Goal: Transaction & Acquisition: Download file/media

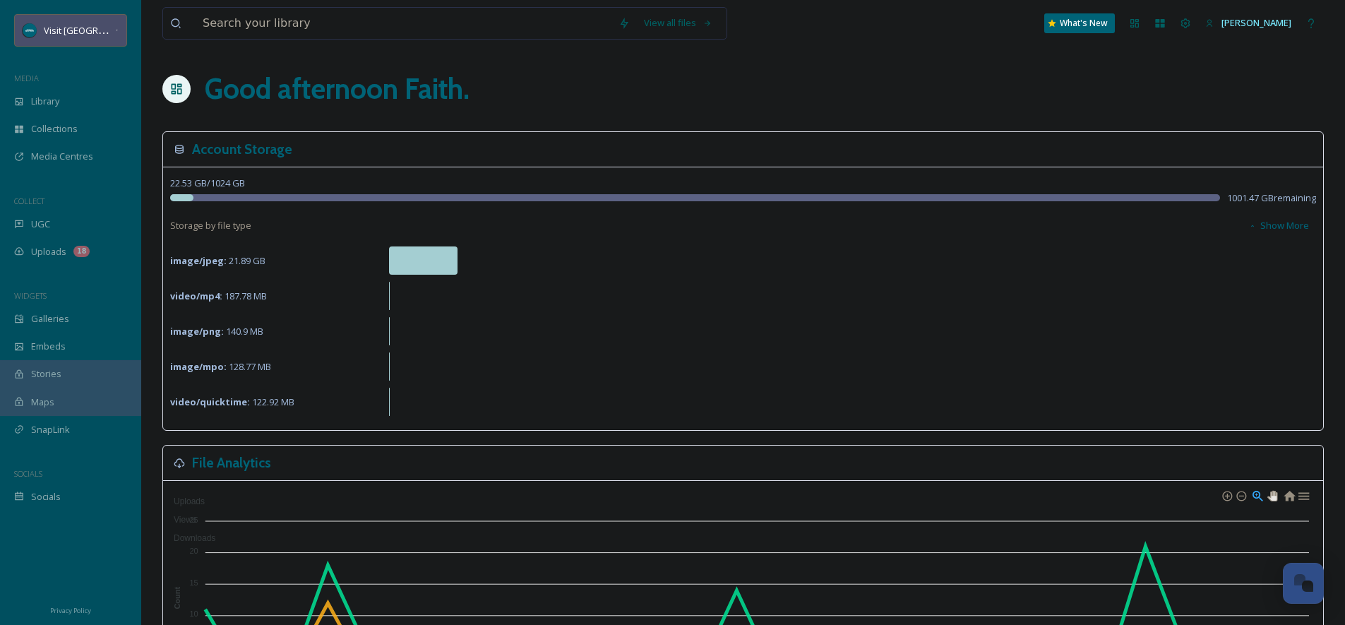
click at [82, 25] on span "Visit [GEOGRAPHIC_DATA][US_STATE]" at bounding box center [122, 29] width 157 height 13
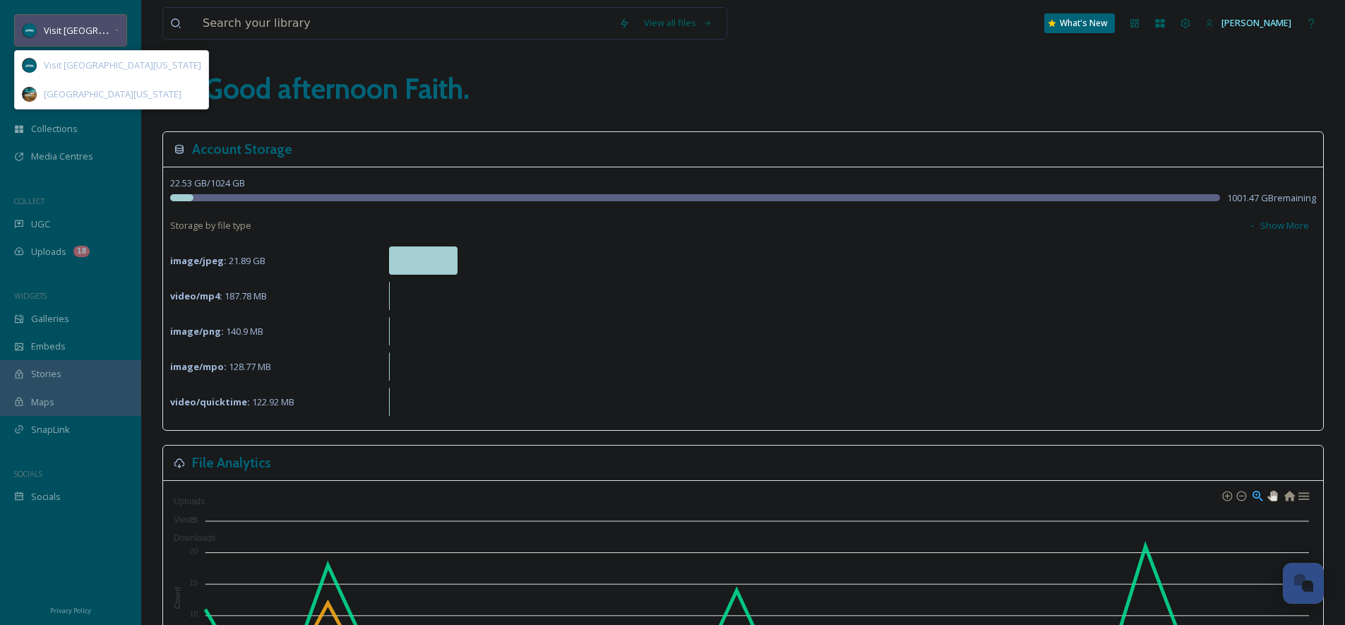
click at [82, 25] on span "Visit [GEOGRAPHIC_DATA][US_STATE]" at bounding box center [122, 29] width 157 height 13
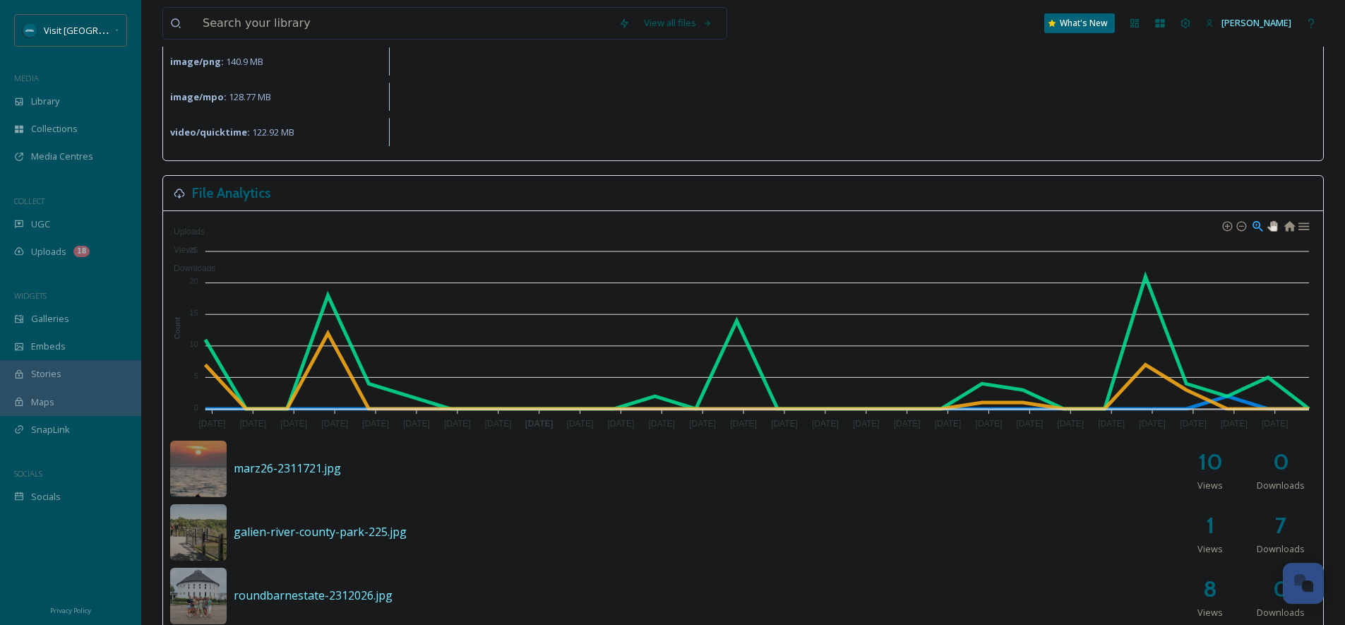
scroll to position [339, 0]
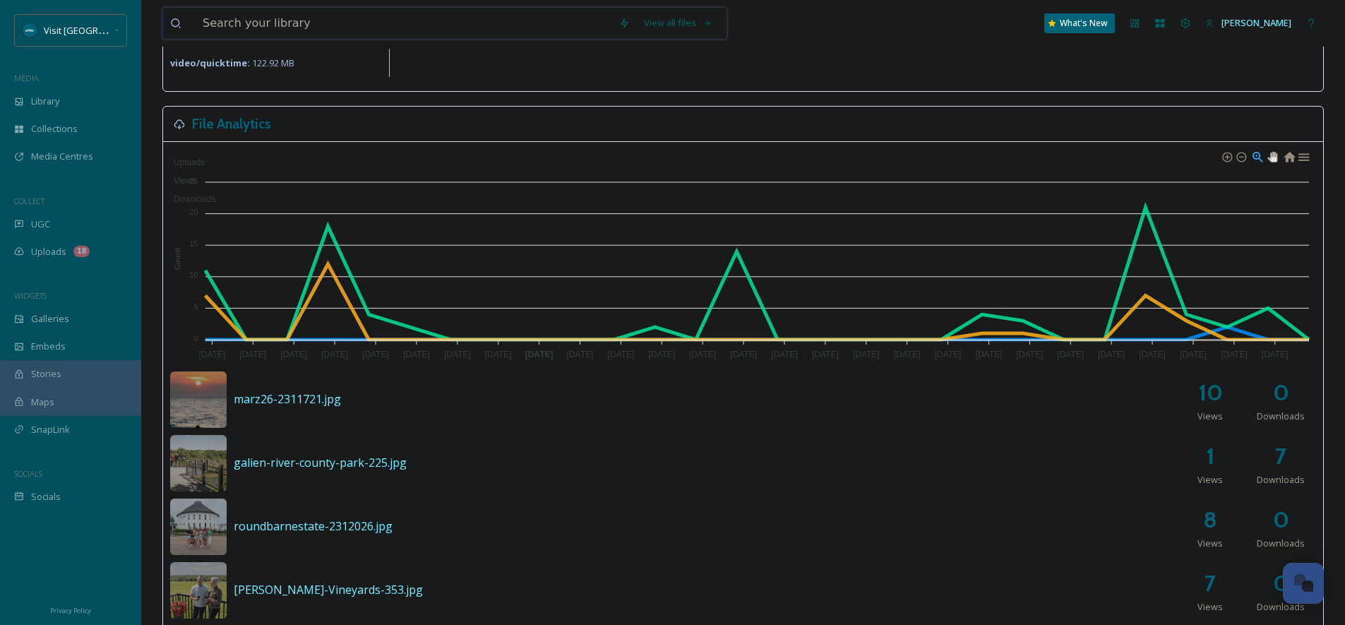
click at [347, 16] on input at bounding box center [404, 23] width 416 height 31
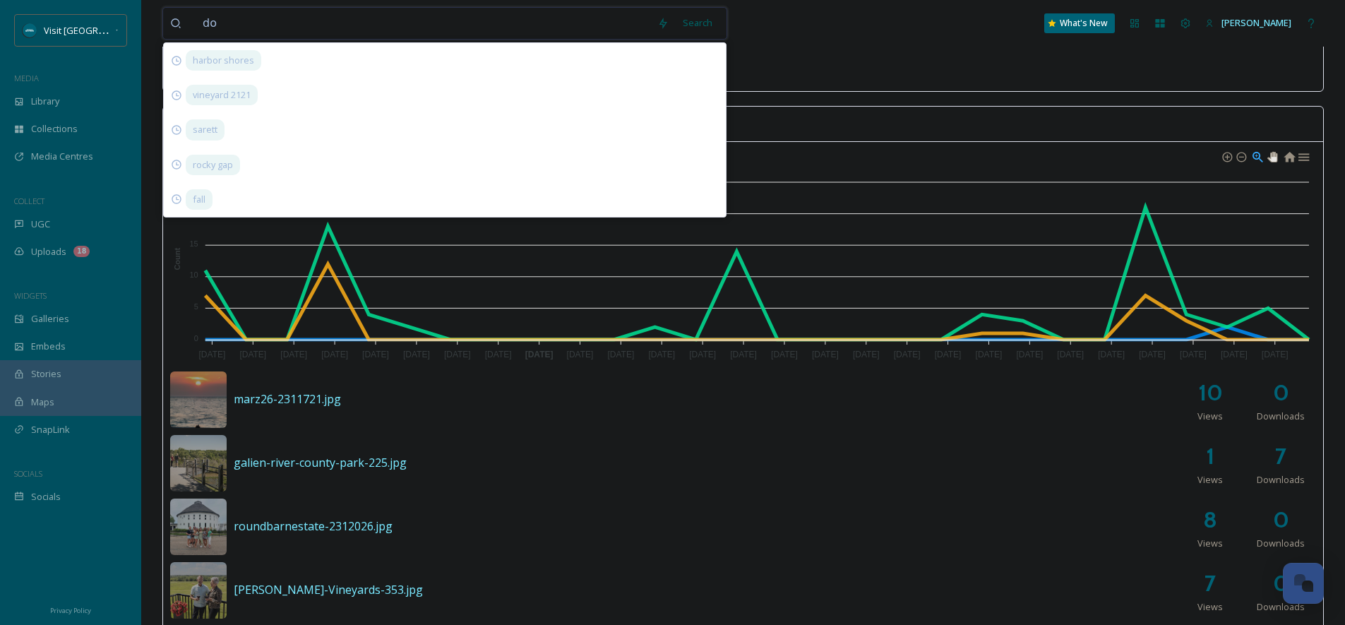
type input "dog"
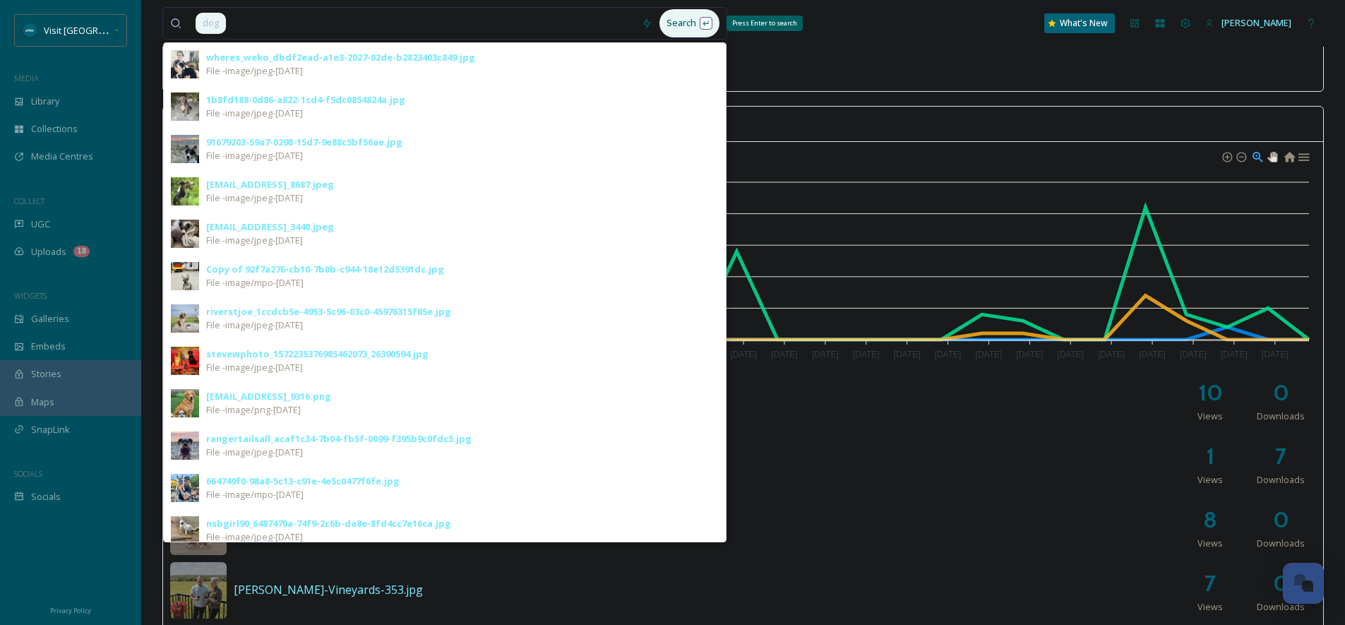
click at [703, 26] on div "Search Press Enter to search" at bounding box center [690, 23] width 60 height 28
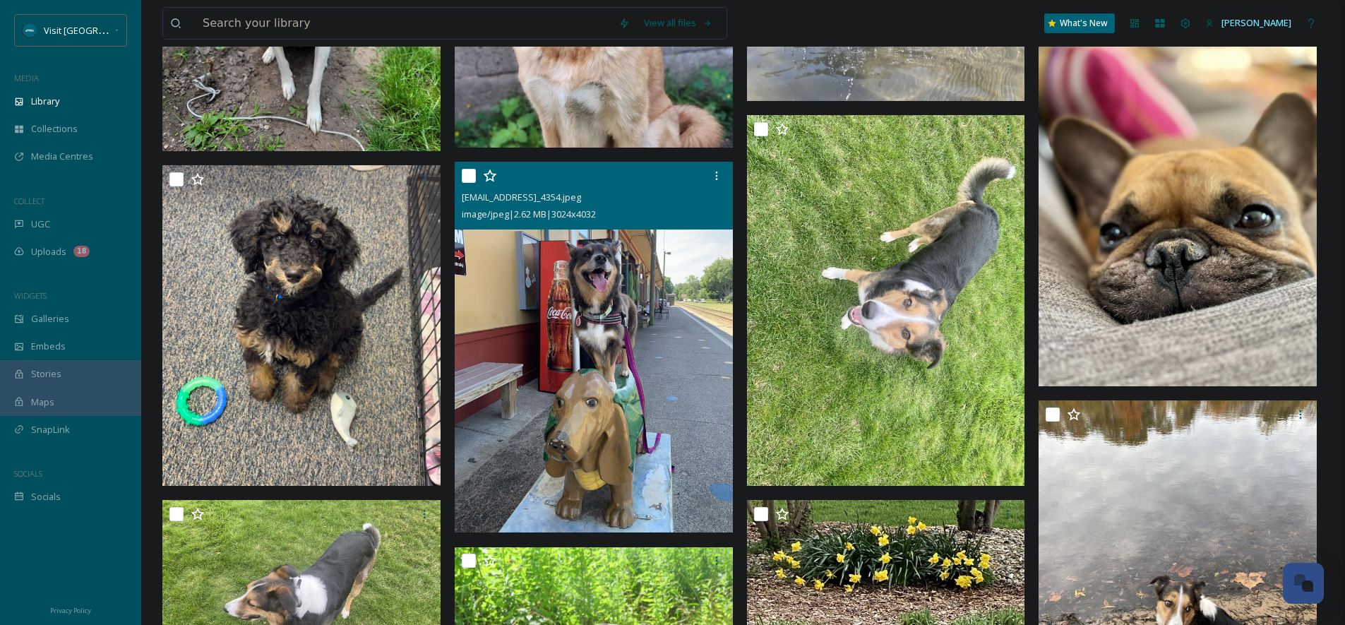
scroll to position [1729, 0]
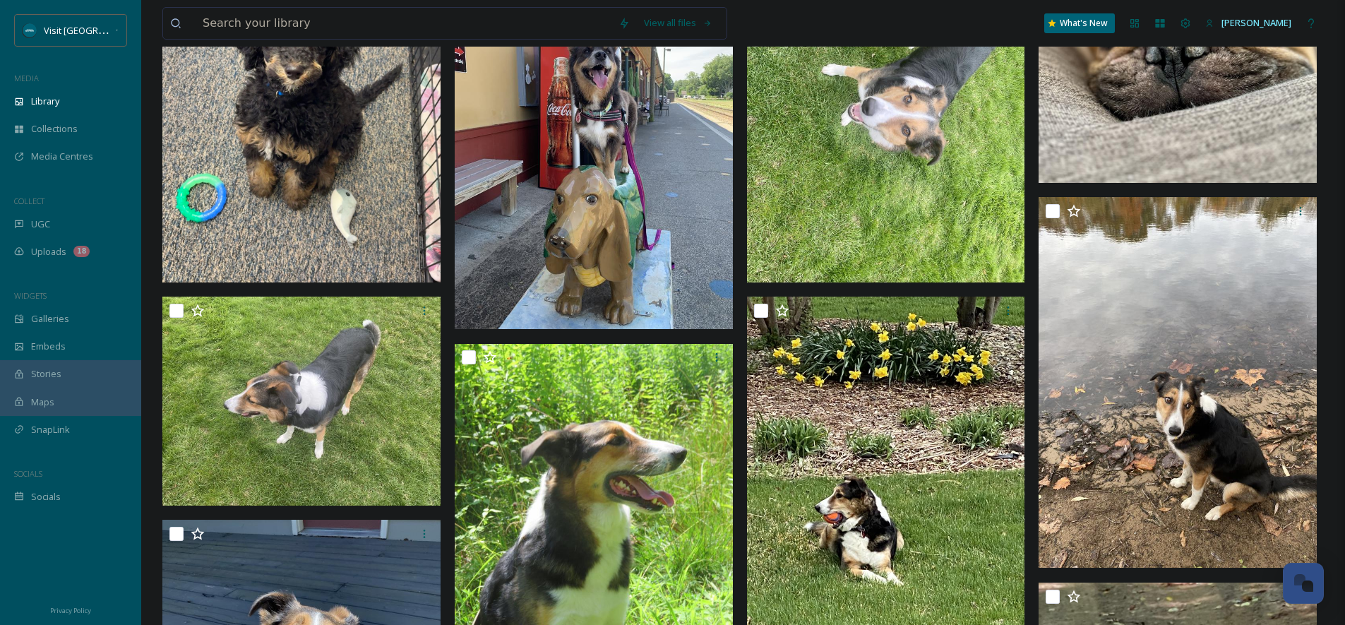
click at [586, 138] on img at bounding box center [594, 143] width 278 height 371
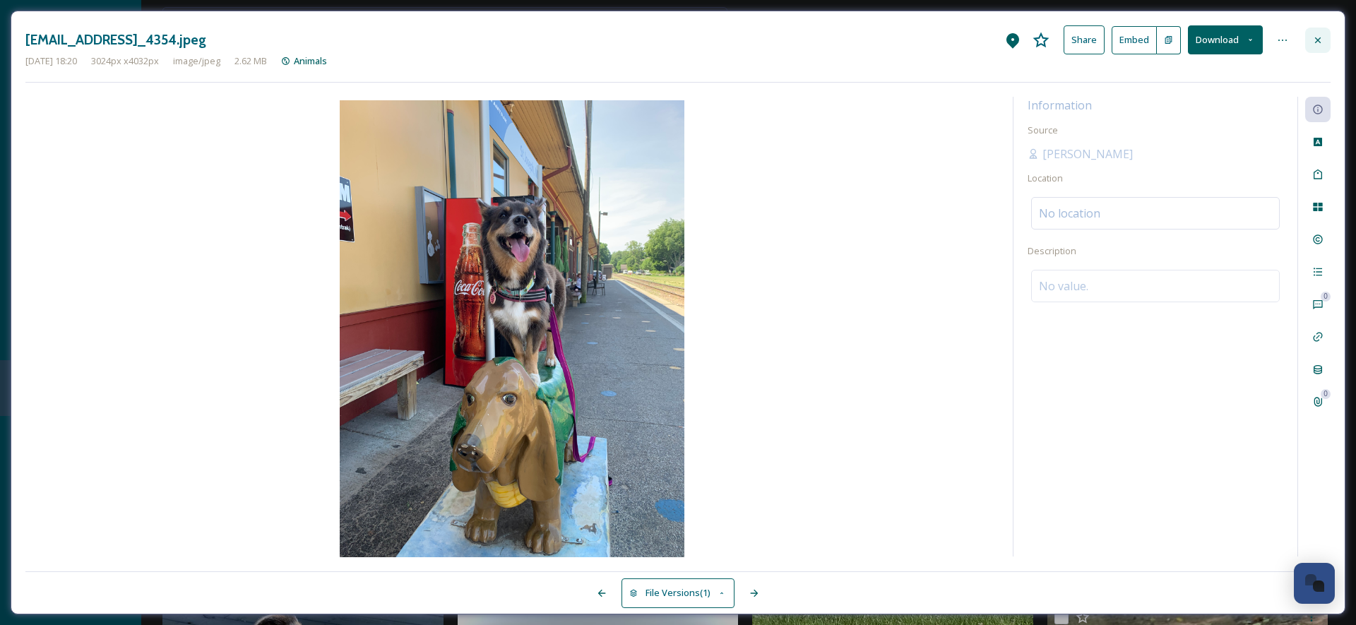
click at [1318, 42] on icon at bounding box center [1317, 40] width 11 height 11
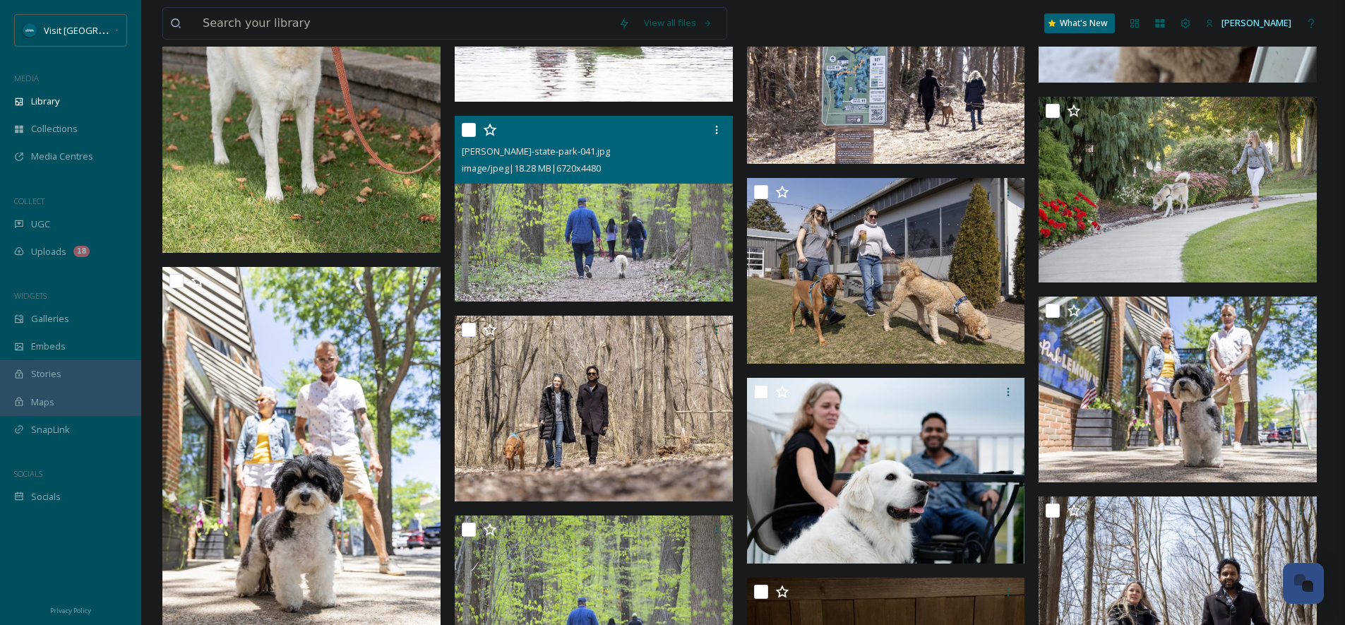
scroll to position [3514, 0]
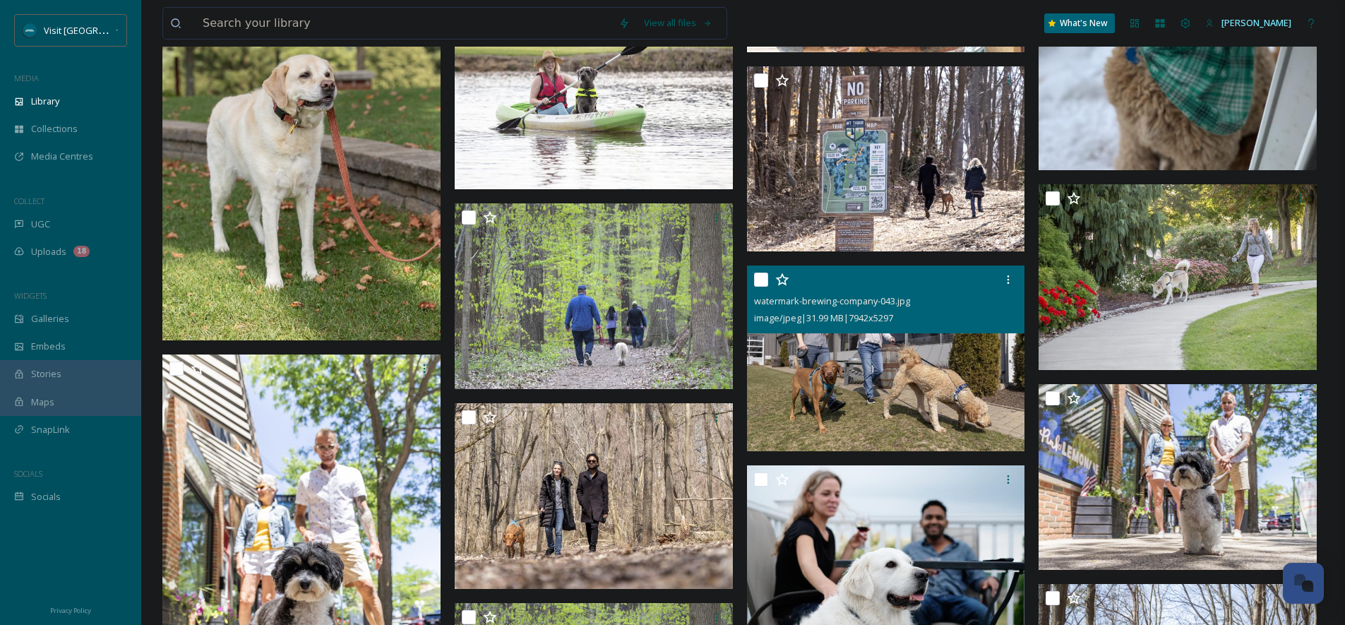
click at [948, 364] on img at bounding box center [886, 358] width 278 height 186
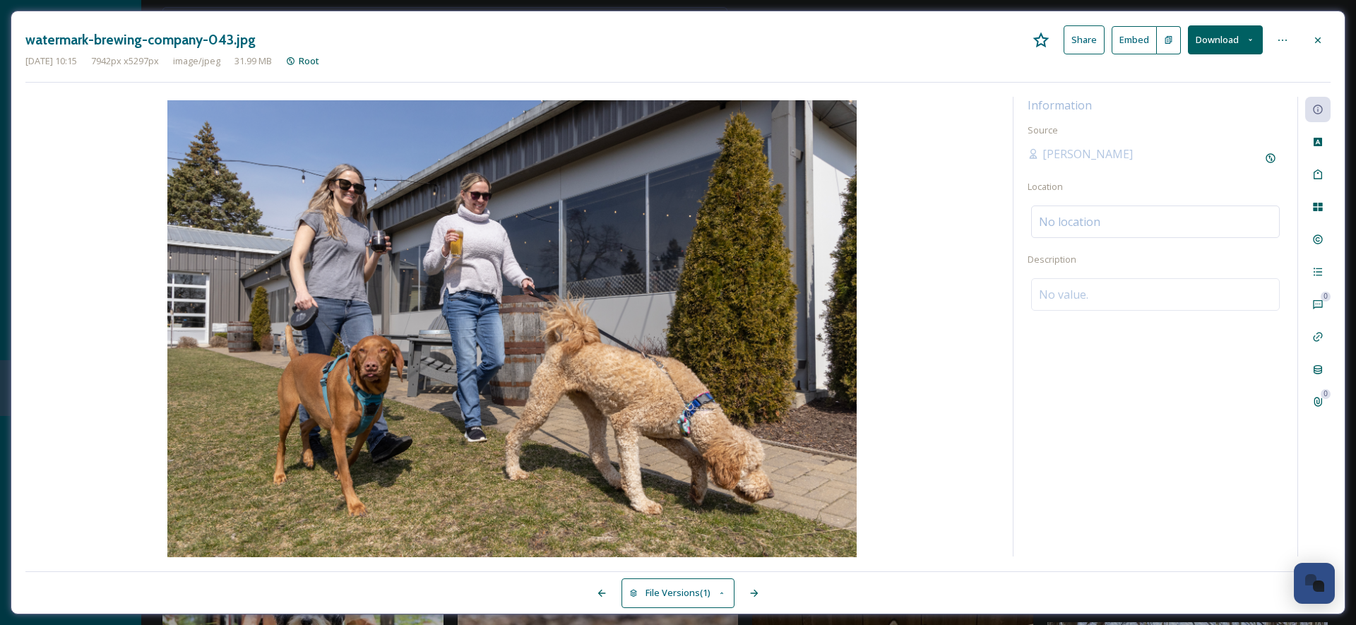
click at [1205, 37] on button "Download" at bounding box center [1225, 39] width 75 height 29
click at [1194, 72] on span "Download Original (7942 x 5297)" at bounding box center [1187, 72] width 133 height 13
click at [1323, 42] on div at bounding box center [1317, 40] width 25 height 25
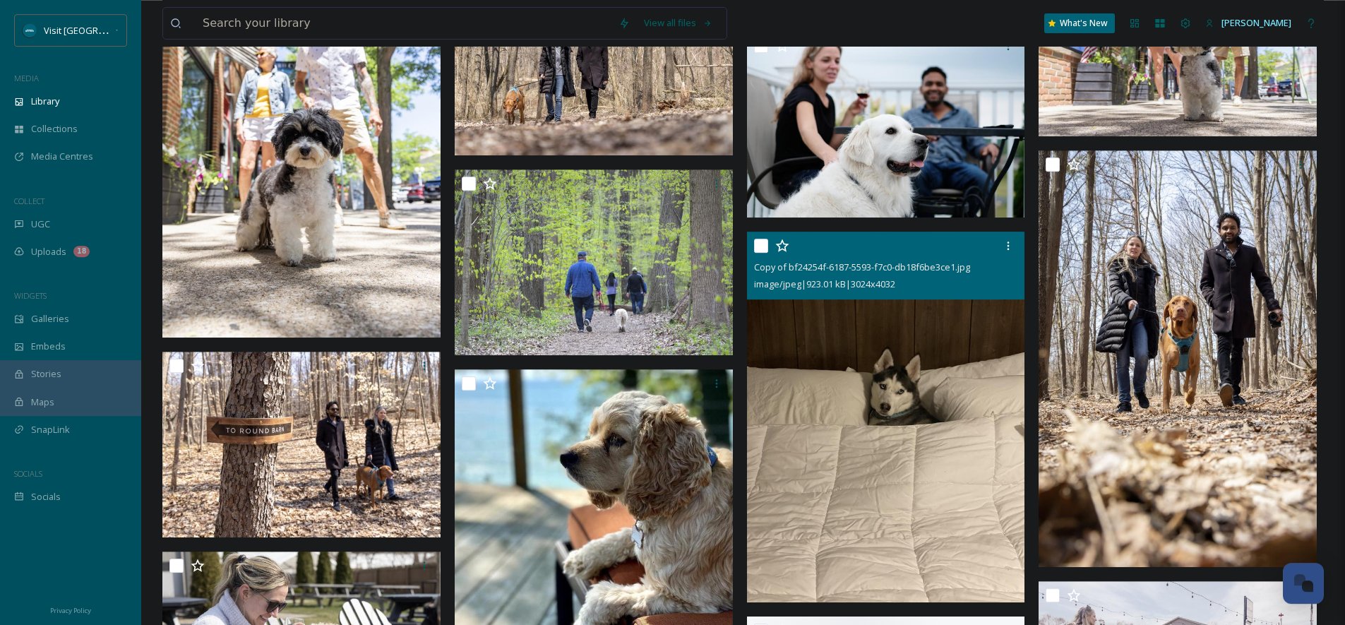
scroll to position [3977, 0]
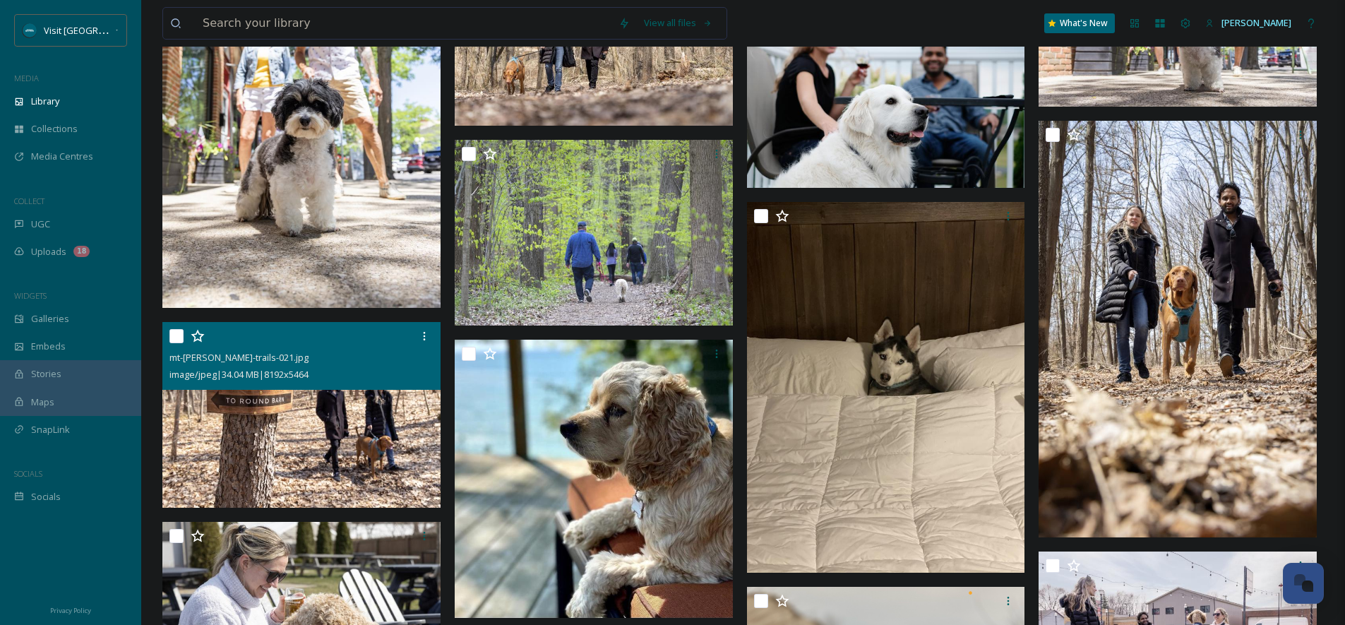
click at [329, 403] on img at bounding box center [301, 415] width 278 height 186
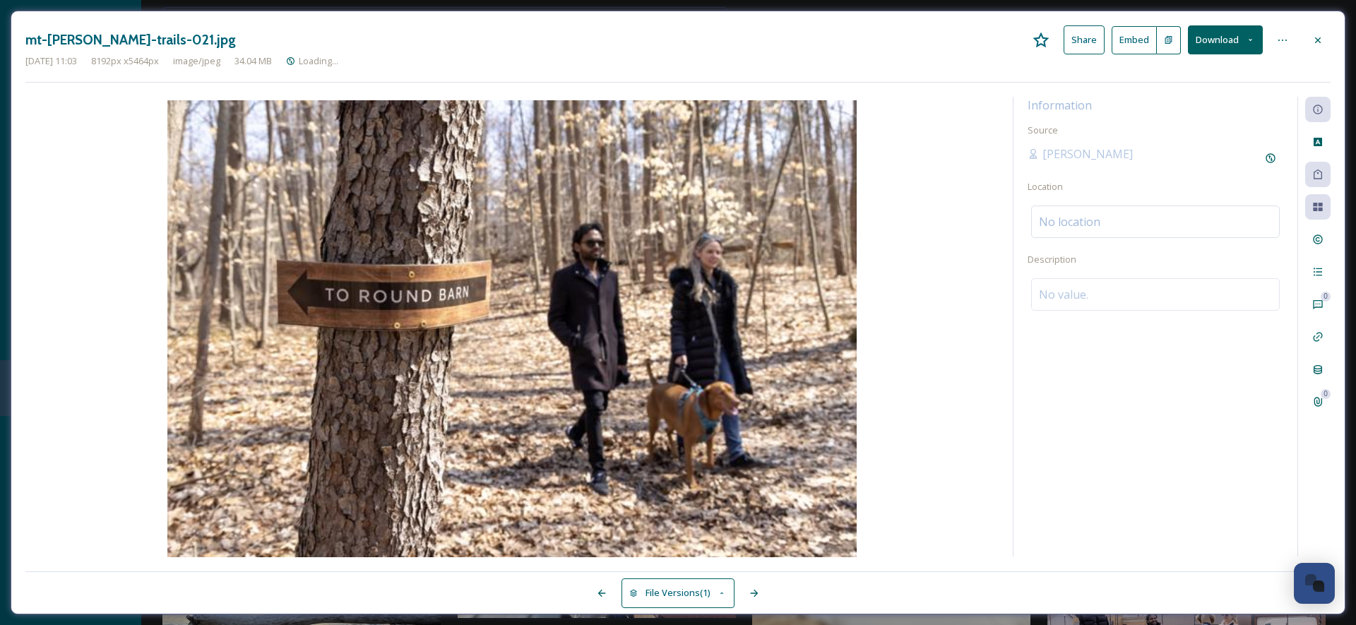
click at [1253, 46] on button "Download" at bounding box center [1225, 39] width 75 height 29
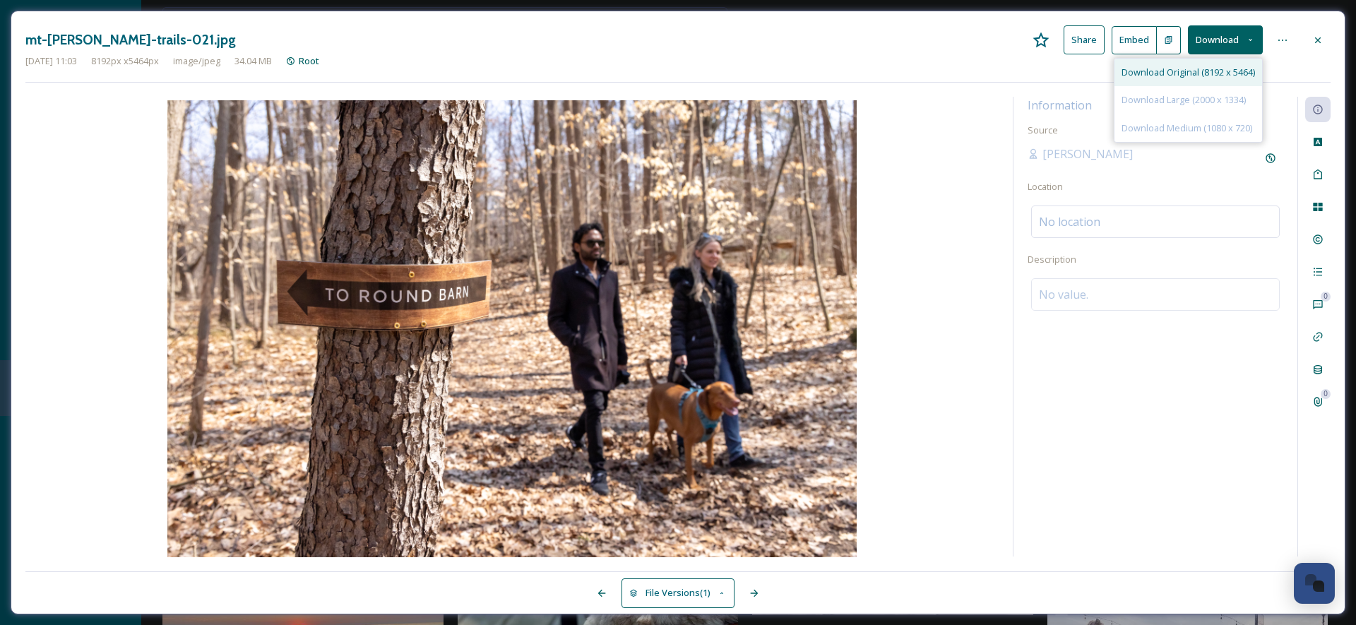
click at [1217, 72] on span "Download Original (8192 x 5464)" at bounding box center [1187, 72] width 133 height 13
click at [1319, 42] on icon at bounding box center [1317, 40] width 11 height 11
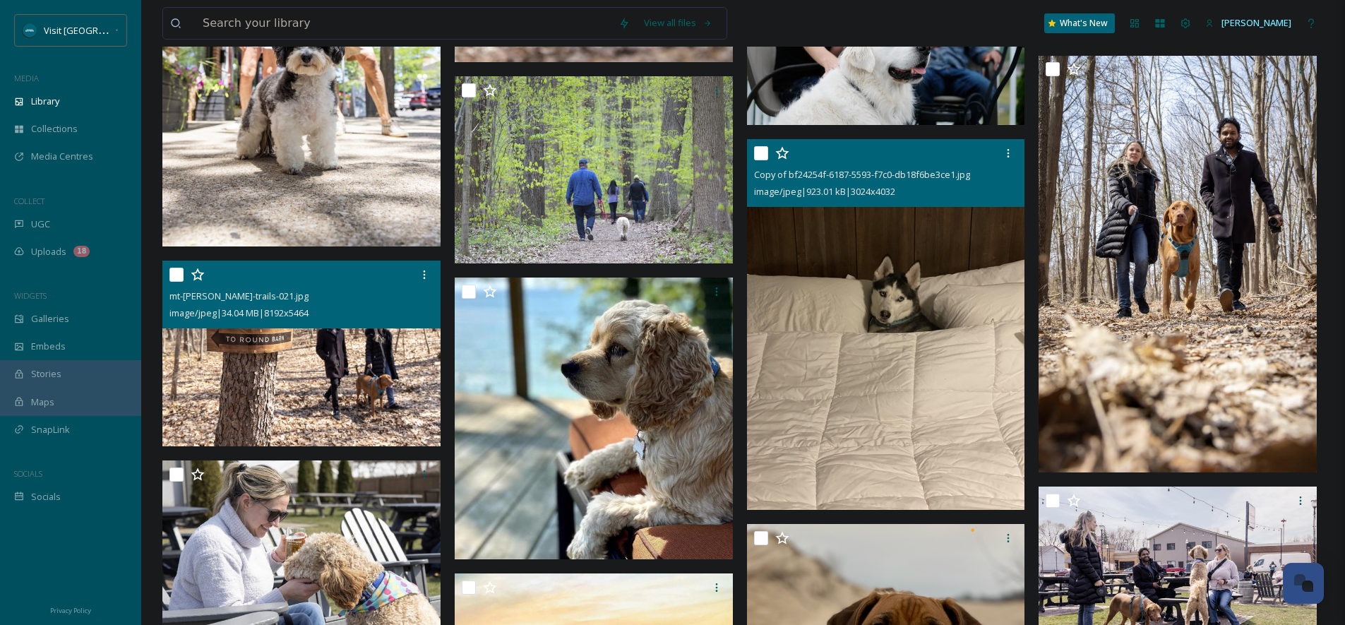
scroll to position [4237, 0]
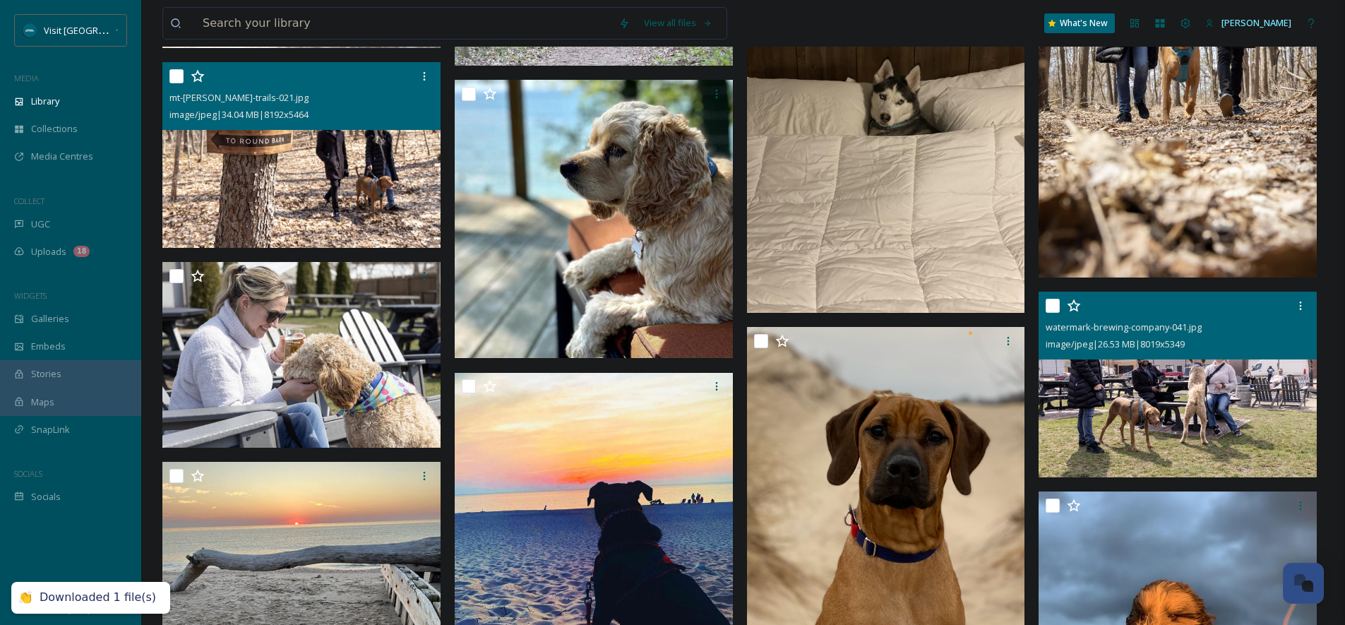
click at [1109, 386] on img at bounding box center [1178, 385] width 278 height 186
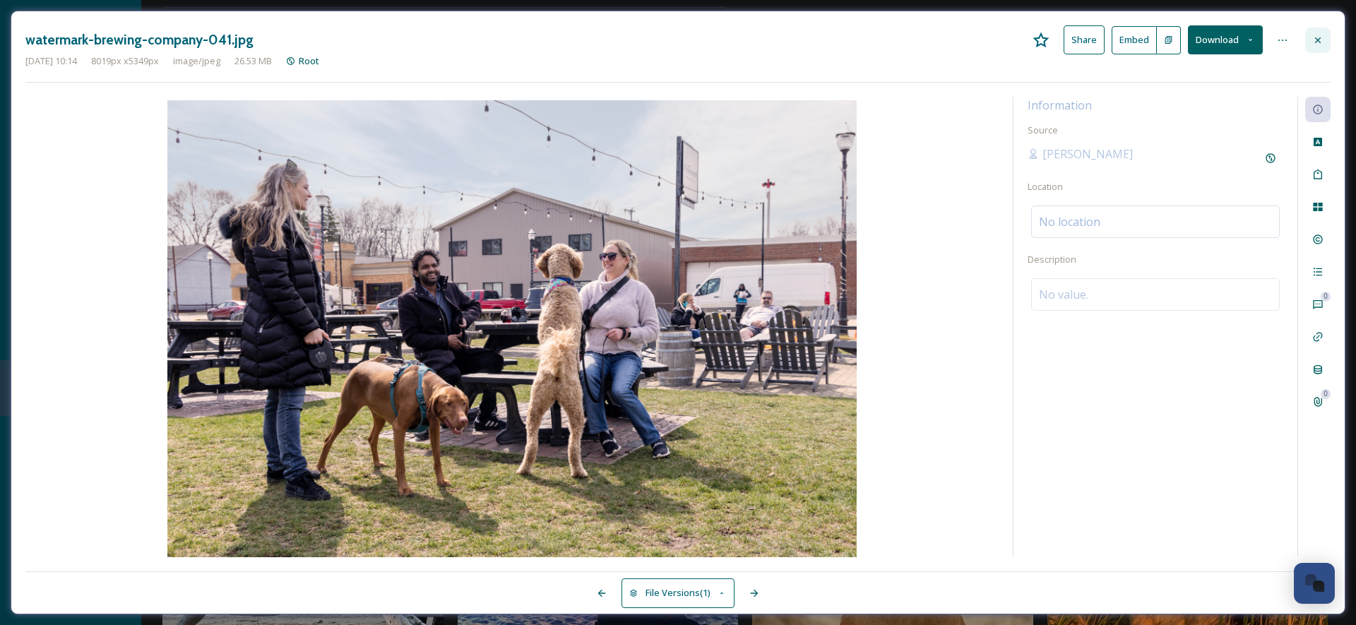
click at [1325, 39] on div at bounding box center [1317, 40] width 25 height 25
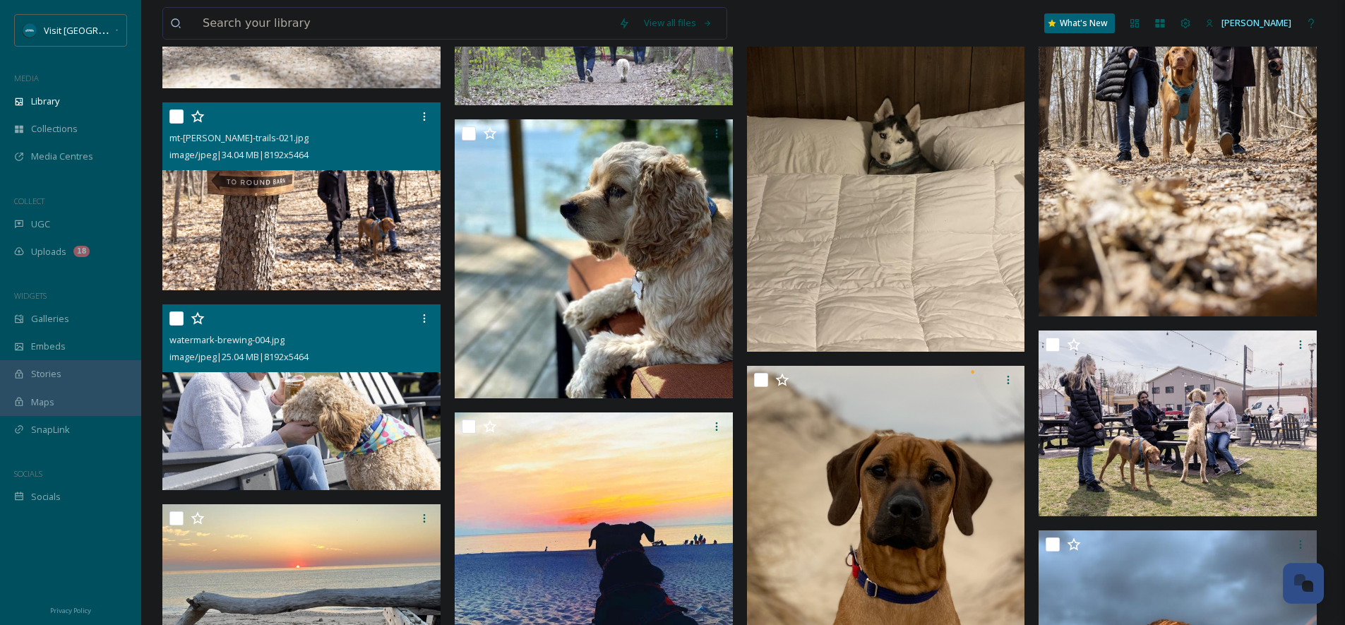
click at [244, 429] on img at bounding box center [301, 397] width 278 height 186
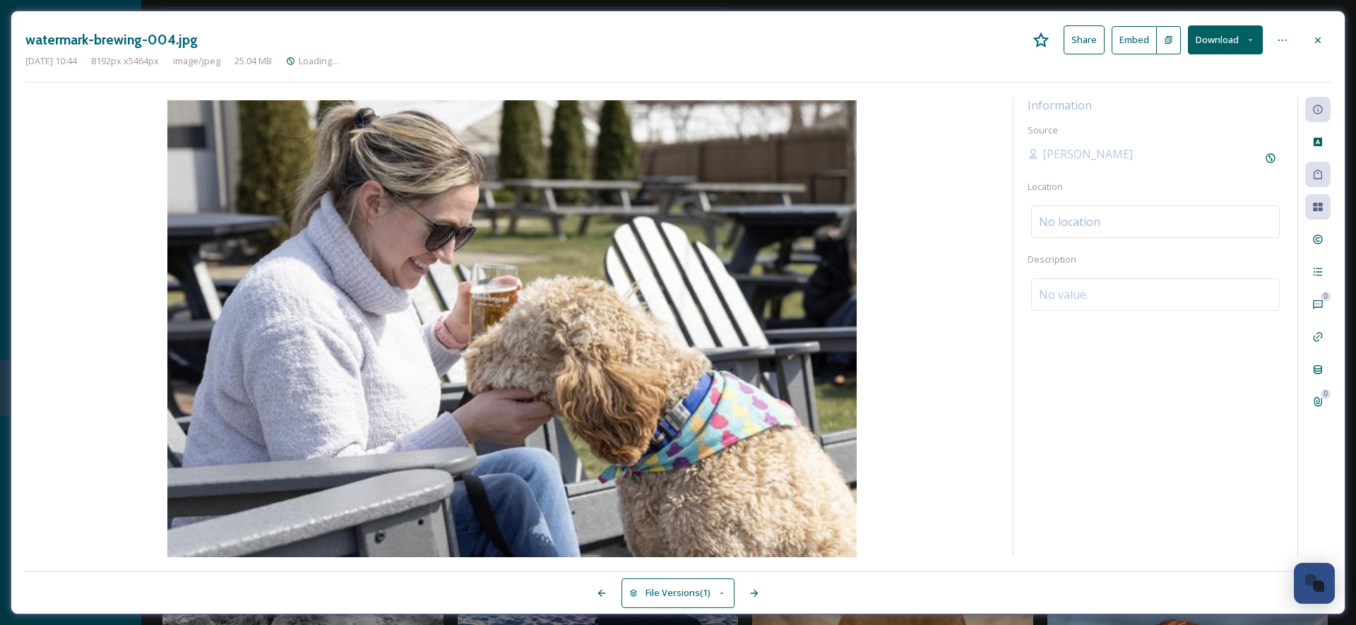
click at [1249, 37] on icon at bounding box center [1250, 39] width 9 height 9
click at [1240, 71] on span "Download Original (8192 x 5464)" at bounding box center [1187, 72] width 133 height 13
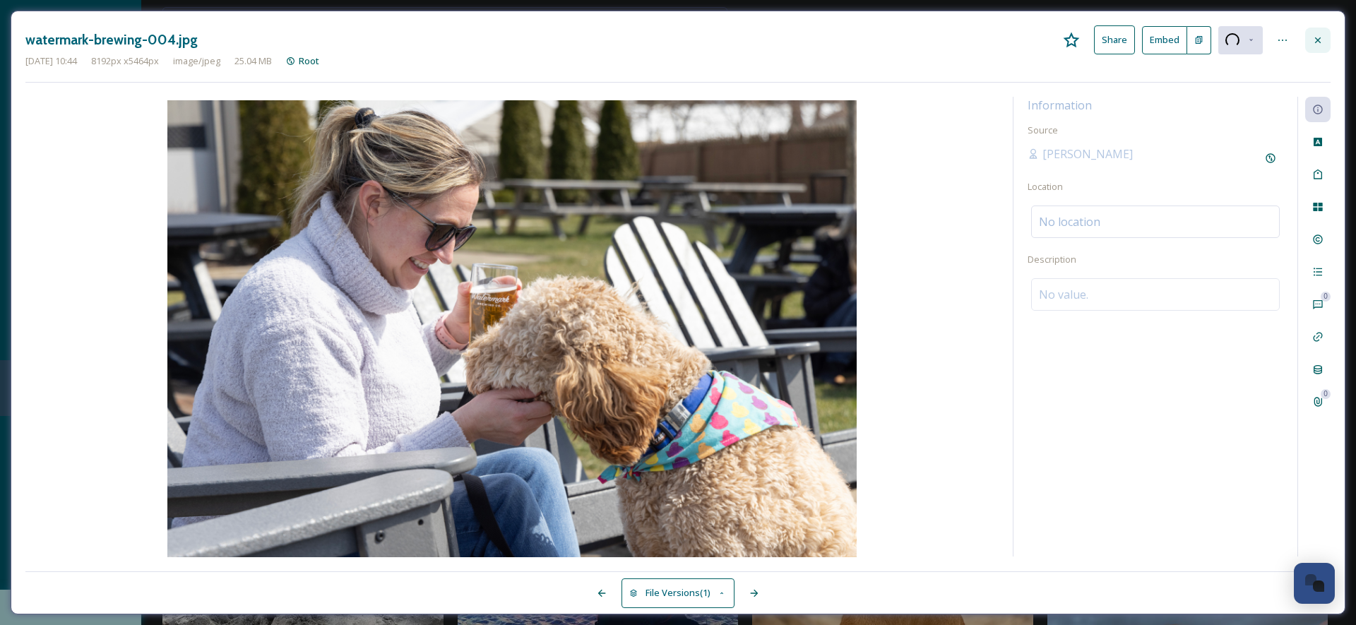
click at [1320, 44] on icon at bounding box center [1317, 40] width 11 height 11
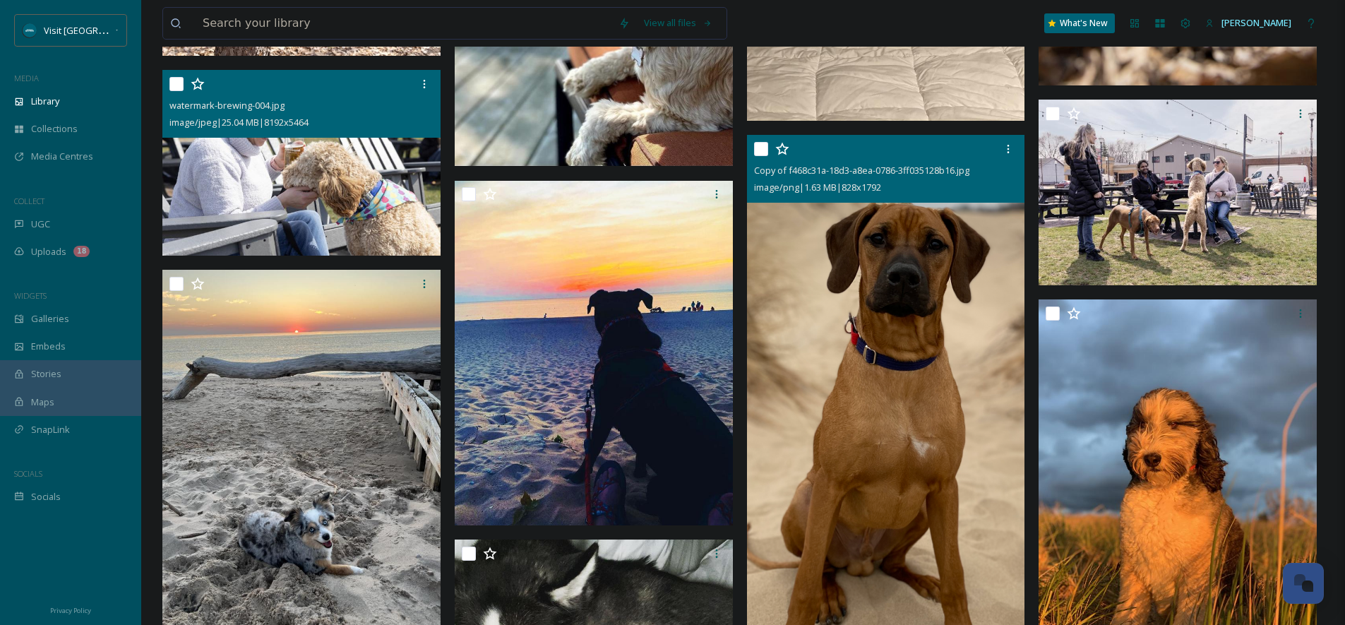
scroll to position [4511, 0]
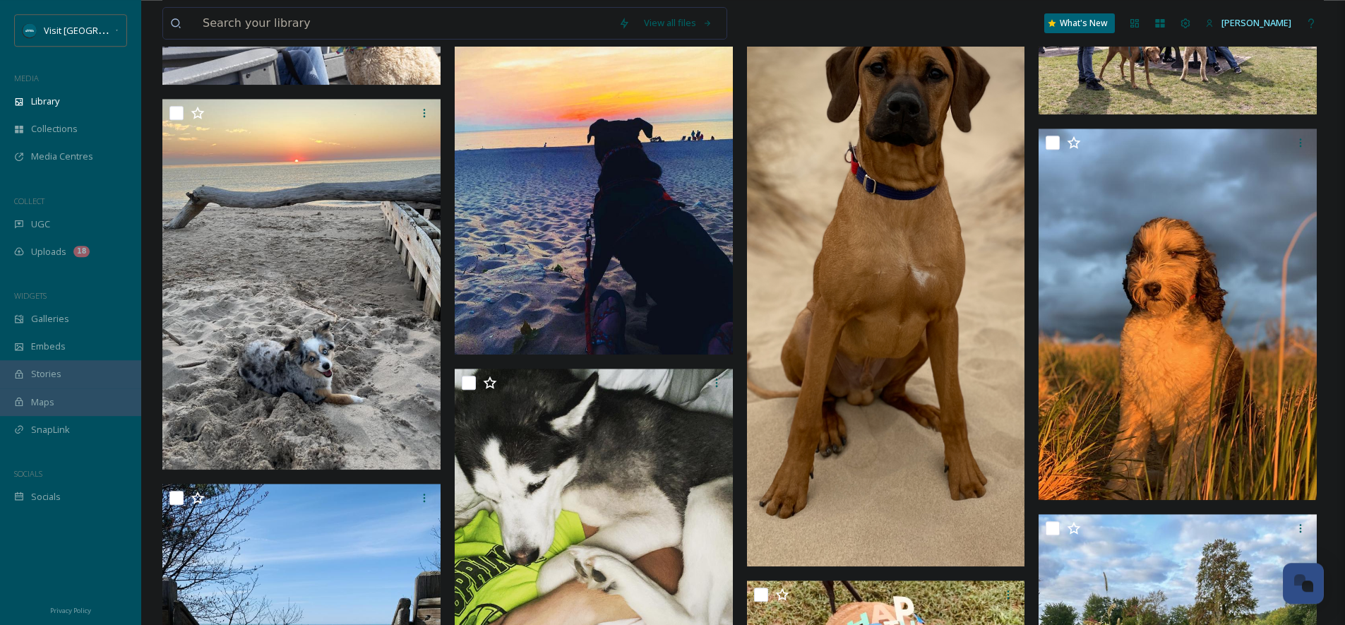
scroll to position [4601, 0]
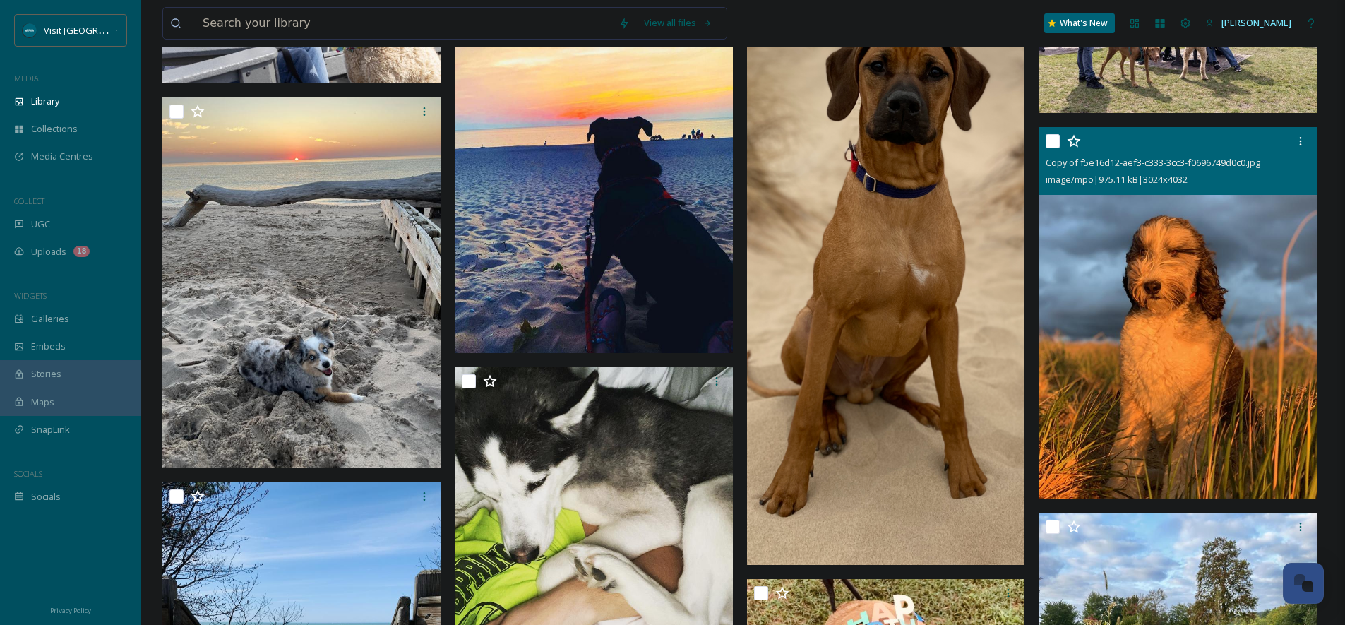
click at [1183, 285] on img at bounding box center [1178, 312] width 278 height 371
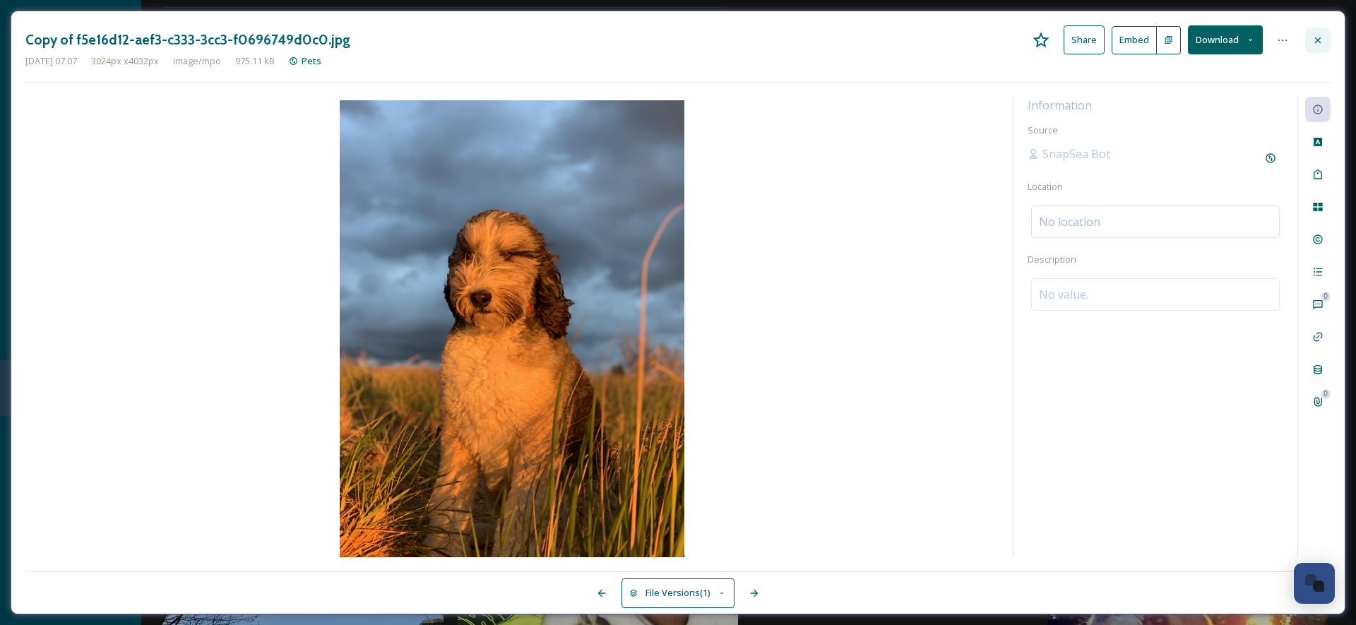
click at [1318, 32] on div at bounding box center [1317, 40] width 25 height 25
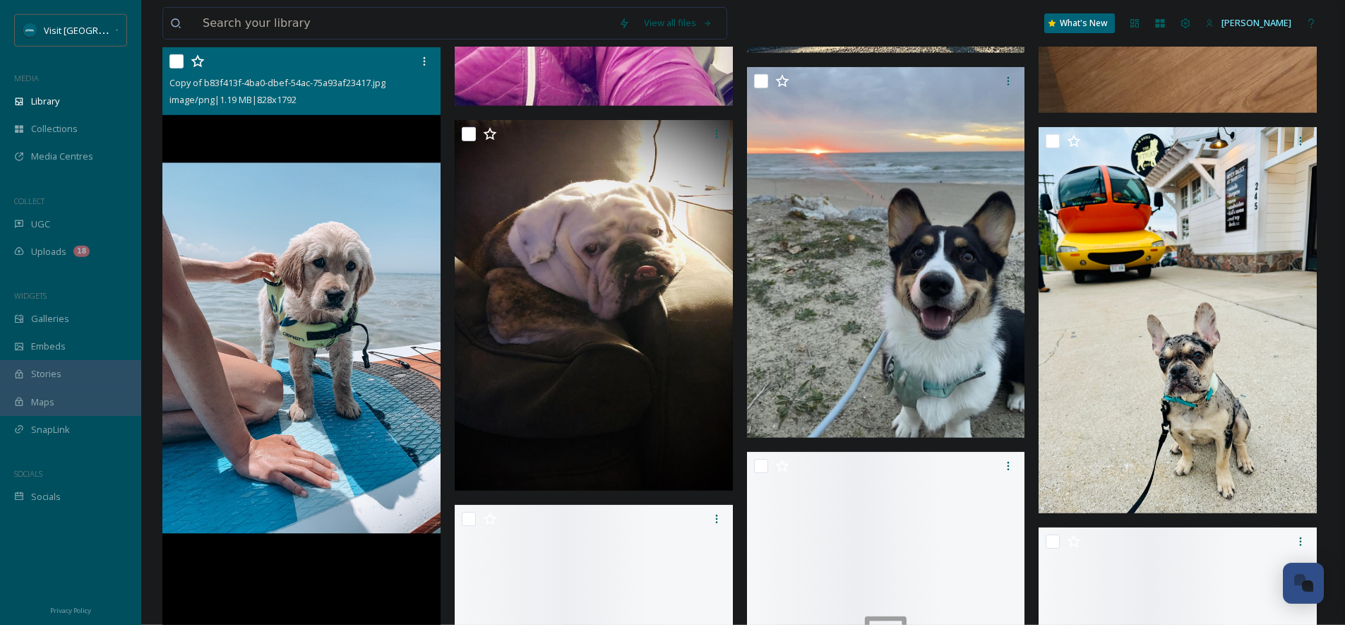
scroll to position [6657, 0]
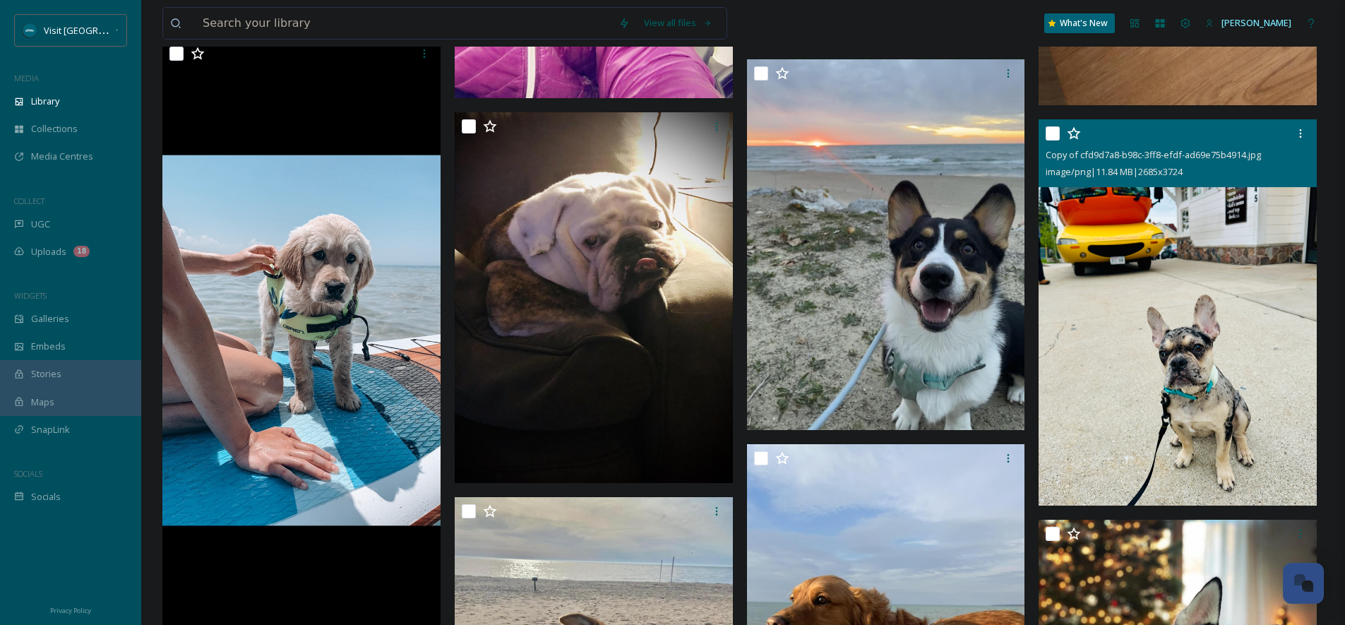
click at [1180, 247] on img at bounding box center [1178, 312] width 278 height 386
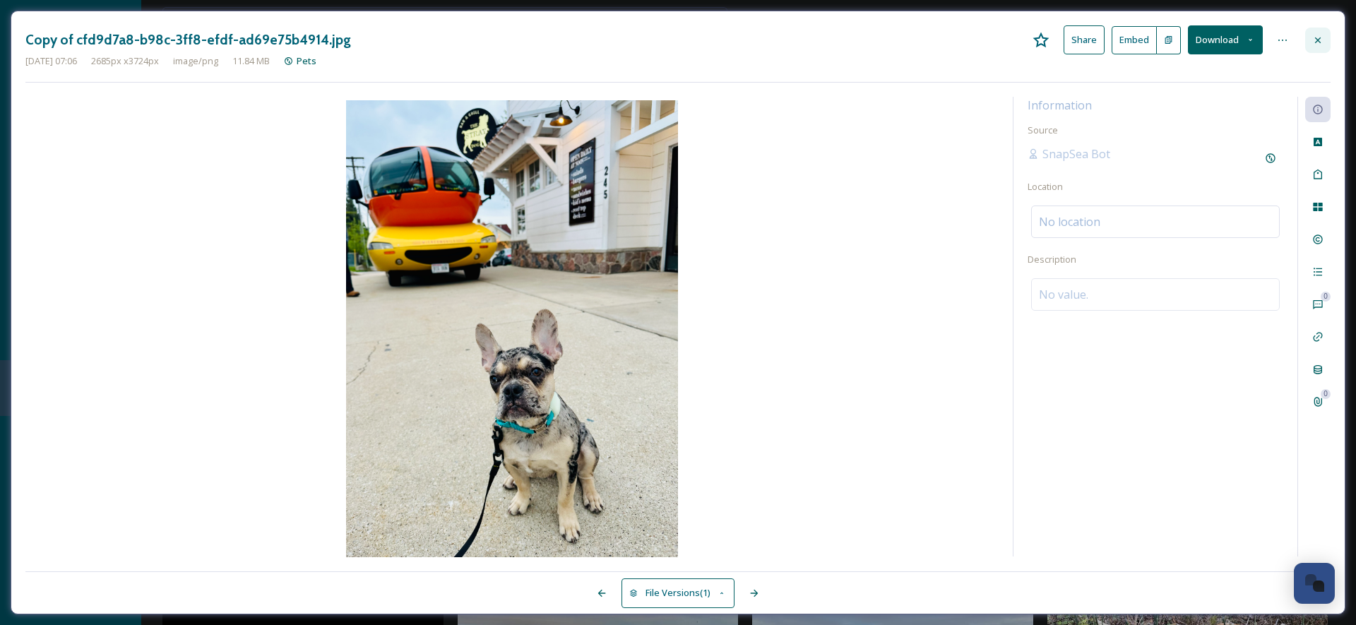
click at [1318, 42] on icon at bounding box center [1317, 40] width 11 height 11
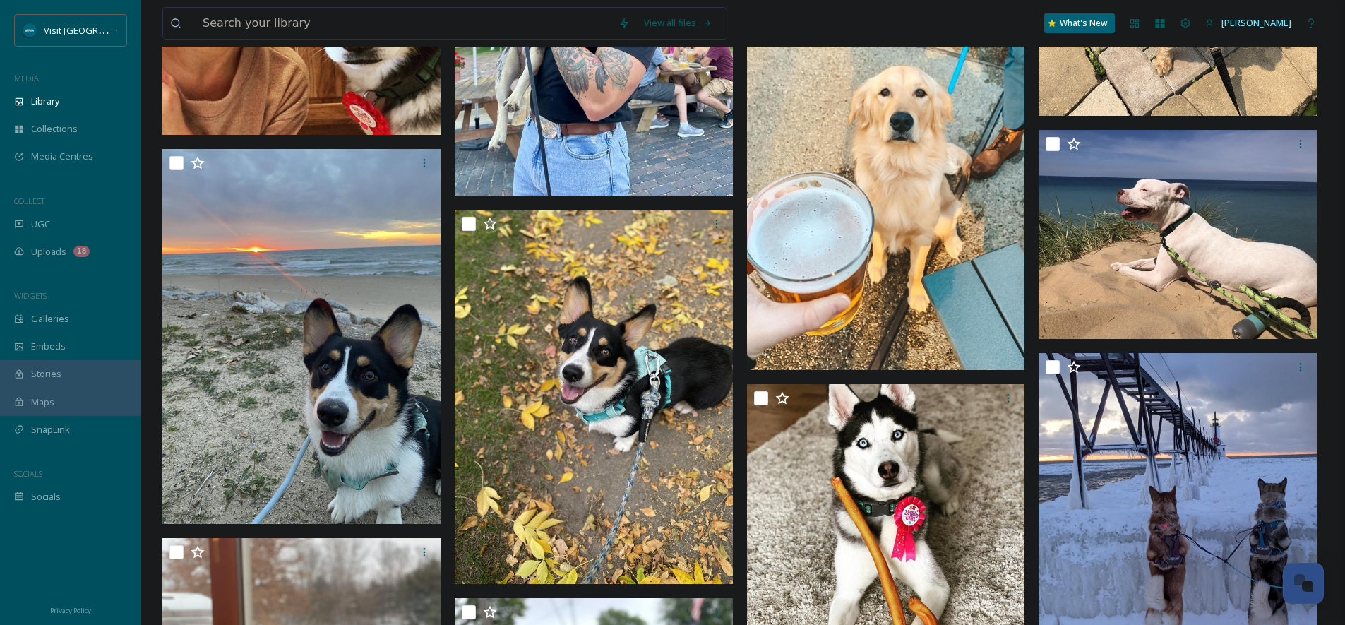
scroll to position [7934, 0]
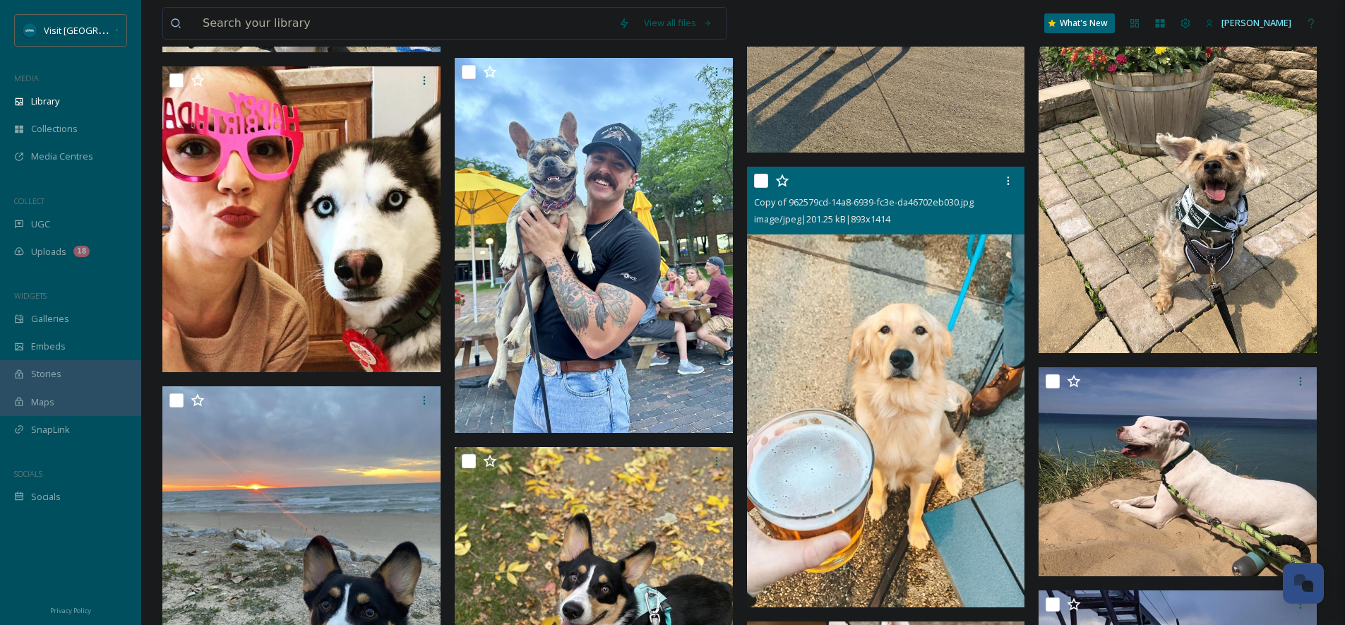
click at [950, 328] on img at bounding box center [886, 387] width 278 height 441
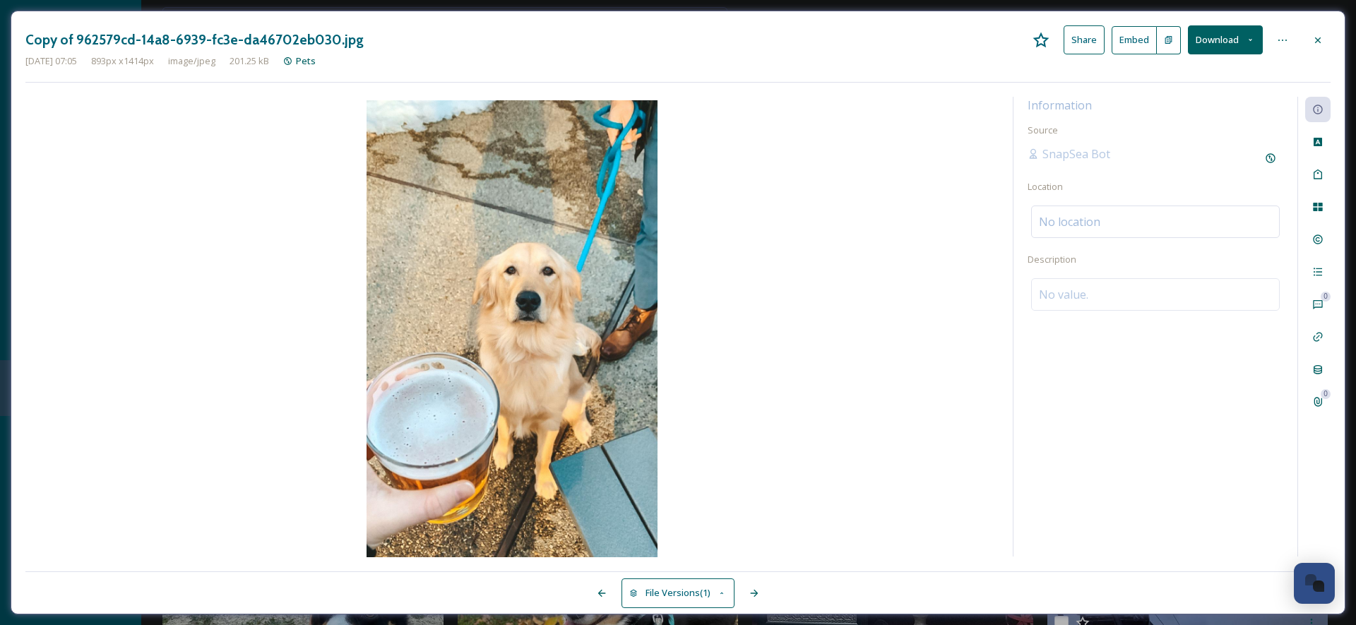
click at [1235, 44] on button "Download" at bounding box center [1225, 39] width 75 height 29
click at [1224, 70] on span "Download Original (893 x 1414)" at bounding box center [1188, 72] width 129 height 13
click at [1322, 42] on icon at bounding box center [1317, 40] width 11 height 11
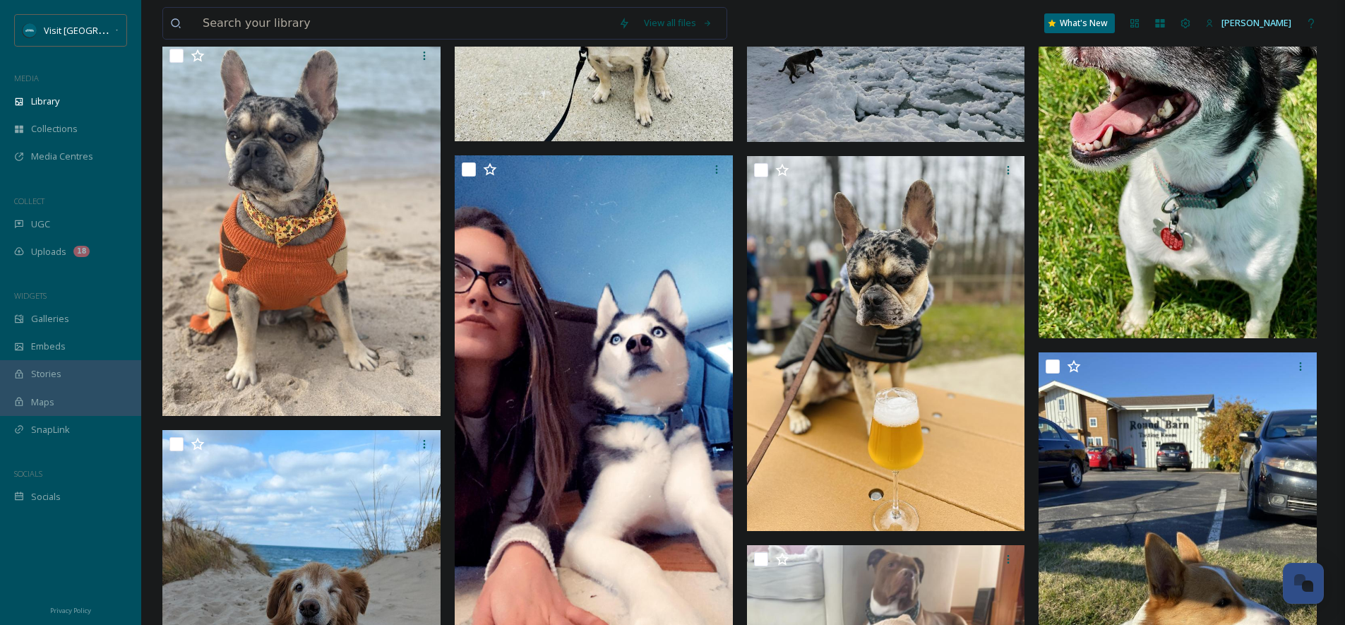
scroll to position [9685, 0]
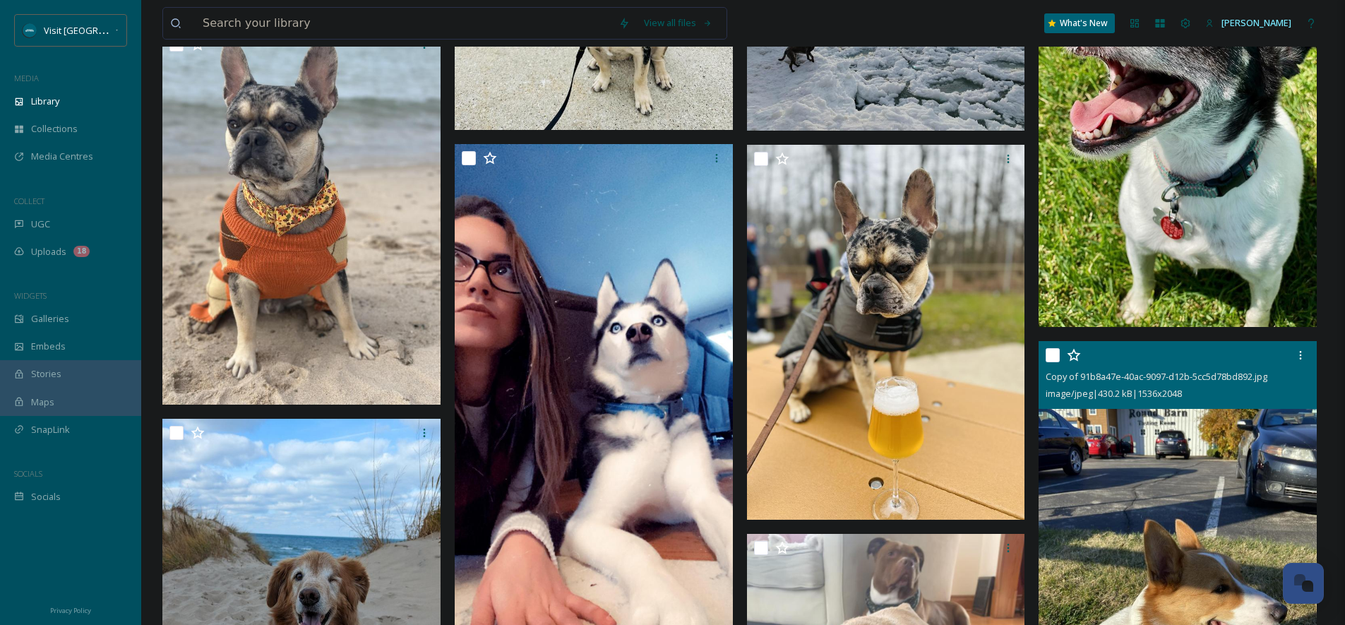
click at [1191, 462] on img at bounding box center [1178, 526] width 278 height 371
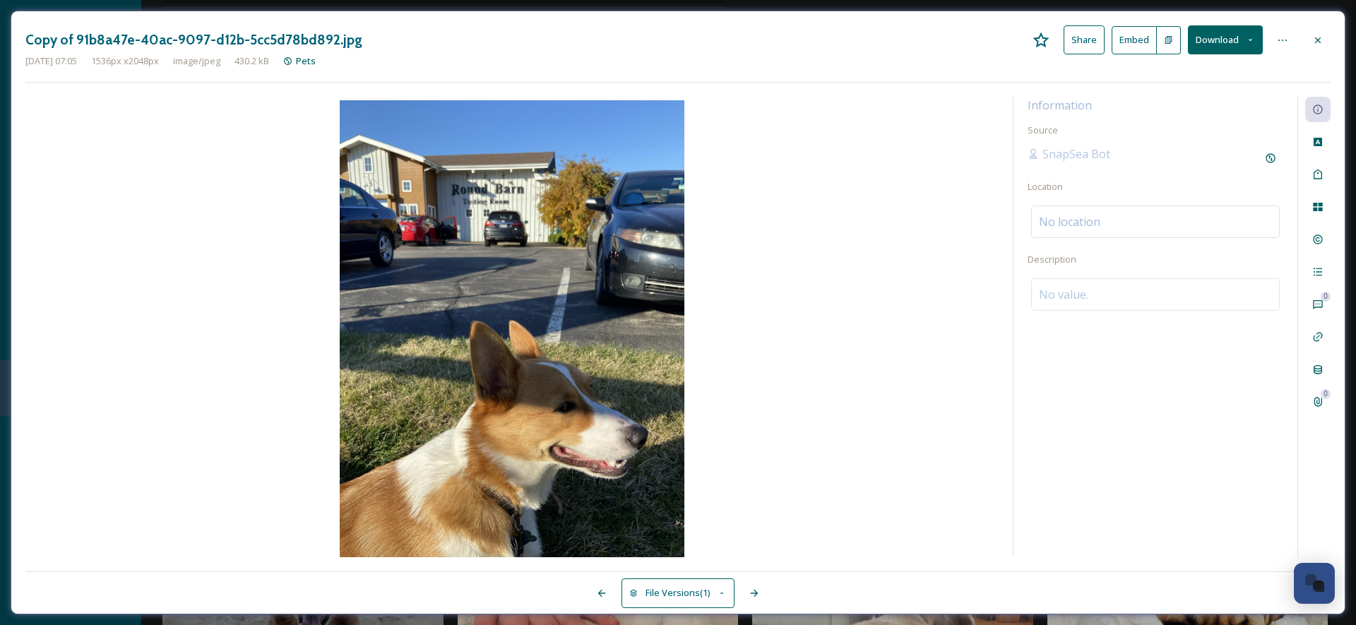
click at [1248, 39] on icon at bounding box center [1250, 39] width 9 height 9
click at [1221, 69] on span "Download Original (1536 x 2048)" at bounding box center [1187, 72] width 133 height 13
click at [1313, 41] on icon at bounding box center [1317, 40] width 11 height 11
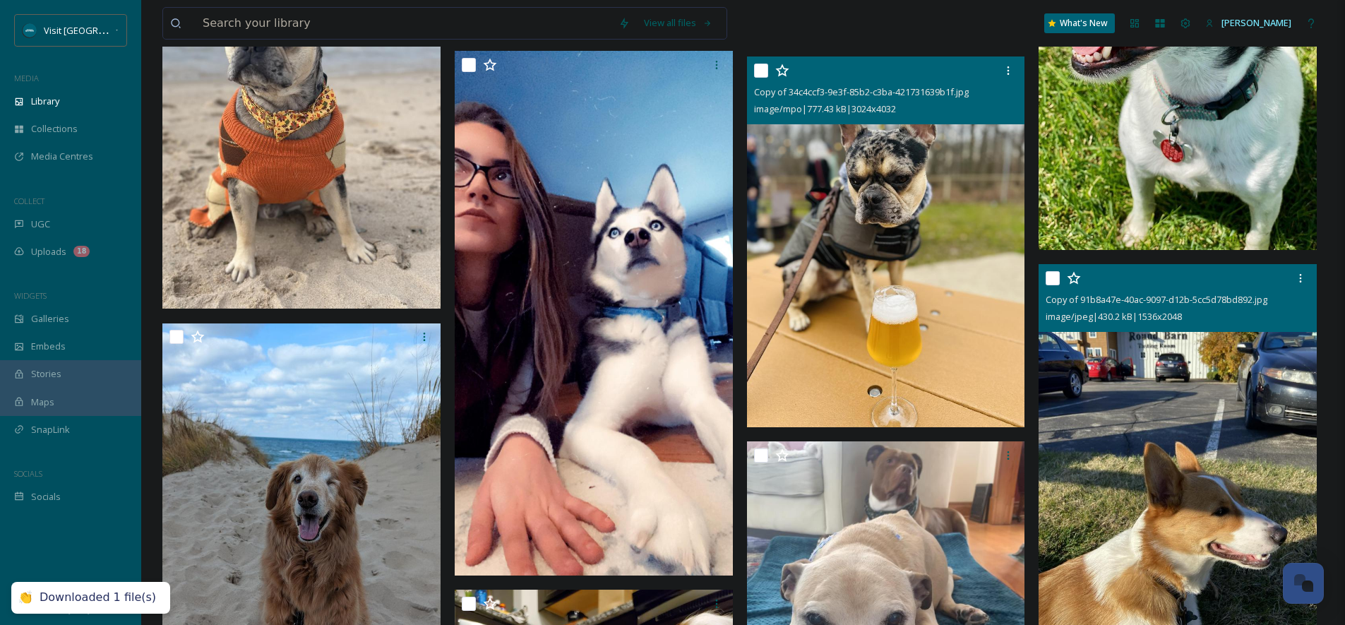
click at [852, 247] on img at bounding box center [886, 241] width 278 height 371
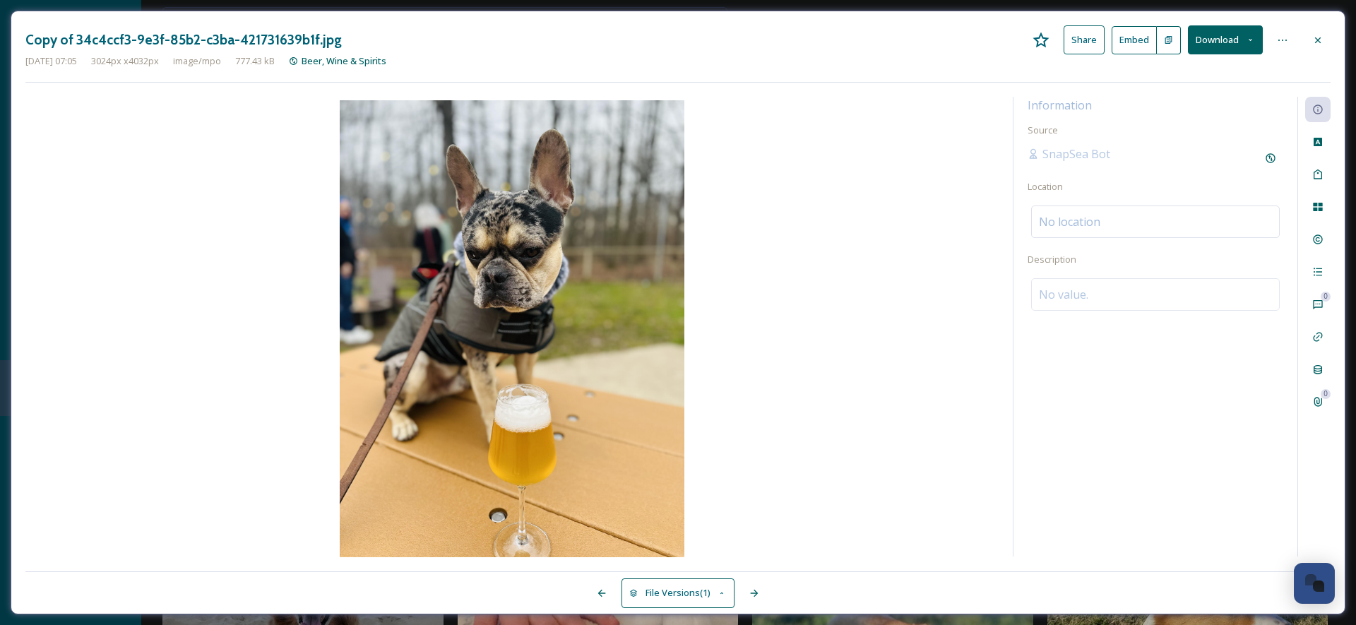
click at [1240, 45] on button "Download" at bounding box center [1225, 39] width 75 height 29
click at [1217, 70] on span "Download Original (3024 x 4032)" at bounding box center [1187, 72] width 133 height 13
click at [1318, 42] on icon at bounding box center [1317, 40] width 11 height 11
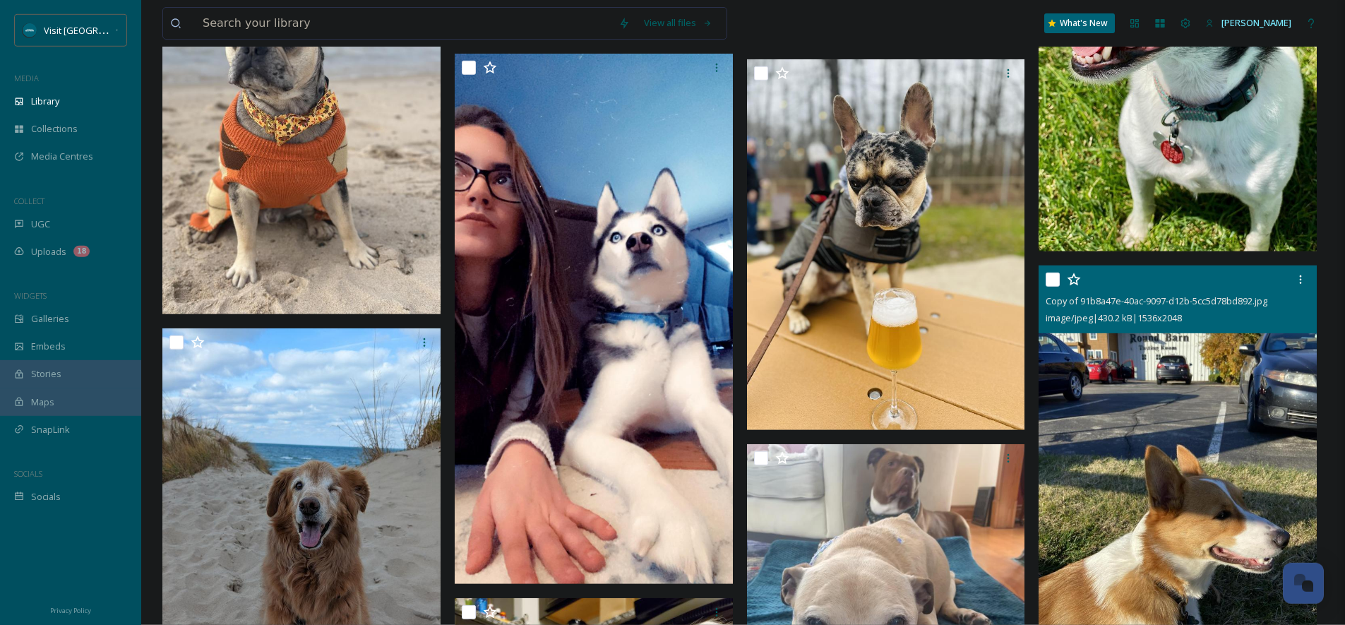
scroll to position [9775, 0]
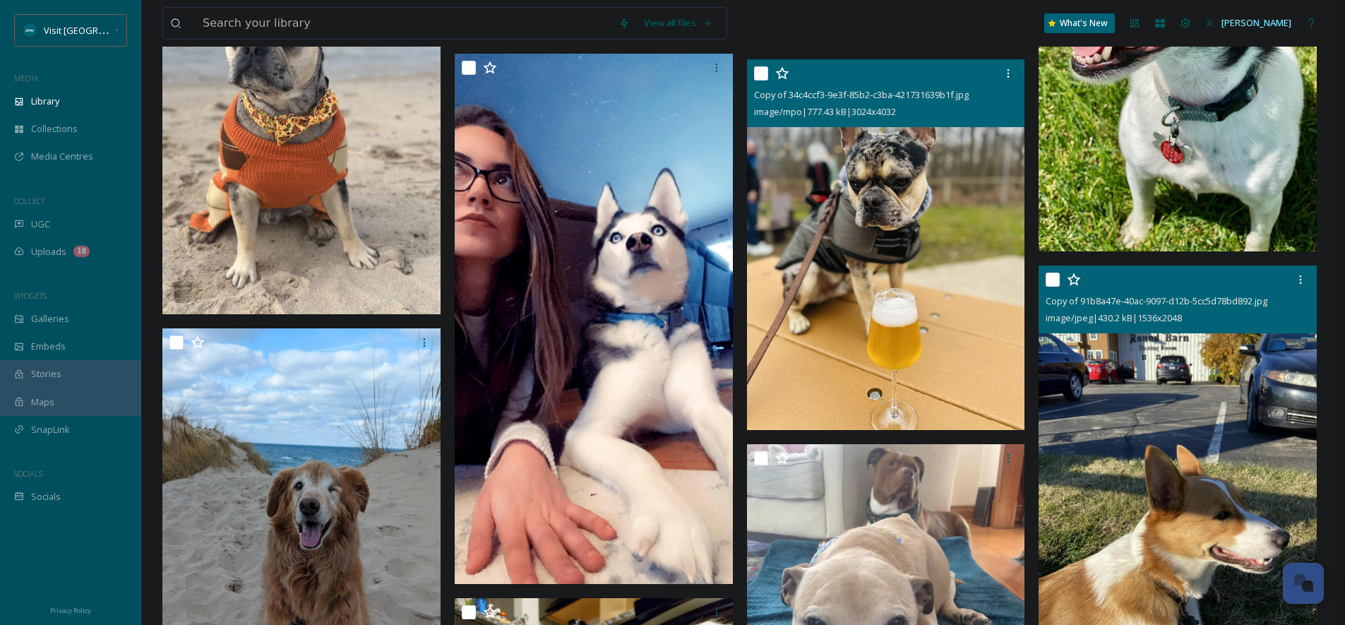
click at [908, 264] on img at bounding box center [886, 244] width 278 height 371
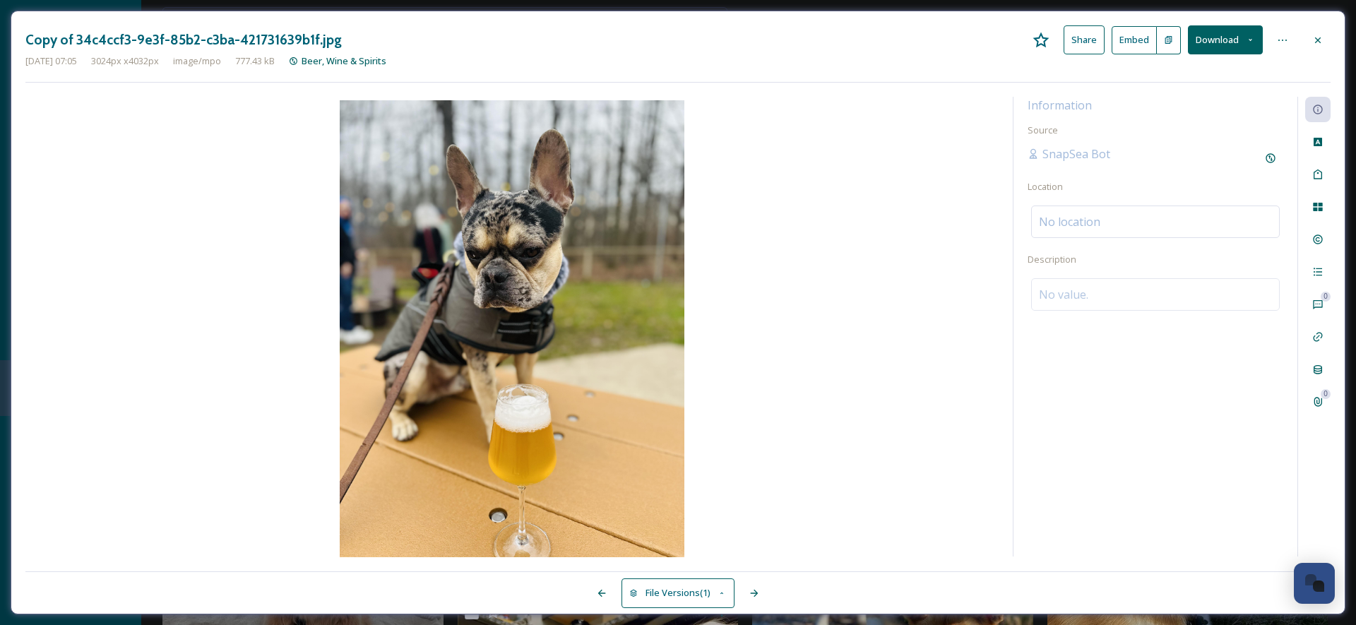
click at [1068, 153] on span "SnapSea Bot" at bounding box center [1076, 153] width 68 height 17
click at [1070, 131] on div "Information Source SnapSea Bot Location No location Description No value." at bounding box center [1155, 327] width 284 height 460
click at [1322, 171] on icon at bounding box center [1317, 174] width 11 height 11
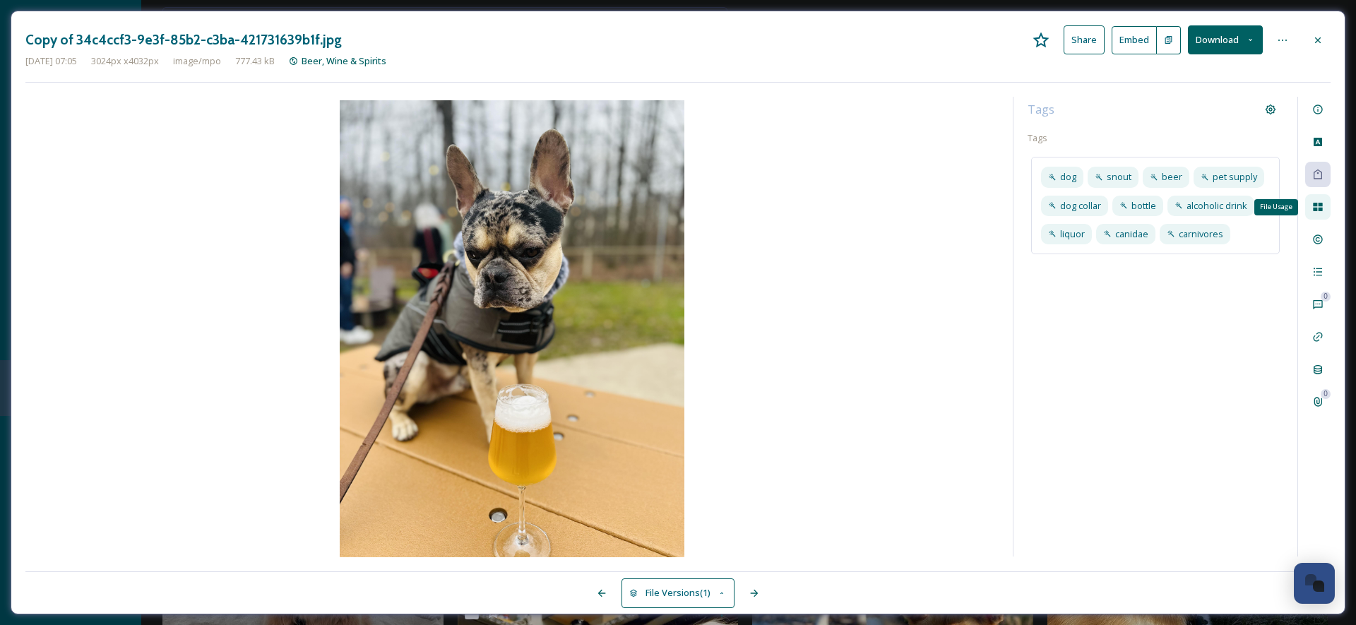
click at [1320, 203] on icon at bounding box center [1317, 207] width 9 height 8
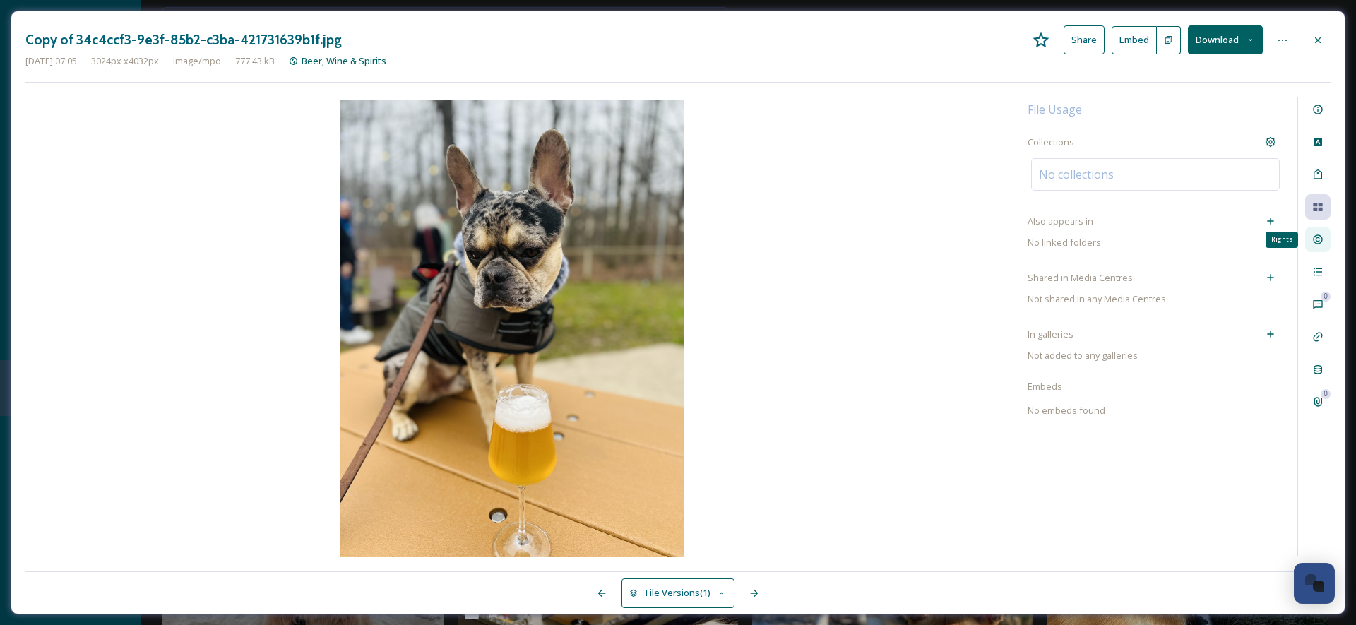
click at [1320, 237] on icon at bounding box center [1317, 239] width 11 height 11
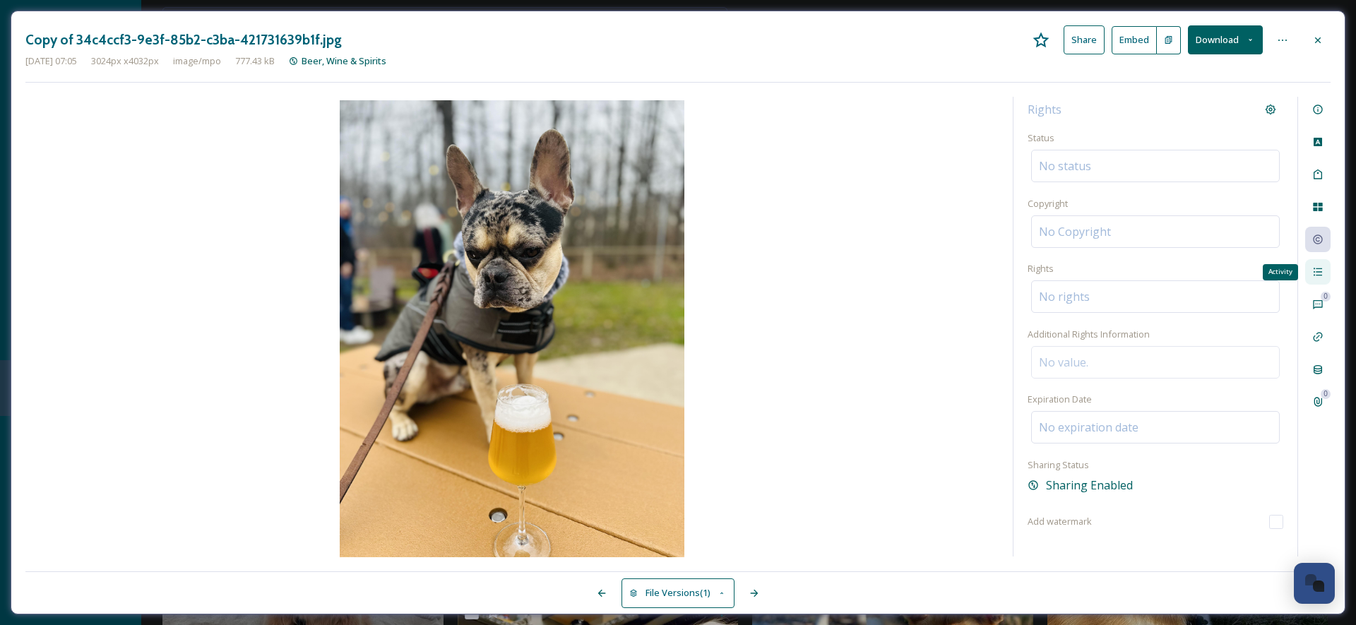
click at [1324, 265] on div "Activity" at bounding box center [1317, 271] width 25 height 25
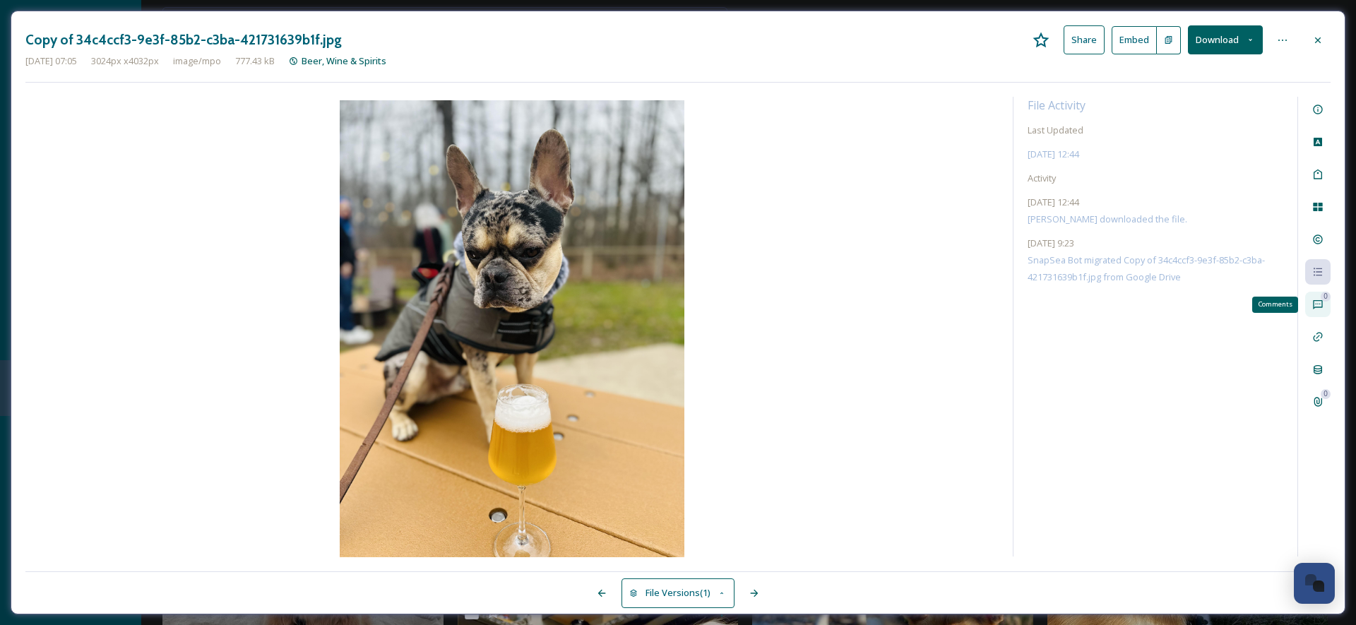
click at [1313, 299] on icon at bounding box center [1317, 304] width 11 height 11
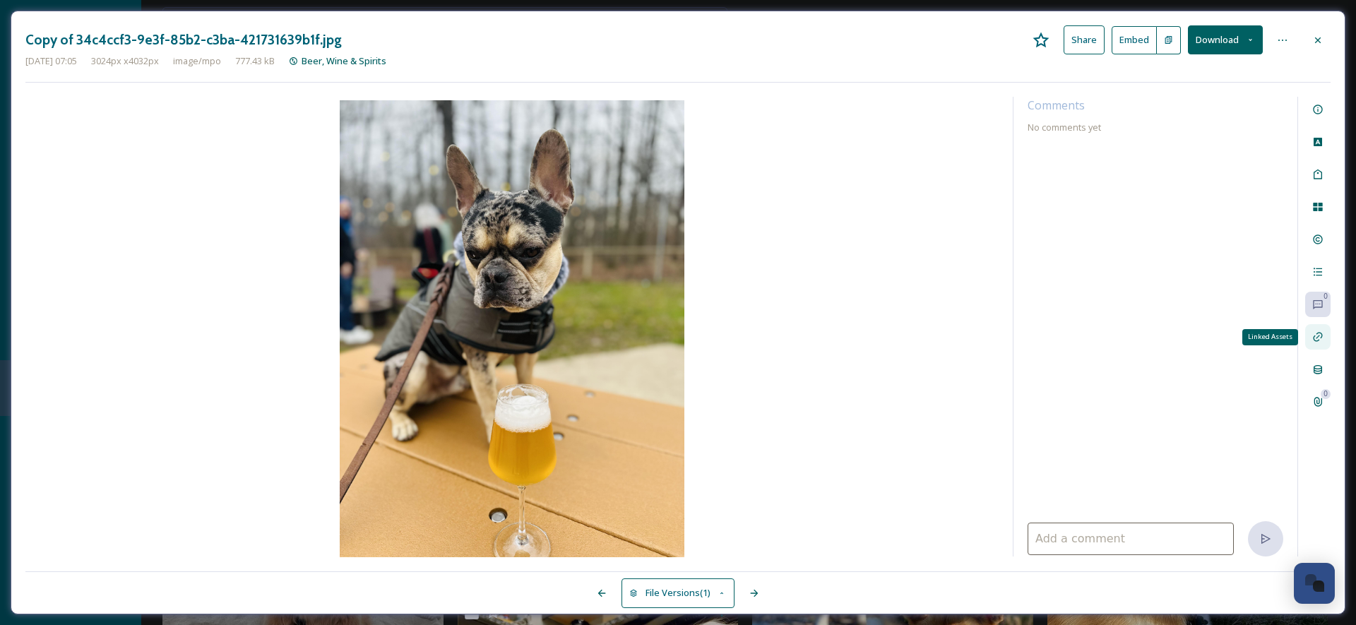
click at [1315, 329] on div "Linked Assets" at bounding box center [1317, 336] width 25 height 25
click at [1320, 357] on div at bounding box center [1317, 369] width 25 height 25
click at [1316, 383] on div "0 0" at bounding box center [1313, 327] width 33 height 460
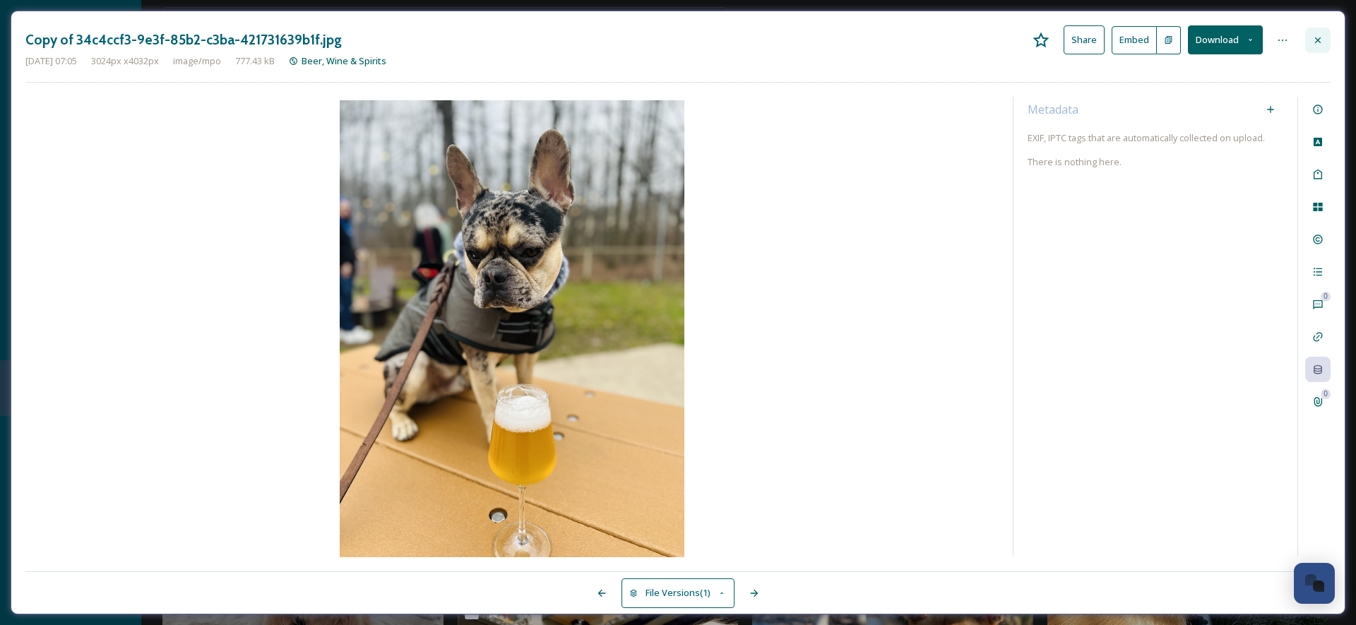
click at [1323, 36] on icon at bounding box center [1317, 40] width 11 height 11
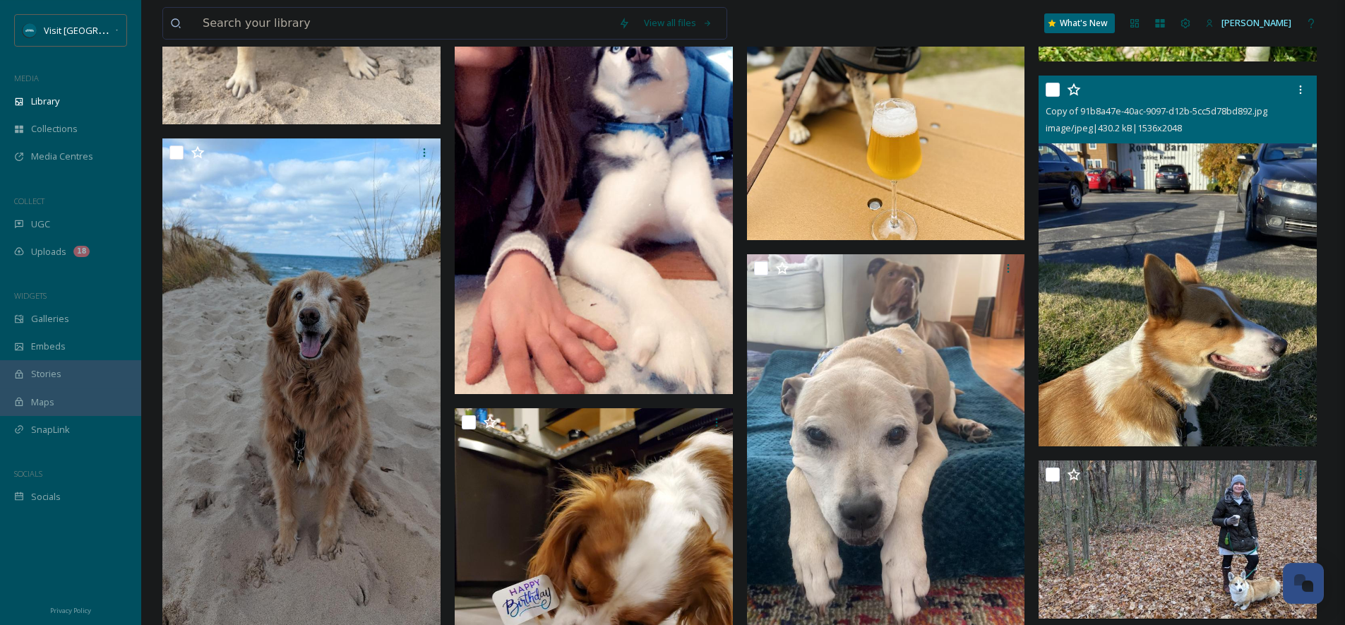
scroll to position [10001, 0]
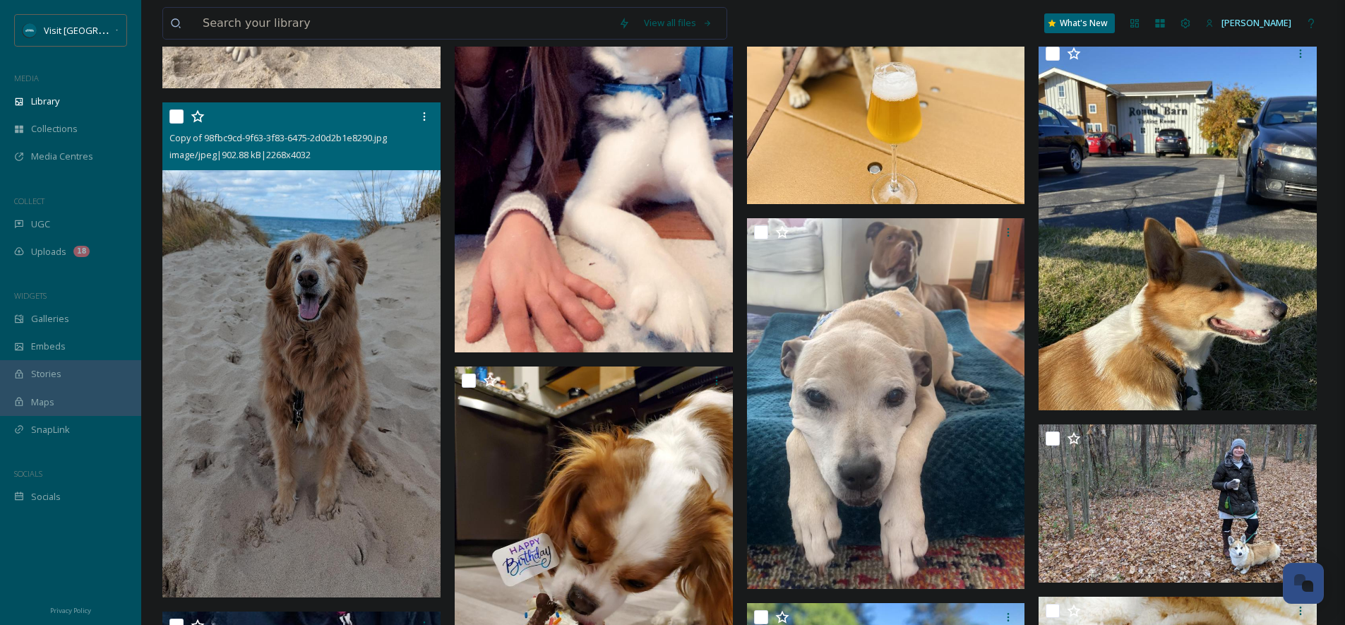
click at [401, 362] on img at bounding box center [301, 349] width 278 height 494
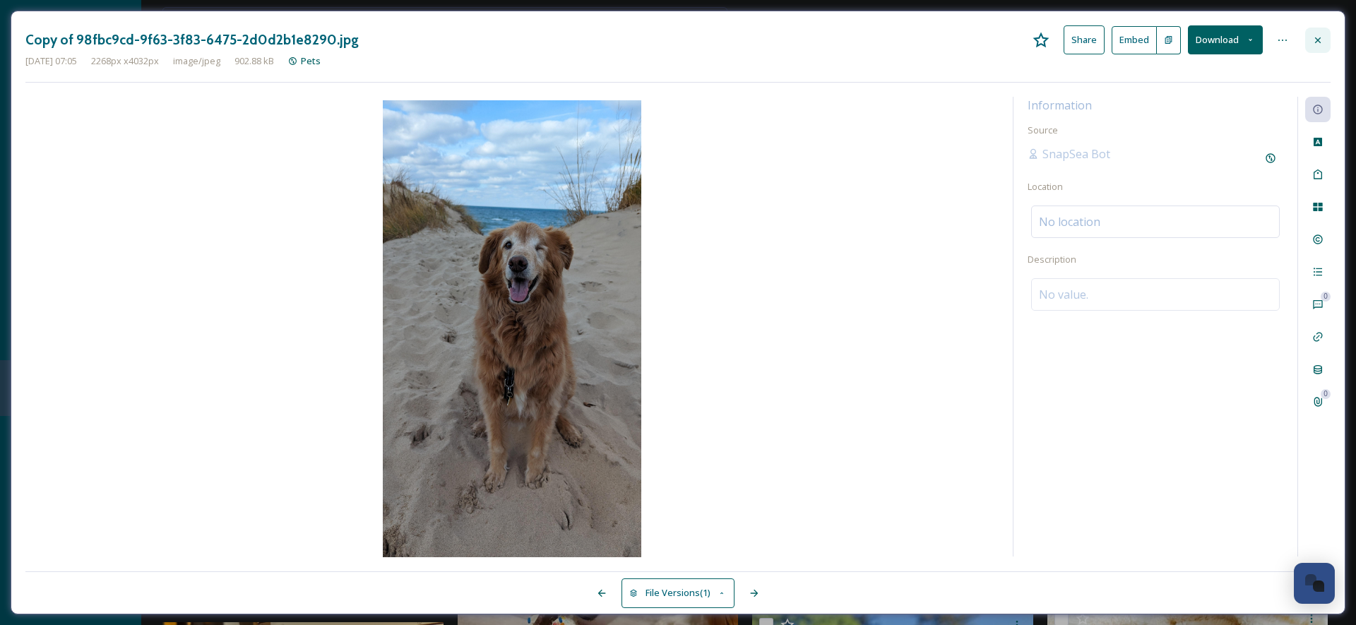
click at [1315, 47] on div at bounding box center [1317, 40] width 25 height 25
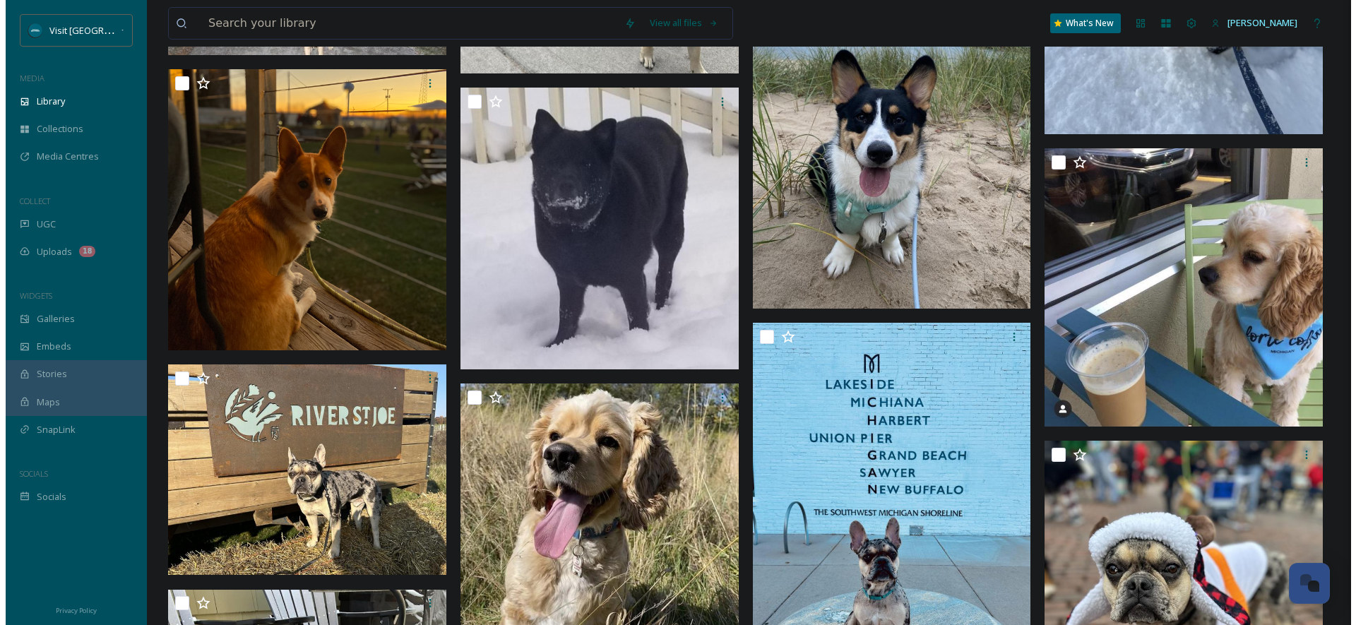
scroll to position [11131, 0]
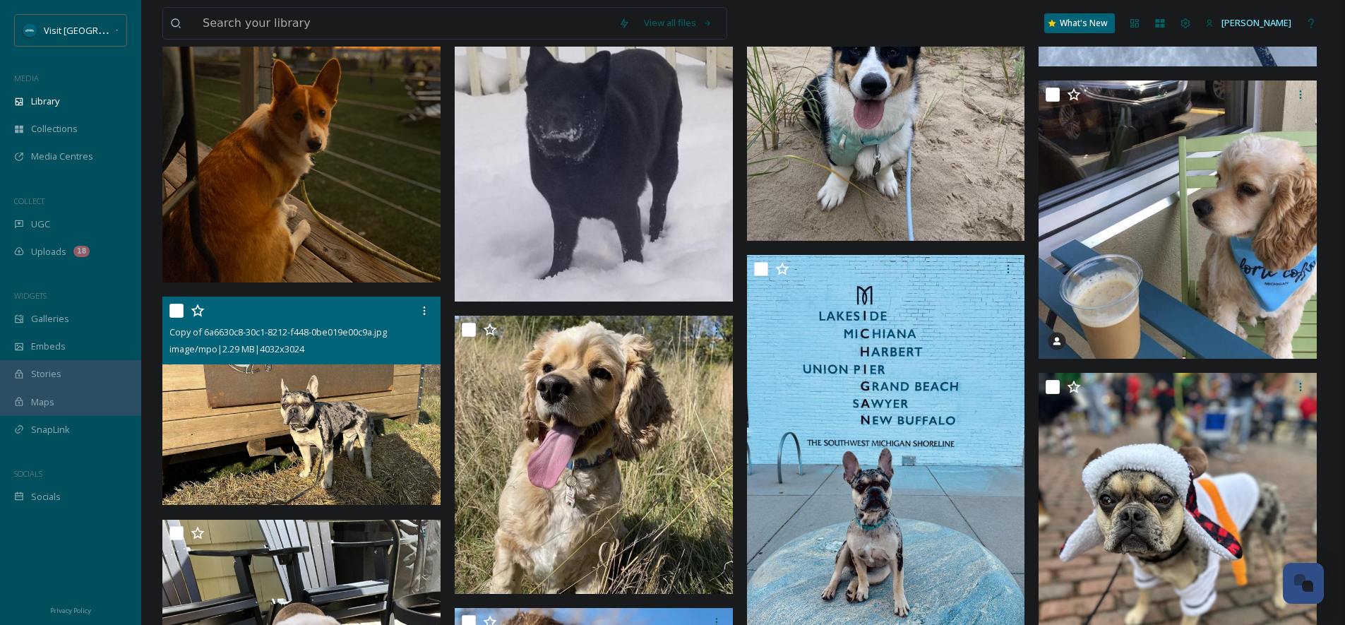
click at [349, 410] on img at bounding box center [301, 401] width 278 height 209
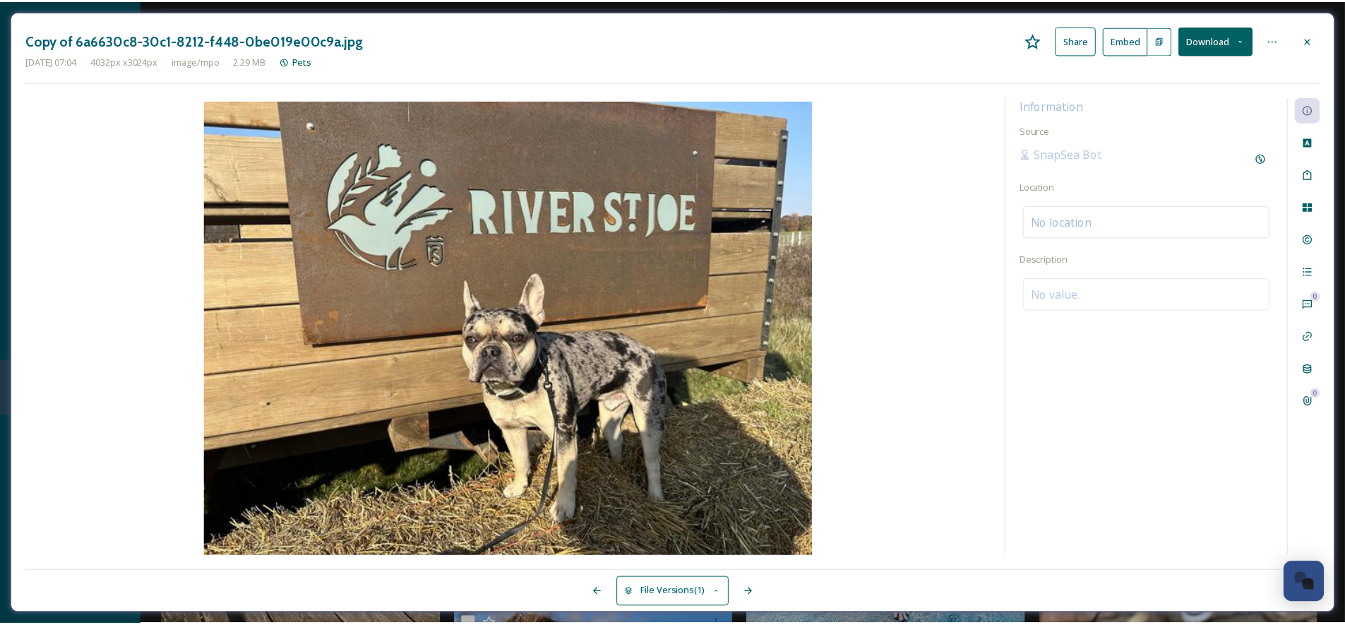
scroll to position [11136, 0]
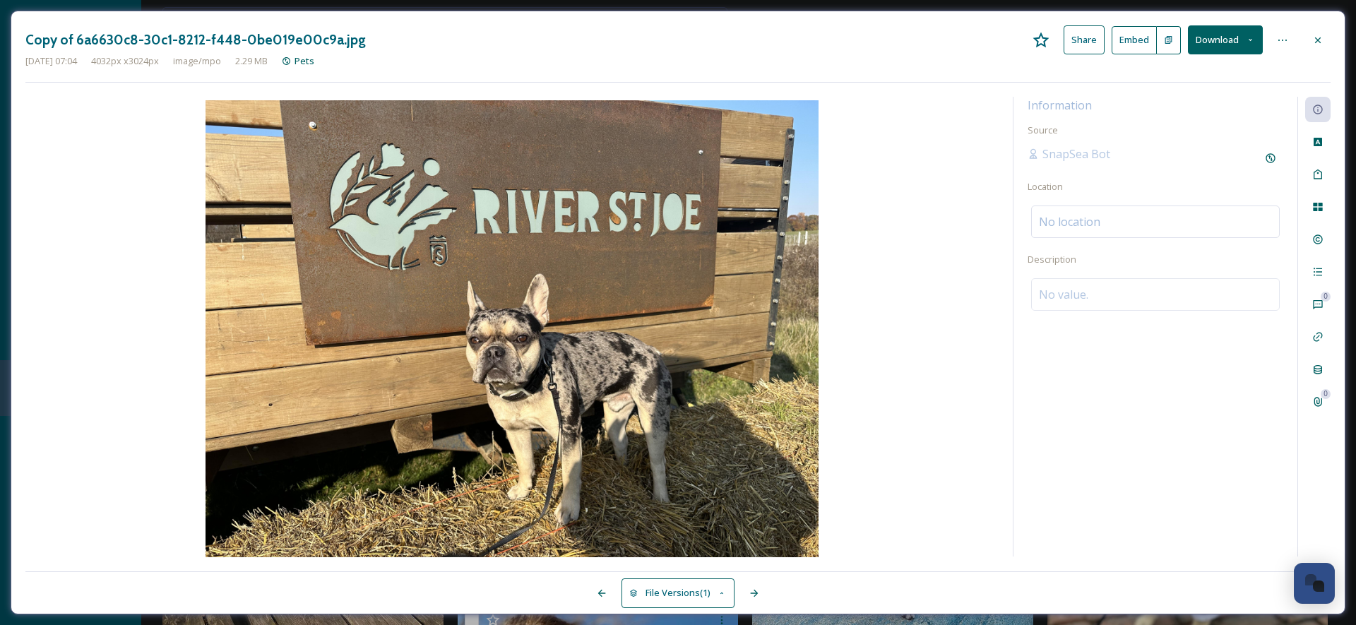
click at [1239, 43] on button "Download" at bounding box center [1225, 39] width 75 height 29
click at [1224, 71] on span "Download Original (4032 x 3024)" at bounding box center [1187, 72] width 133 height 13
click at [1313, 37] on icon at bounding box center [1317, 40] width 11 height 11
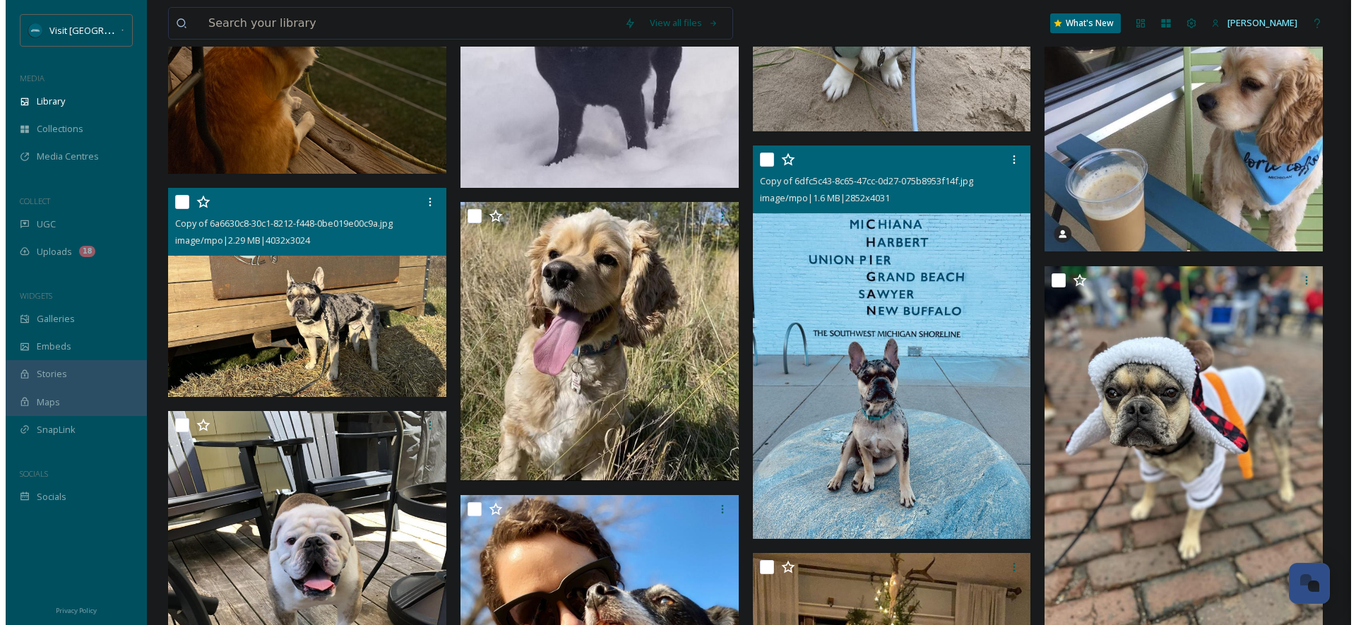
scroll to position [11030, 0]
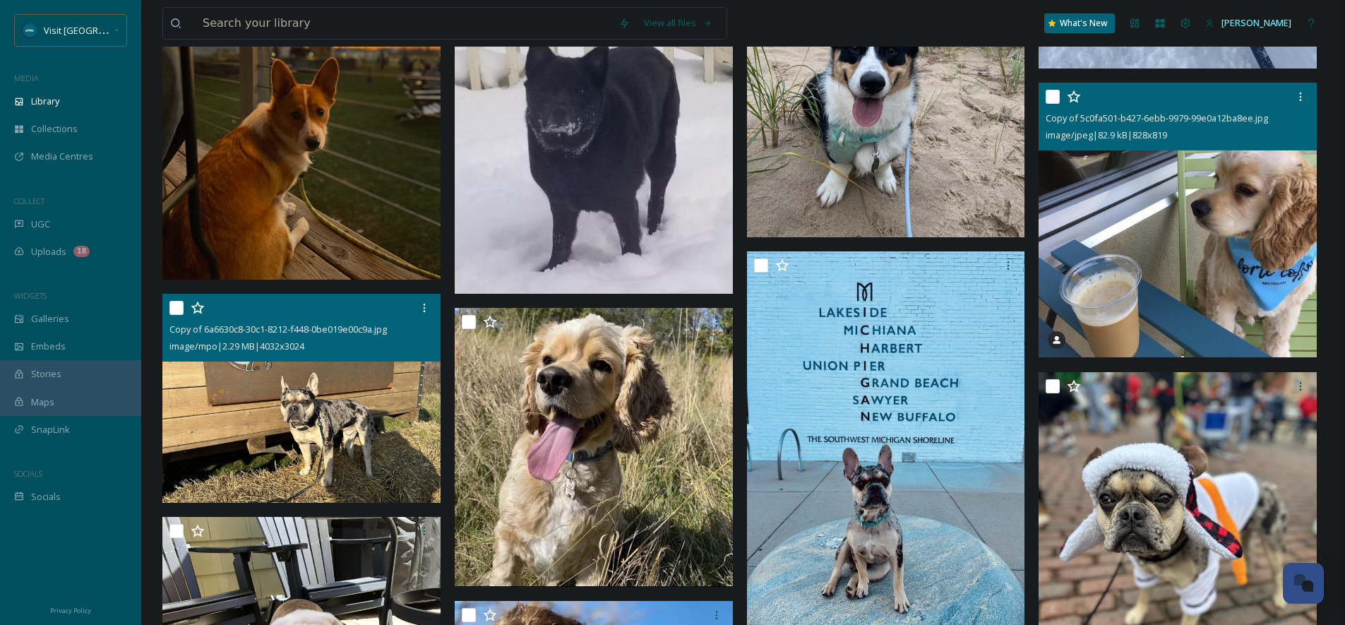
click at [1265, 236] on img at bounding box center [1178, 220] width 278 height 275
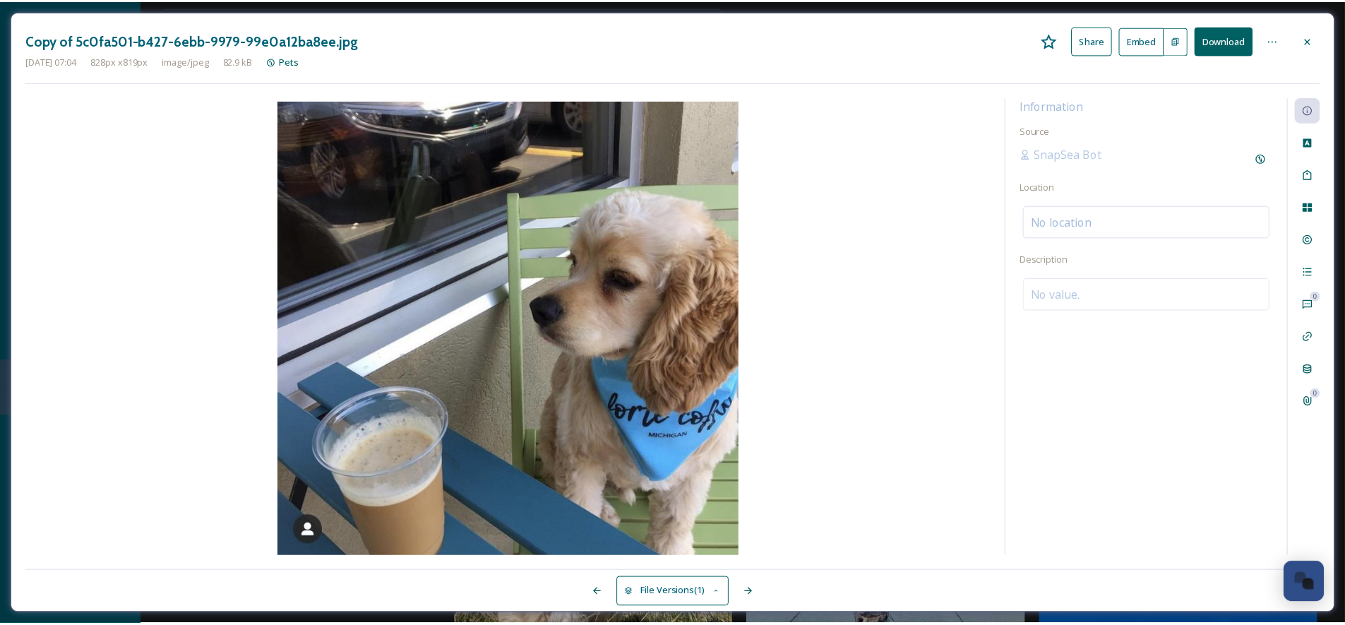
scroll to position [11136, 0]
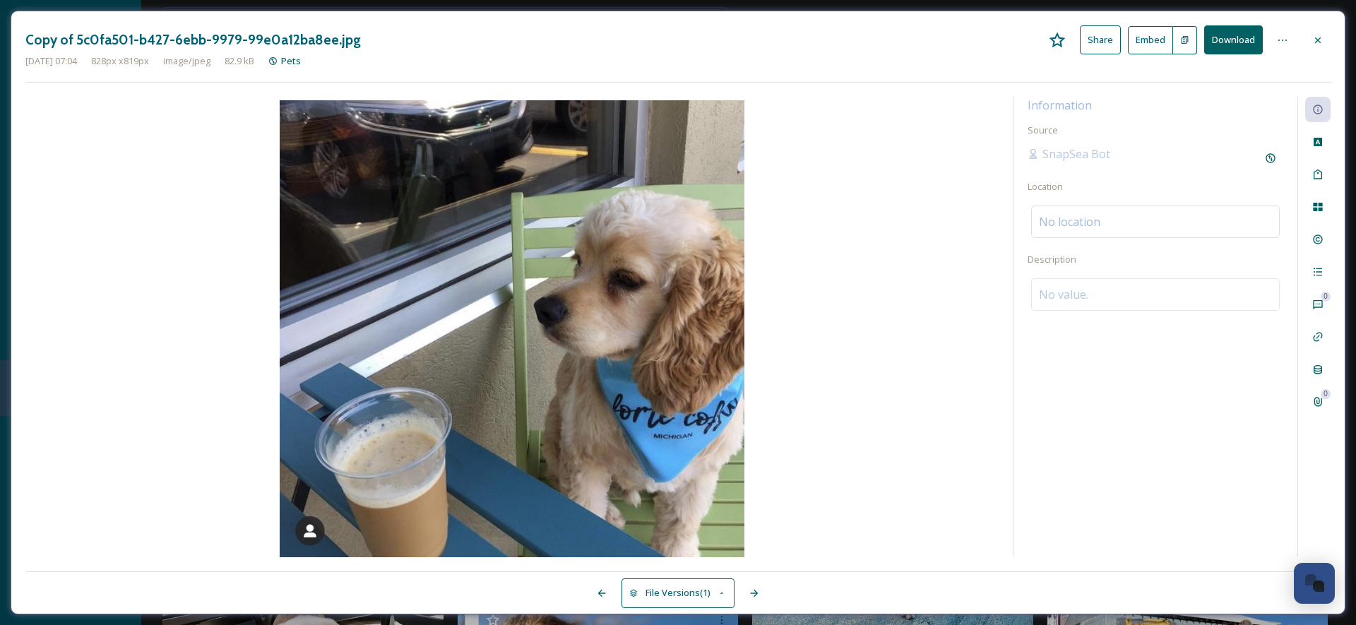
click at [1314, 43] on icon at bounding box center [1317, 40] width 11 height 11
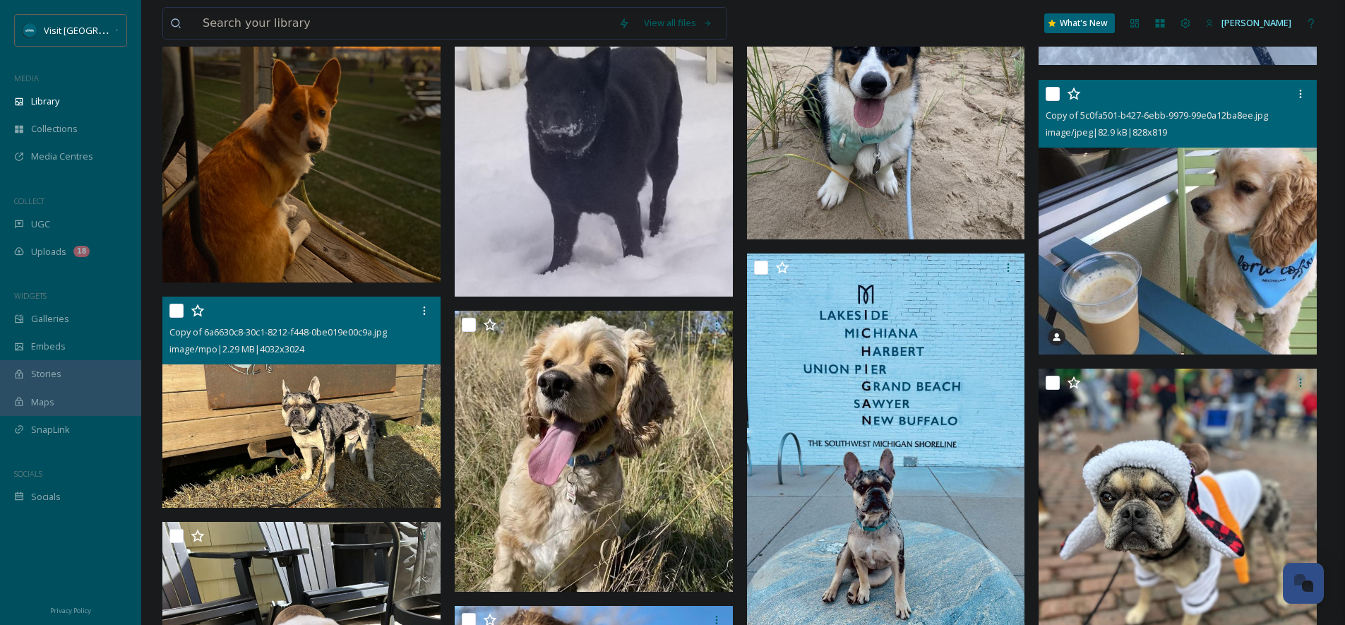
scroll to position [11430, 0]
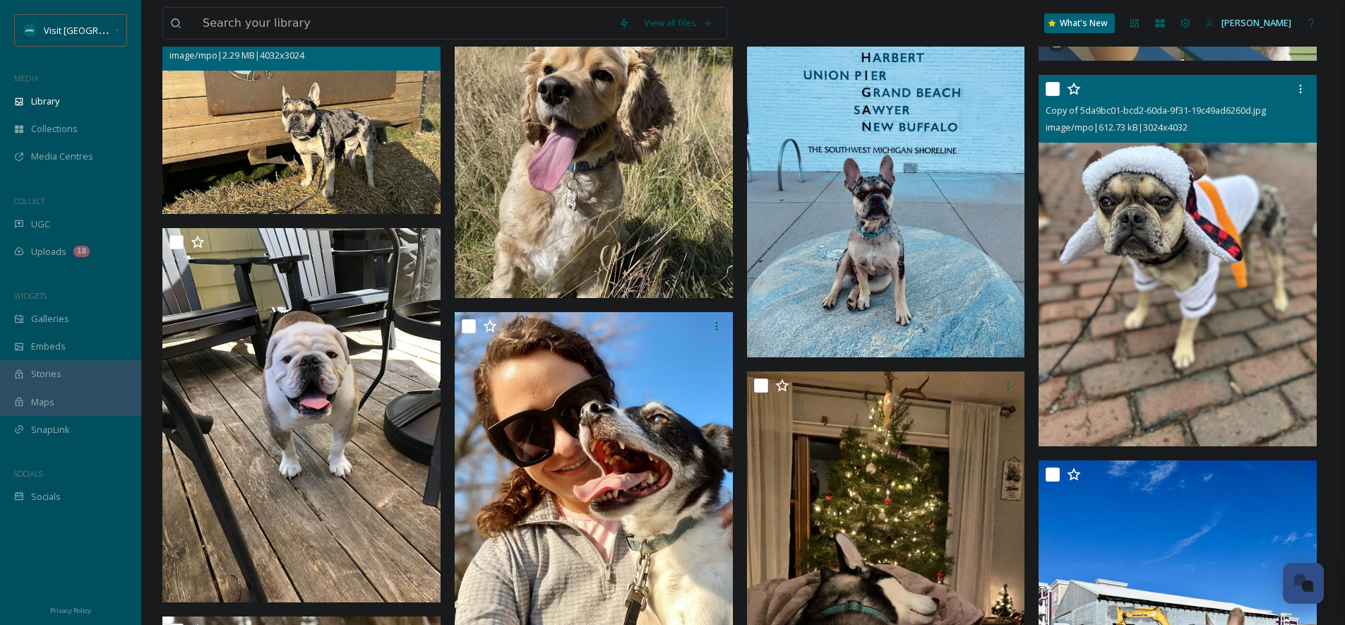
click at [1231, 300] on img at bounding box center [1178, 260] width 278 height 371
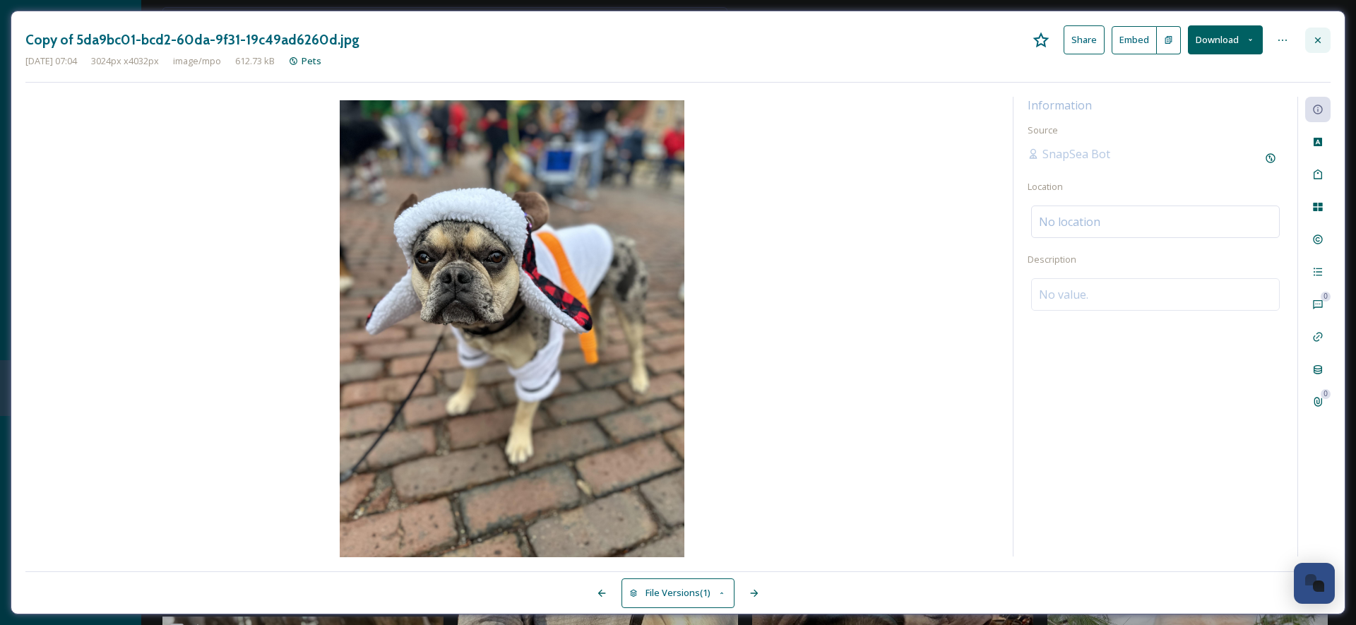
click at [1320, 42] on icon at bounding box center [1318, 40] width 6 height 6
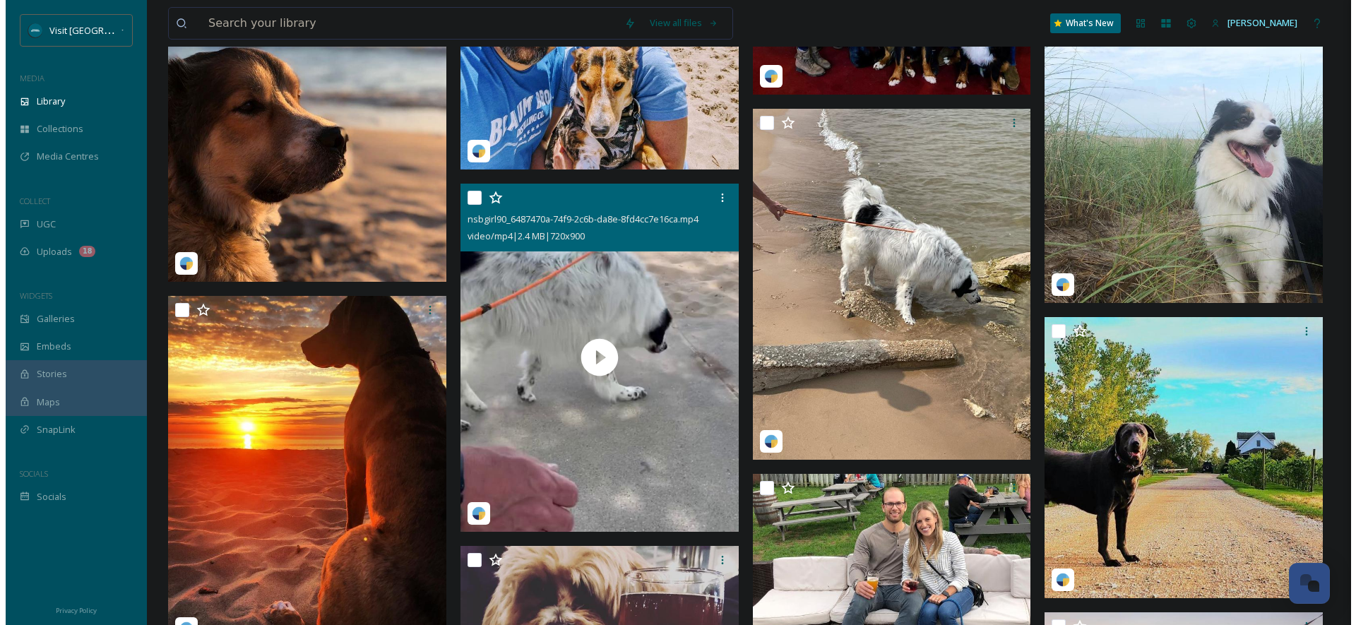
scroll to position [13441, 0]
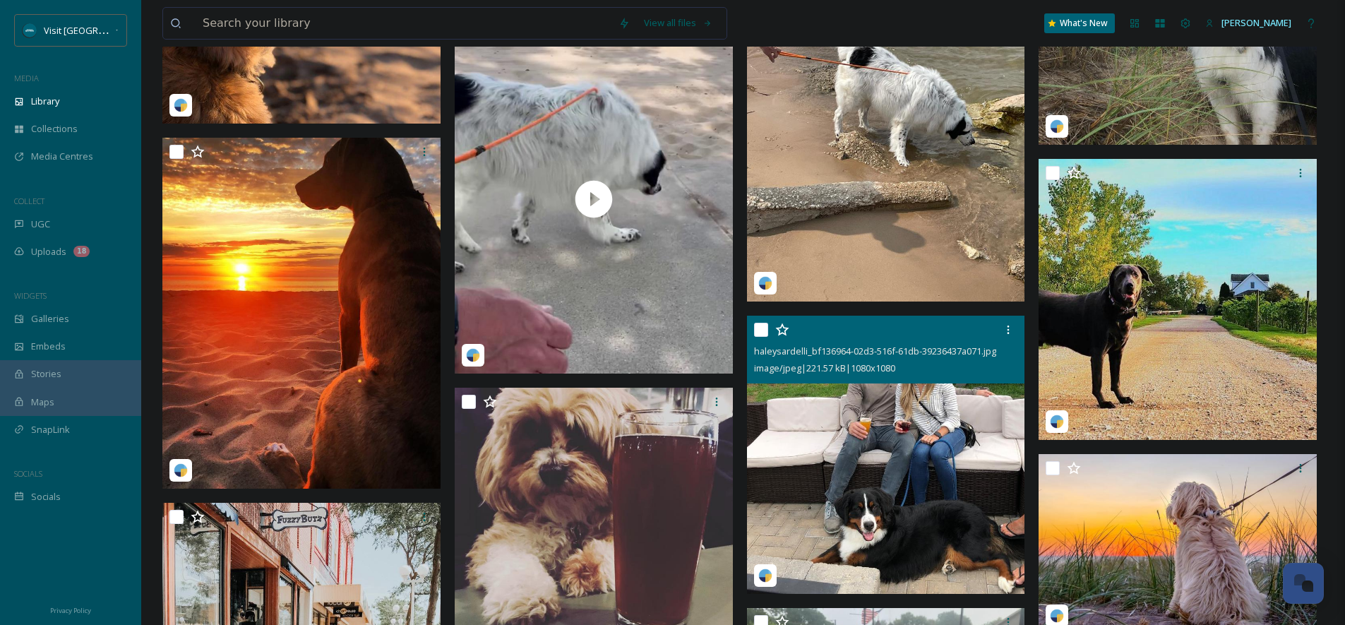
click at [935, 438] on img at bounding box center [886, 455] width 278 height 278
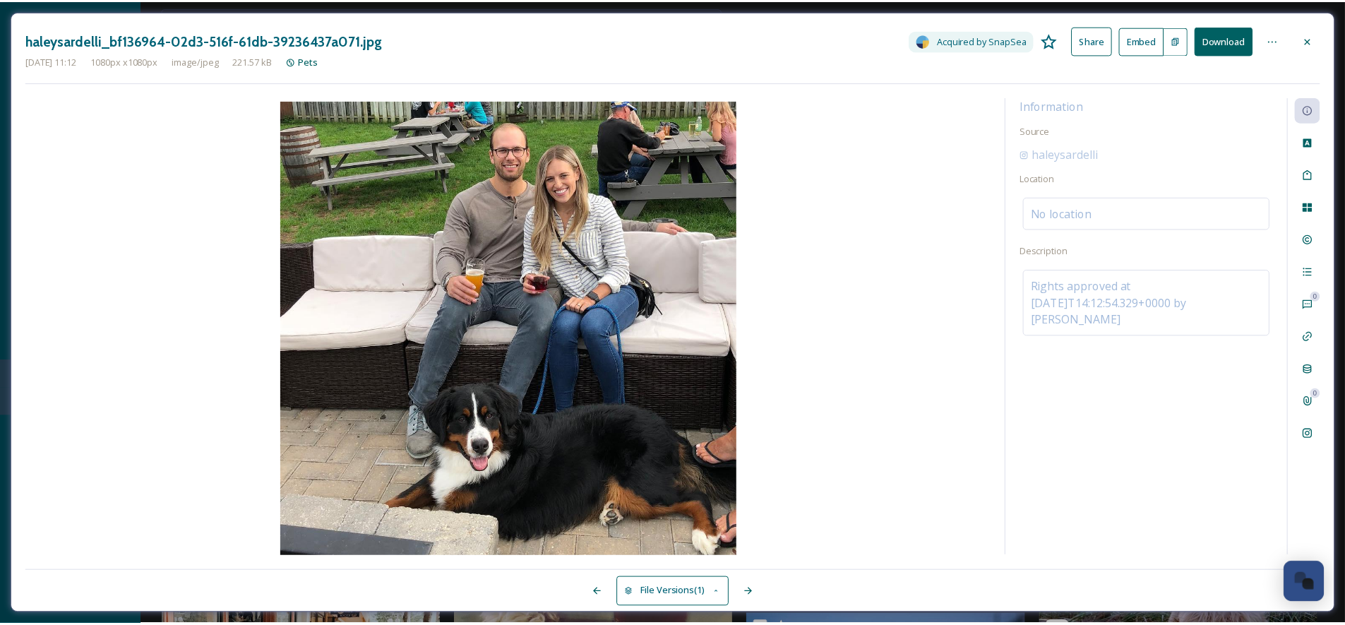
scroll to position [13443, 0]
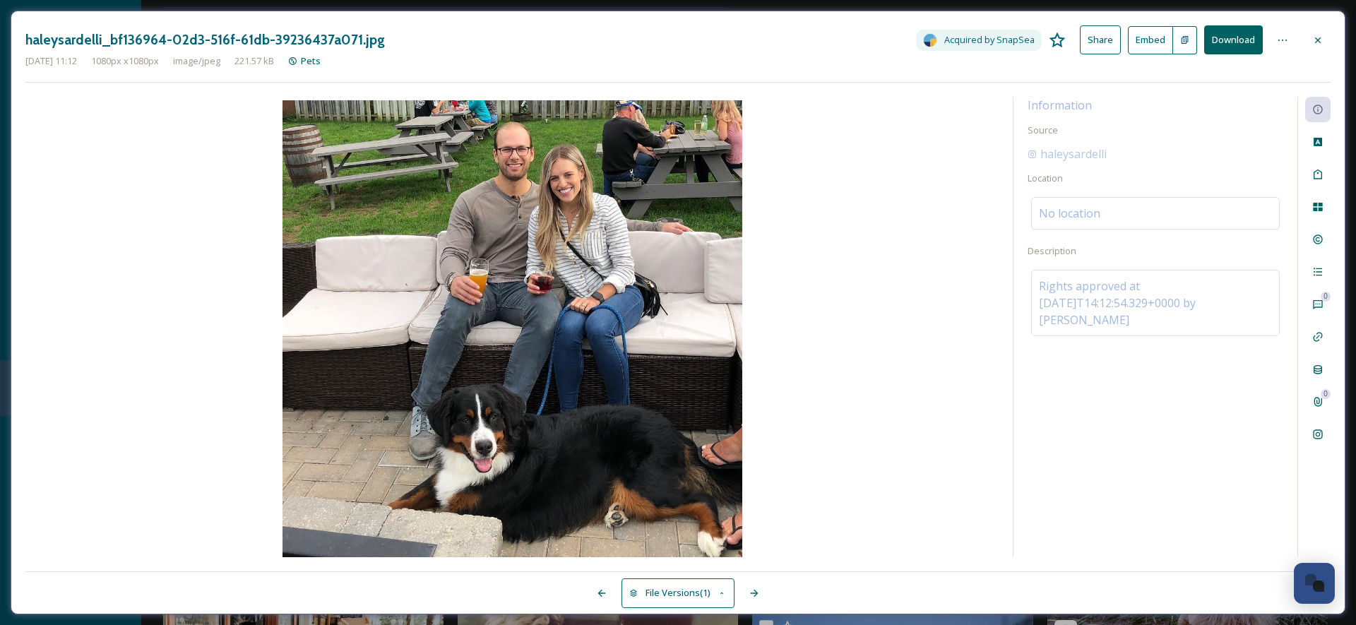
click at [1243, 41] on button "Download" at bounding box center [1233, 39] width 59 height 29
drag, startPoint x: 1058, startPoint y: 139, endPoint x: 1041, endPoint y: 159, distance: 26.0
click at [1041, 159] on div "haleysardelli" at bounding box center [1155, 153] width 256 height 17
copy span "haleysardelli"
click at [1321, 30] on div at bounding box center [1317, 40] width 25 height 25
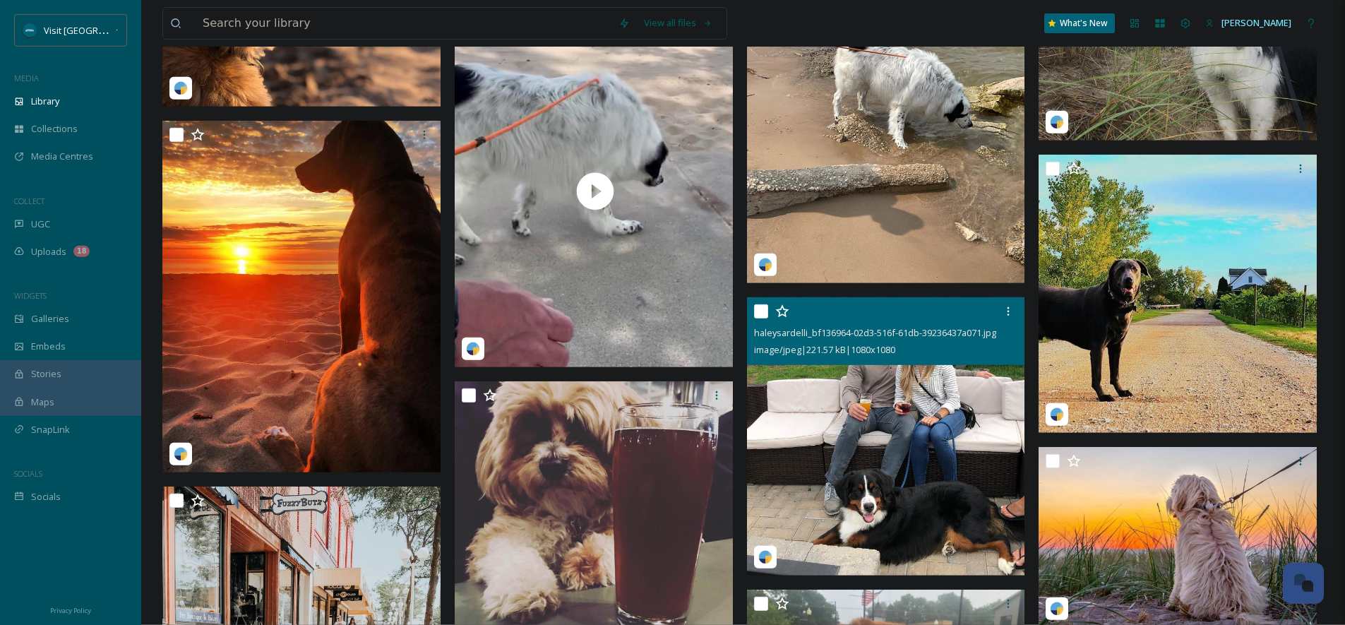
scroll to position [13465, 0]
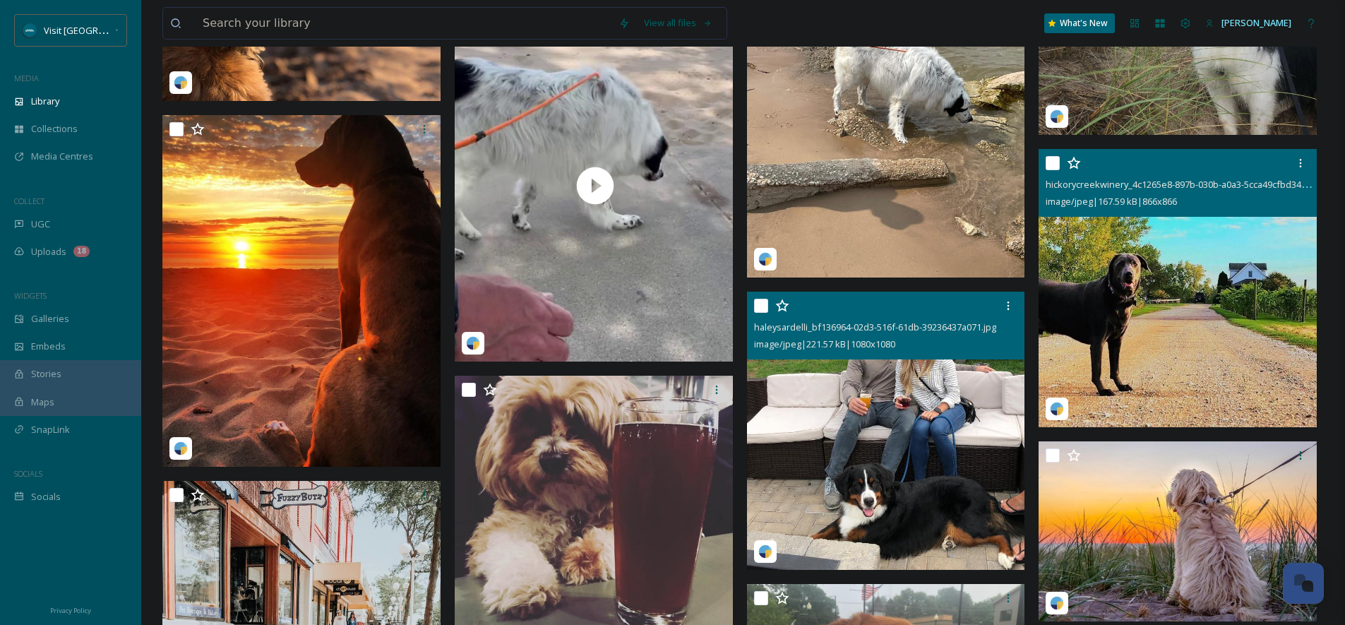
click at [1246, 237] on img at bounding box center [1178, 288] width 278 height 278
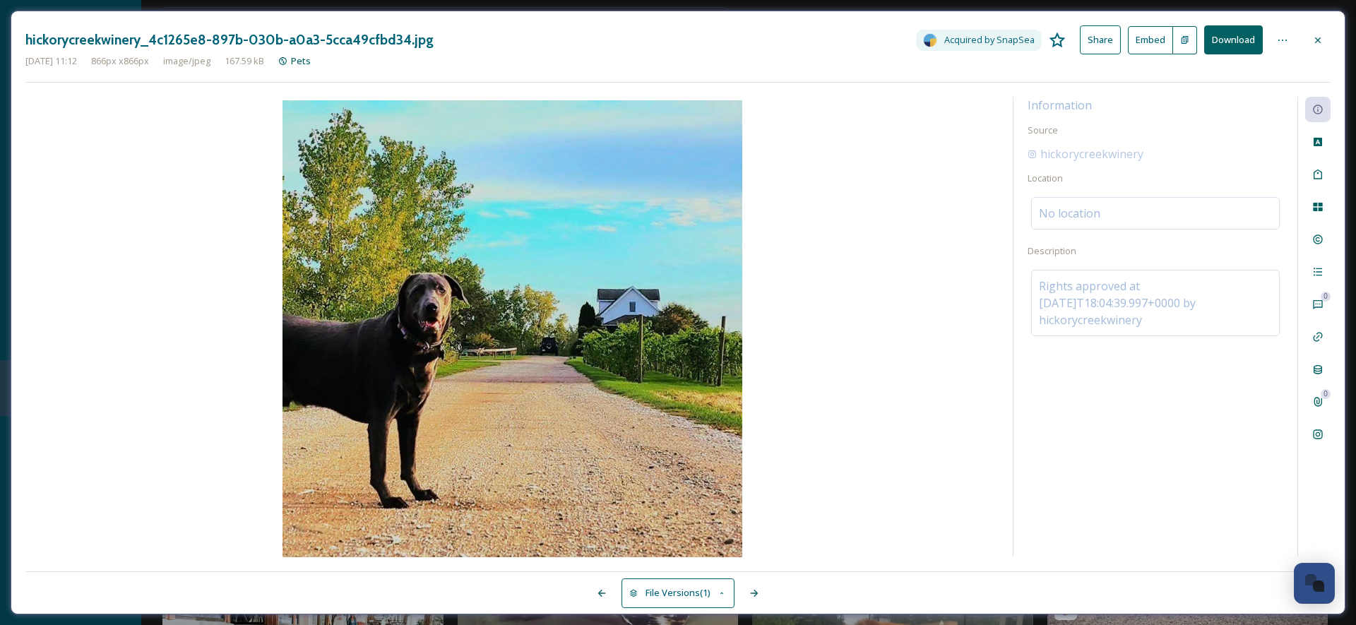
click at [1234, 42] on button "Download" at bounding box center [1233, 39] width 59 height 29
click at [1317, 37] on icon at bounding box center [1317, 40] width 11 height 11
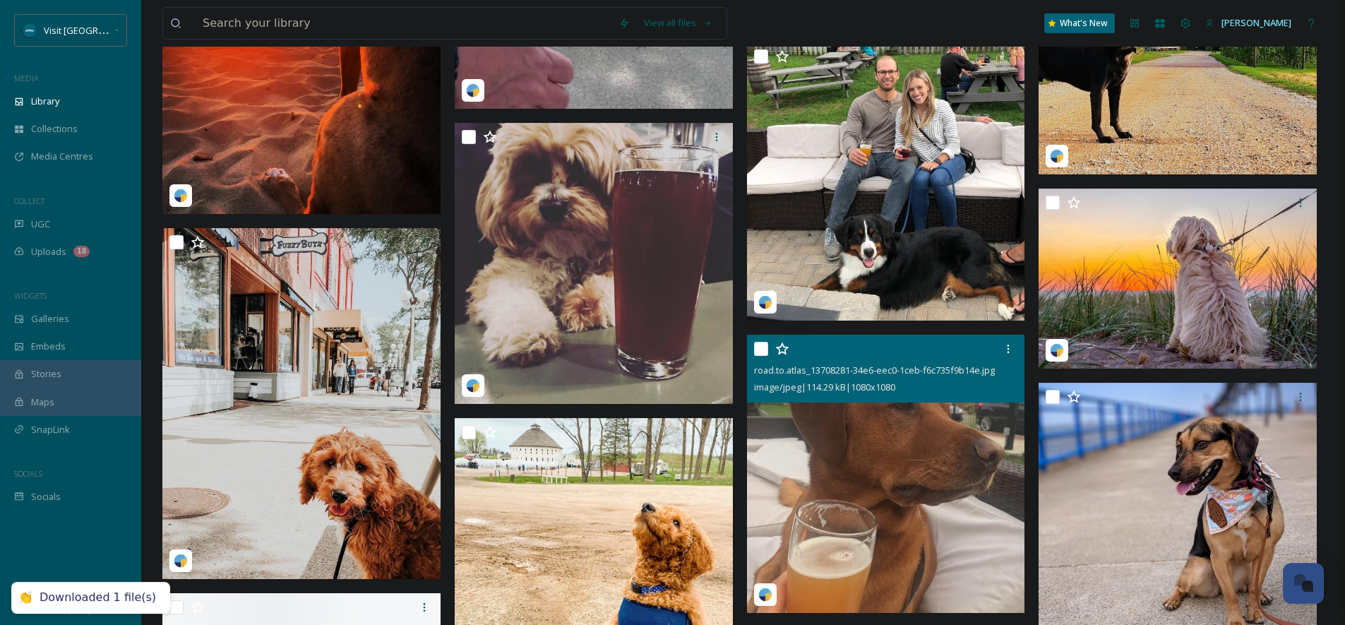
scroll to position [13771, 0]
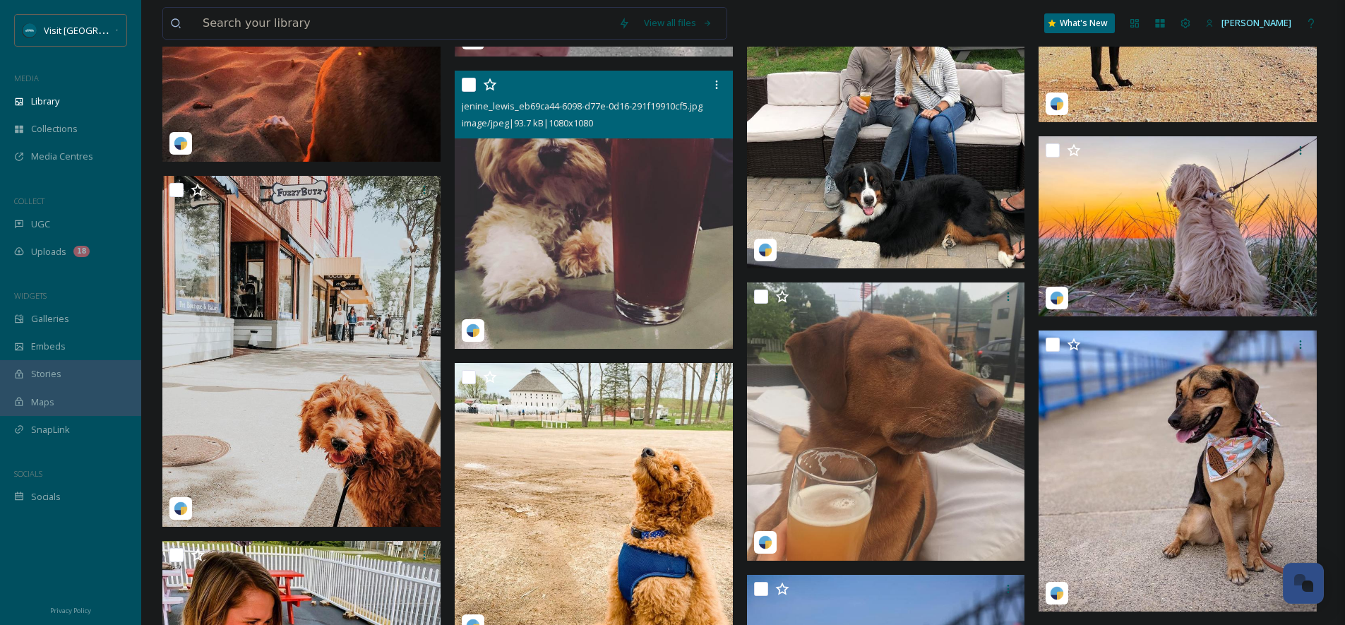
click at [676, 222] on img at bounding box center [594, 210] width 278 height 278
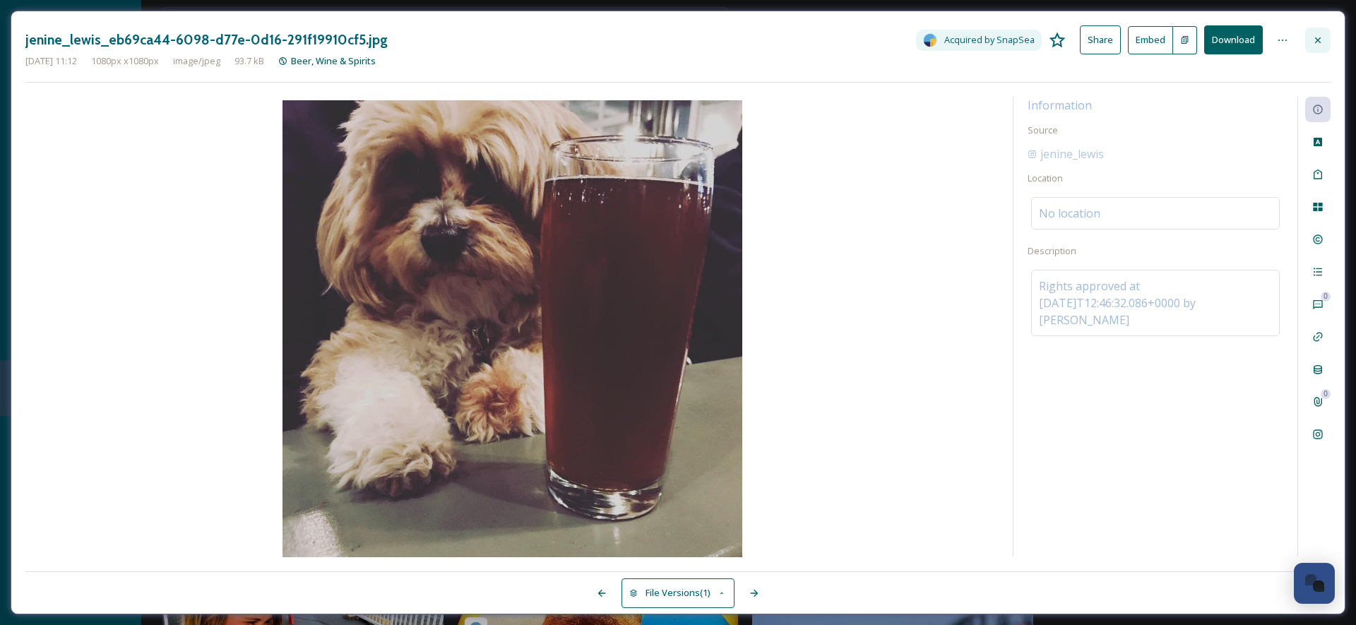
click at [1315, 42] on icon at bounding box center [1317, 40] width 11 height 11
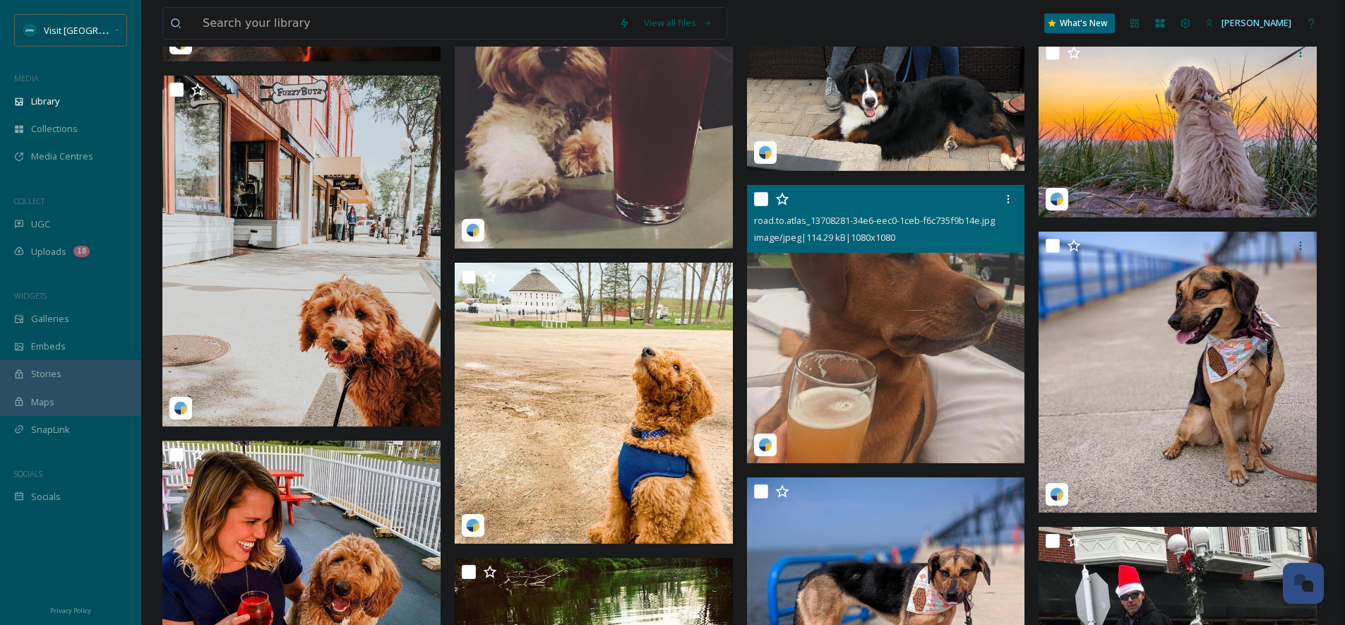
scroll to position [13906, 0]
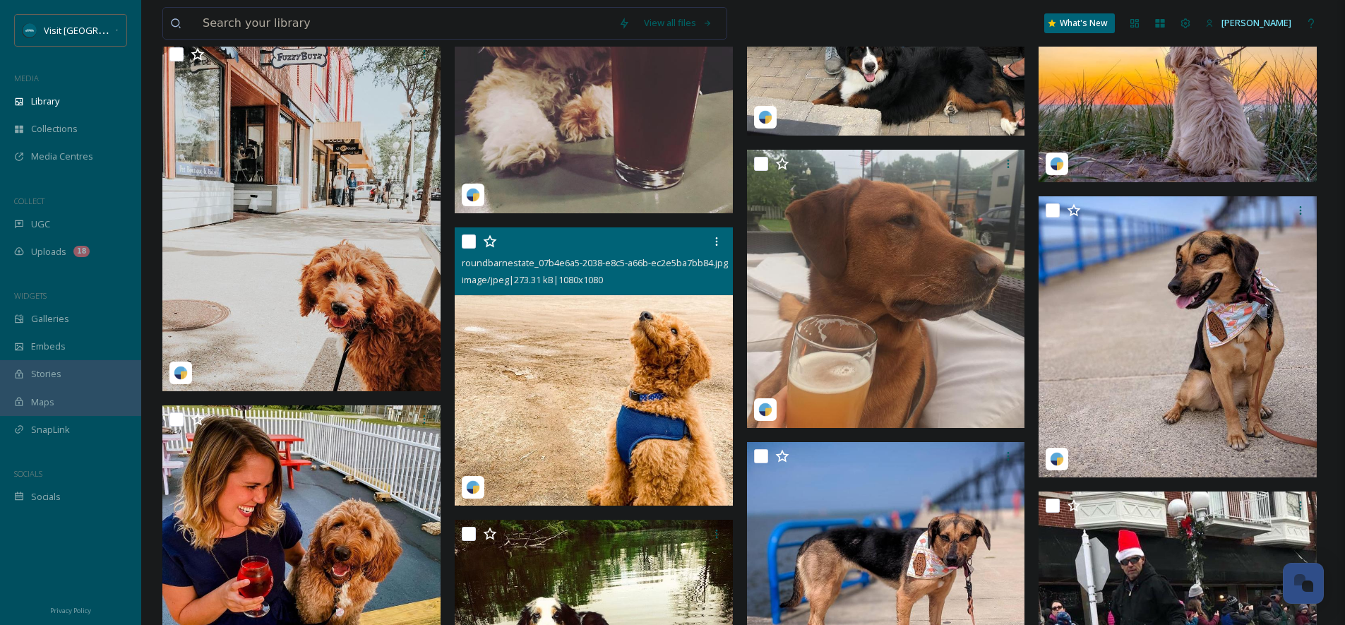
click at [687, 400] on img at bounding box center [594, 366] width 278 height 278
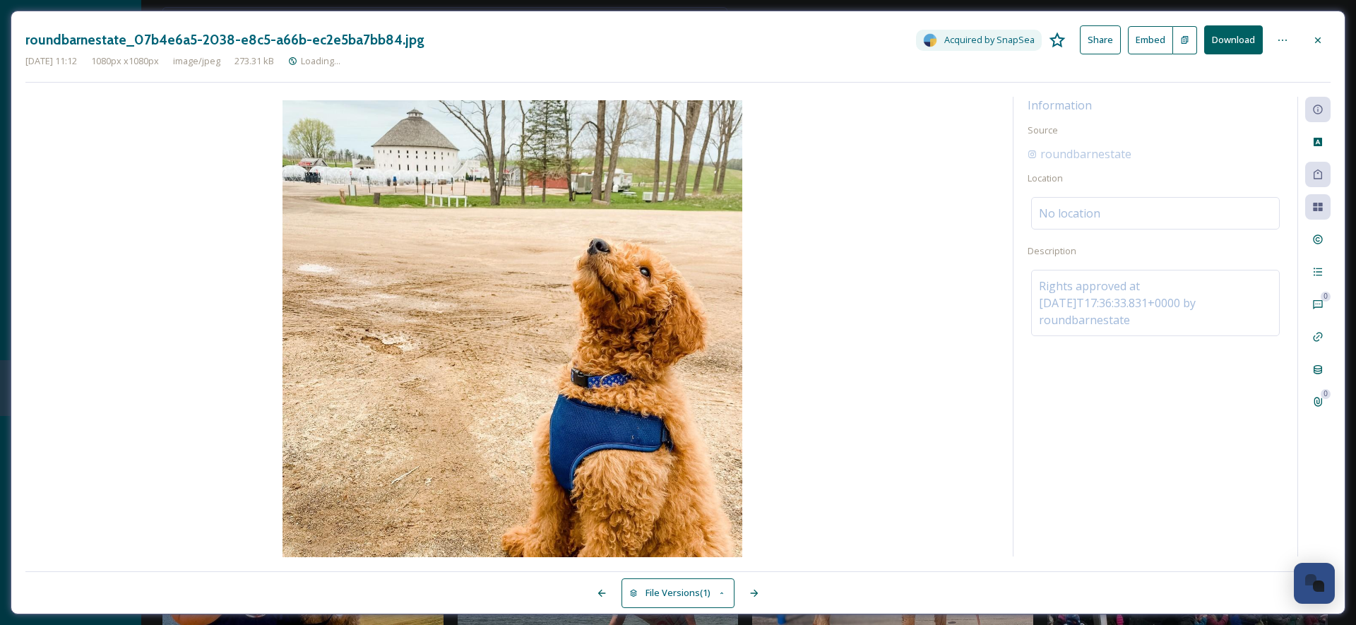
click at [1234, 42] on button "Download" at bounding box center [1233, 39] width 59 height 29
click at [1315, 40] on icon at bounding box center [1317, 40] width 11 height 11
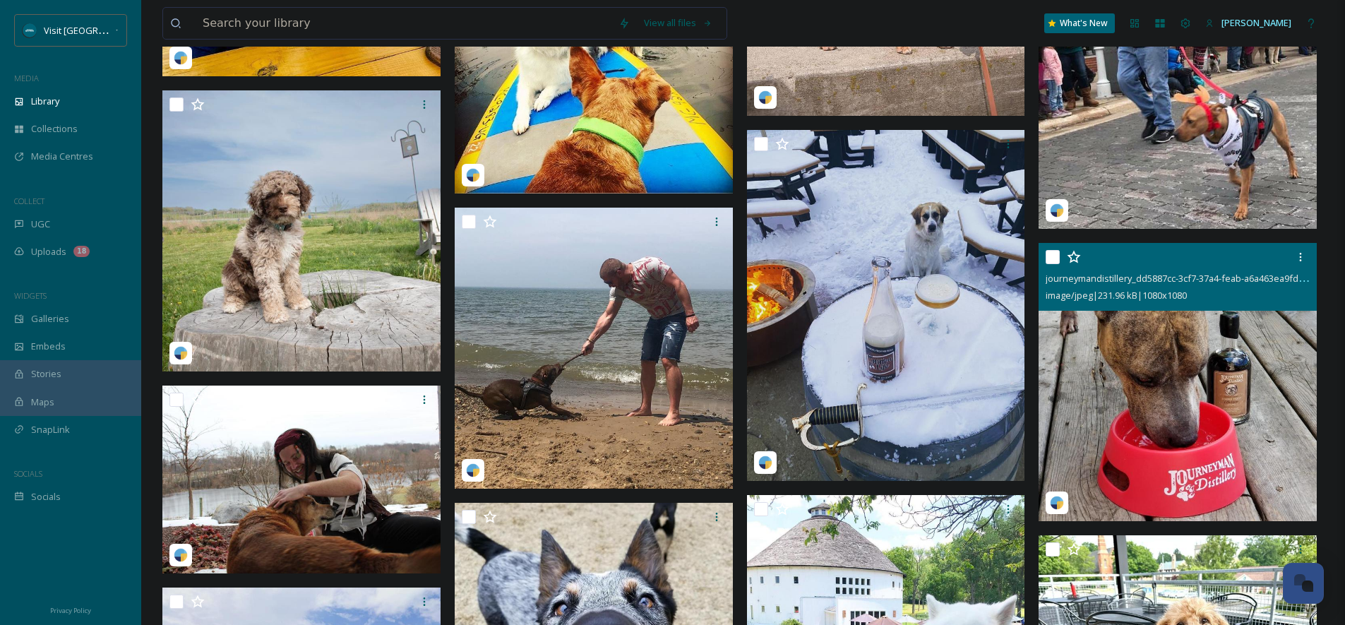
scroll to position [14652, 0]
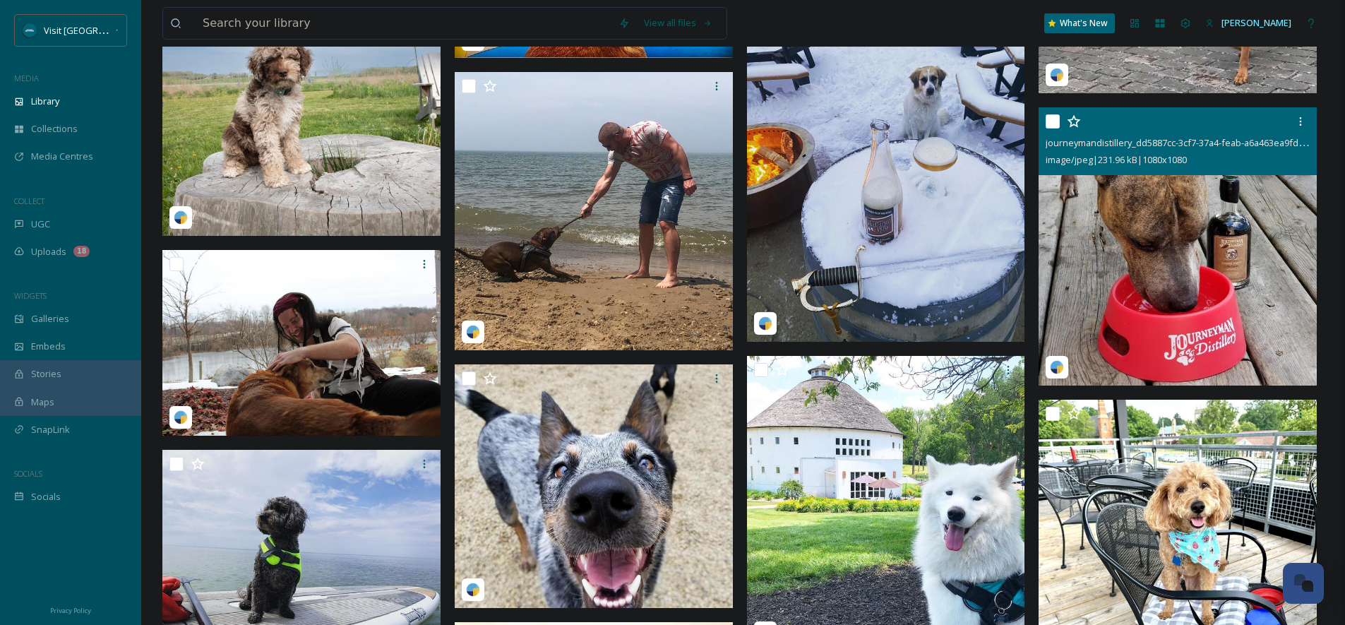
click at [1195, 209] on img at bounding box center [1178, 246] width 278 height 278
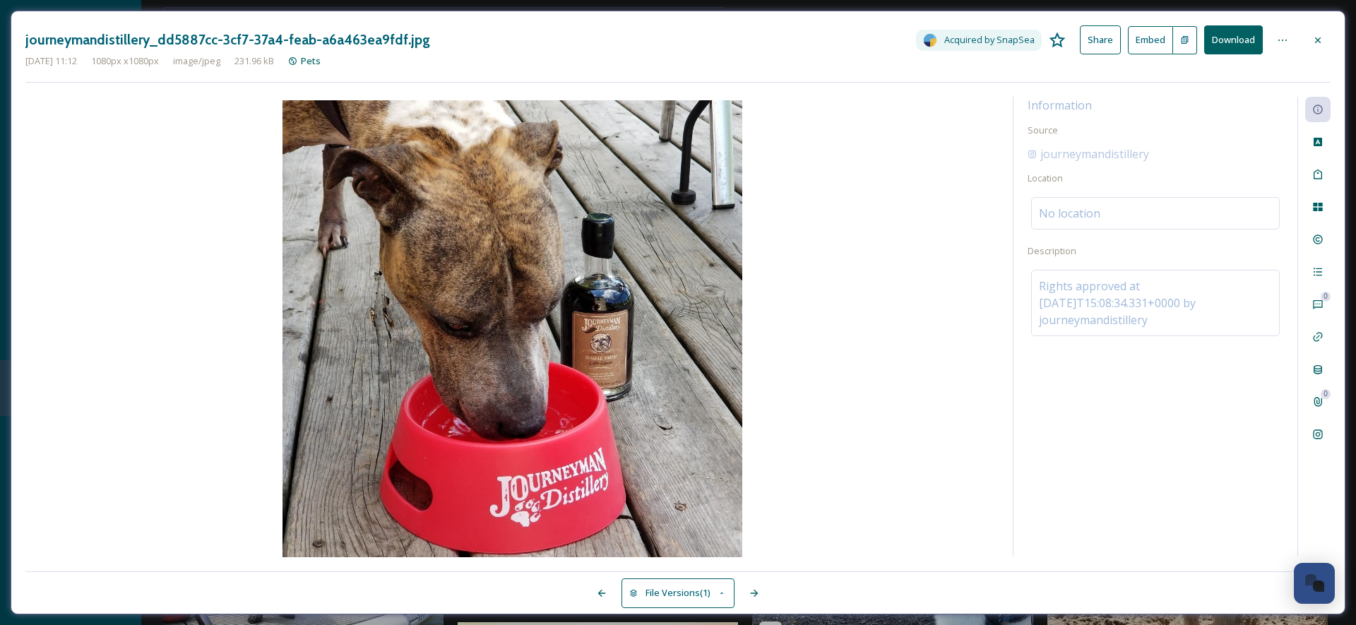
click at [1235, 43] on button "Download" at bounding box center [1233, 39] width 59 height 29
click at [1328, 40] on div at bounding box center [1317, 40] width 25 height 25
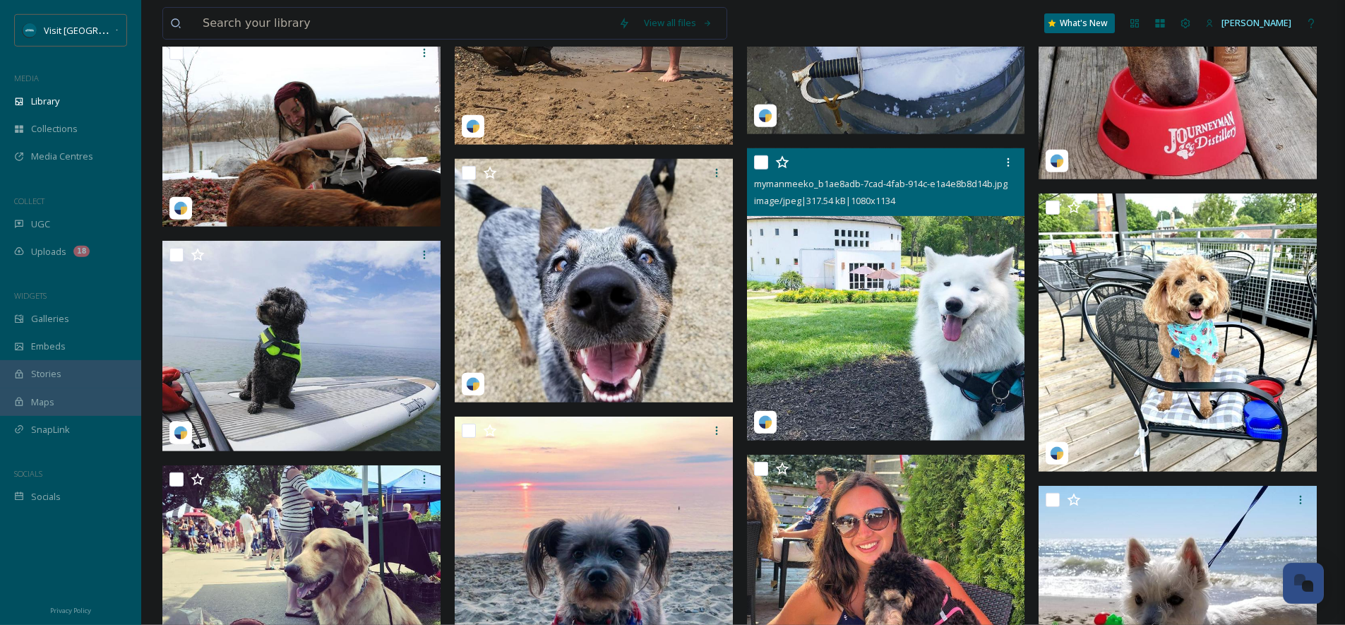
scroll to position [14844, 0]
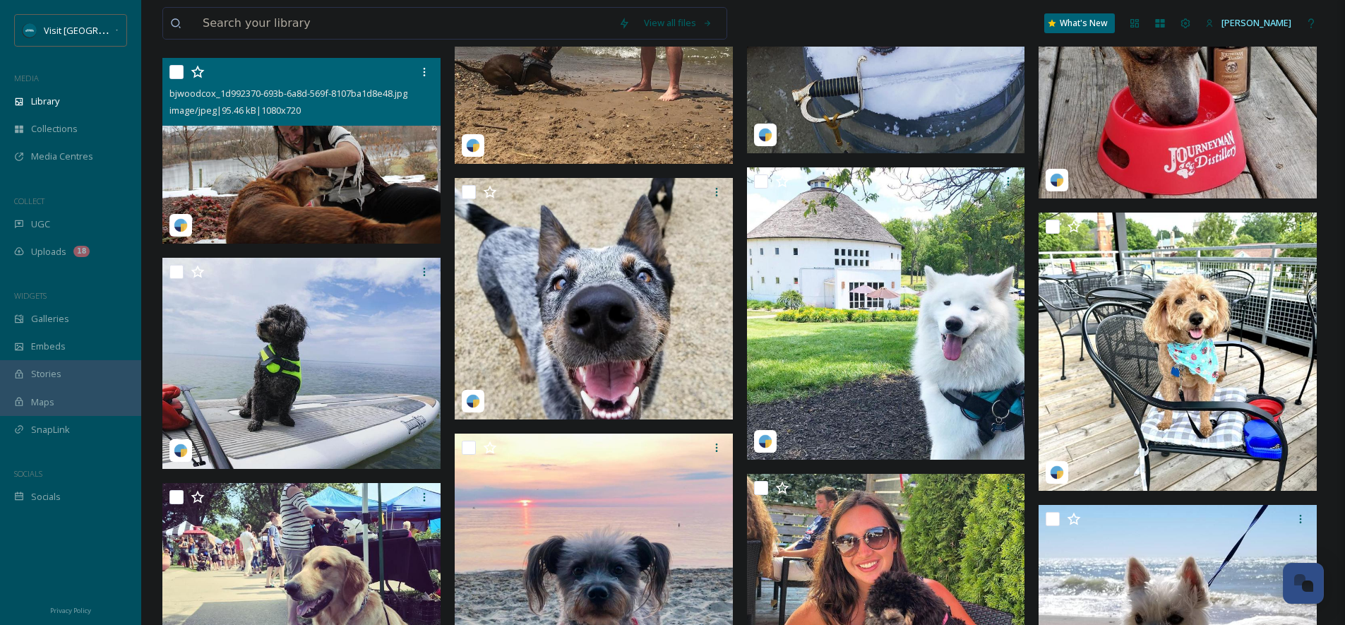
click at [263, 188] on img at bounding box center [301, 151] width 278 height 186
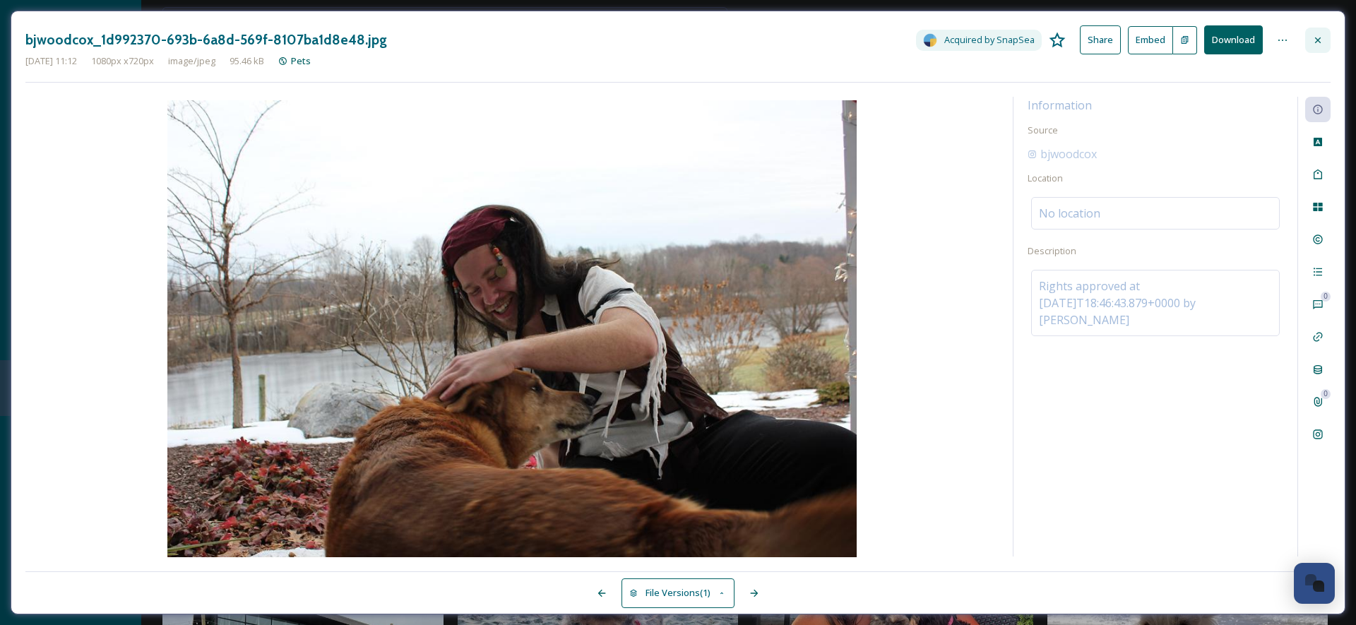
click at [1319, 40] on icon at bounding box center [1317, 40] width 11 height 11
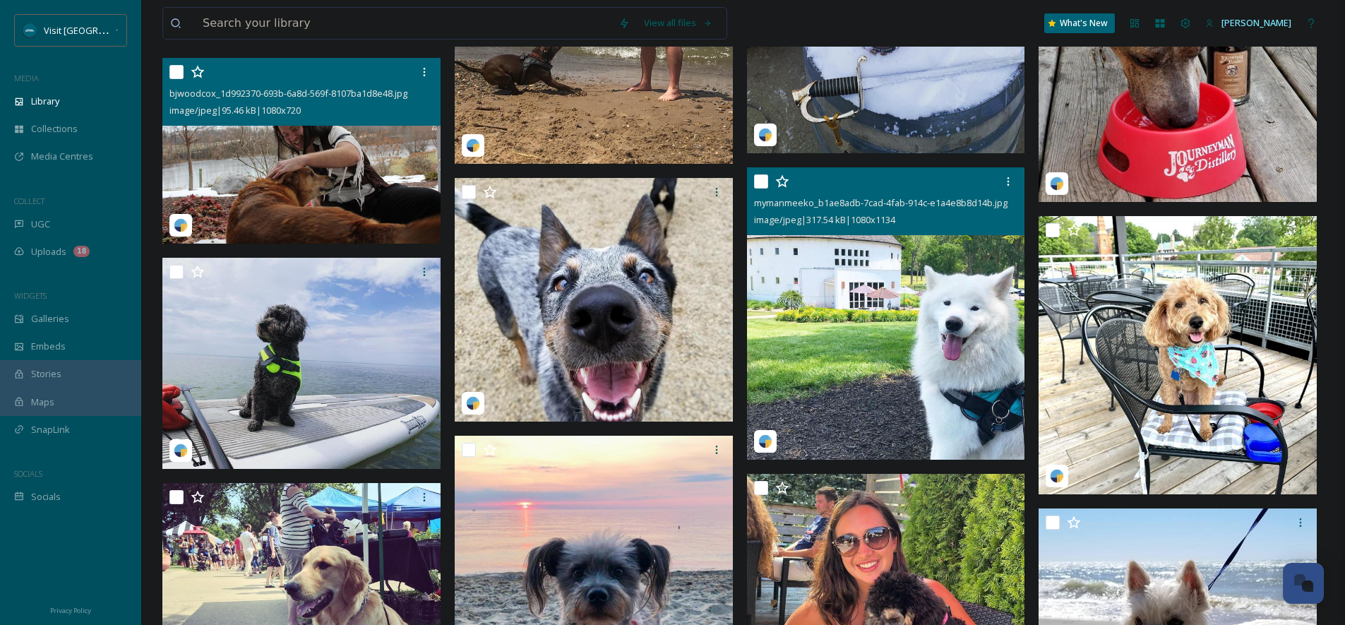
click at [905, 379] on img at bounding box center [886, 313] width 278 height 292
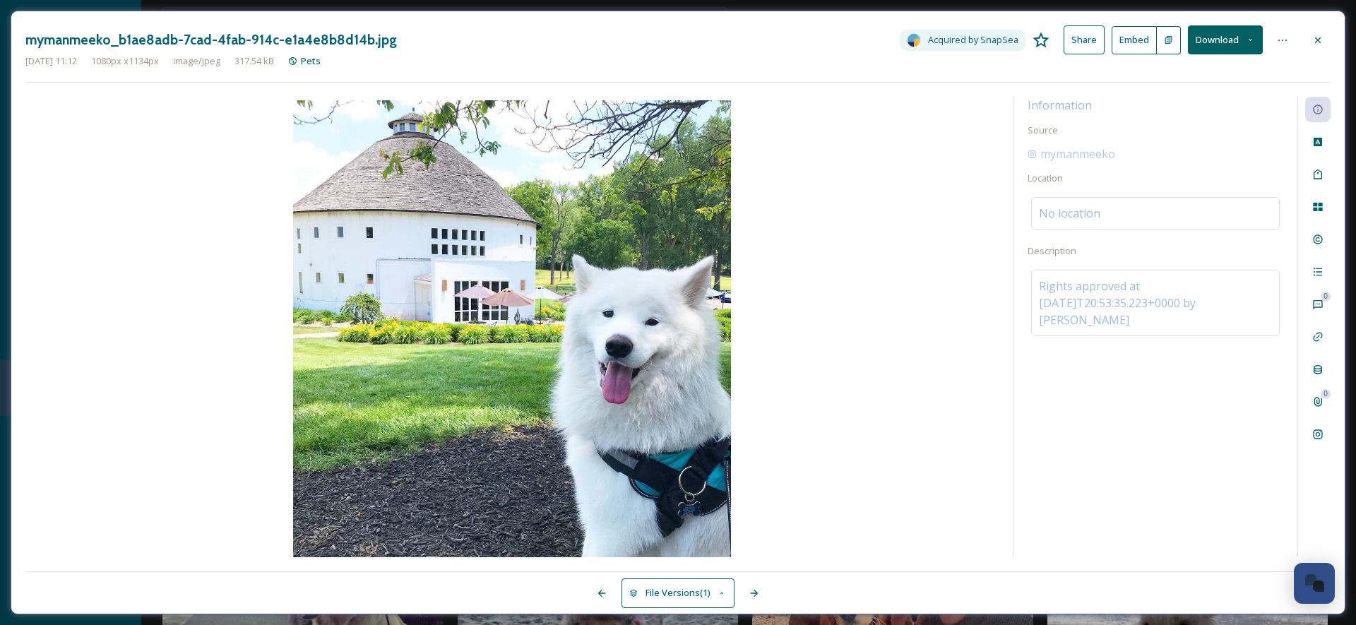
click at [1224, 43] on button "Download" at bounding box center [1225, 39] width 75 height 29
click at [1220, 73] on span "Download Original (1080 x 1134)" at bounding box center [1185, 72] width 133 height 13
click at [1320, 38] on icon at bounding box center [1317, 40] width 11 height 11
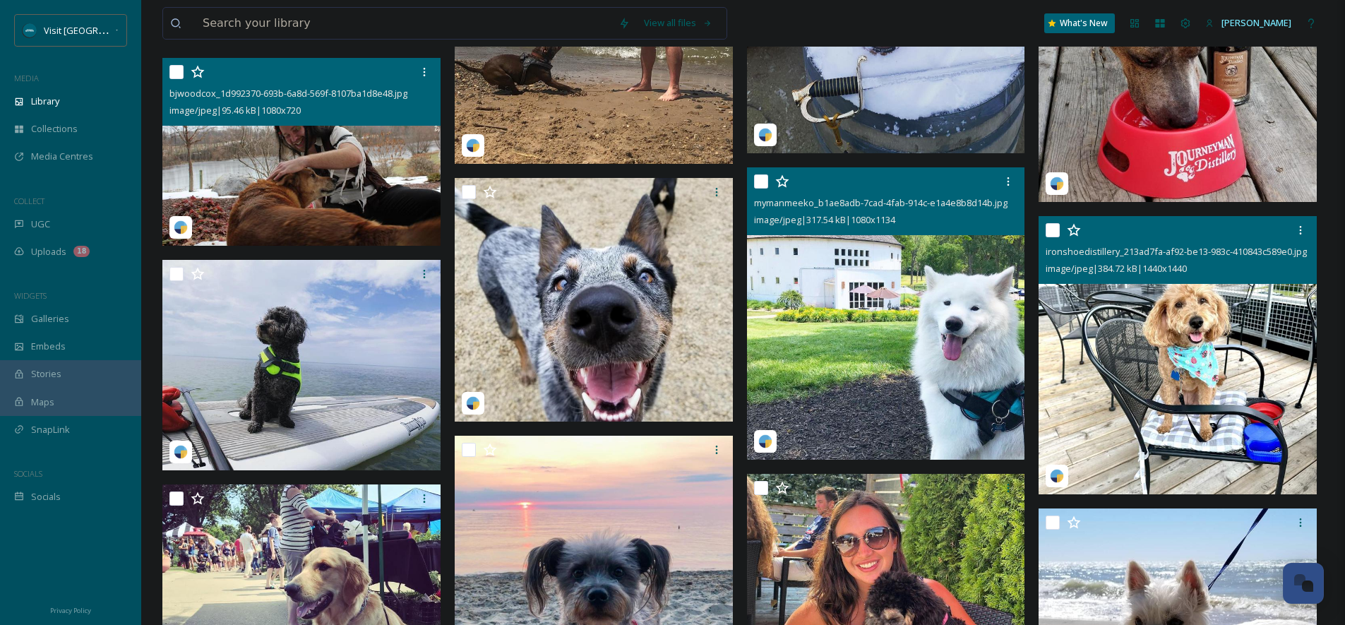
click at [1218, 335] on img at bounding box center [1178, 355] width 278 height 278
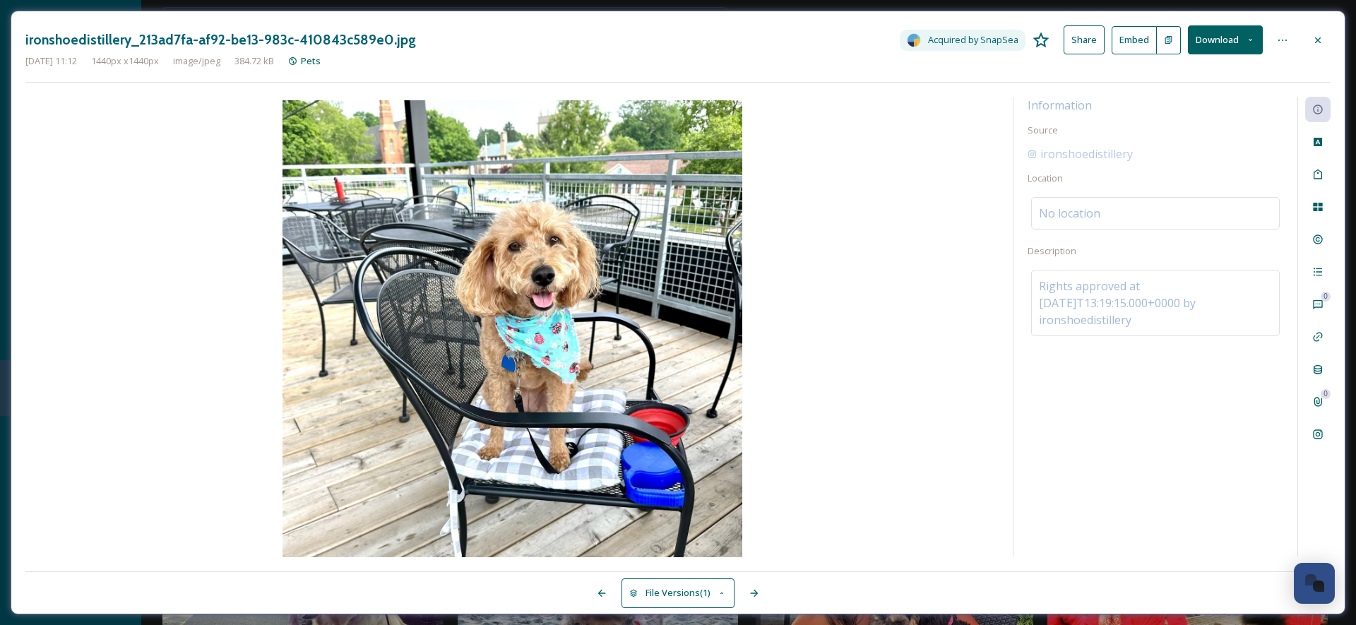
click at [1219, 42] on button "Download" at bounding box center [1225, 39] width 75 height 29
click at [1203, 70] on span "Download Original (1440 x 1440)" at bounding box center [1185, 72] width 133 height 13
click at [1301, 43] on div "ironshoedistillery_213ad7fa-af92-be13-983c-410843c589e0.jpg Acquired by SnapSea…" at bounding box center [677, 39] width 1305 height 29
click at [1311, 37] on div at bounding box center [1317, 40] width 25 height 25
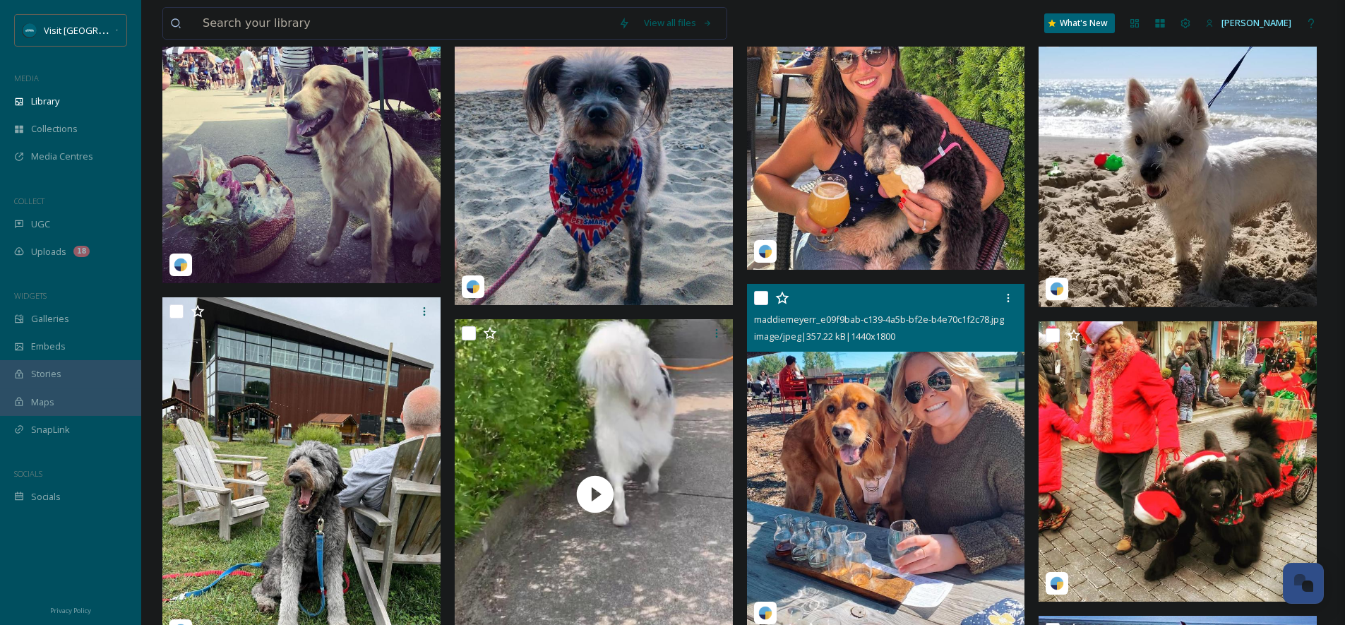
scroll to position [15454, 0]
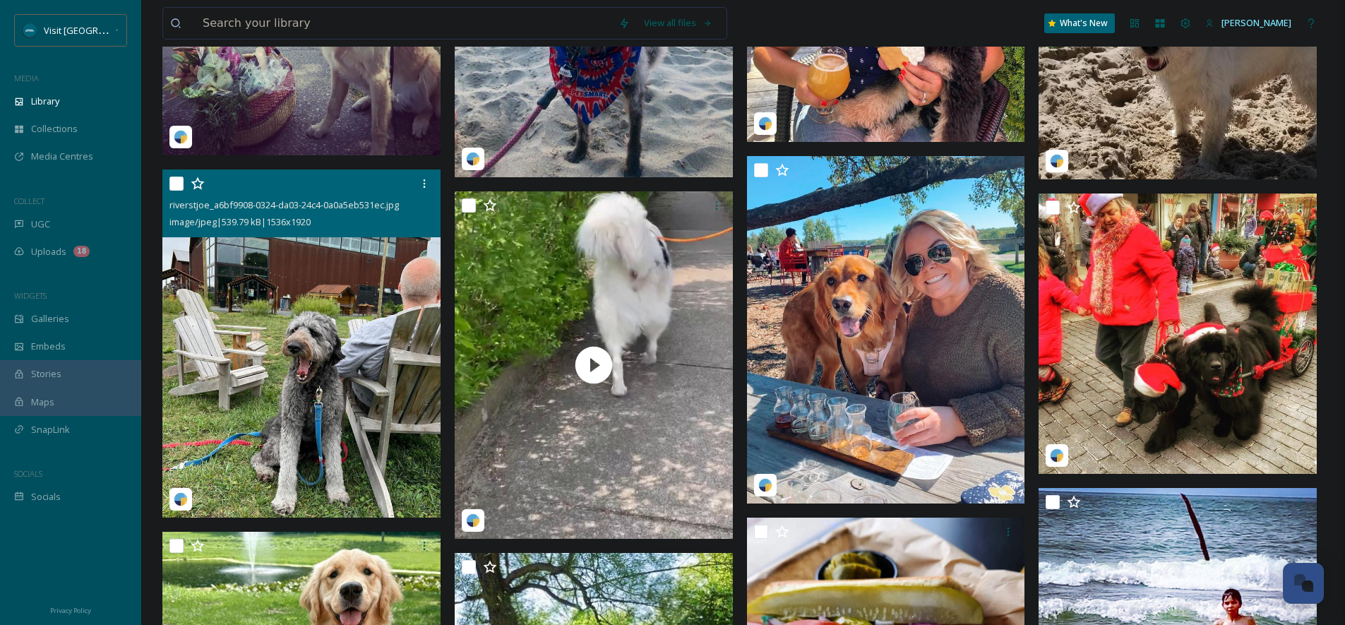
click at [317, 350] on img at bounding box center [301, 343] width 278 height 348
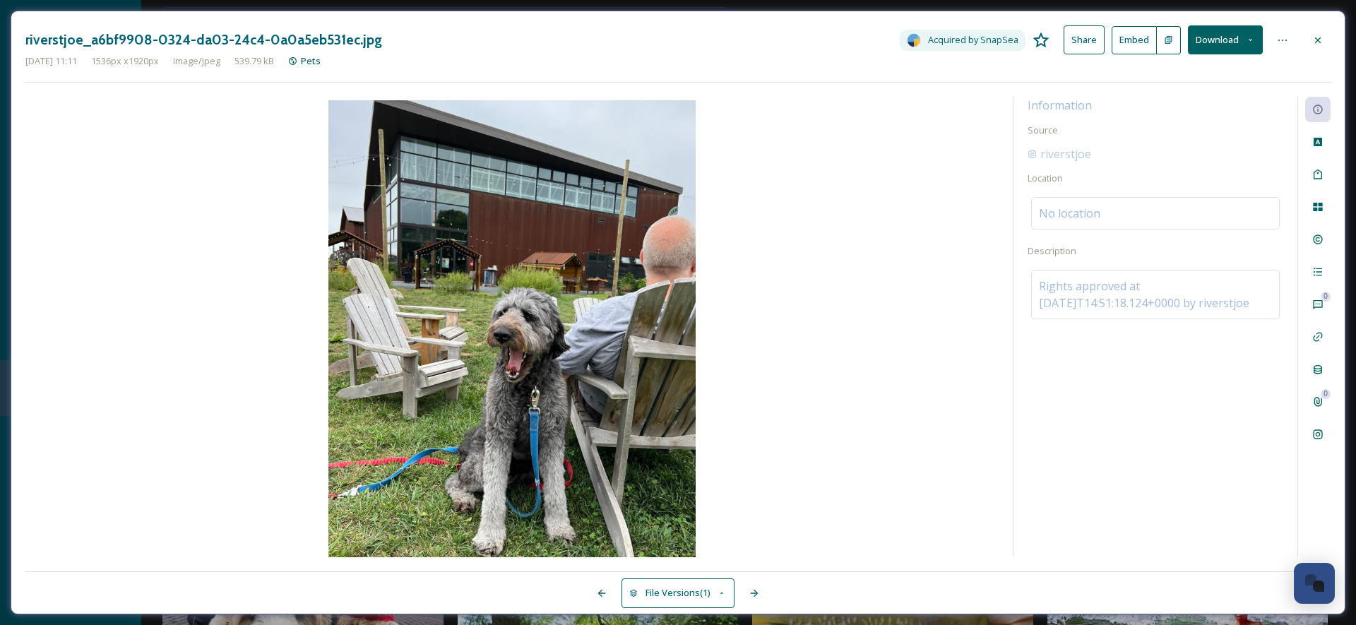
click at [1244, 29] on button "Download" at bounding box center [1225, 39] width 75 height 29
click at [1218, 75] on span "Download Original (1536 x 1920)" at bounding box center [1187, 72] width 133 height 13
click at [1320, 42] on icon at bounding box center [1318, 40] width 6 height 6
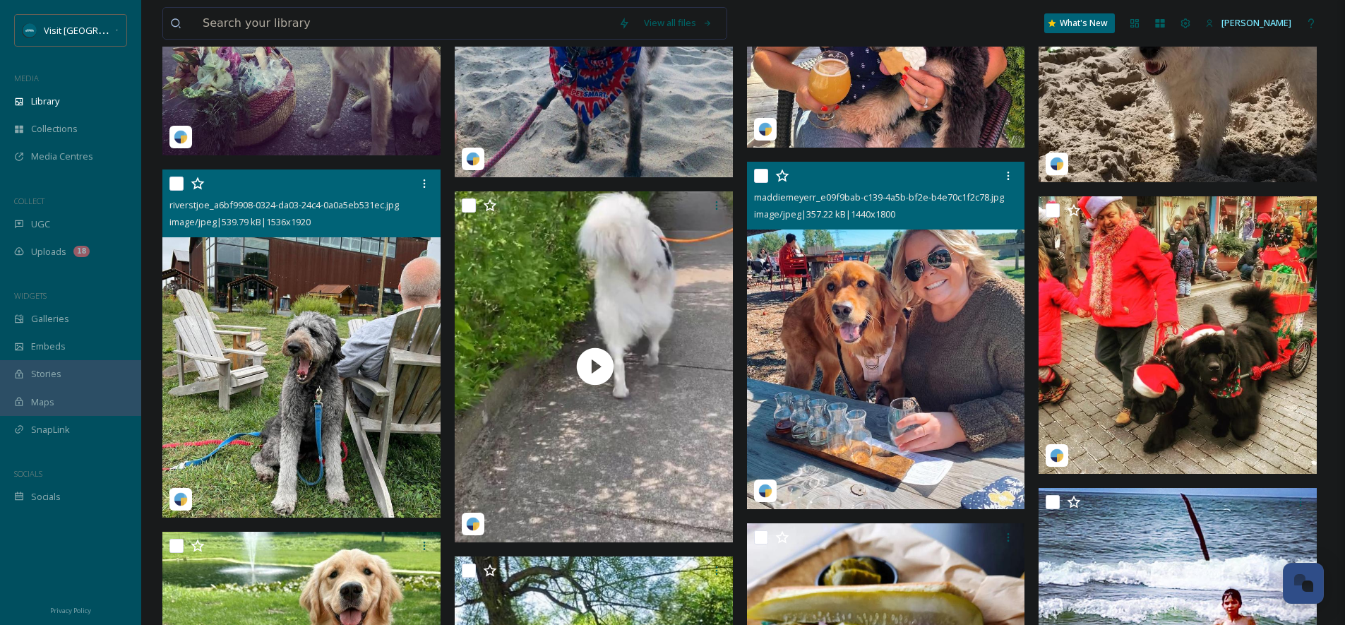
click at [943, 246] on img at bounding box center [886, 336] width 278 height 348
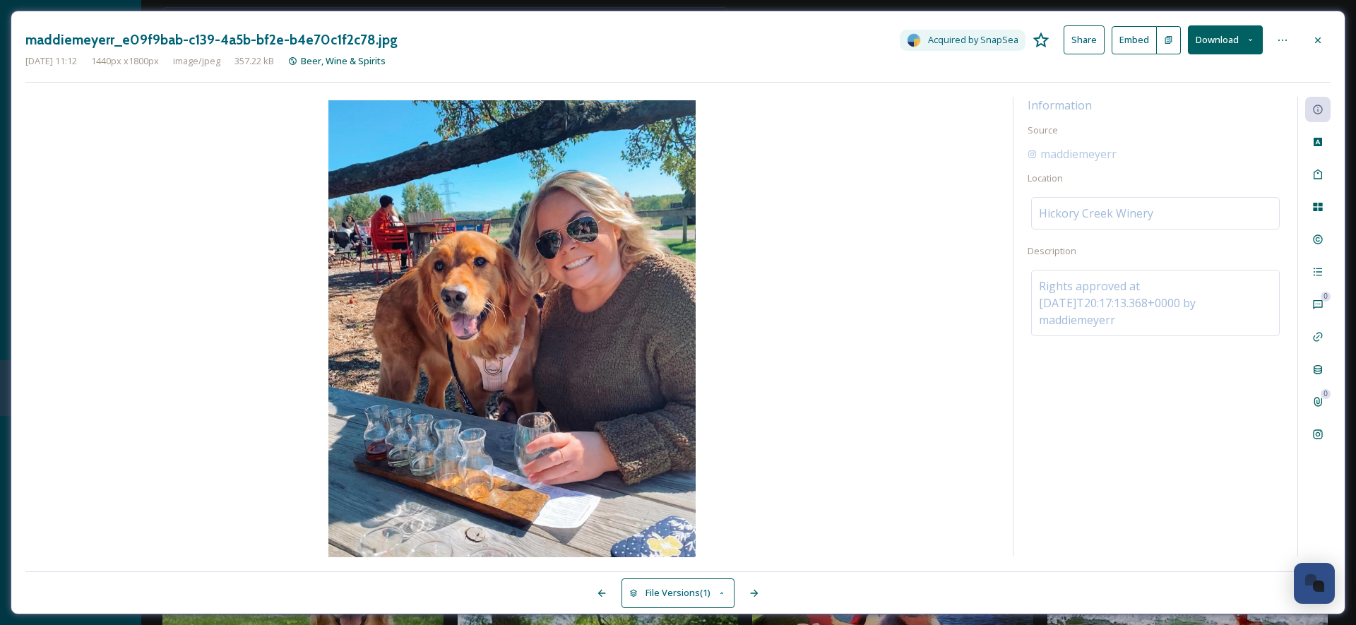
click at [1224, 45] on button "Download" at bounding box center [1225, 39] width 75 height 29
click at [1210, 69] on span "Download Original (1440 x 1800)" at bounding box center [1187, 72] width 133 height 13
click at [1323, 35] on icon at bounding box center [1317, 40] width 11 height 11
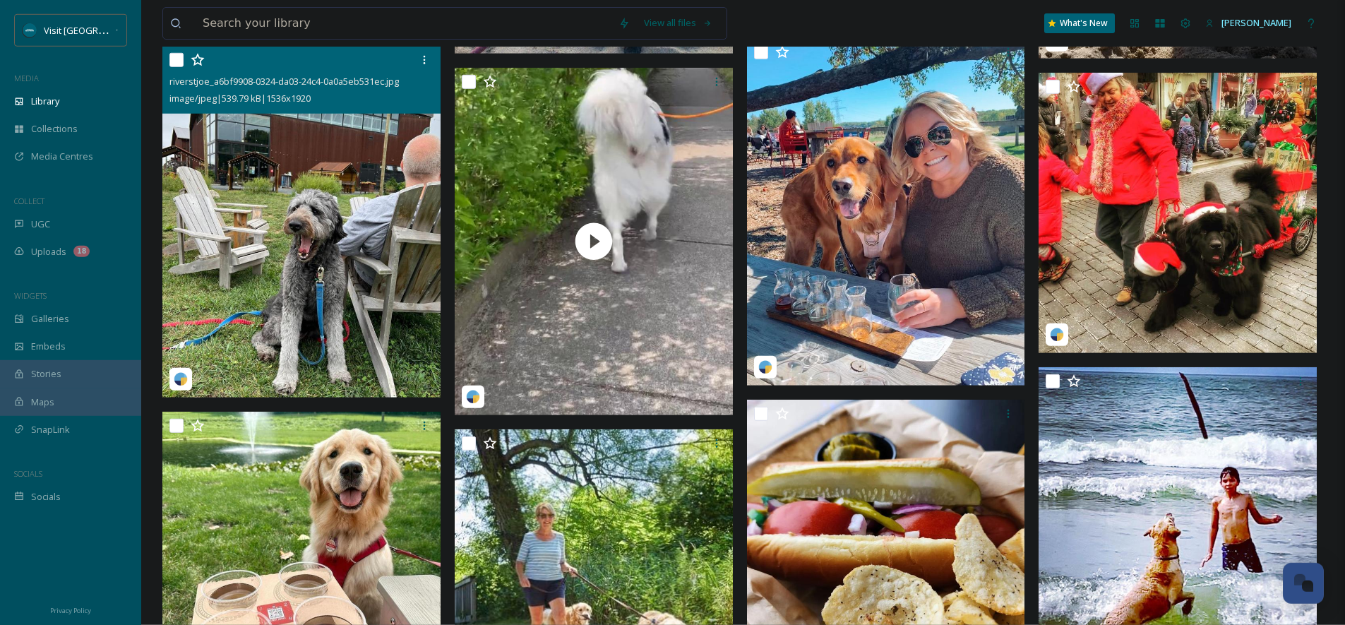
scroll to position [15657, 0]
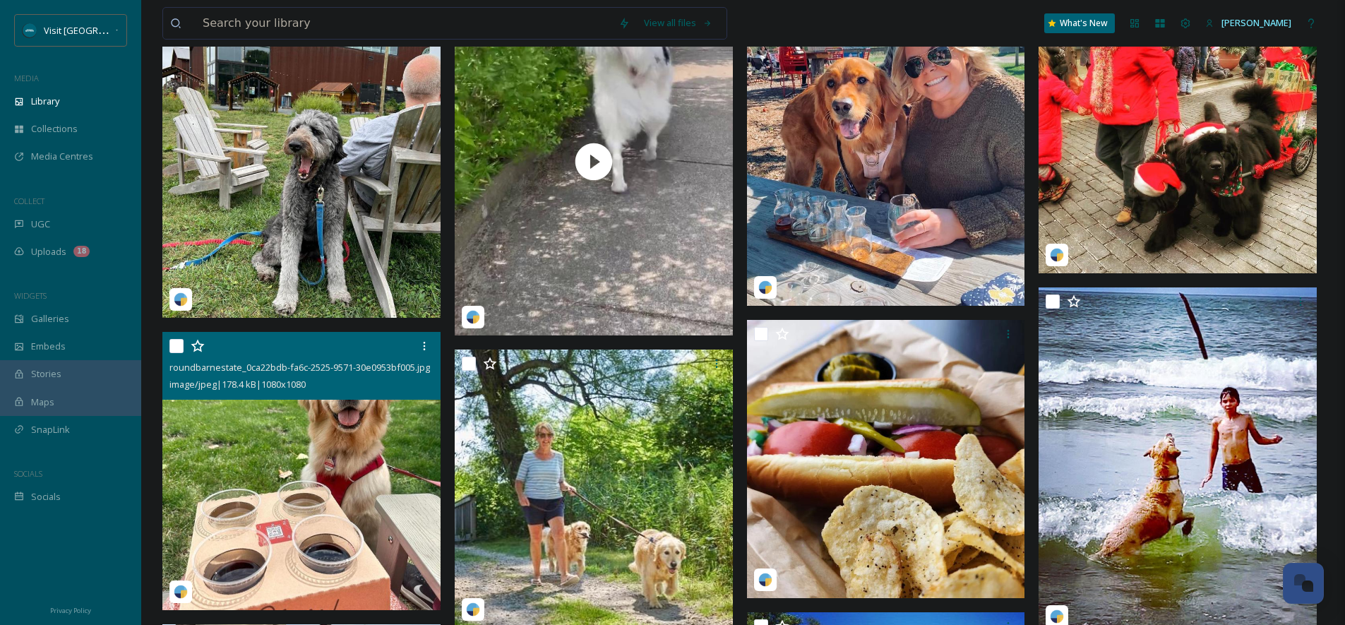
click at [391, 499] on img at bounding box center [301, 471] width 278 height 278
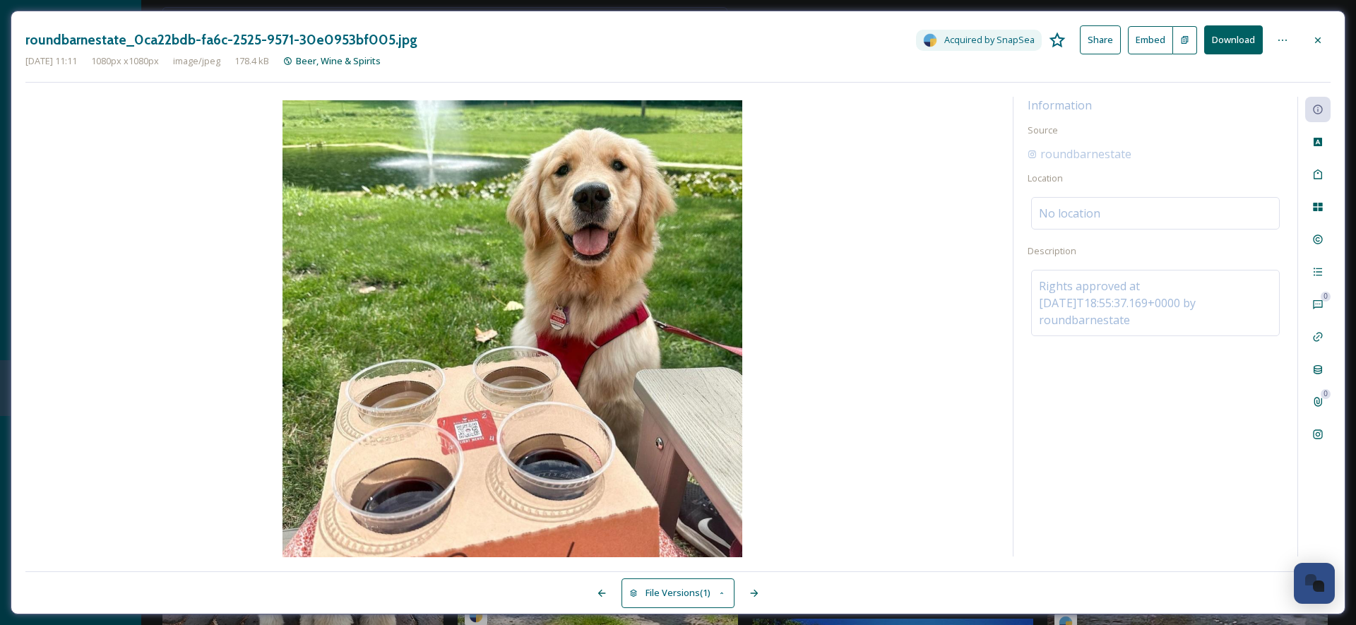
click at [1245, 41] on button "Download" at bounding box center [1233, 39] width 59 height 29
click at [1327, 35] on div at bounding box center [1317, 40] width 25 height 25
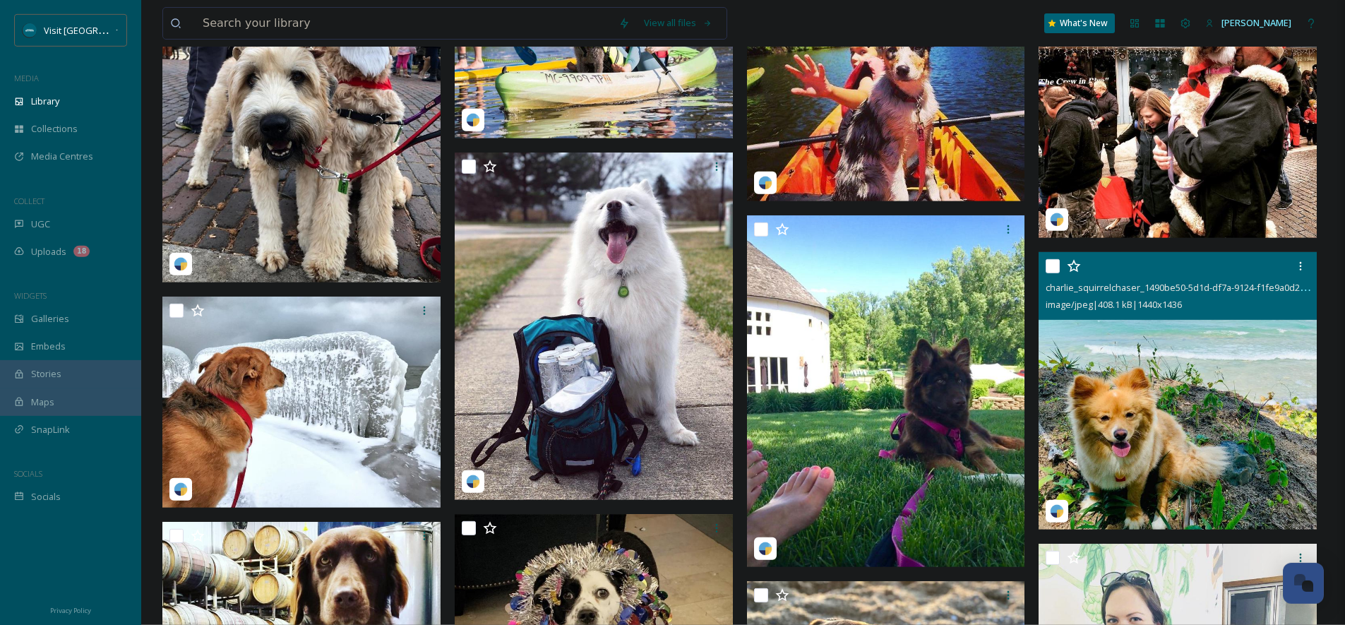
scroll to position [16346, 0]
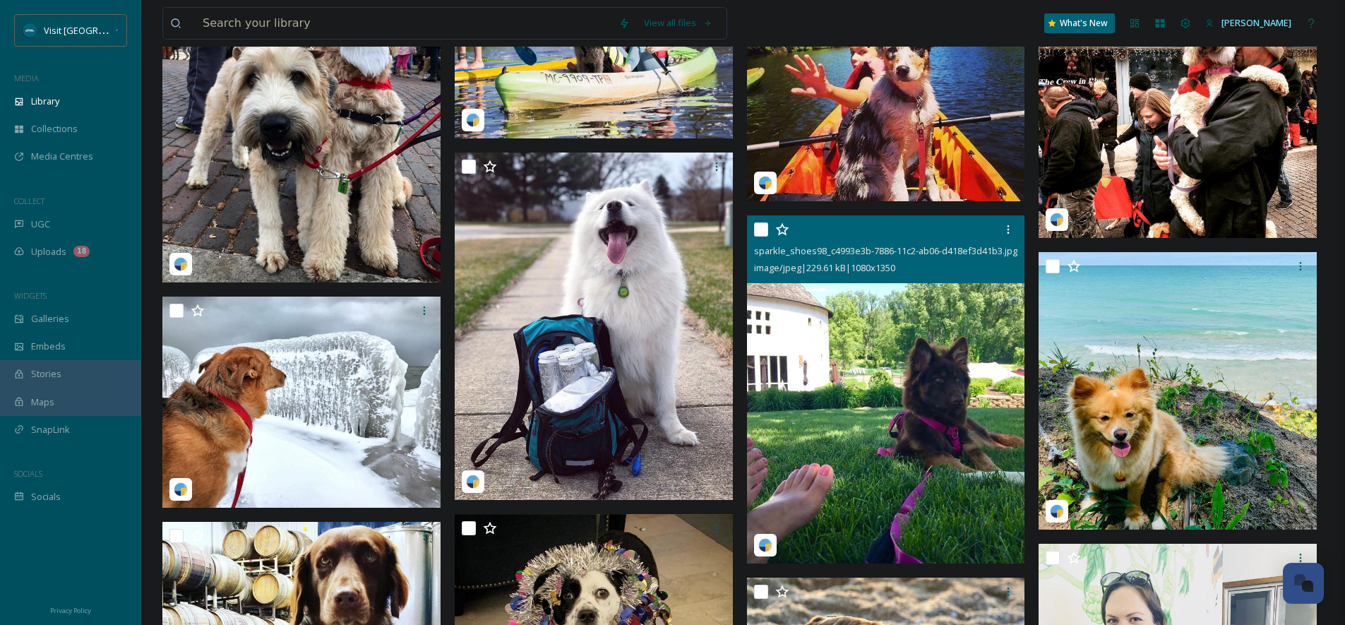
click at [888, 349] on img at bounding box center [886, 389] width 278 height 348
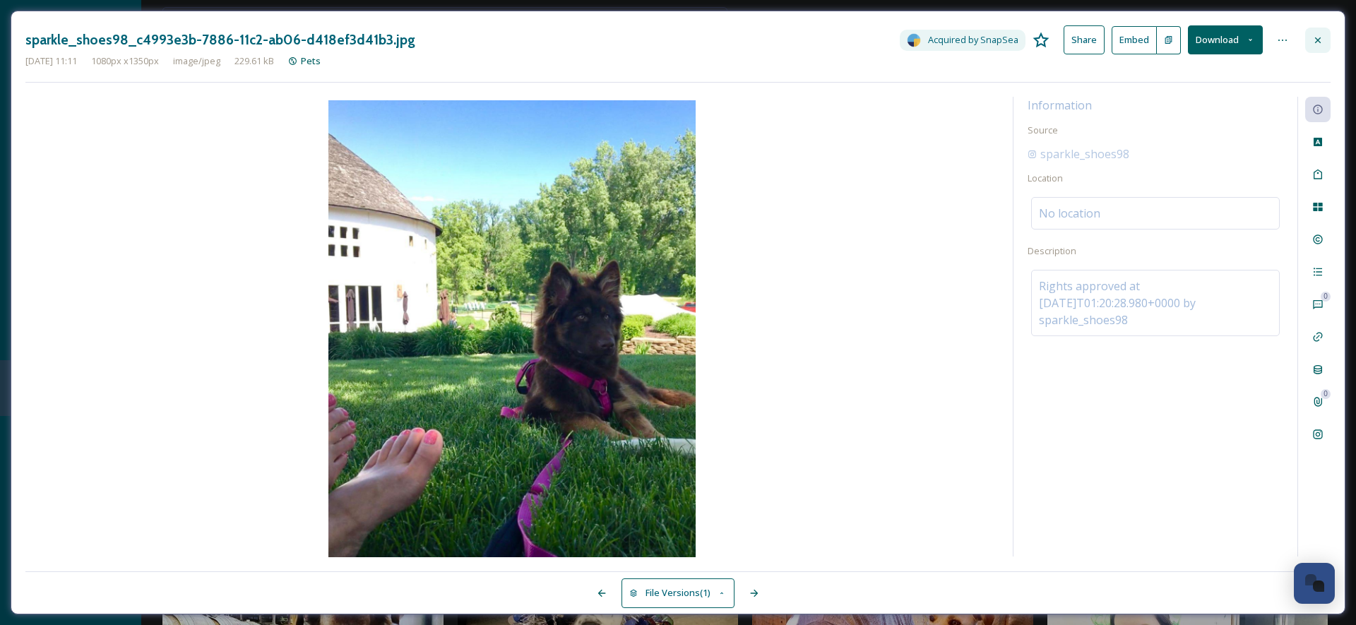
click at [1325, 41] on div at bounding box center [1317, 40] width 25 height 25
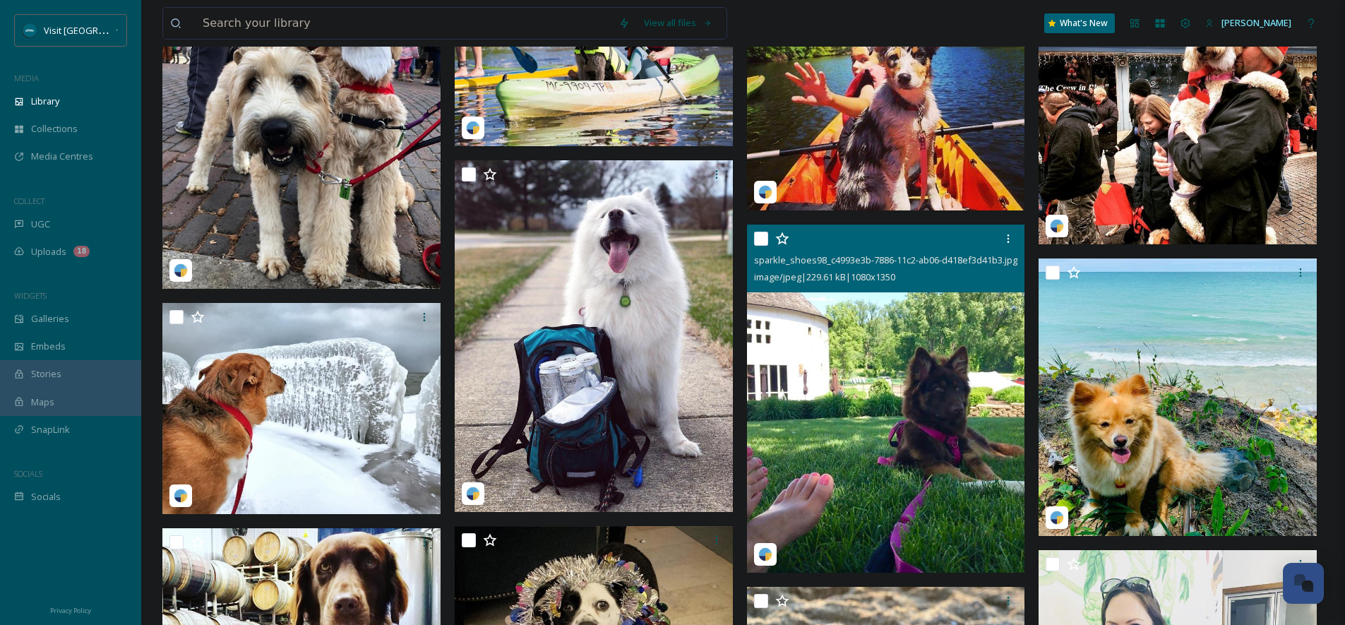
click at [963, 448] on img at bounding box center [886, 399] width 278 height 348
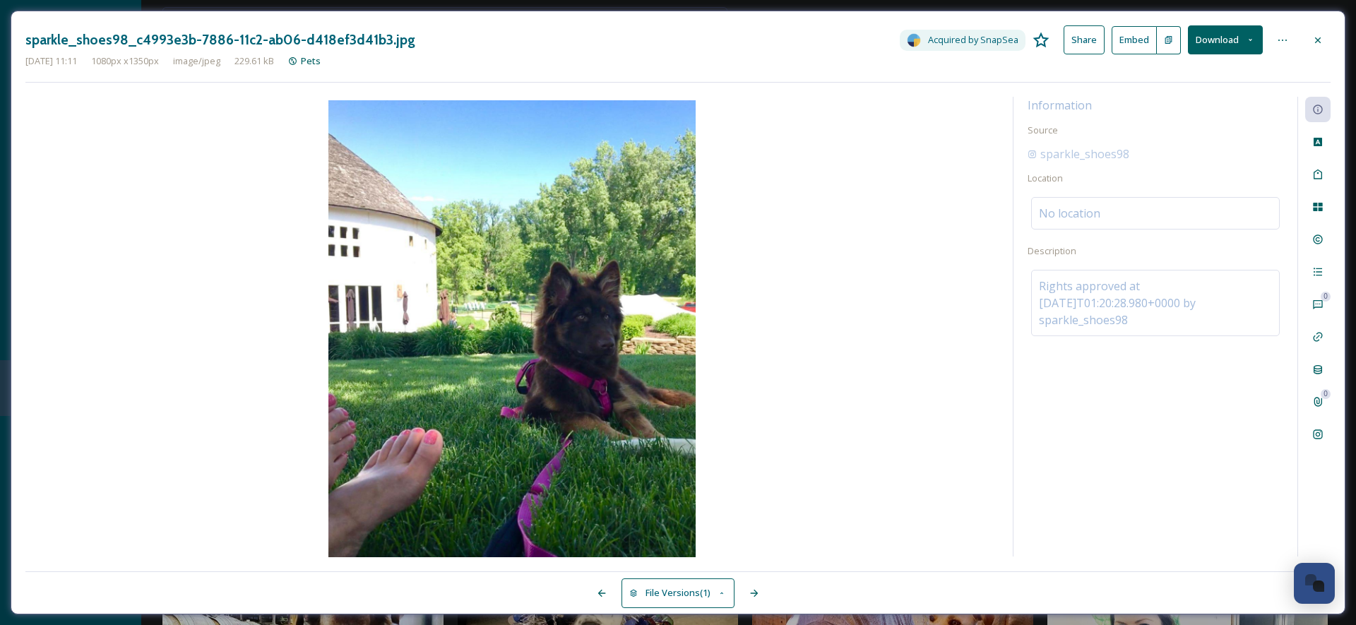
click at [1239, 44] on button "Download" at bounding box center [1225, 39] width 75 height 29
click at [1218, 71] on span "Download Original (1080 x 1350)" at bounding box center [1187, 72] width 133 height 13
click at [1313, 44] on icon at bounding box center [1317, 40] width 11 height 11
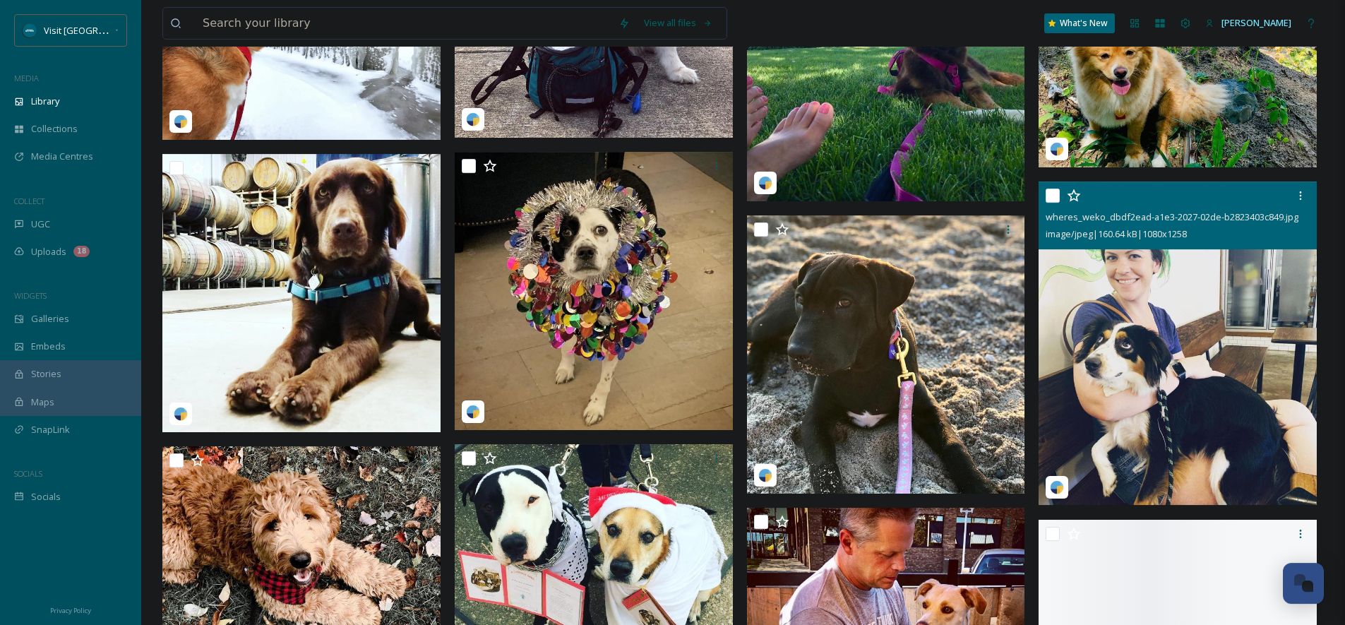
scroll to position [16561, 0]
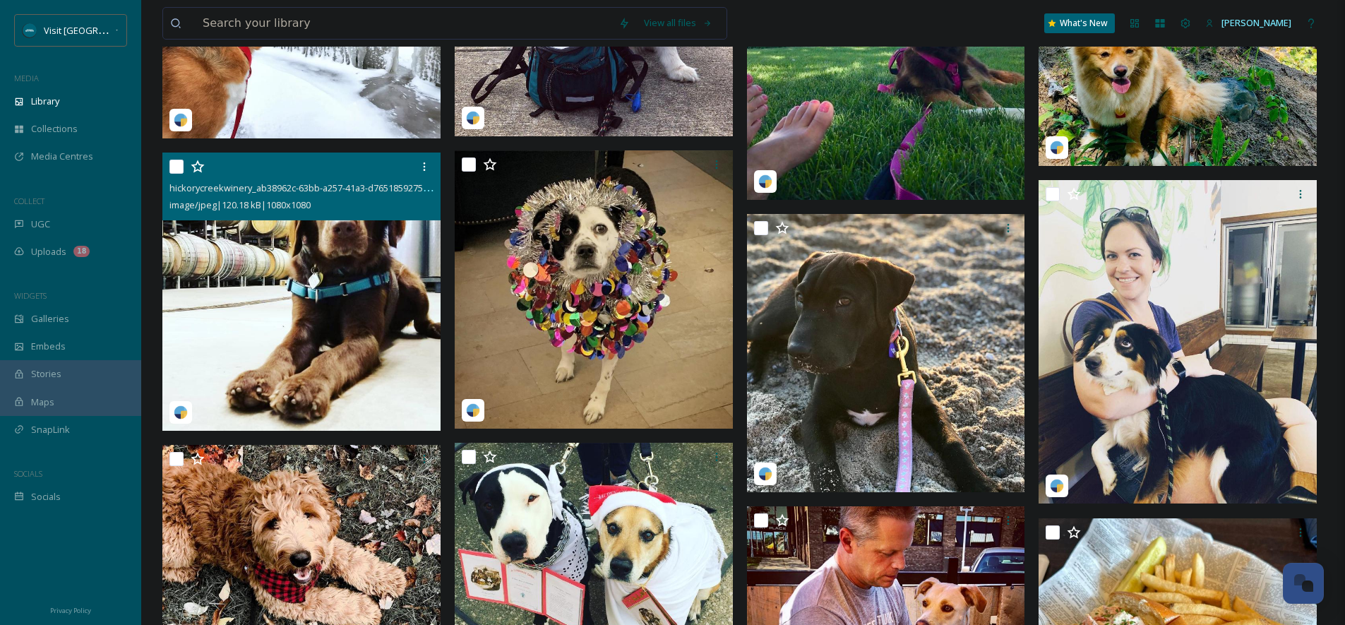
click at [379, 294] on img at bounding box center [301, 292] width 278 height 278
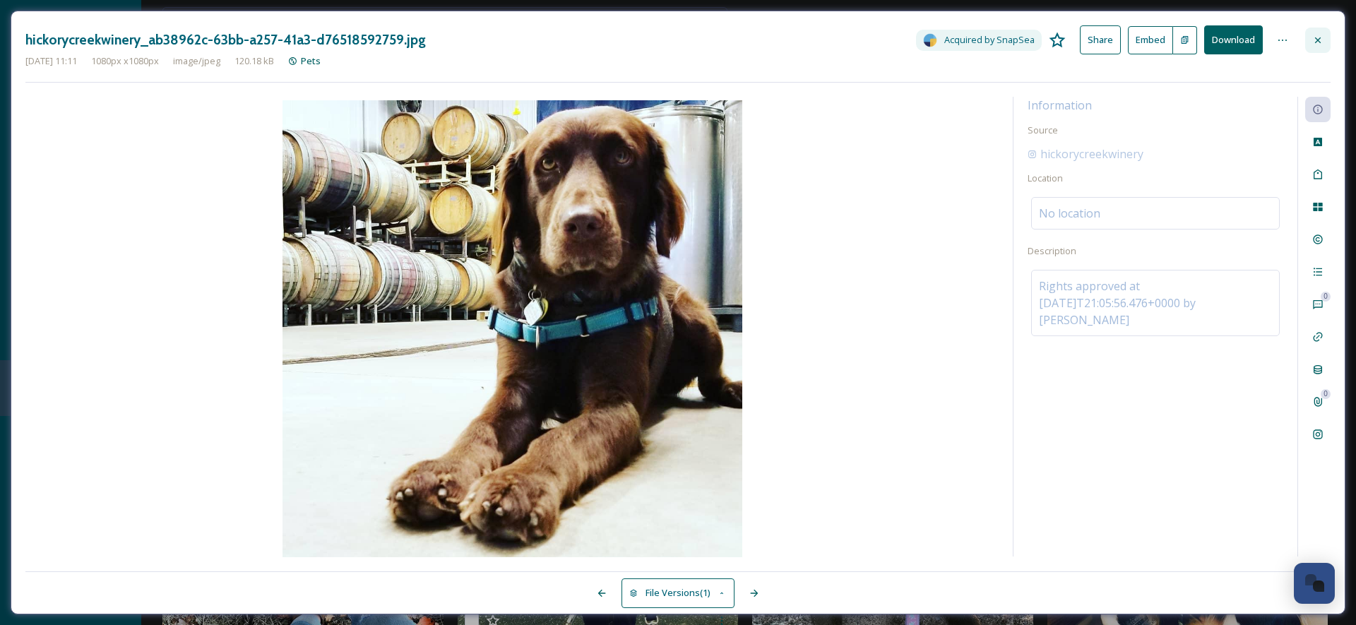
click at [1310, 45] on div at bounding box center [1317, 40] width 25 height 25
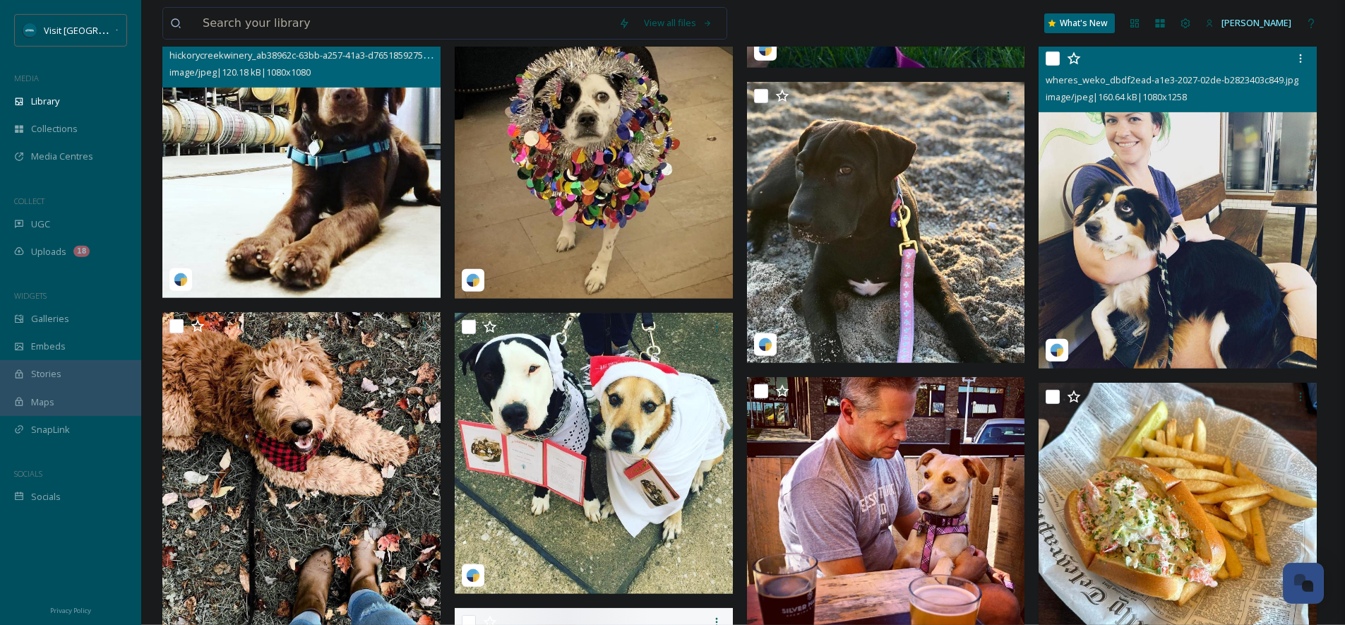
scroll to position [16956, 0]
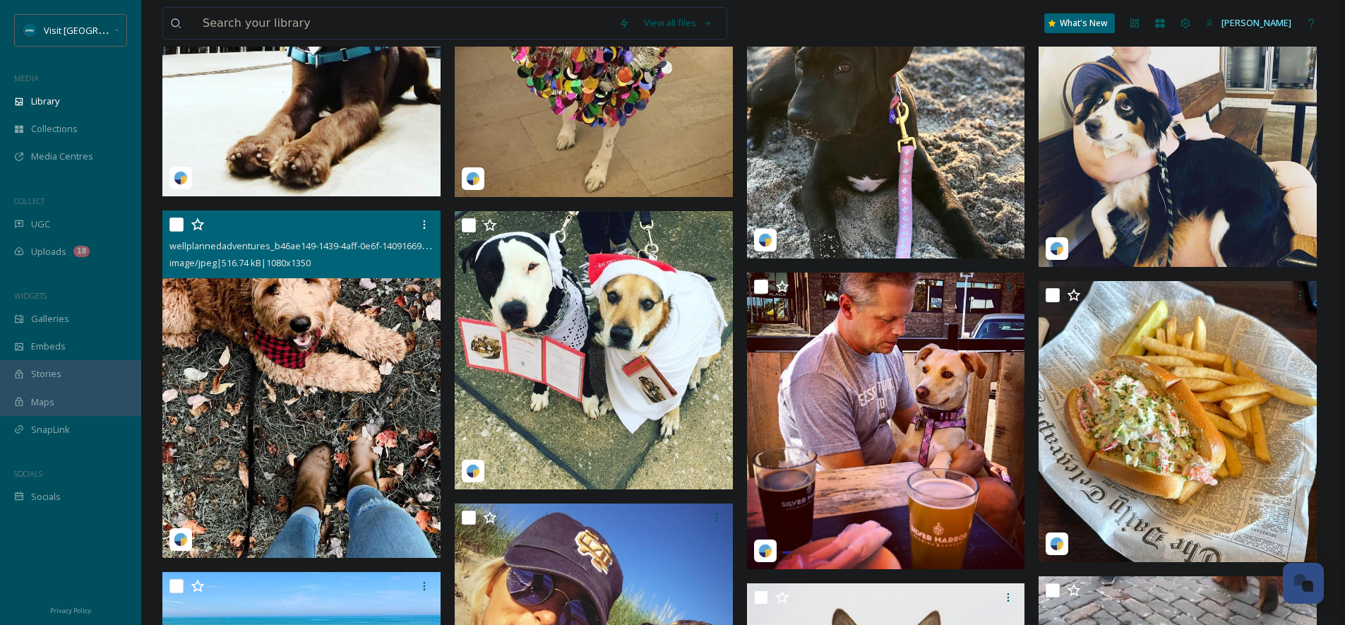
click at [339, 397] on img at bounding box center [301, 384] width 278 height 348
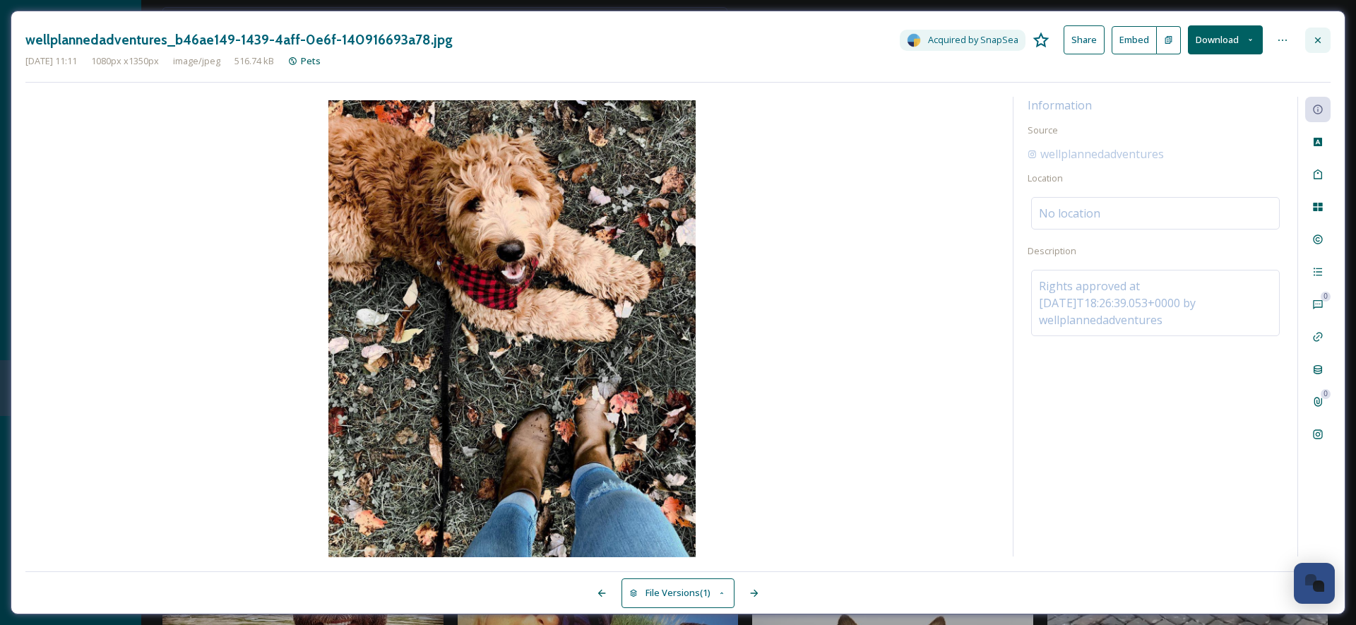
click at [1318, 35] on icon at bounding box center [1317, 40] width 11 height 11
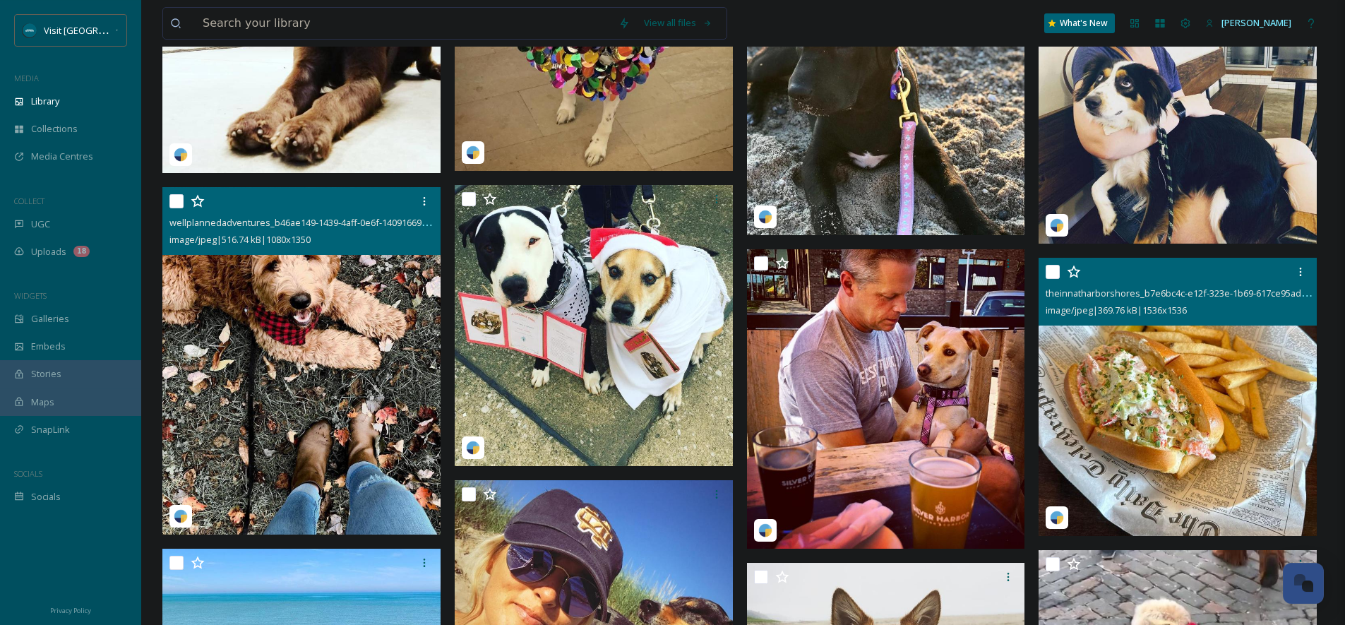
scroll to position [17024, 0]
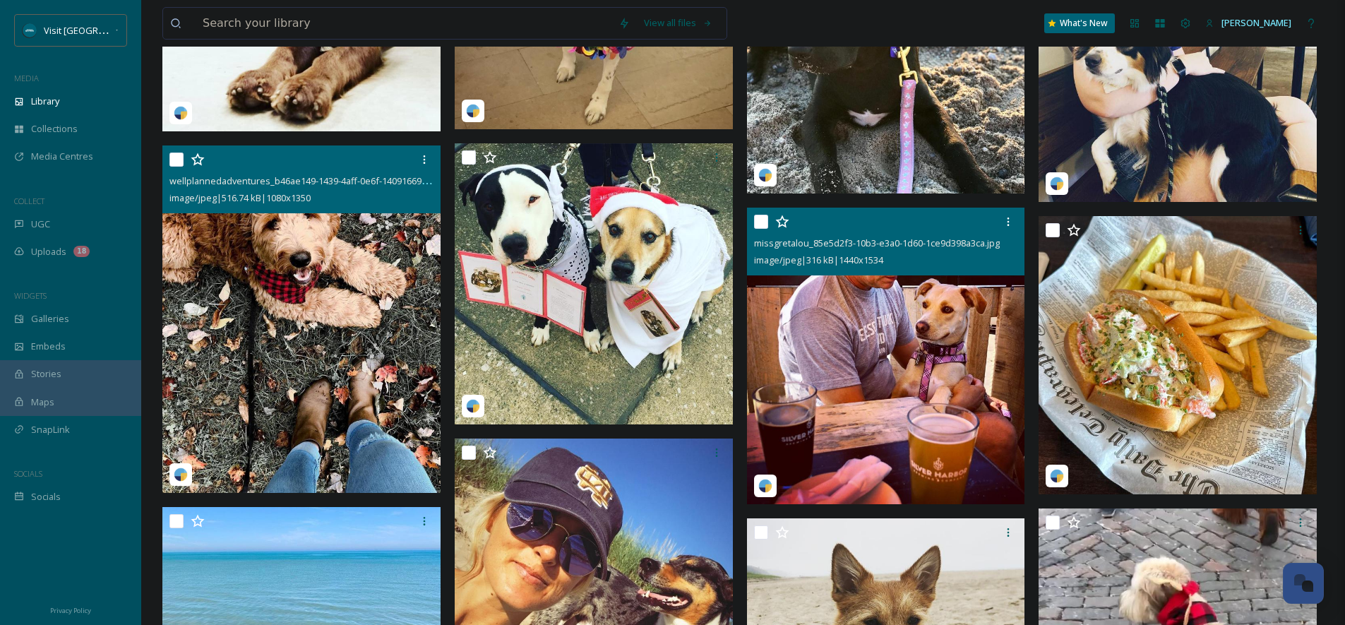
click at [830, 432] on img at bounding box center [886, 356] width 278 height 297
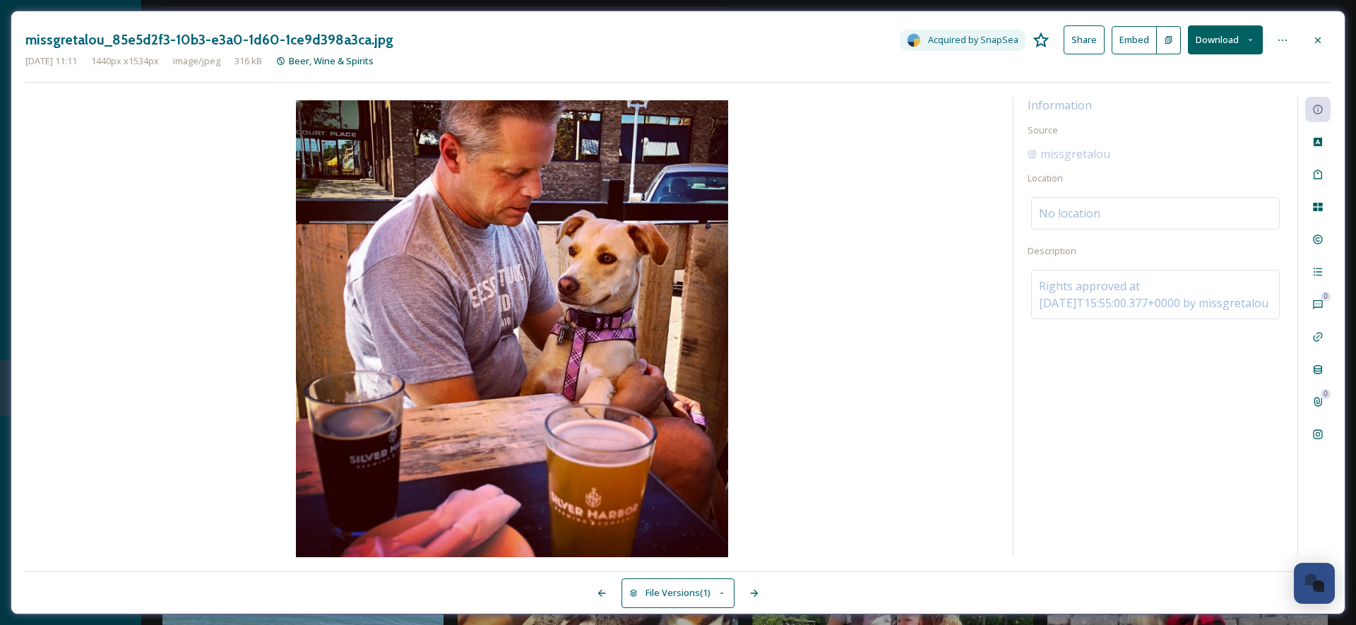
click at [1241, 44] on button "Download" at bounding box center [1225, 39] width 75 height 29
click at [1207, 78] on div "Download Original (1440 x 1534)" at bounding box center [1187, 73] width 150 height 28
click at [1308, 46] on div at bounding box center [1317, 40] width 25 height 25
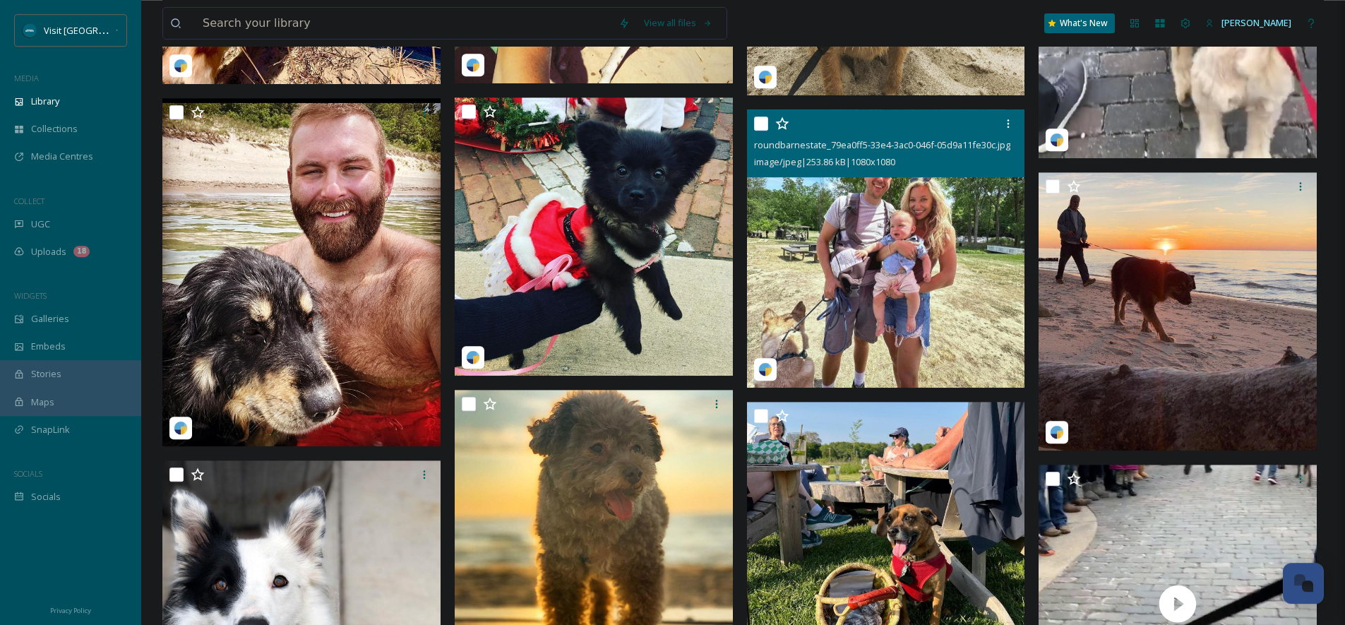
scroll to position [17533, 0]
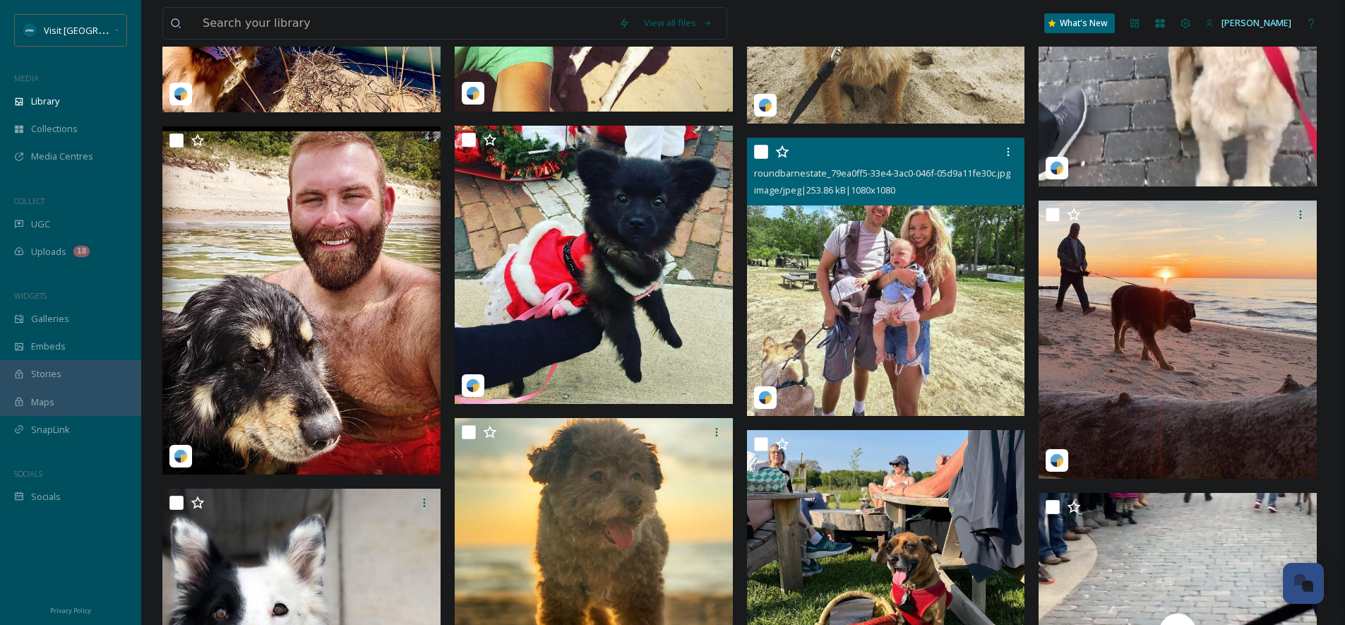
click at [890, 209] on img at bounding box center [886, 277] width 278 height 278
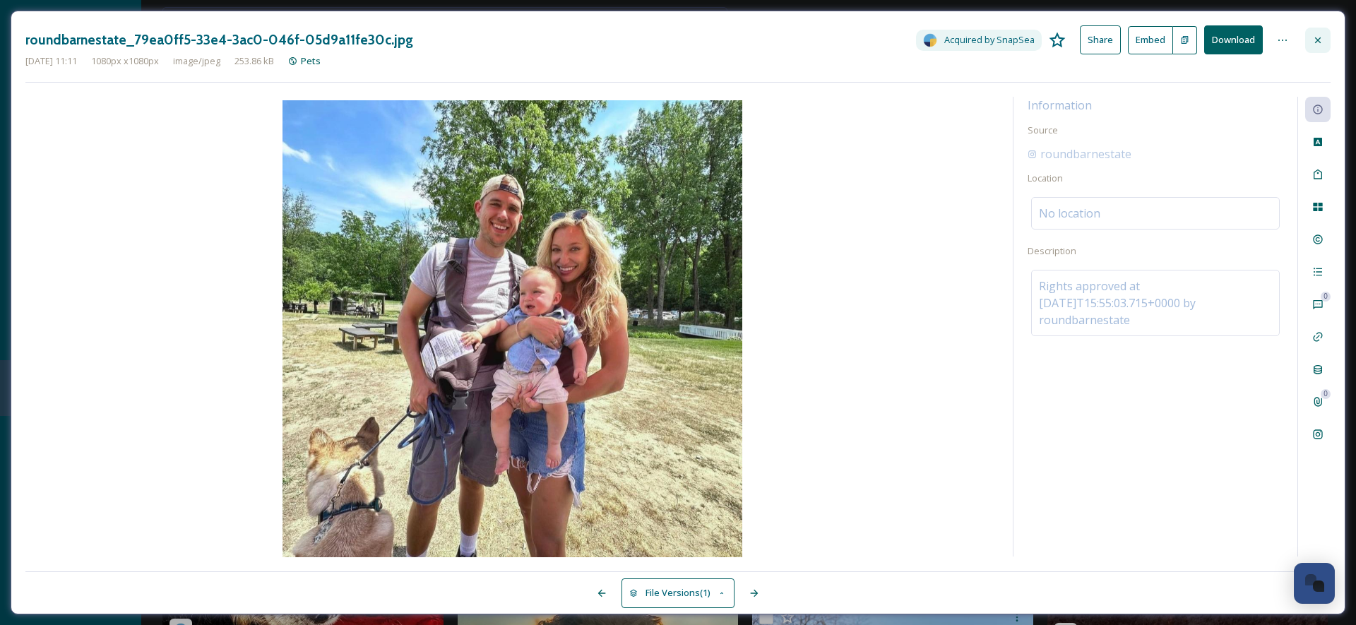
click at [1317, 42] on icon at bounding box center [1317, 40] width 11 height 11
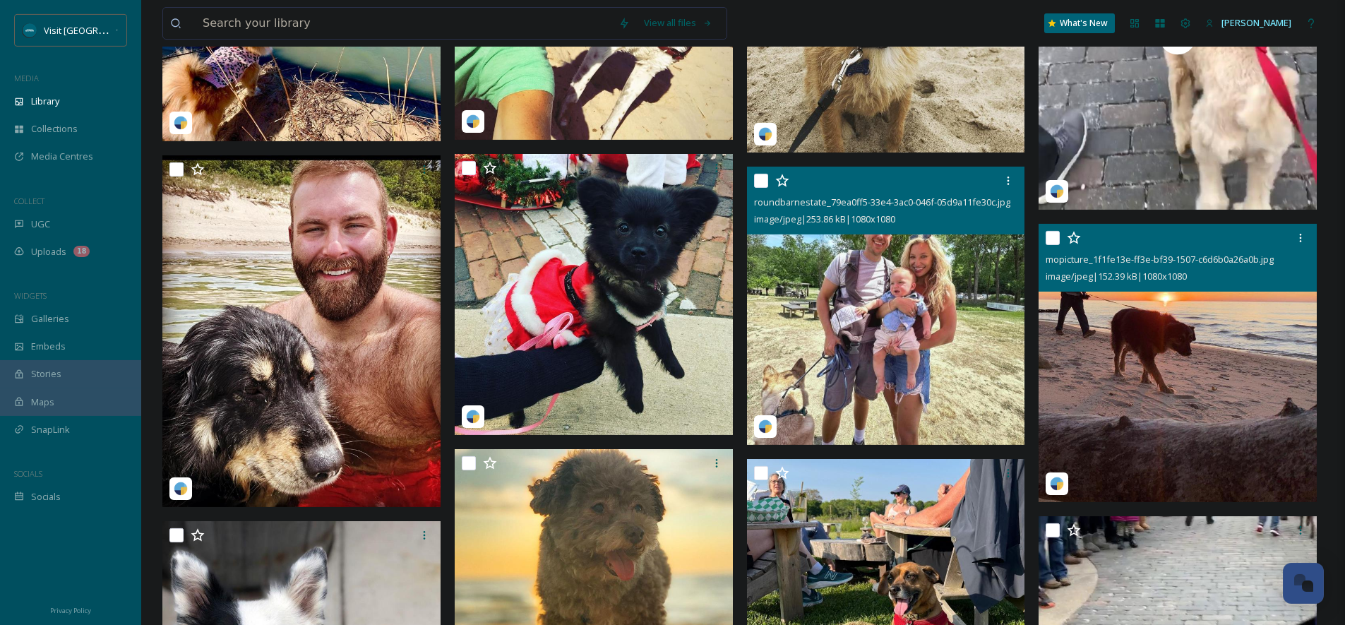
scroll to position [17680, 0]
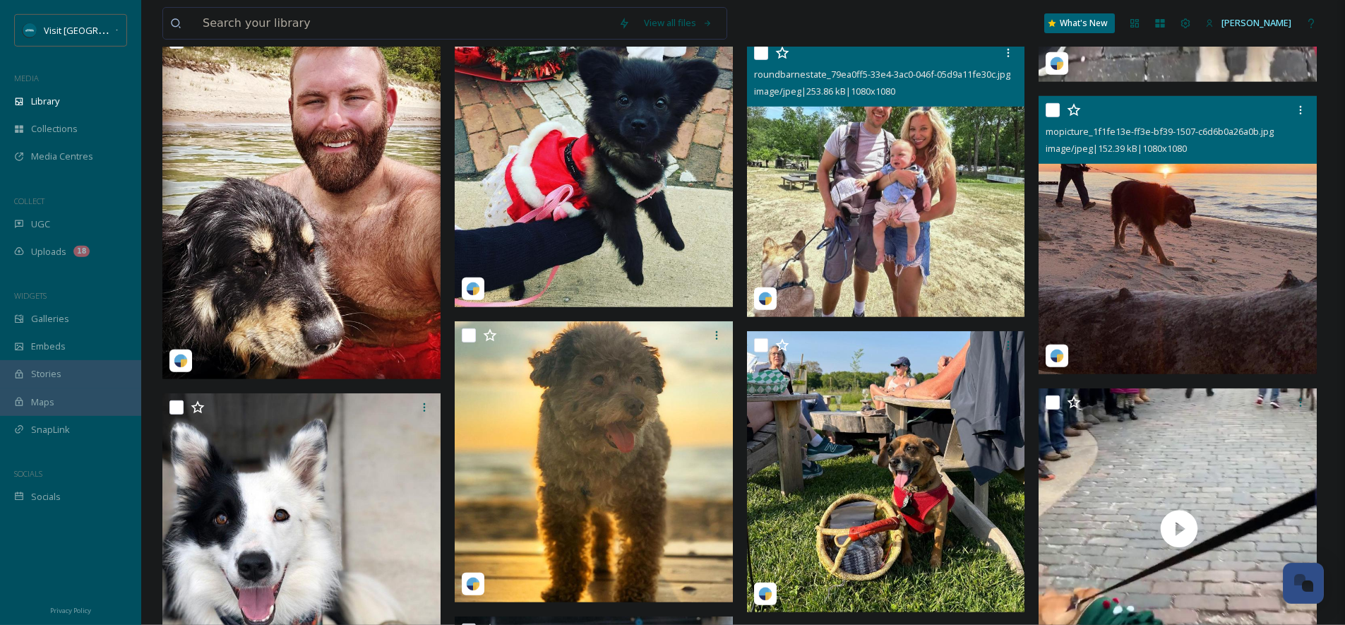
scroll to position [17939, 0]
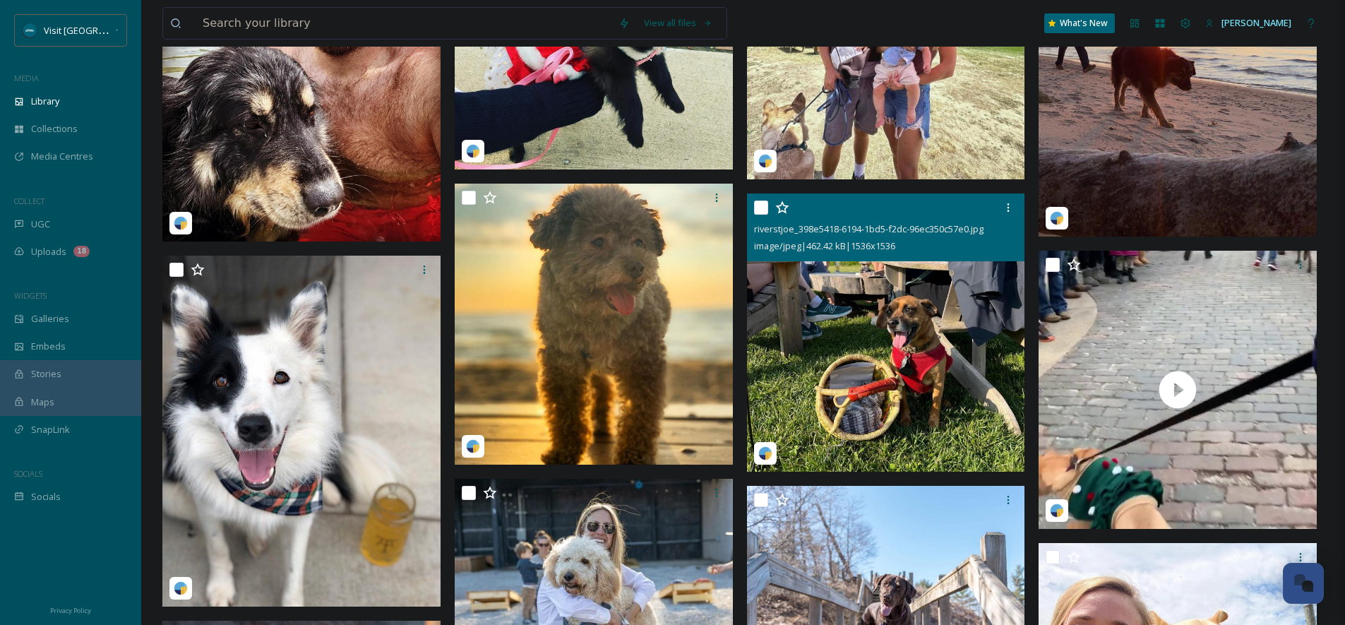
click at [897, 355] on img at bounding box center [886, 332] width 278 height 278
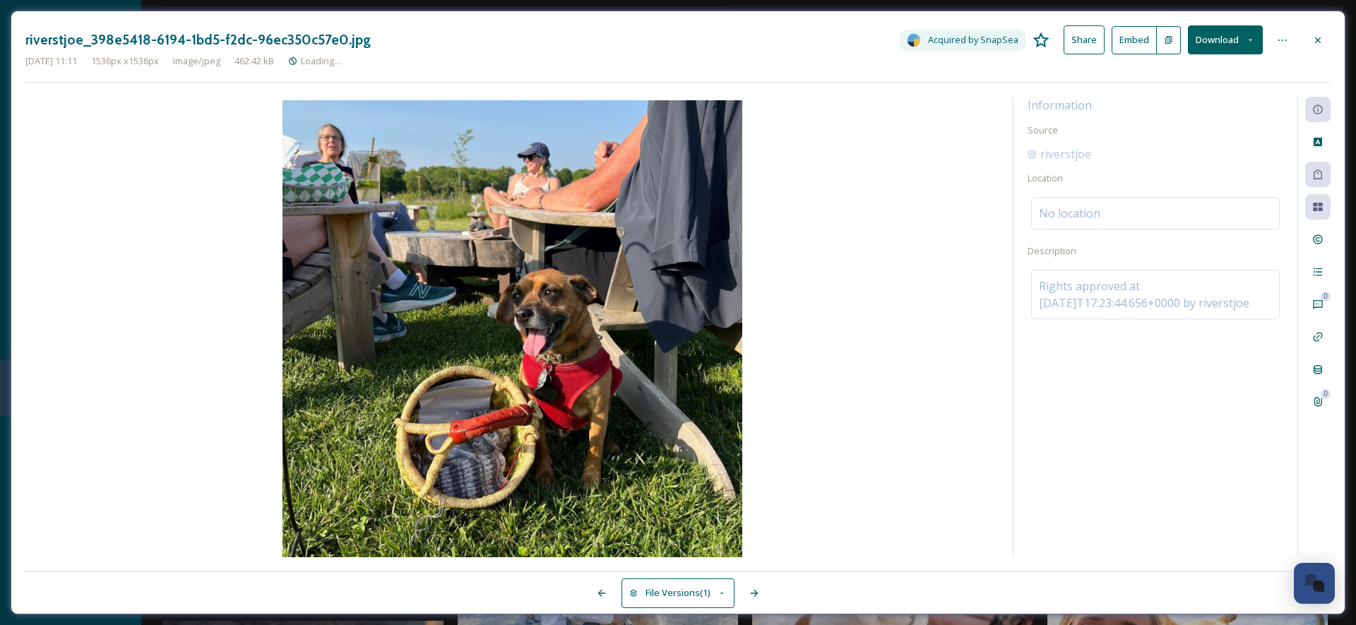
click at [1238, 43] on button "Download" at bounding box center [1225, 39] width 75 height 29
click at [1227, 66] on span "Download Original (1536 x 1536)" at bounding box center [1185, 72] width 133 height 13
click at [1315, 45] on icon at bounding box center [1317, 40] width 11 height 11
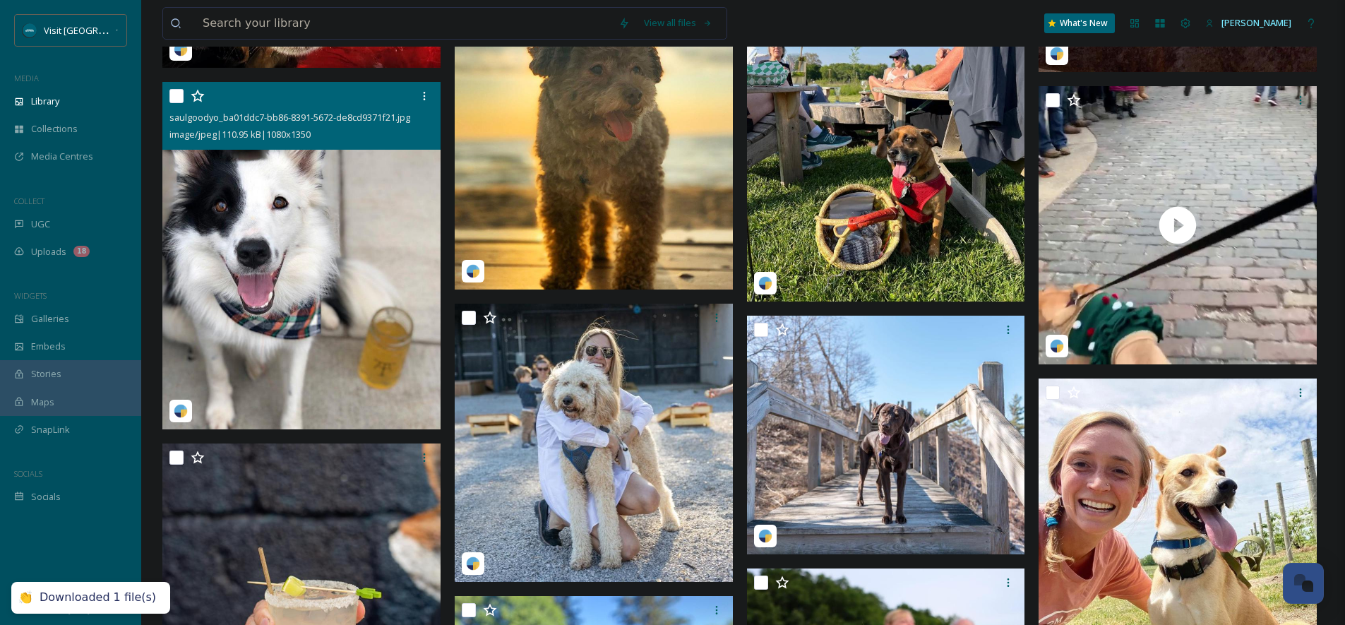
click at [299, 316] on img at bounding box center [301, 256] width 278 height 348
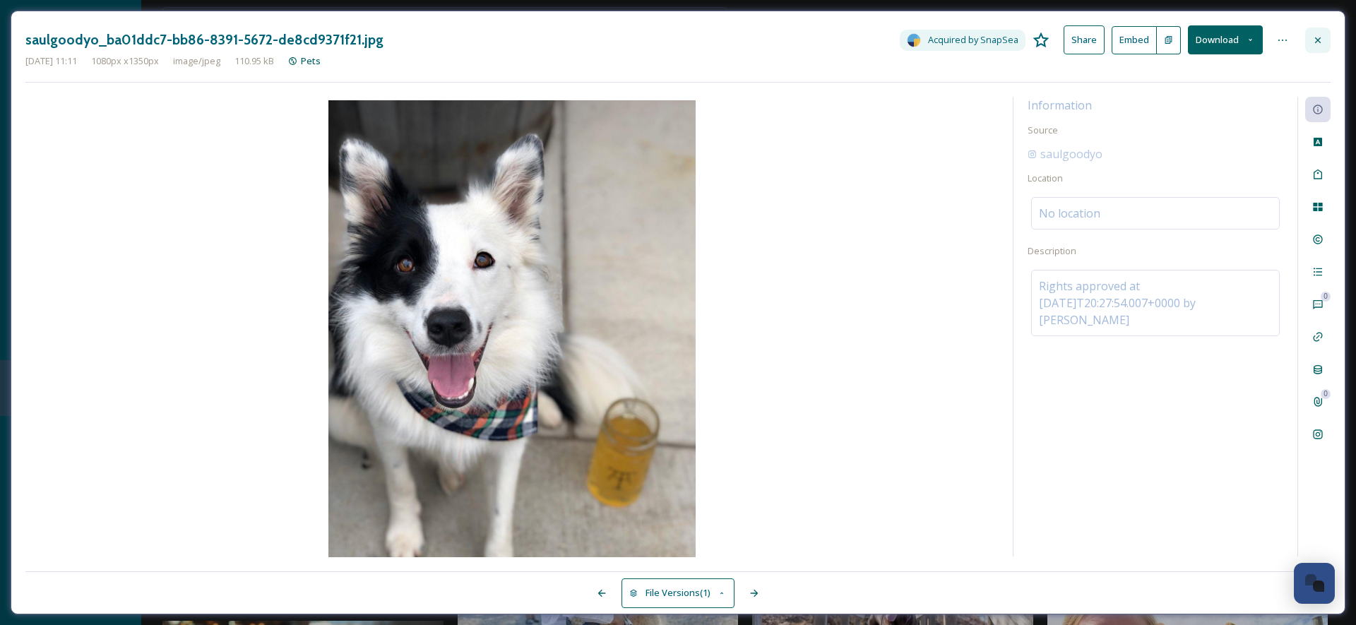
click at [1329, 34] on div at bounding box center [1317, 40] width 25 height 25
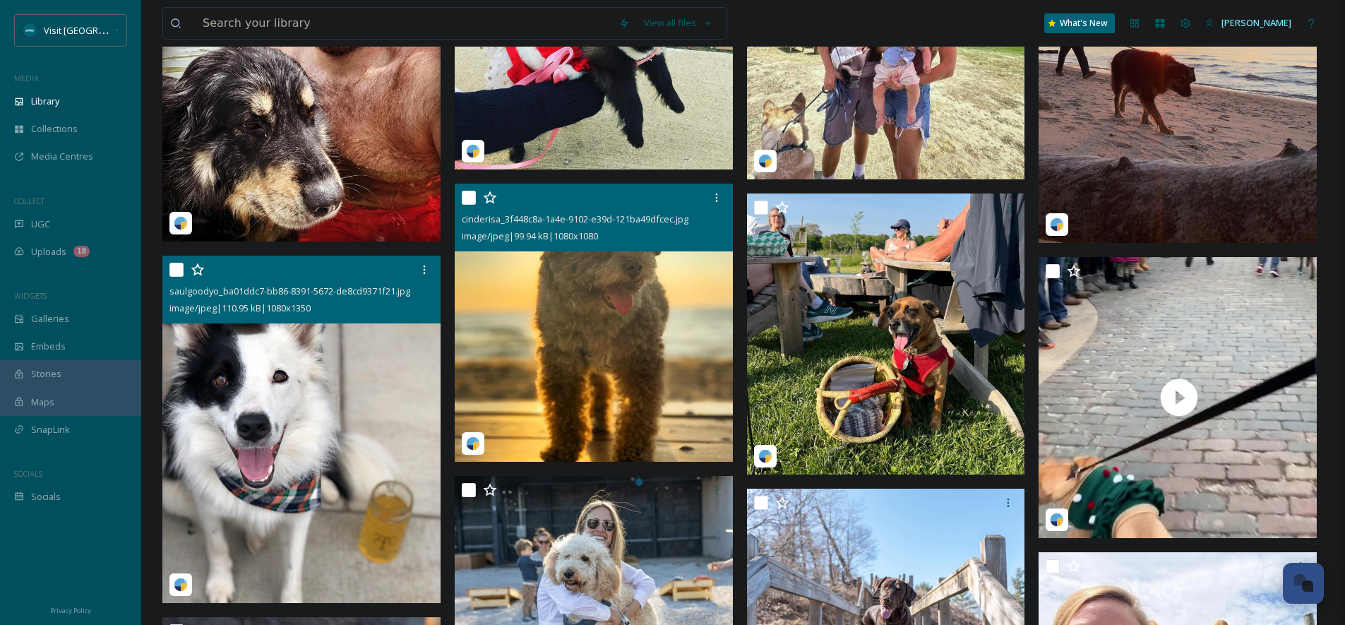
click at [610, 304] on img at bounding box center [594, 323] width 278 height 278
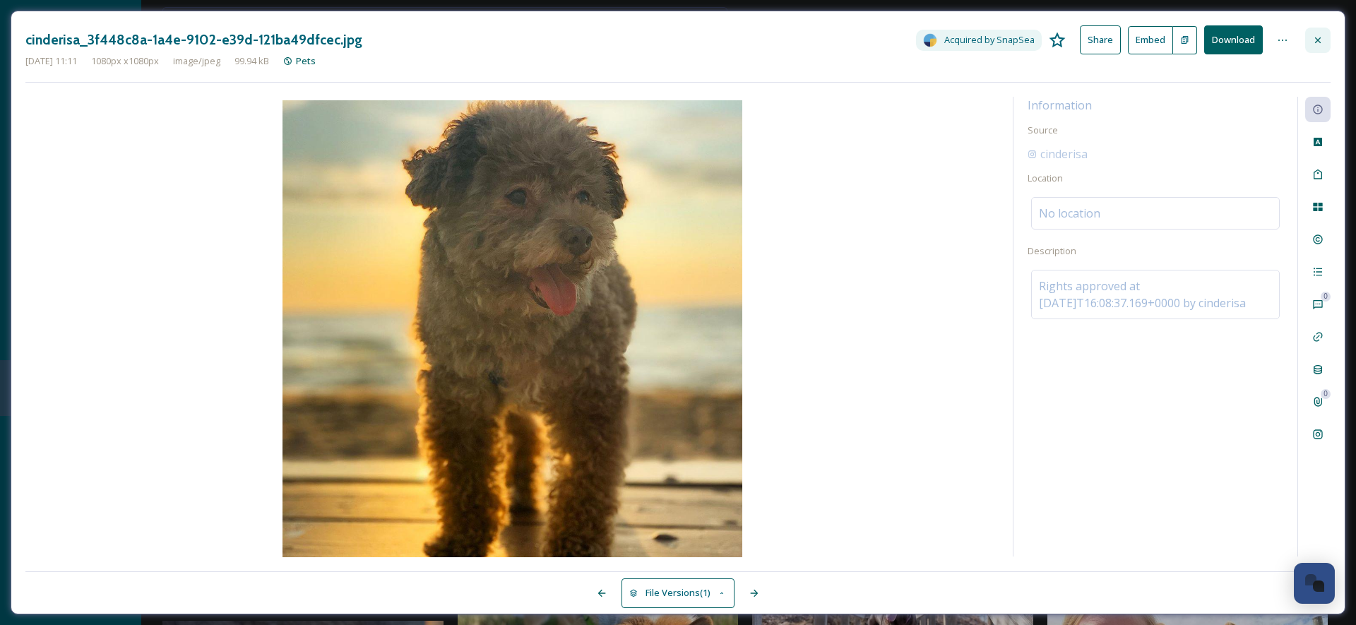
click at [1320, 37] on icon at bounding box center [1318, 40] width 6 height 6
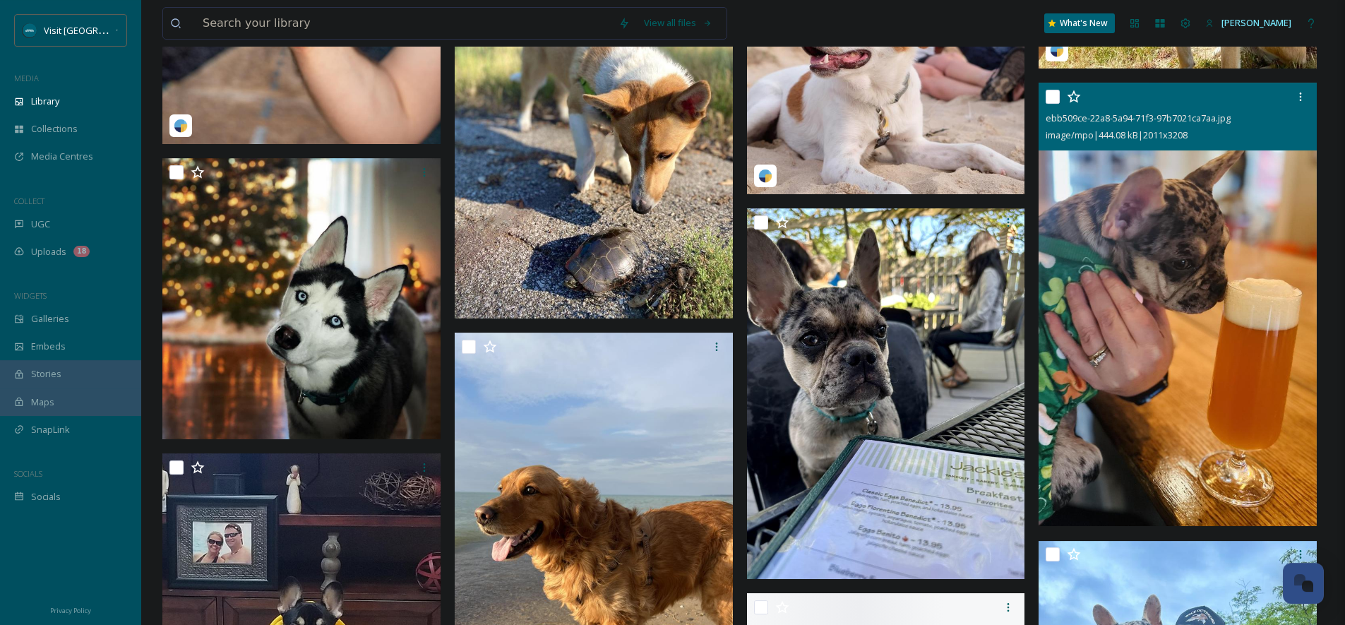
scroll to position [18843, 0]
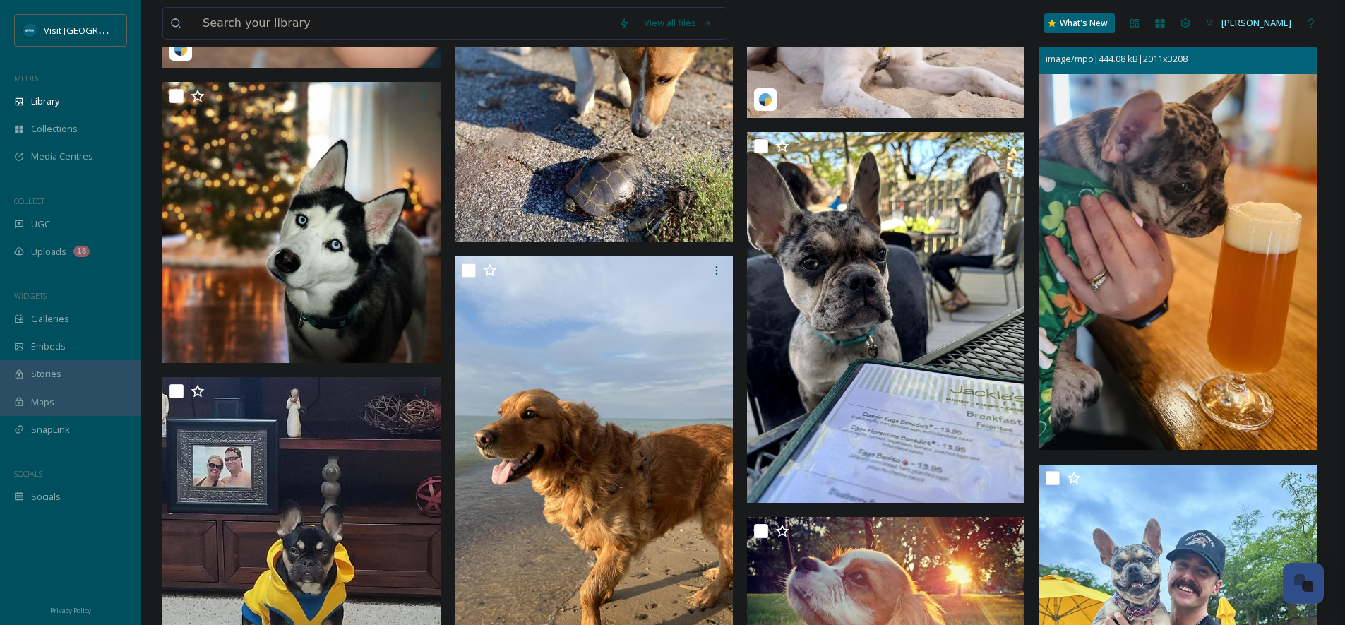
click at [1156, 375] on img at bounding box center [1178, 227] width 278 height 443
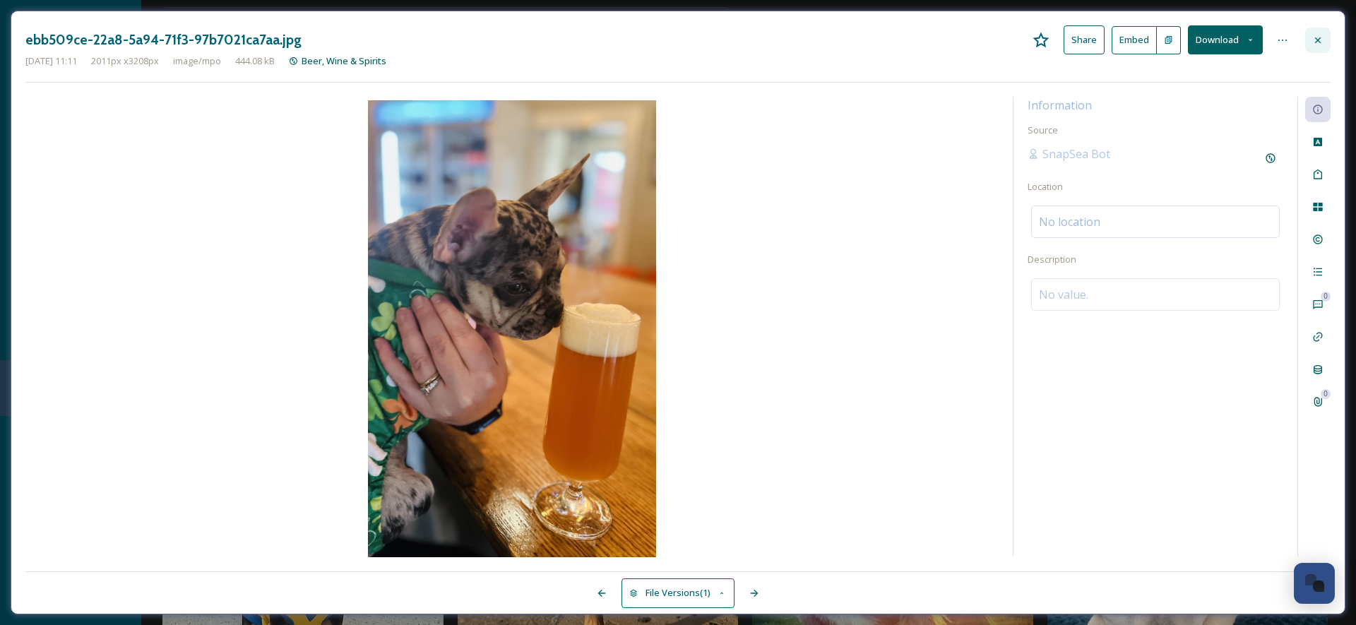
click at [1312, 45] on icon at bounding box center [1317, 40] width 11 height 11
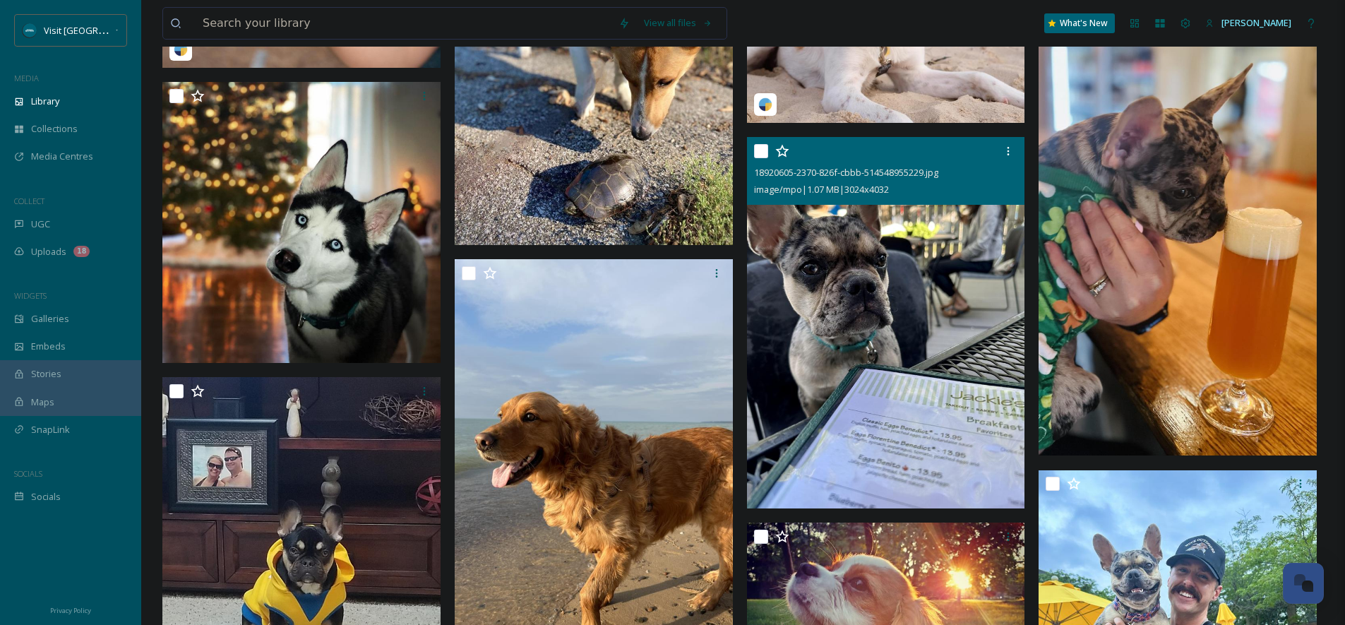
click at [862, 332] on img at bounding box center [886, 322] width 278 height 371
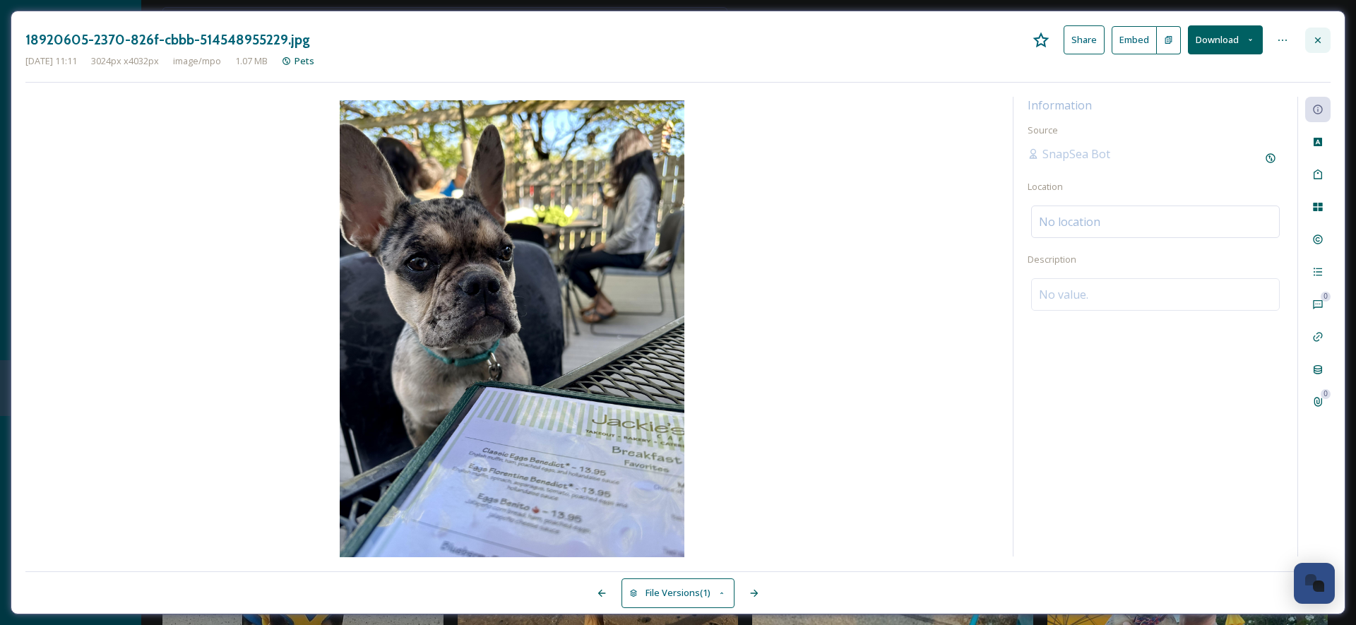
click at [1315, 44] on icon at bounding box center [1317, 40] width 11 height 11
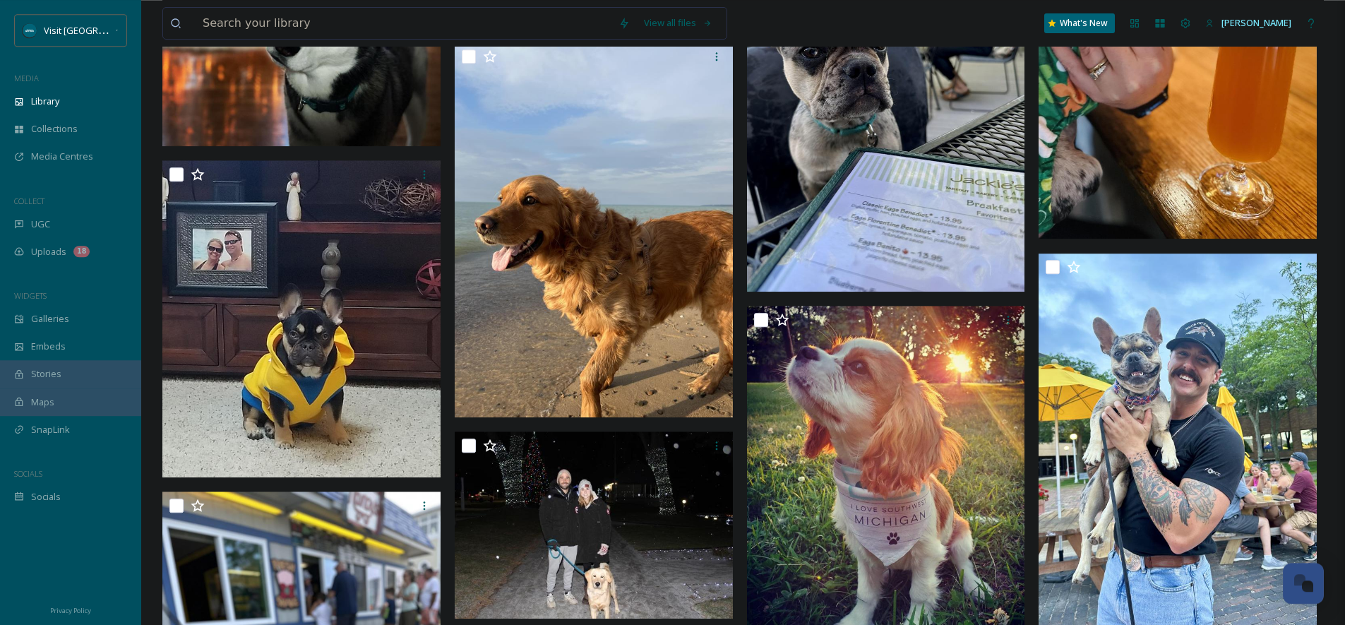
scroll to position [19069, 0]
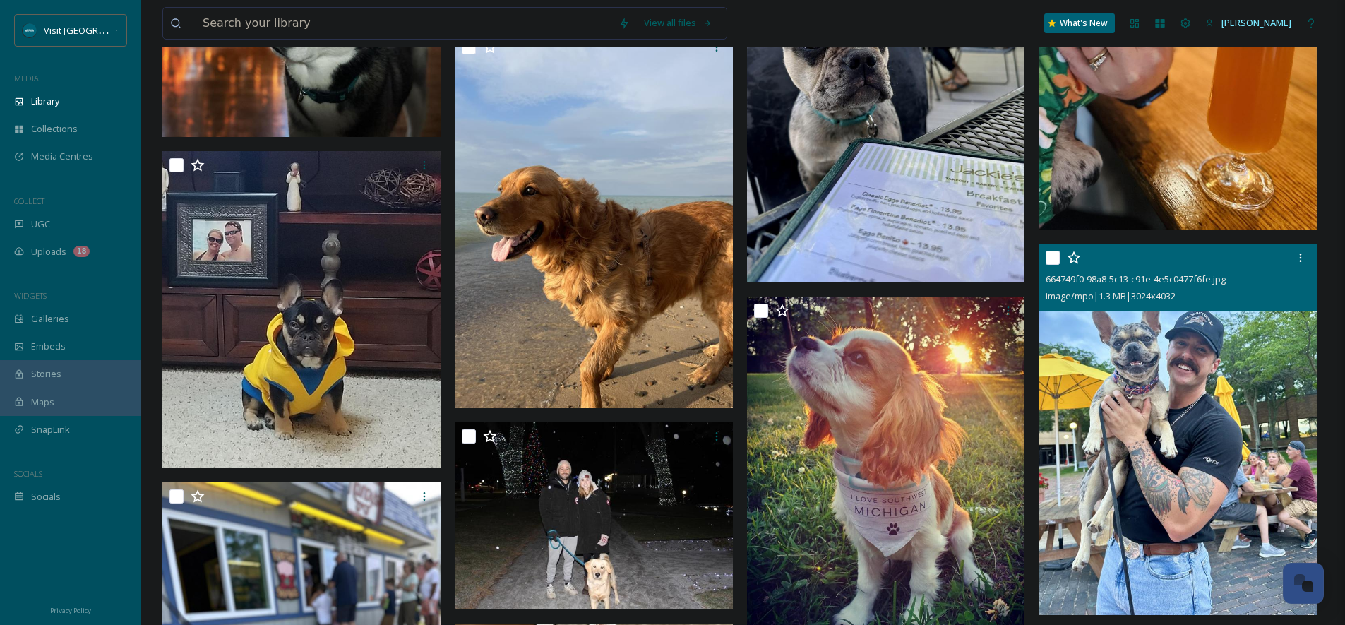
click at [1228, 357] on img at bounding box center [1178, 429] width 278 height 371
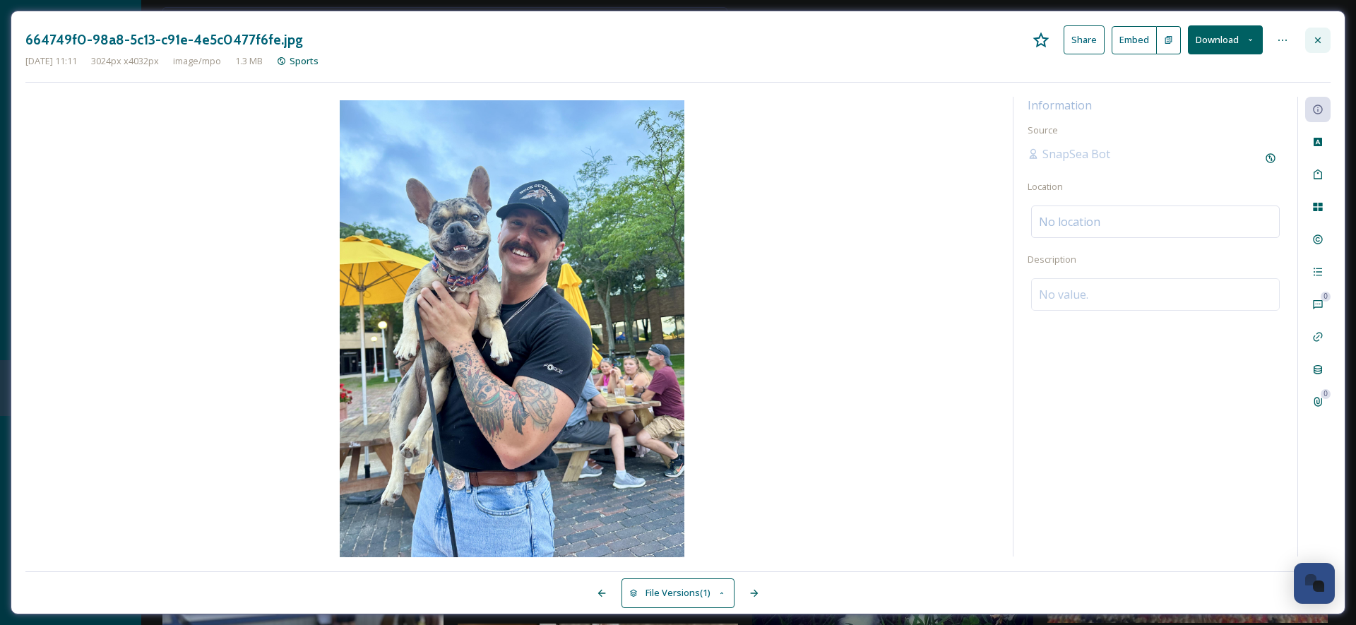
click at [1318, 46] on div at bounding box center [1317, 40] width 25 height 25
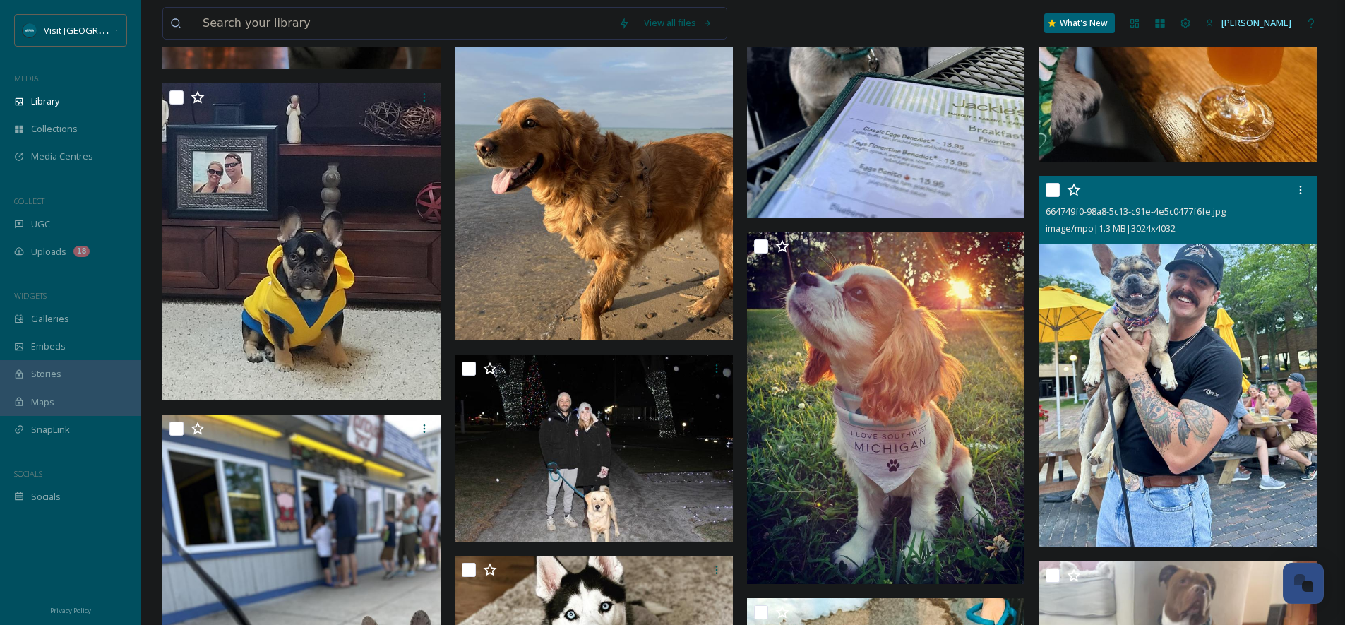
scroll to position [19273, 0]
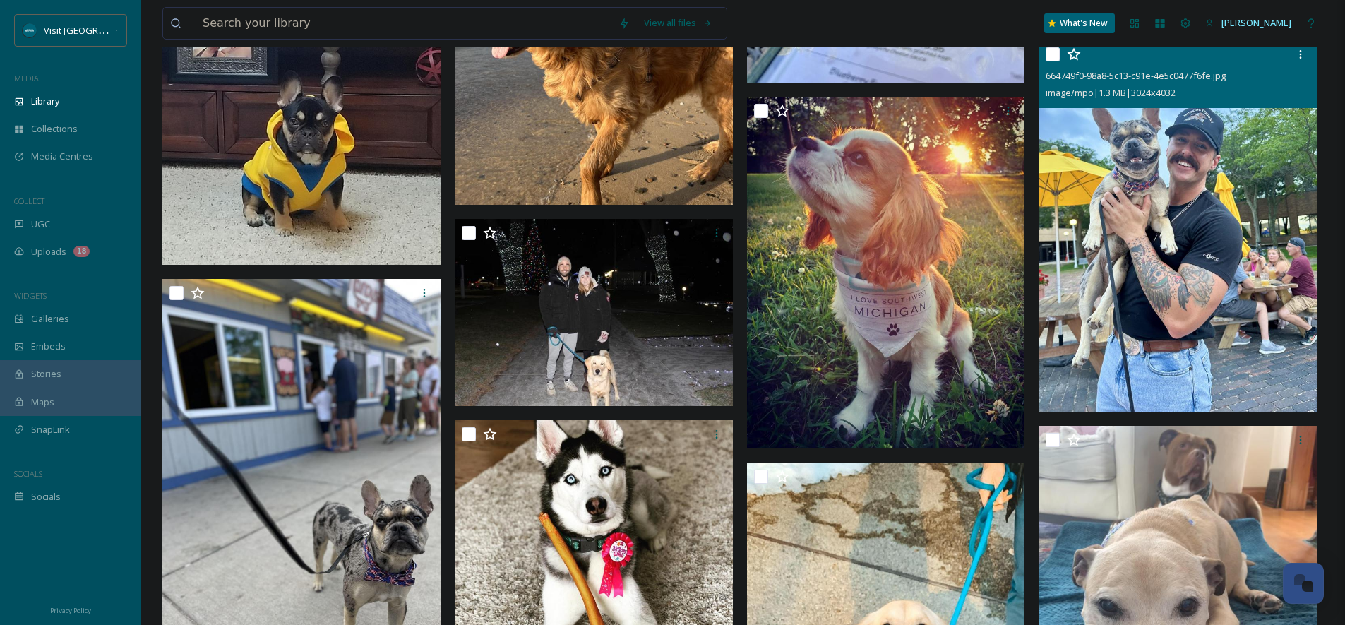
click at [1255, 273] on img at bounding box center [1178, 226] width 278 height 371
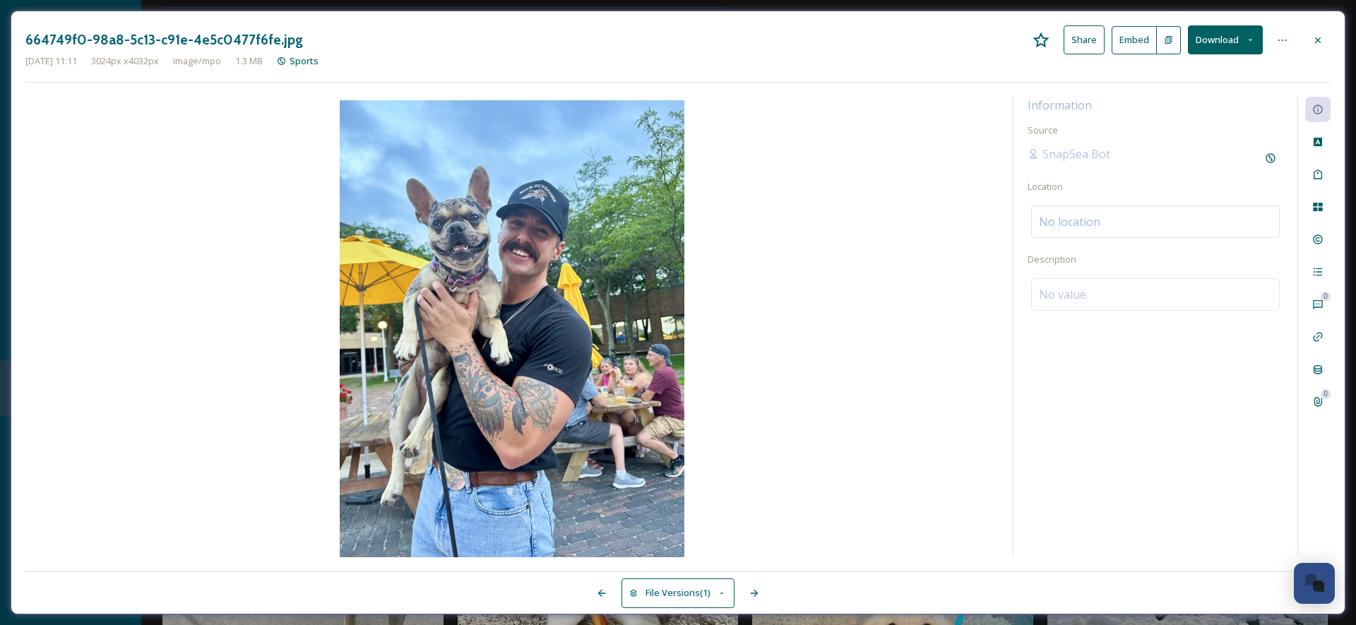
click at [1329, 42] on div at bounding box center [1317, 40] width 25 height 25
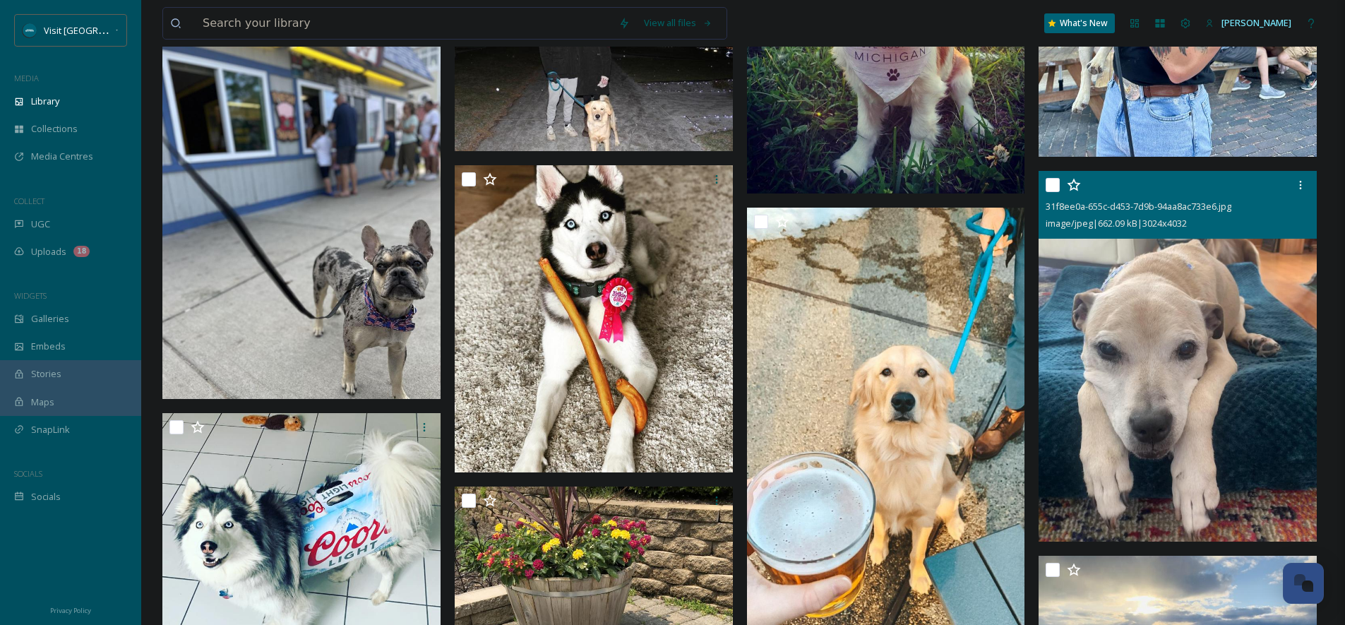
scroll to position [19611, 0]
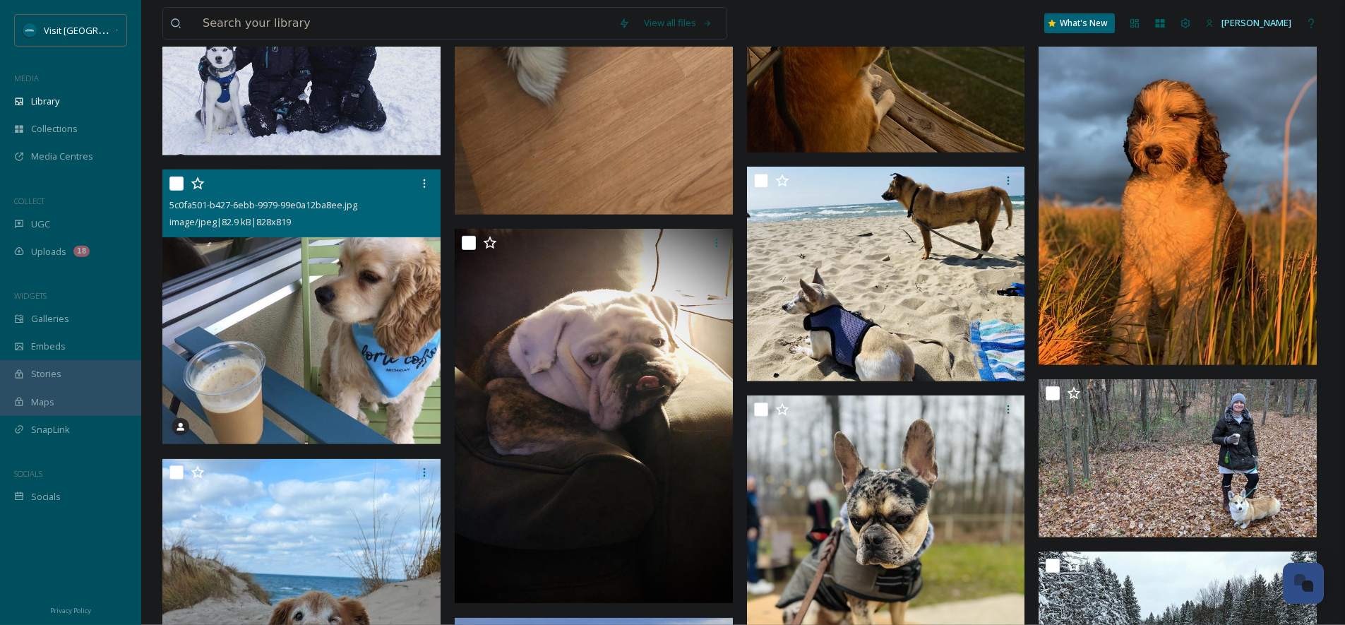
scroll to position [20775, 0]
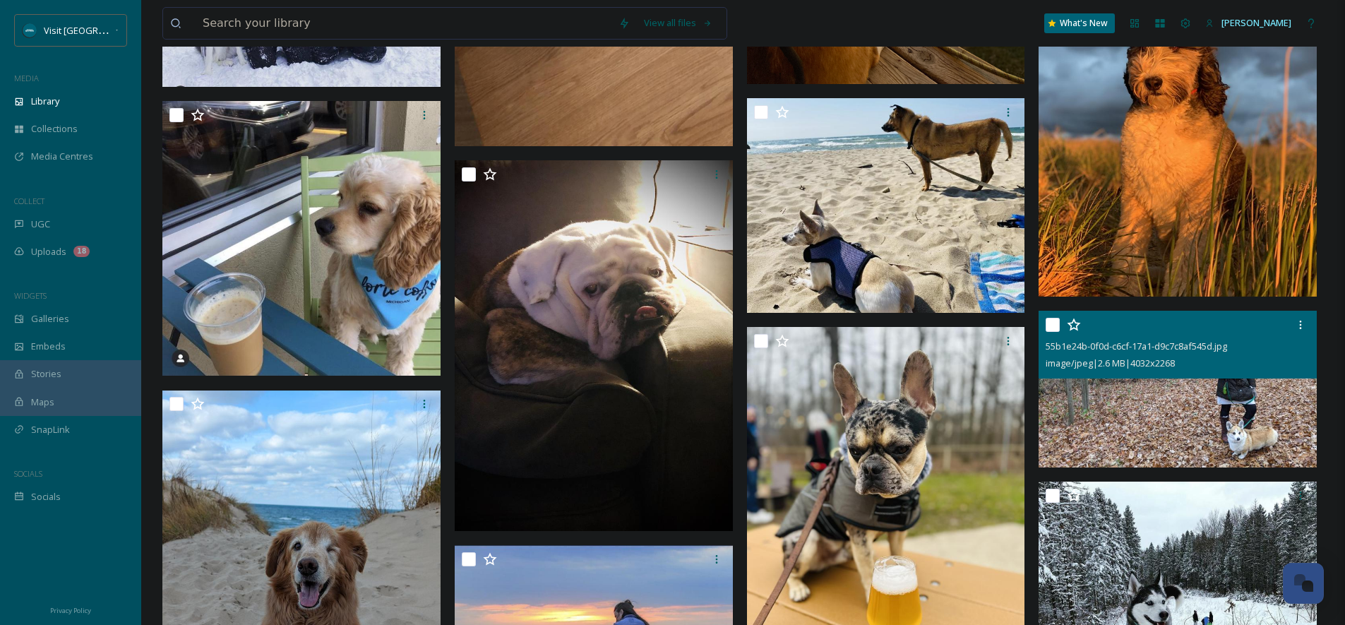
click at [1224, 414] on img at bounding box center [1178, 389] width 278 height 157
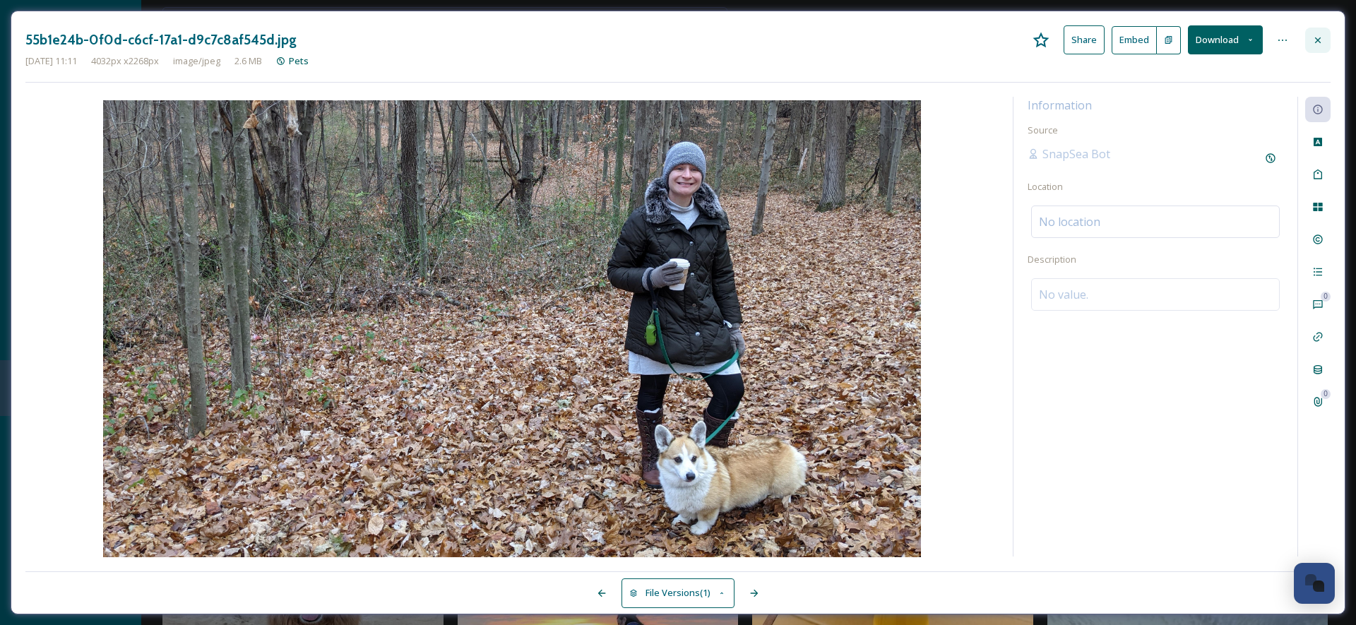
click at [1323, 40] on icon at bounding box center [1317, 40] width 11 height 11
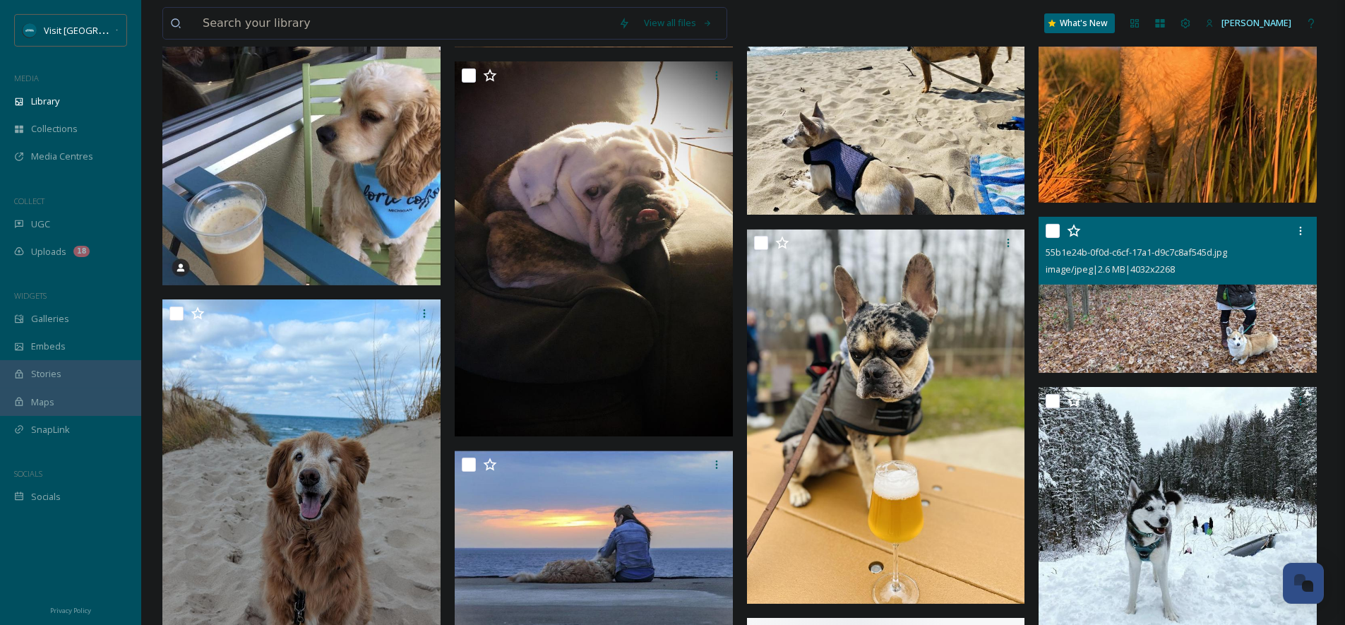
scroll to position [20911, 0]
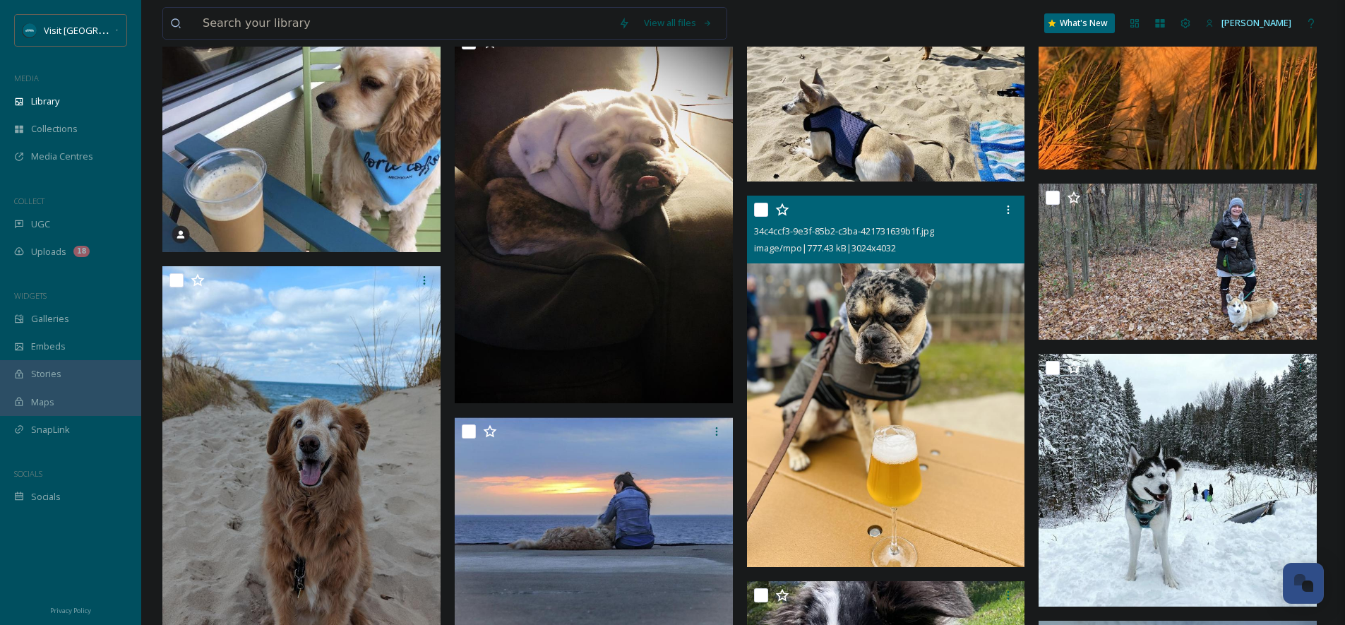
click at [960, 306] on img at bounding box center [886, 381] width 278 height 371
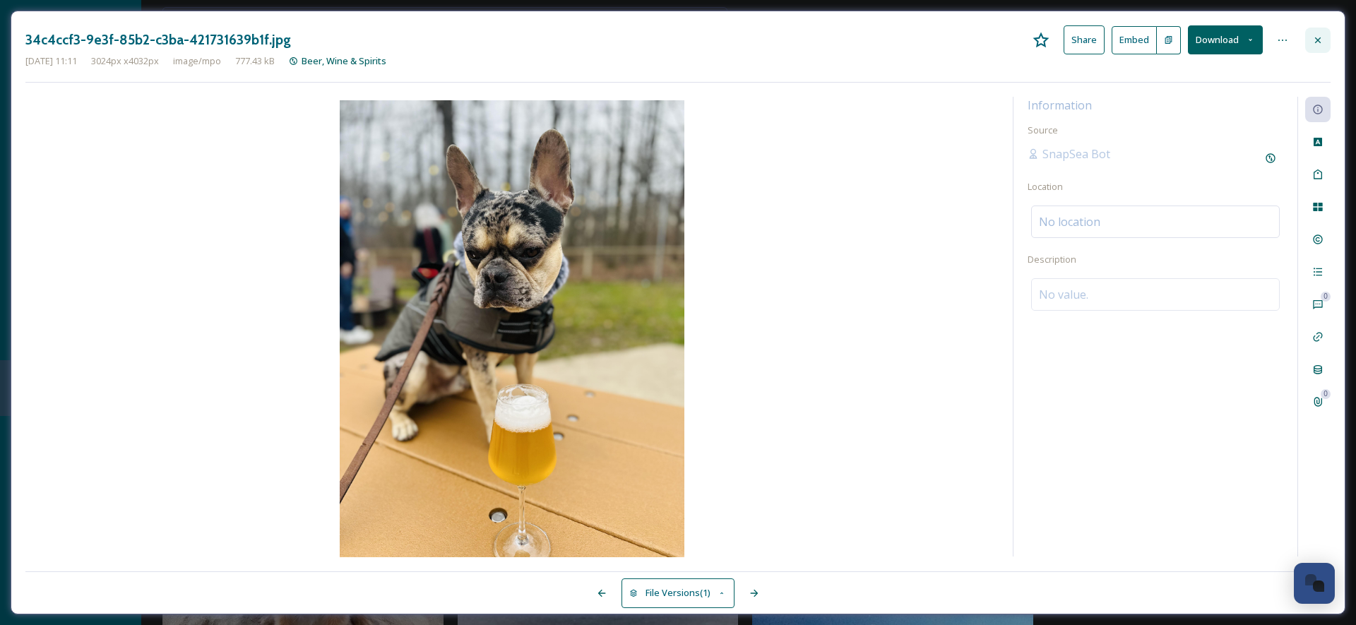
click at [1323, 37] on icon at bounding box center [1317, 40] width 11 height 11
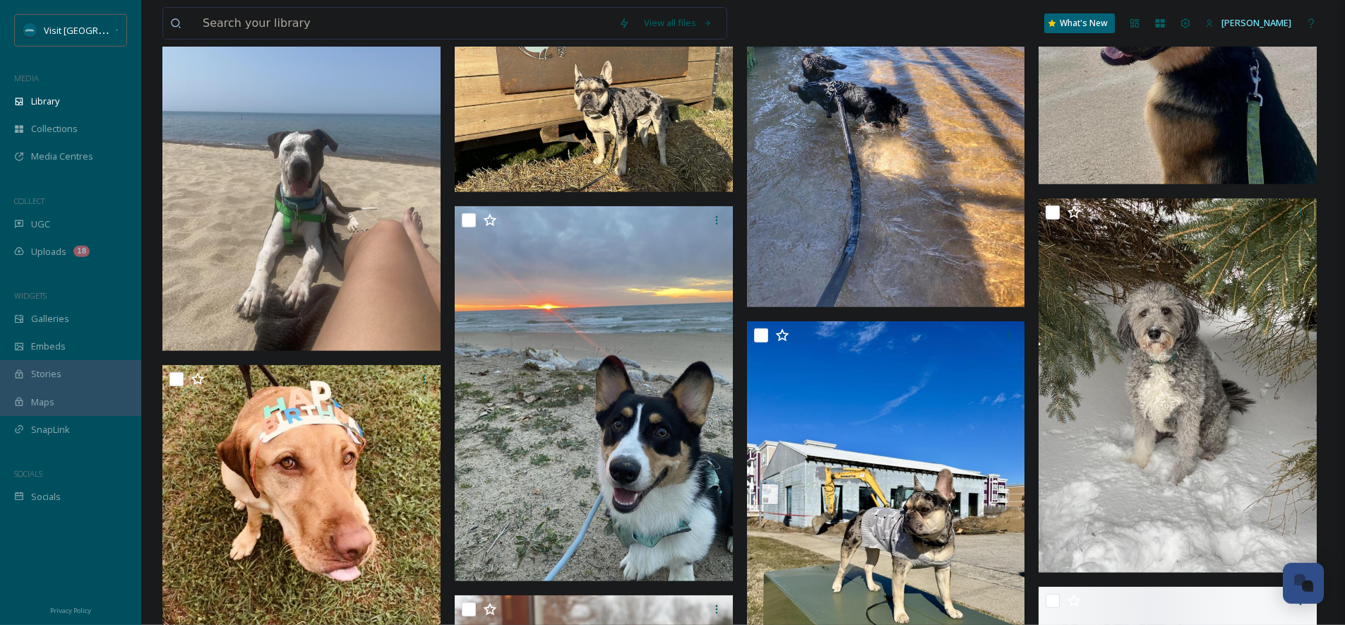
scroll to position [22583, 0]
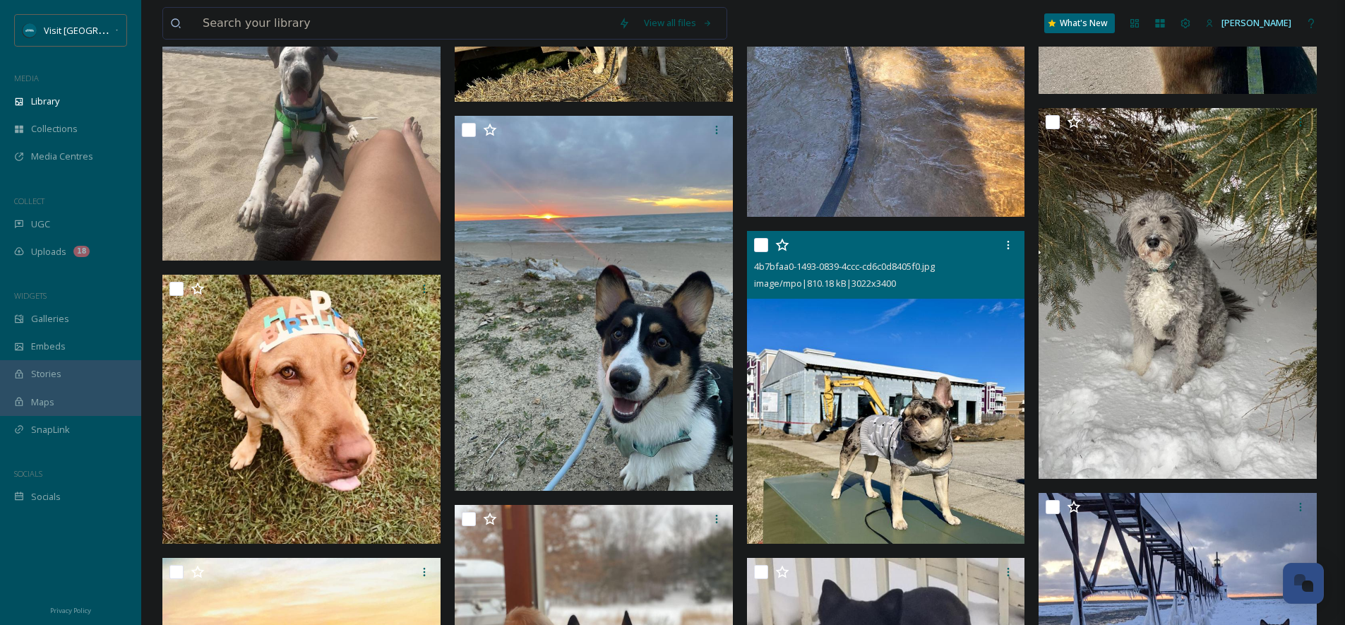
click at [911, 411] on img at bounding box center [886, 387] width 278 height 313
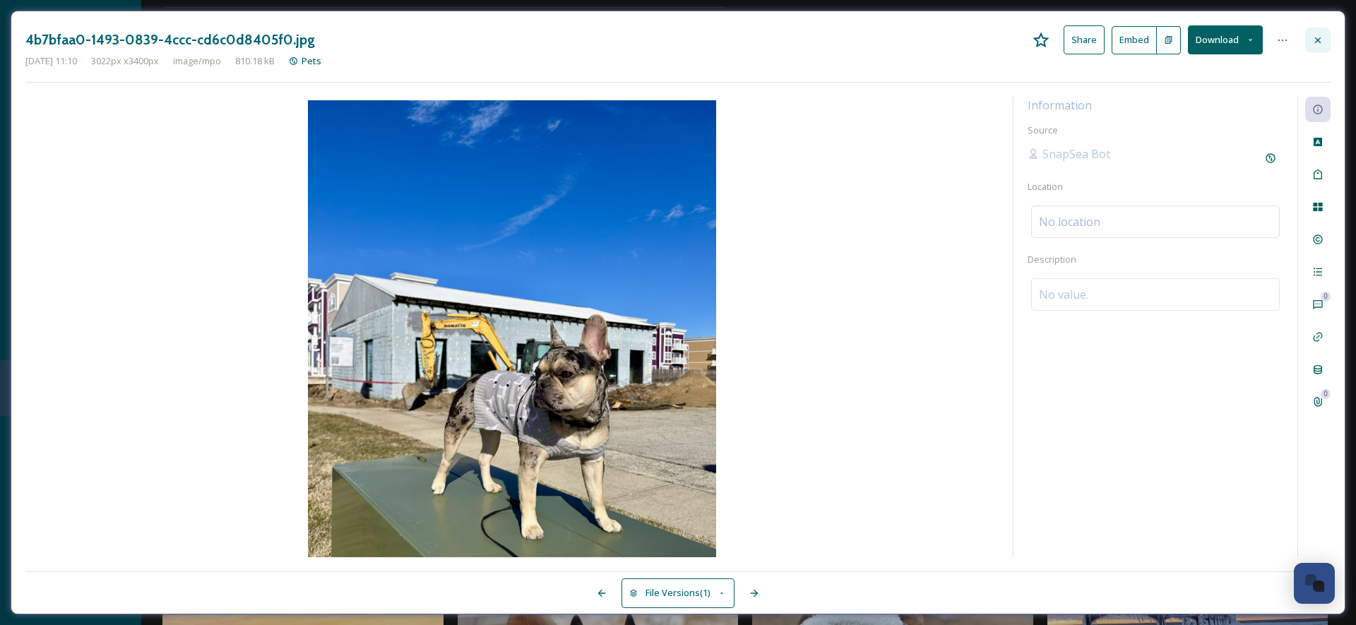
click at [1317, 42] on icon at bounding box center [1317, 40] width 11 height 11
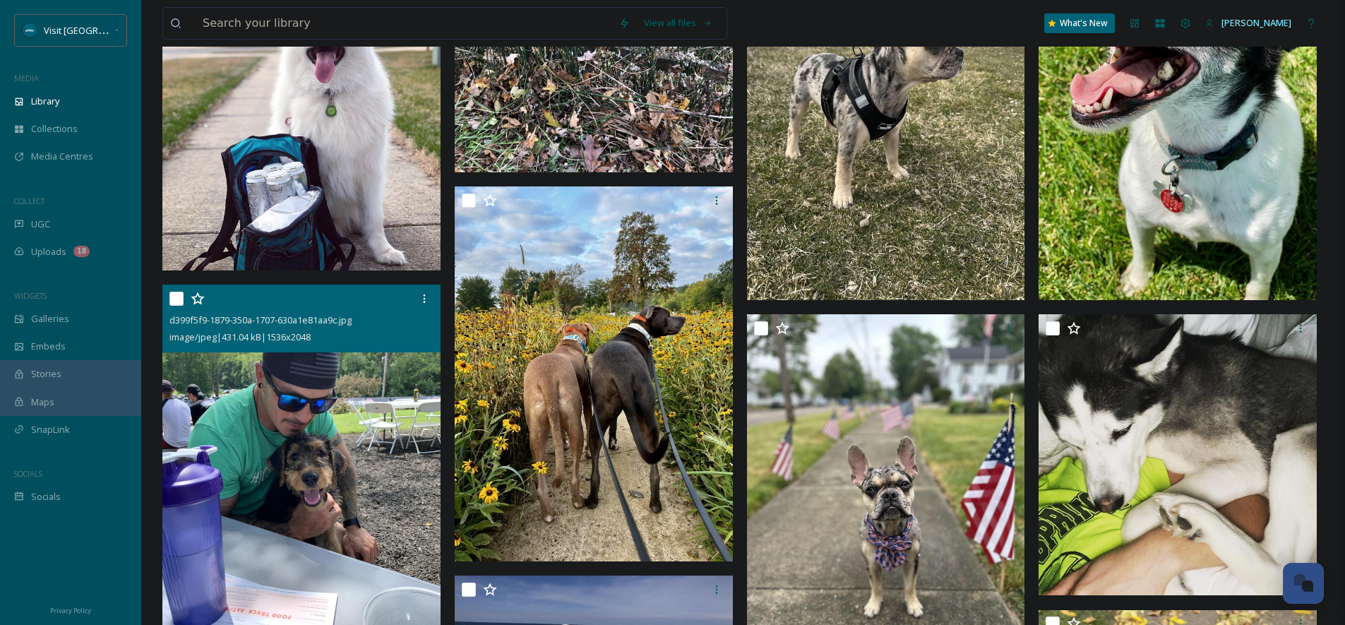
scroll to position [24413, 0]
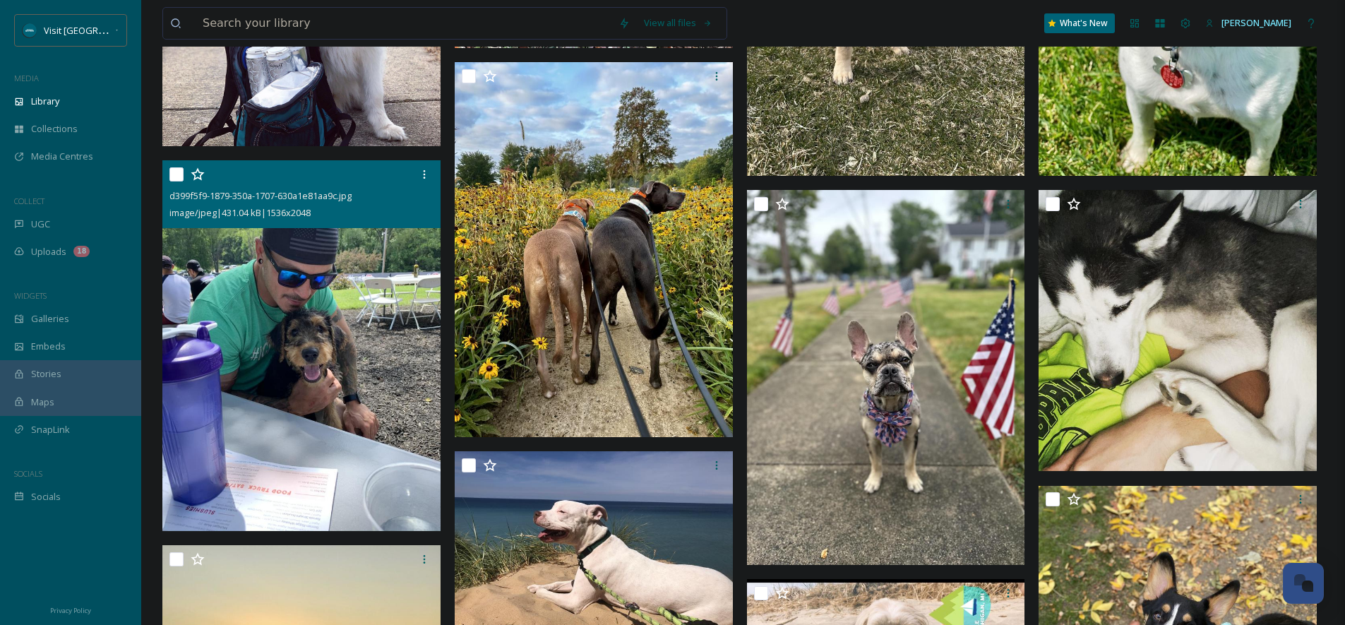
click at [359, 385] on img at bounding box center [301, 345] width 278 height 371
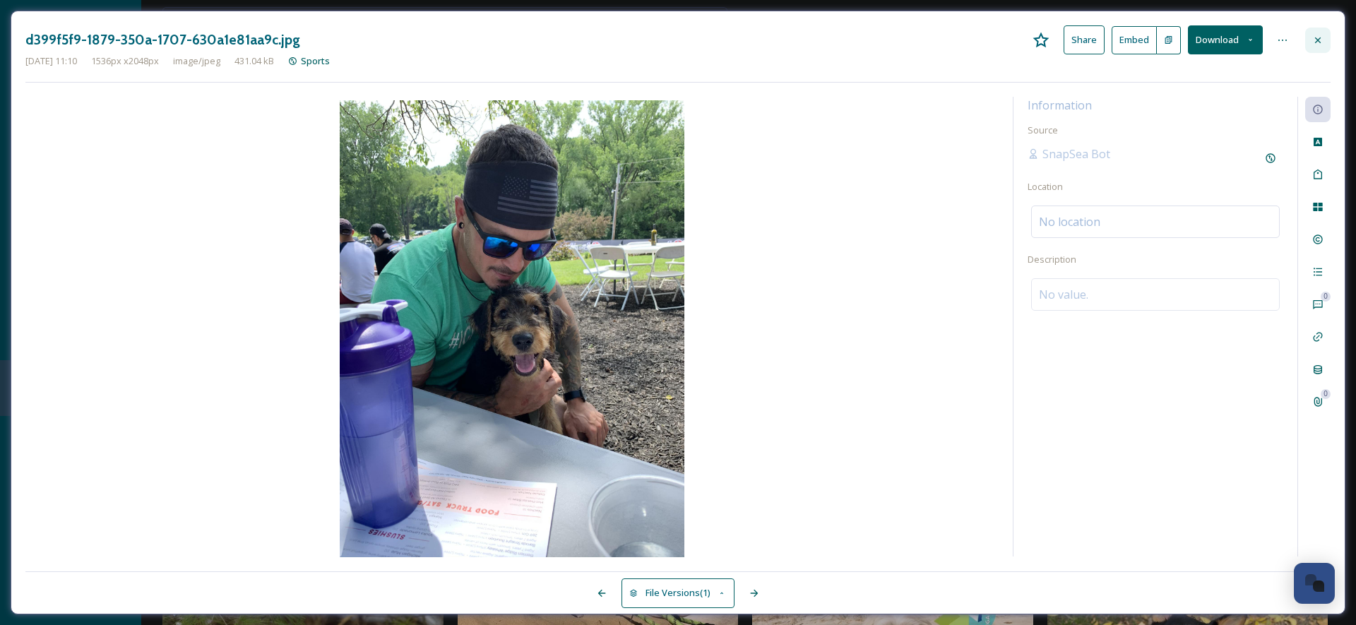
click at [1322, 34] on div at bounding box center [1317, 40] width 25 height 25
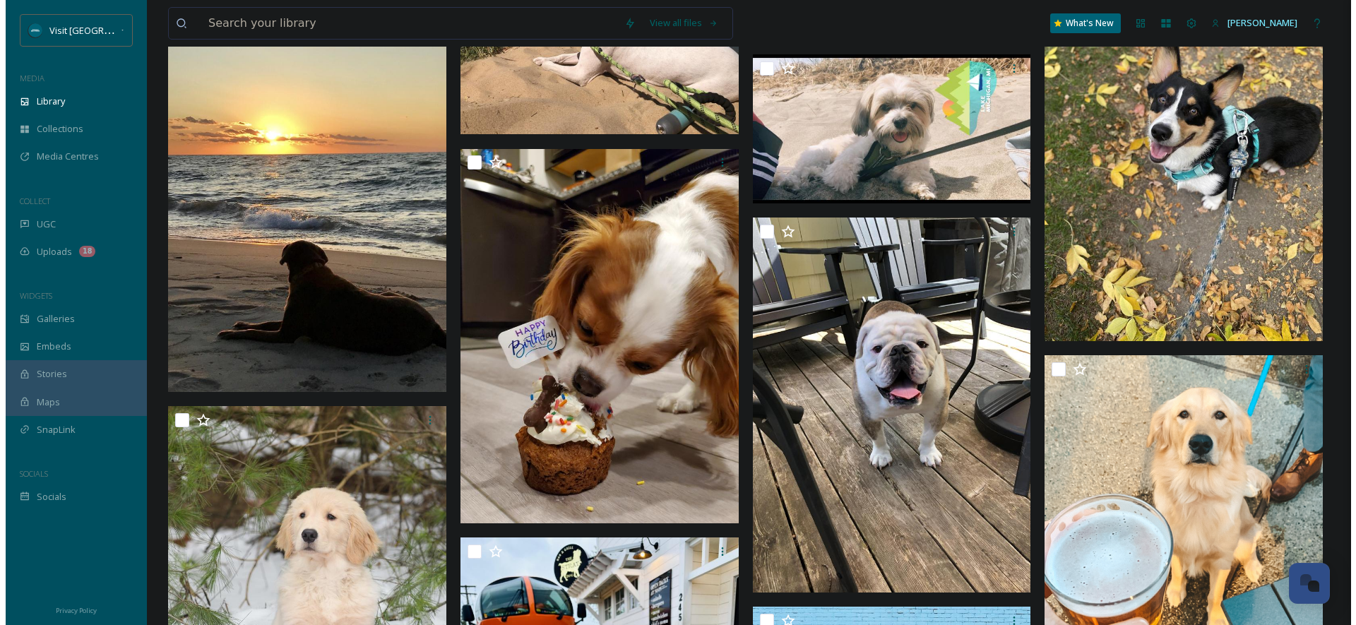
scroll to position [25091, 0]
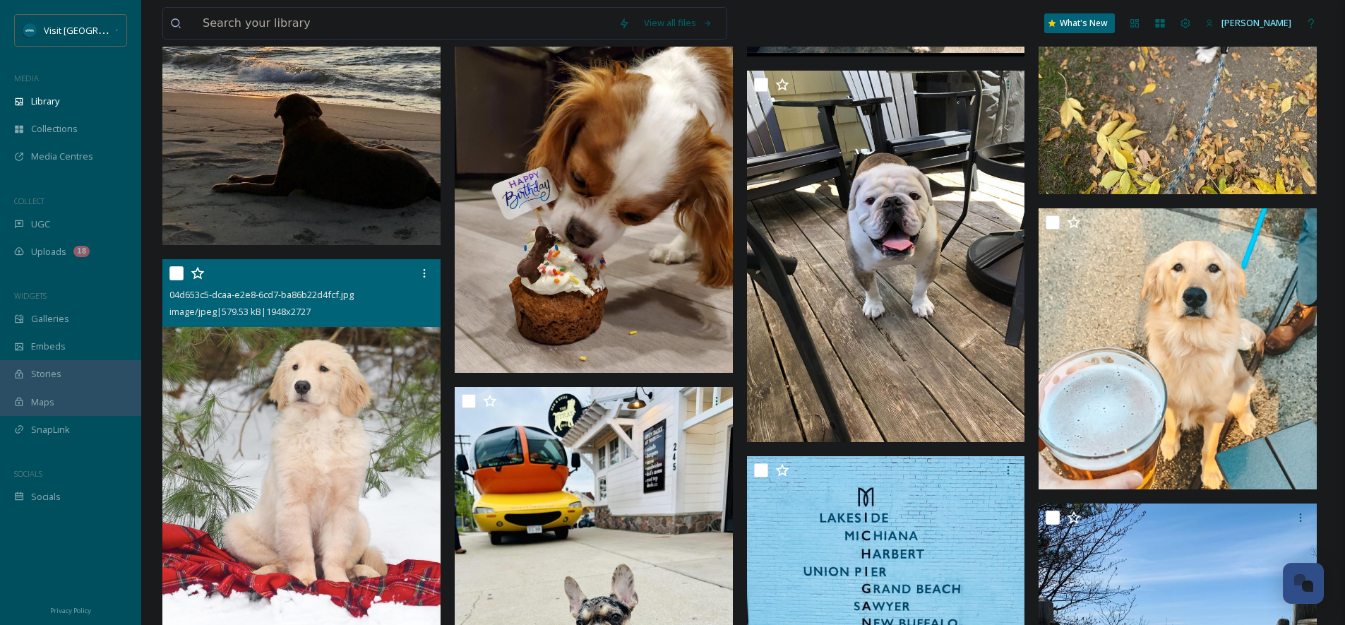
click at [359, 388] on img at bounding box center [301, 454] width 278 height 390
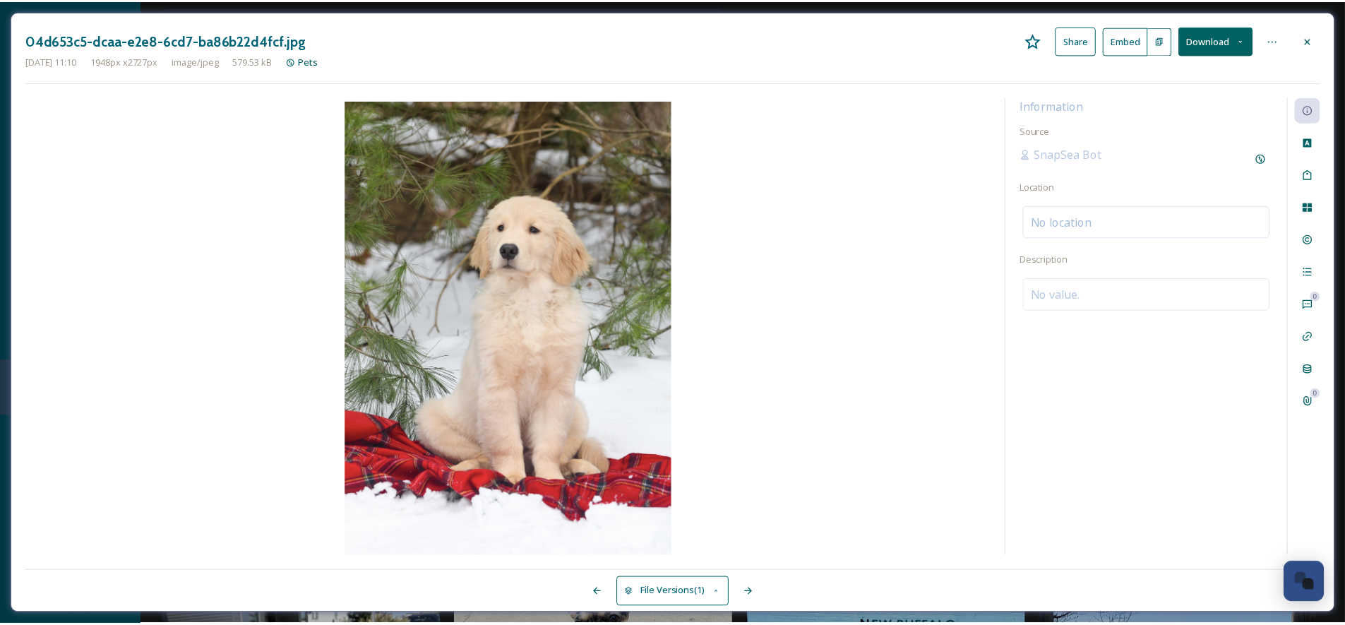
scroll to position [25095, 0]
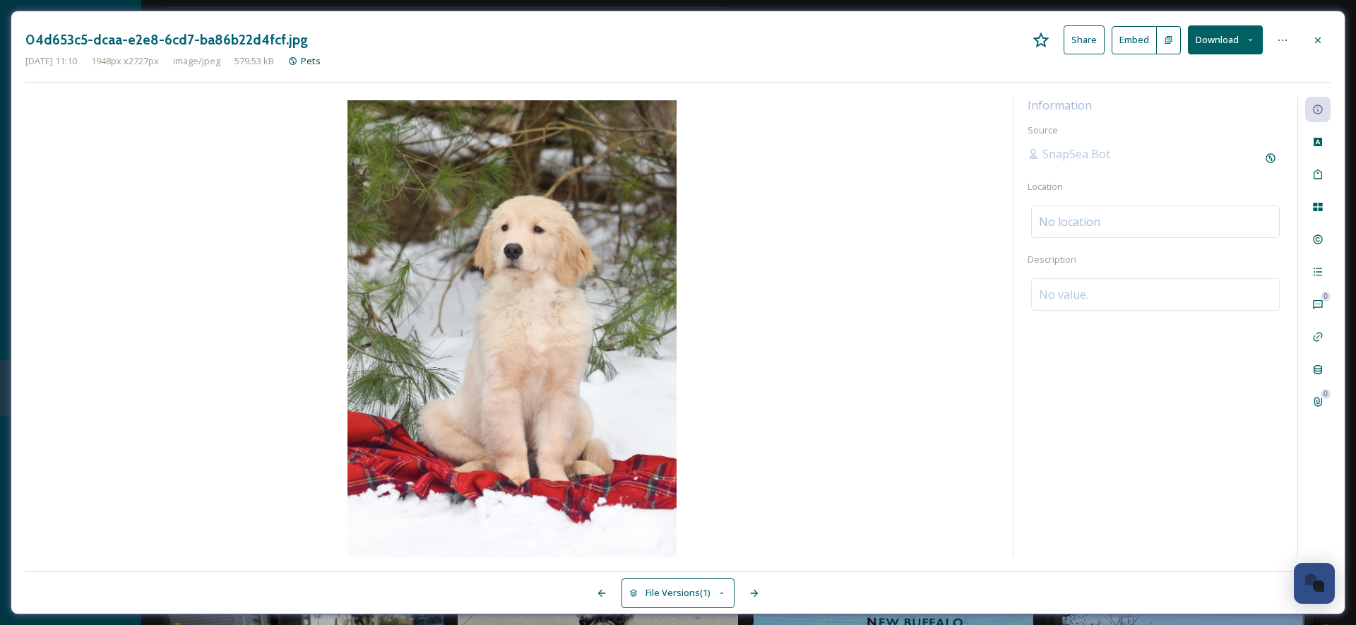
click at [1321, 30] on div at bounding box center [1317, 40] width 25 height 25
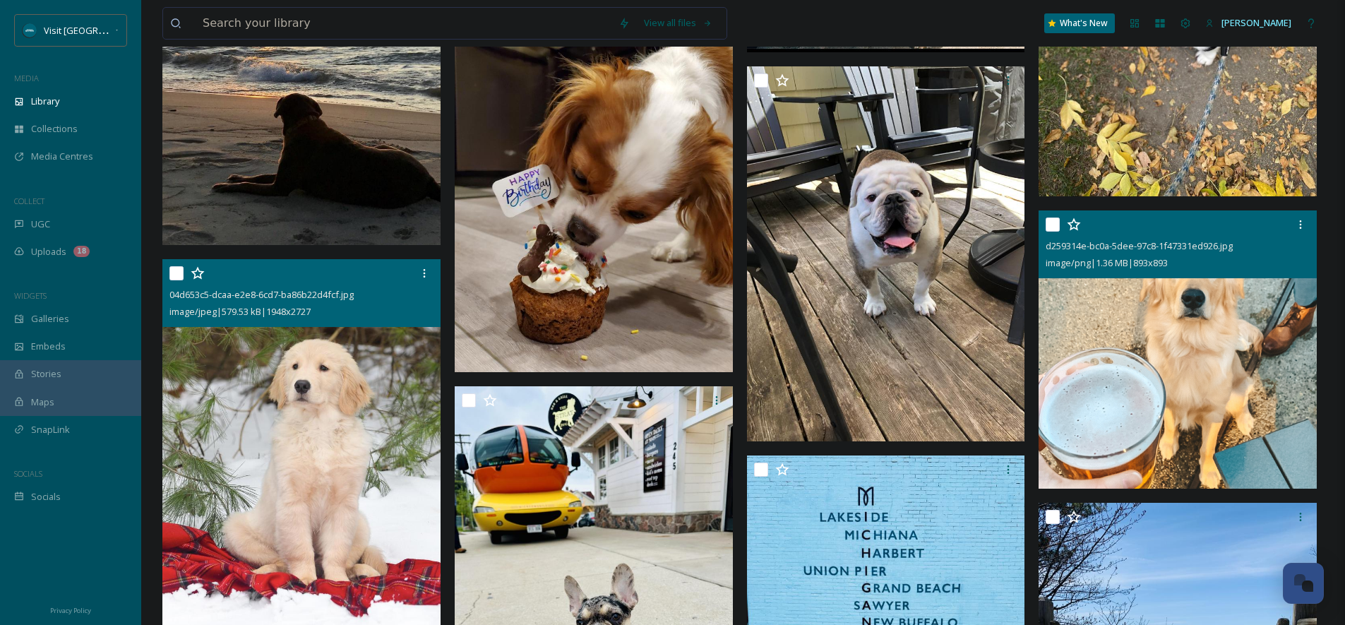
click at [1213, 322] on img at bounding box center [1178, 349] width 278 height 278
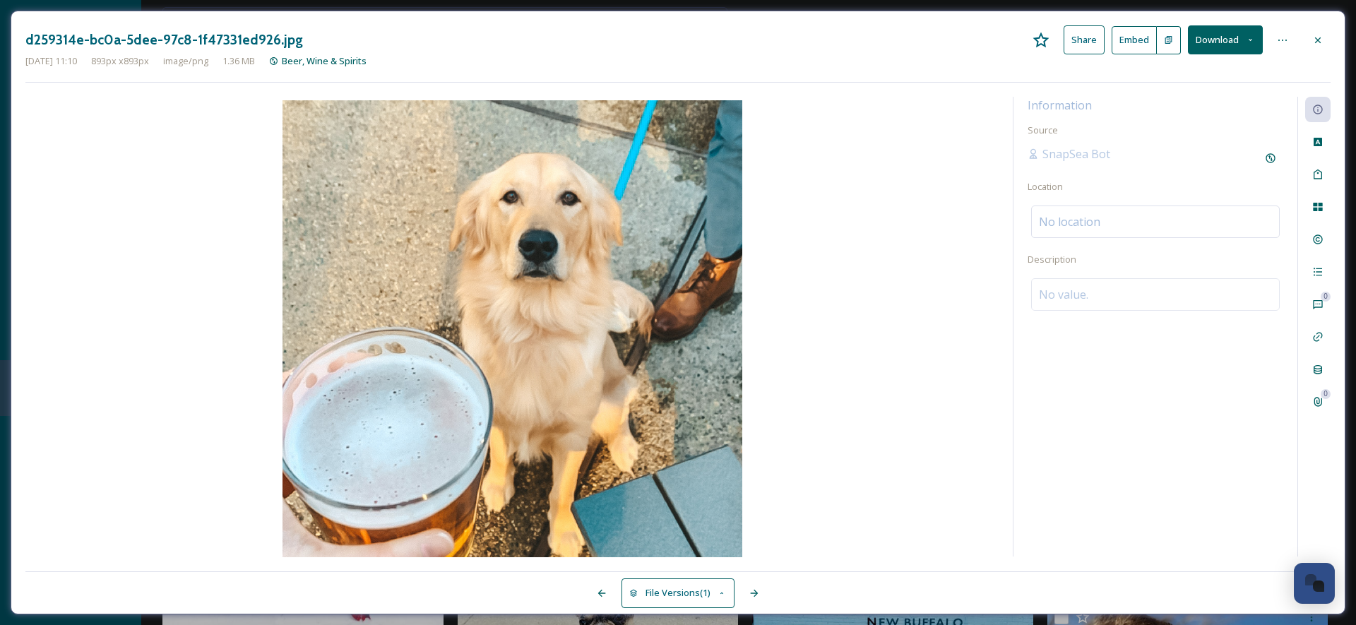
click at [1225, 32] on button "Download" at bounding box center [1225, 39] width 75 height 29
click at [1205, 66] on span "Download Original (893 x 893)" at bounding box center [1193, 72] width 124 height 13
click at [1327, 37] on div at bounding box center [1317, 40] width 25 height 25
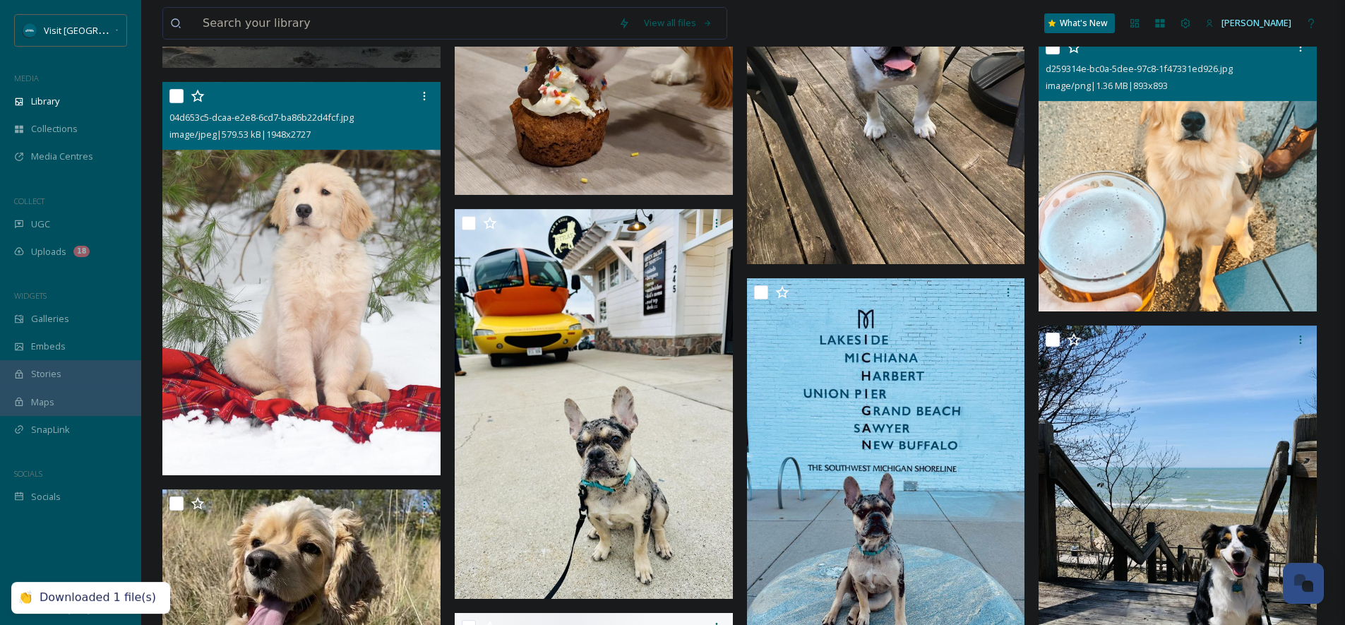
scroll to position [25298, 0]
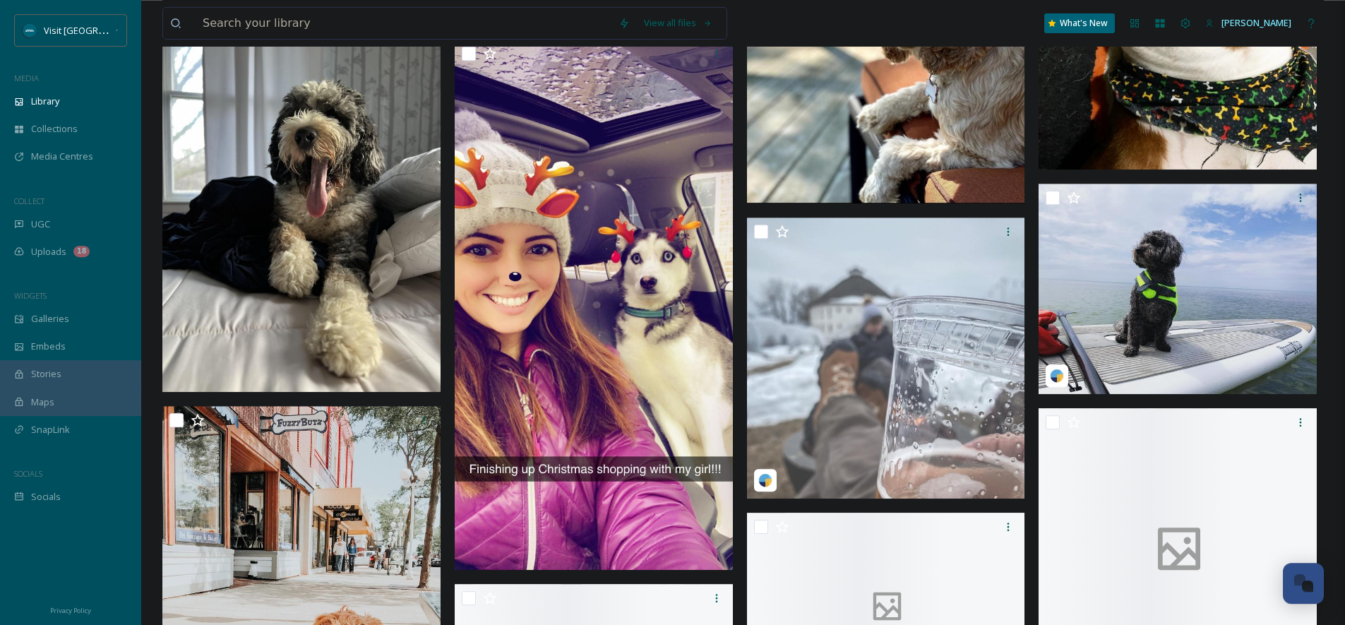
scroll to position [27332, 0]
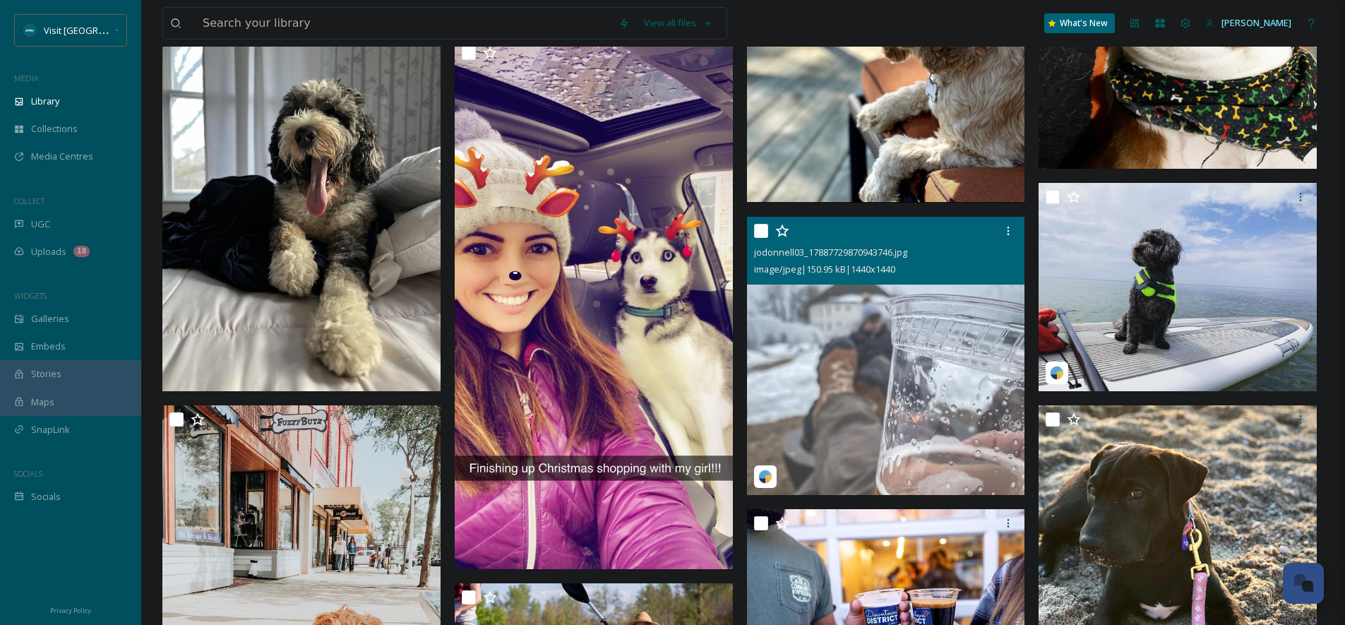
click at [908, 384] on img at bounding box center [886, 356] width 278 height 278
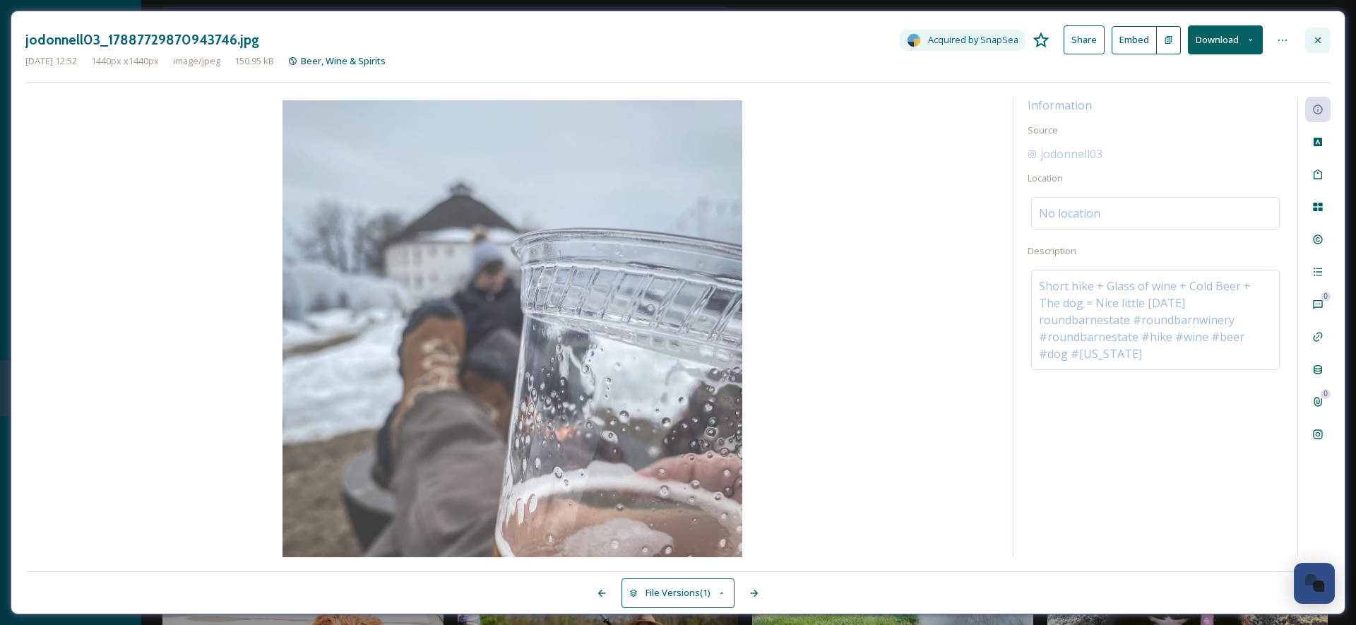
click at [1329, 38] on div at bounding box center [1317, 40] width 25 height 25
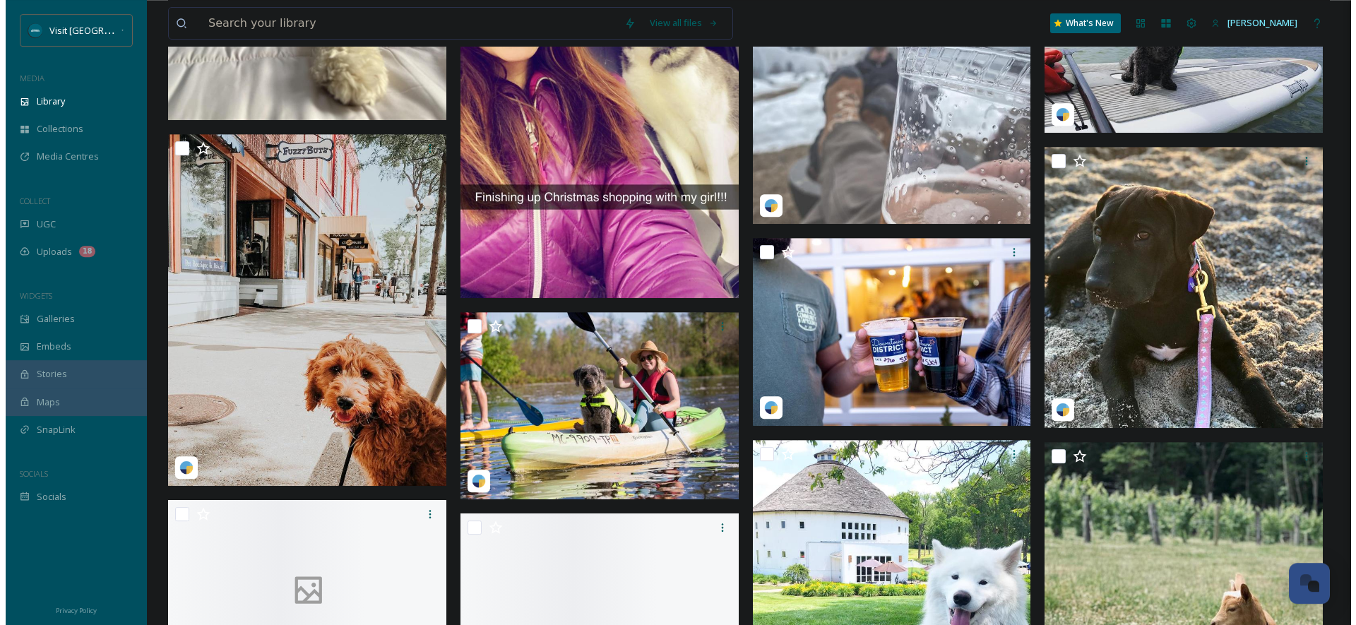
scroll to position [27626, 0]
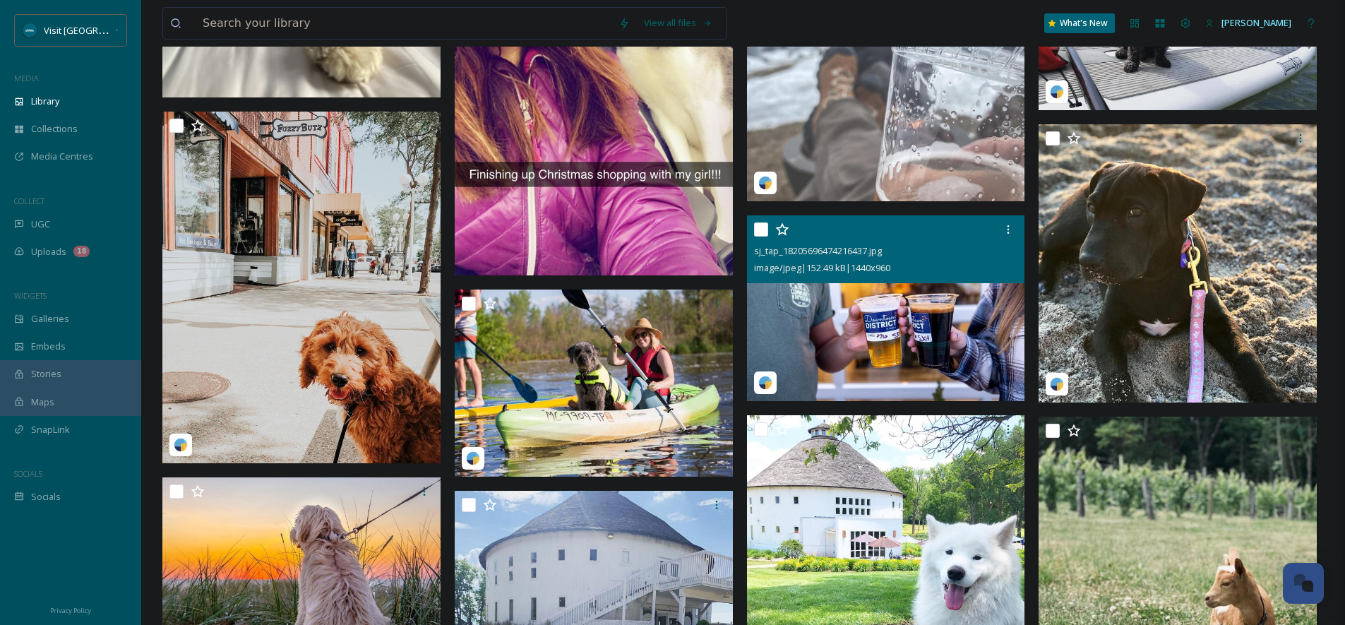
click at [897, 318] on img at bounding box center [886, 308] width 278 height 186
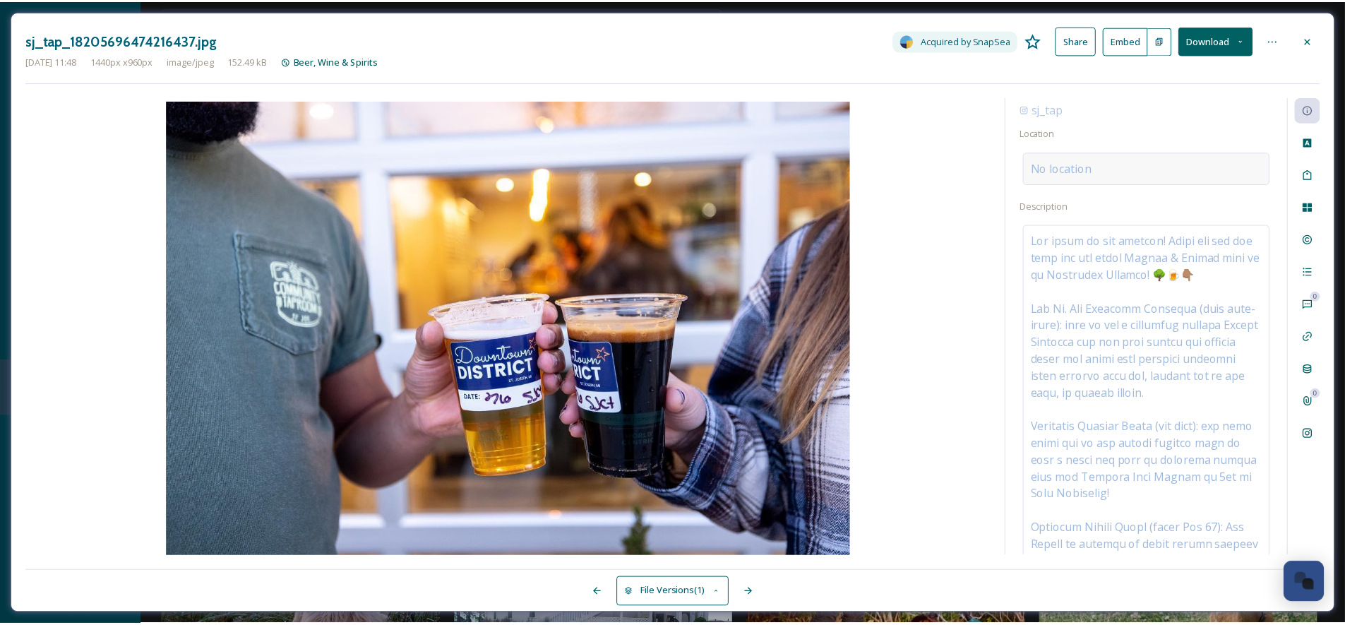
scroll to position [37, 0]
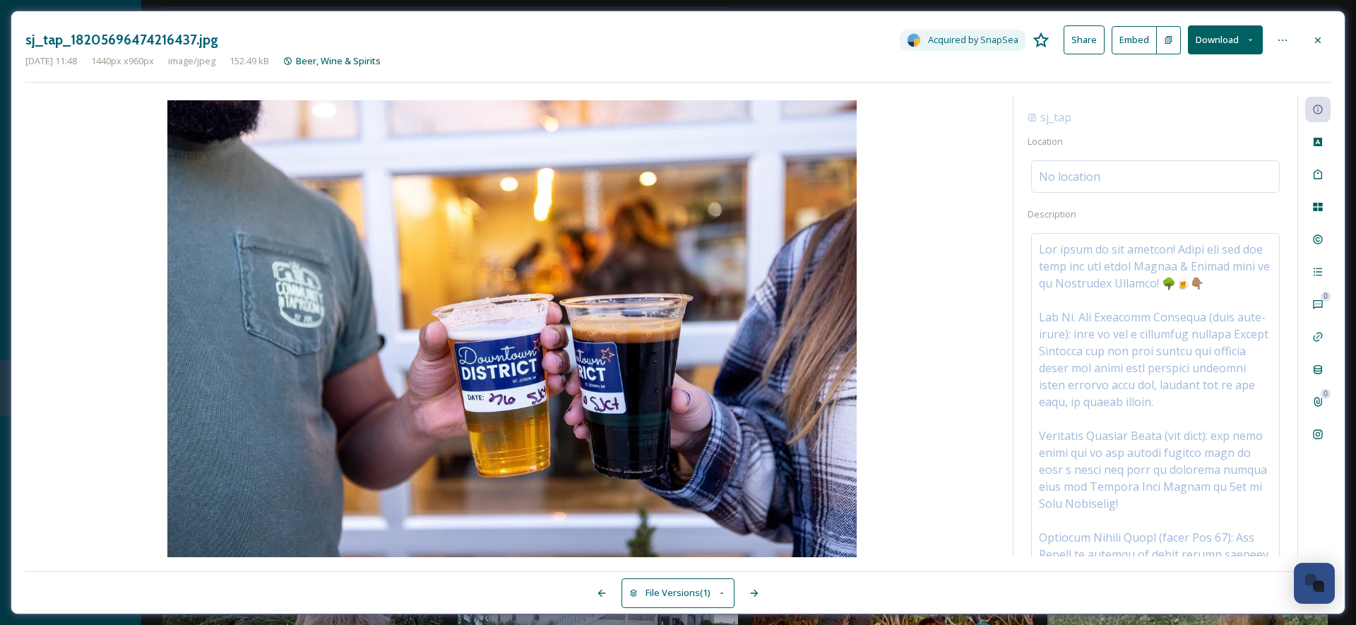
click at [1215, 42] on button "Download" at bounding box center [1225, 39] width 75 height 29
click at [1215, 62] on div "Download Original (1440 x 960)" at bounding box center [1189, 73] width 145 height 28
click at [1311, 40] on div at bounding box center [1317, 40] width 25 height 25
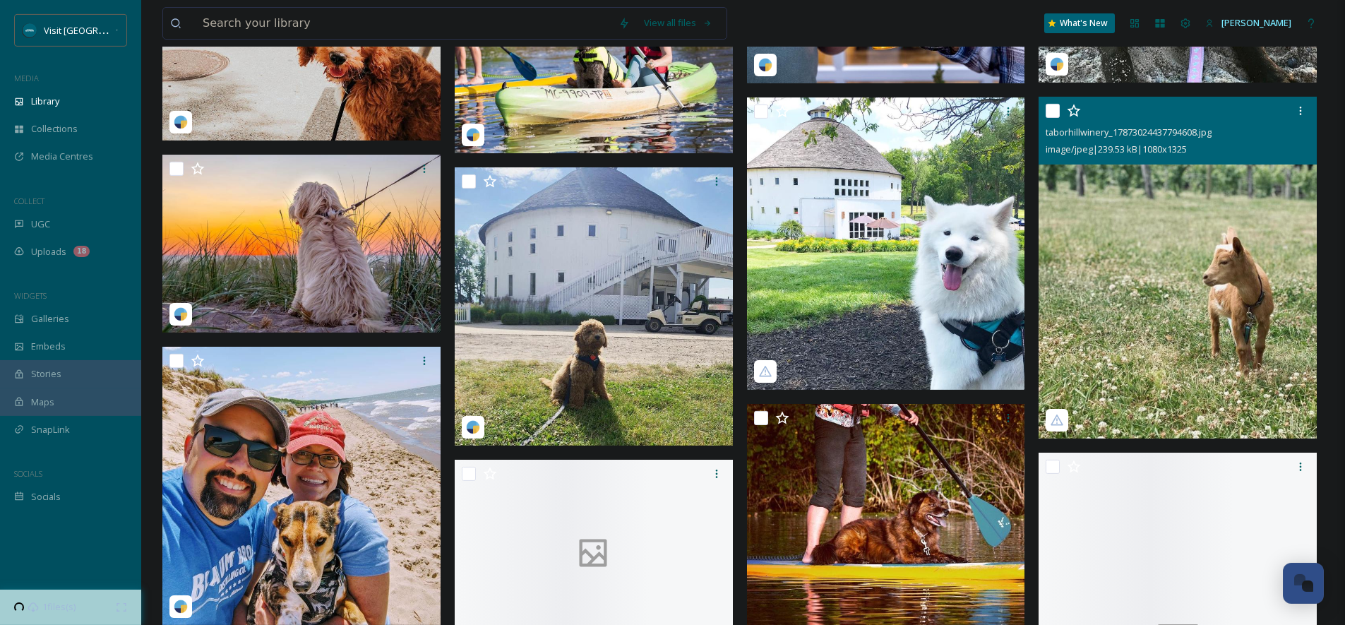
scroll to position [27739, 0]
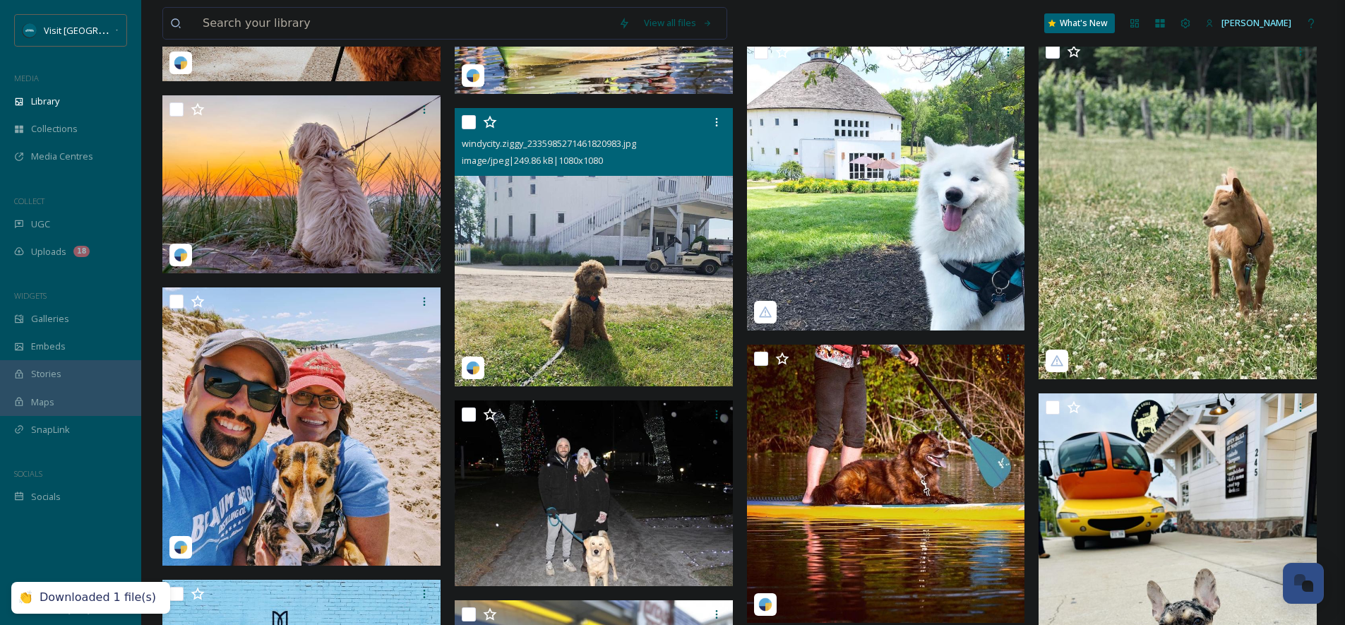
click at [687, 287] on img at bounding box center [594, 247] width 278 height 278
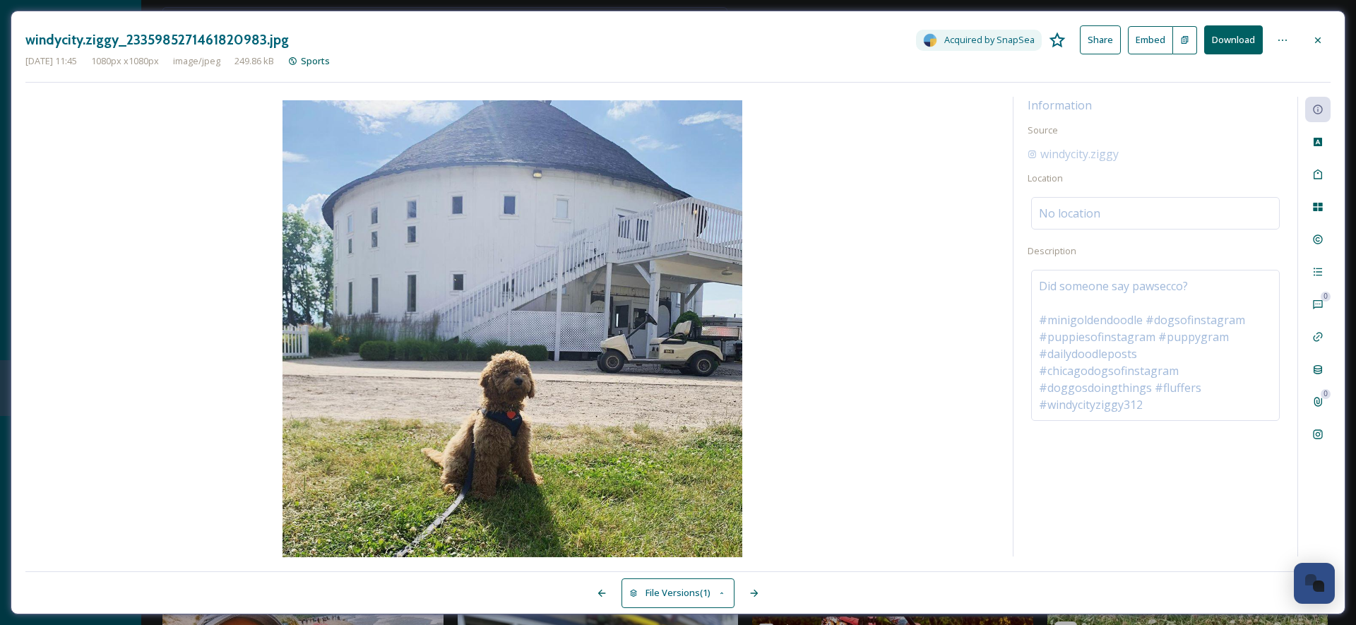
click at [1231, 38] on button "Download" at bounding box center [1233, 39] width 59 height 29
click at [1322, 36] on icon at bounding box center [1317, 40] width 11 height 11
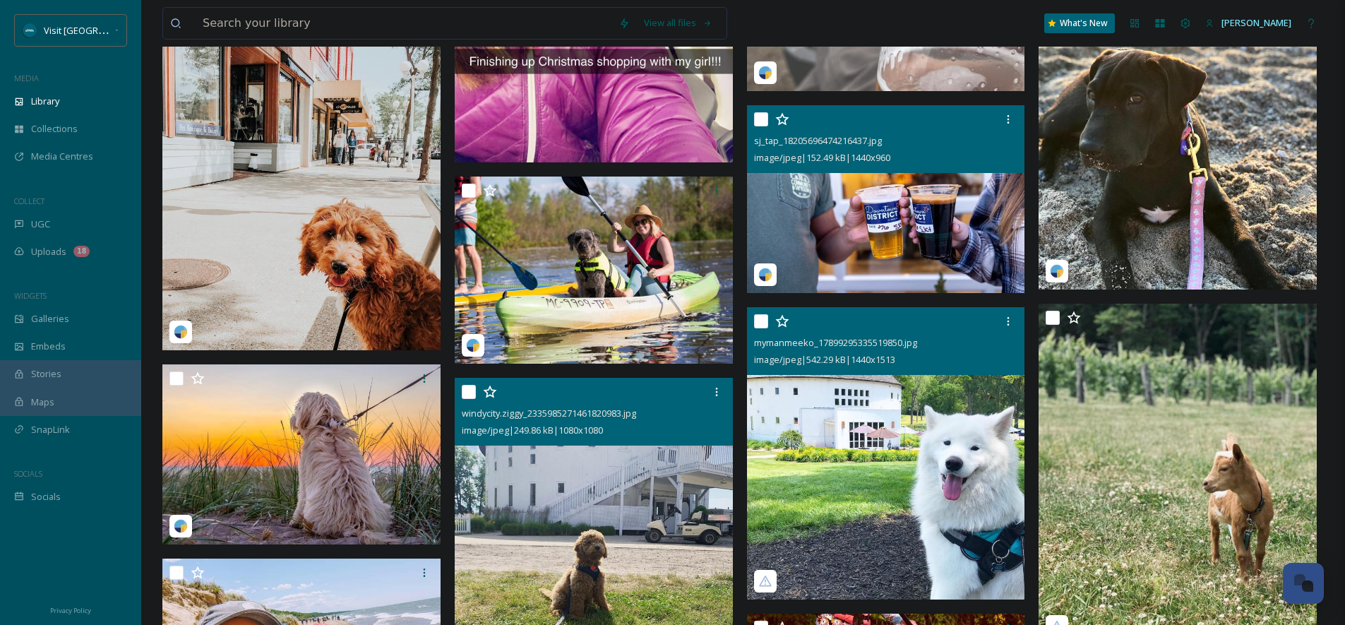
click at [833, 424] on img at bounding box center [886, 453] width 278 height 292
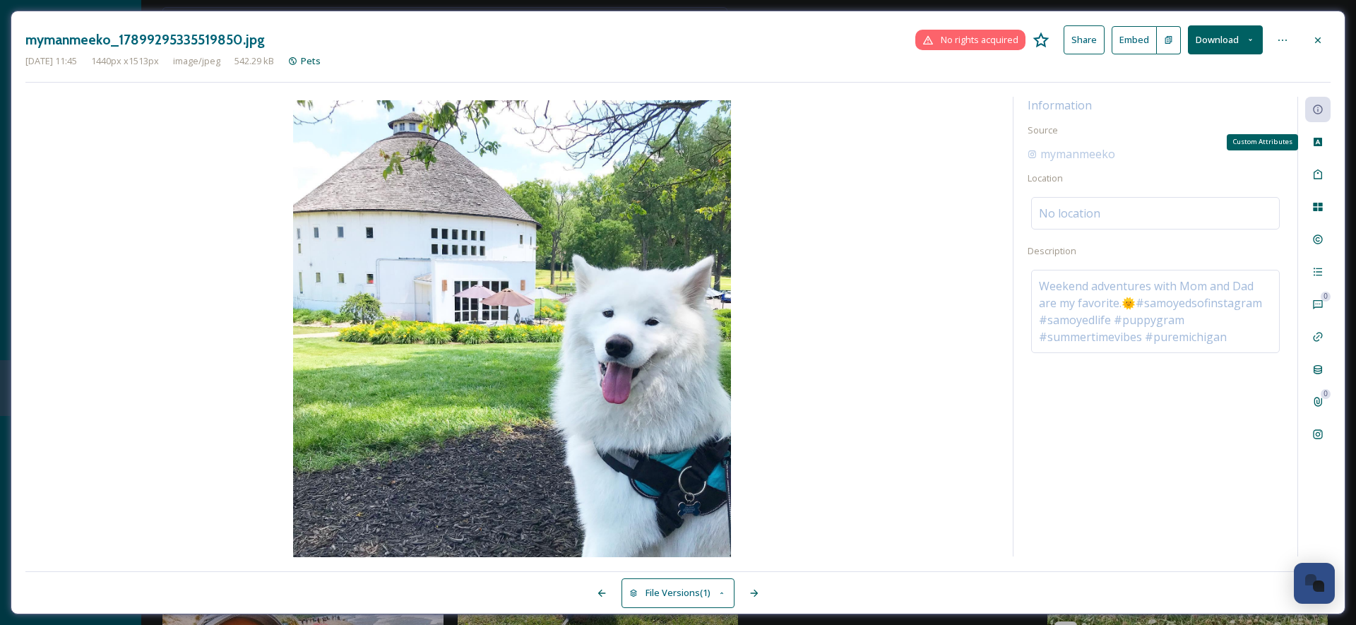
click at [1313, 142] on icon at bounding box center [1317, 141] width 11 height 11
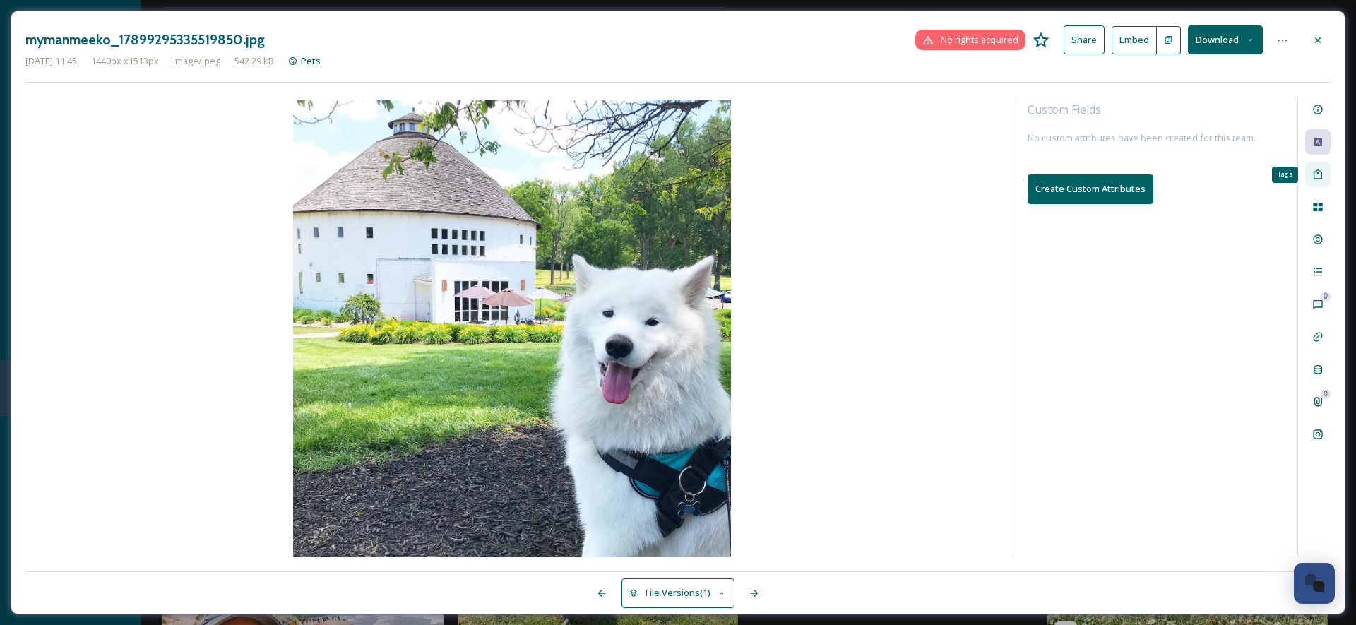
click at [1317, 169] on icon at bounding box center [1317, 174] width 11 height 11
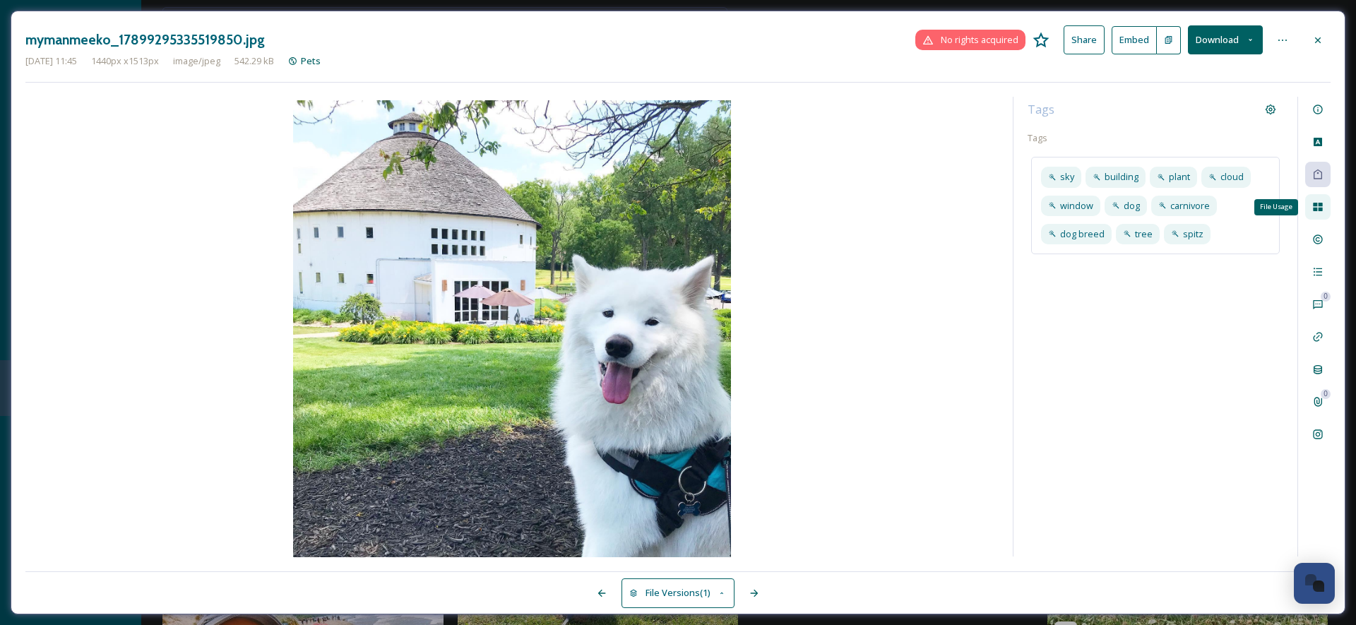
click at [1321, 212] on icon at bounding box center [1317, 206] width 11 height 11
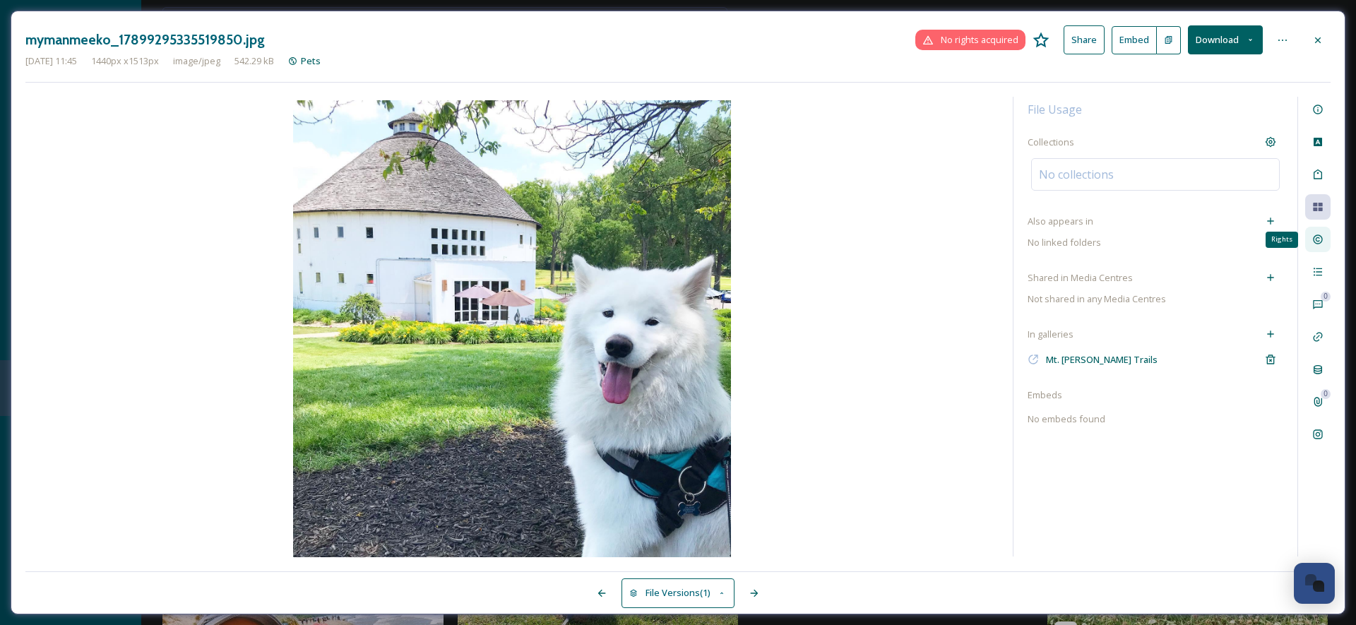
click at [1318, 237] on icon at bounding box center [1317, 239] width 11 height 11
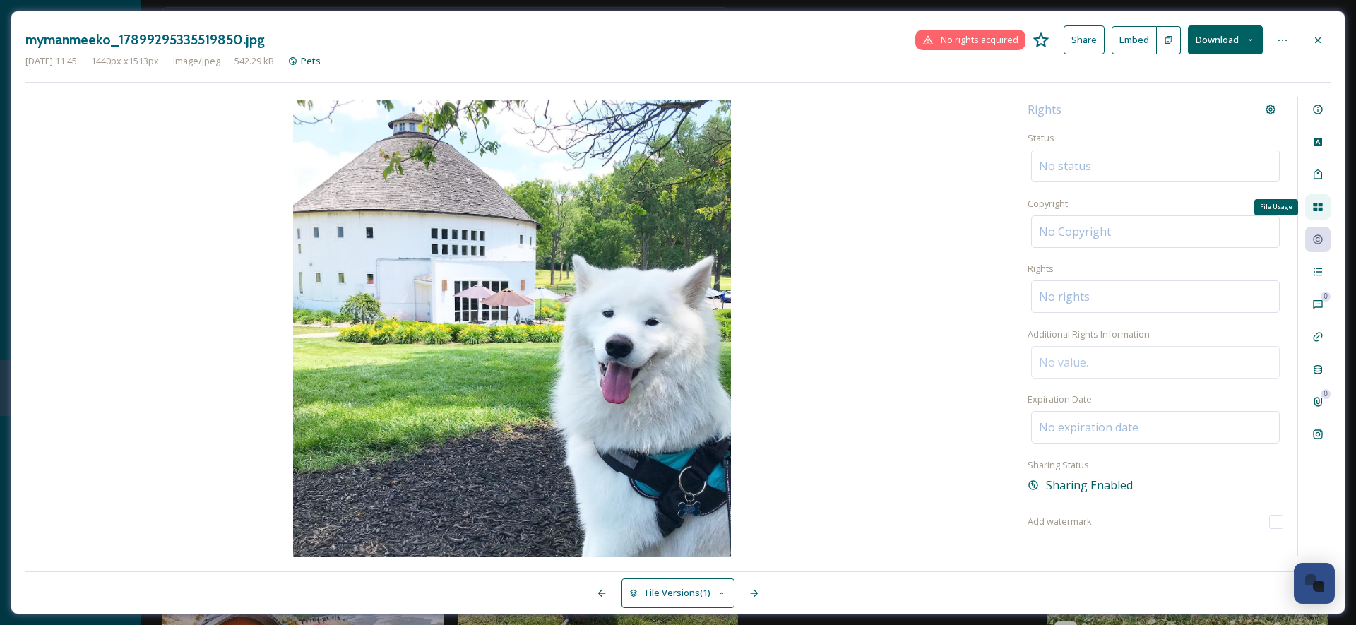
click at [1318, 210] on icon at bounding box center [1317, 206] width 11 height 11
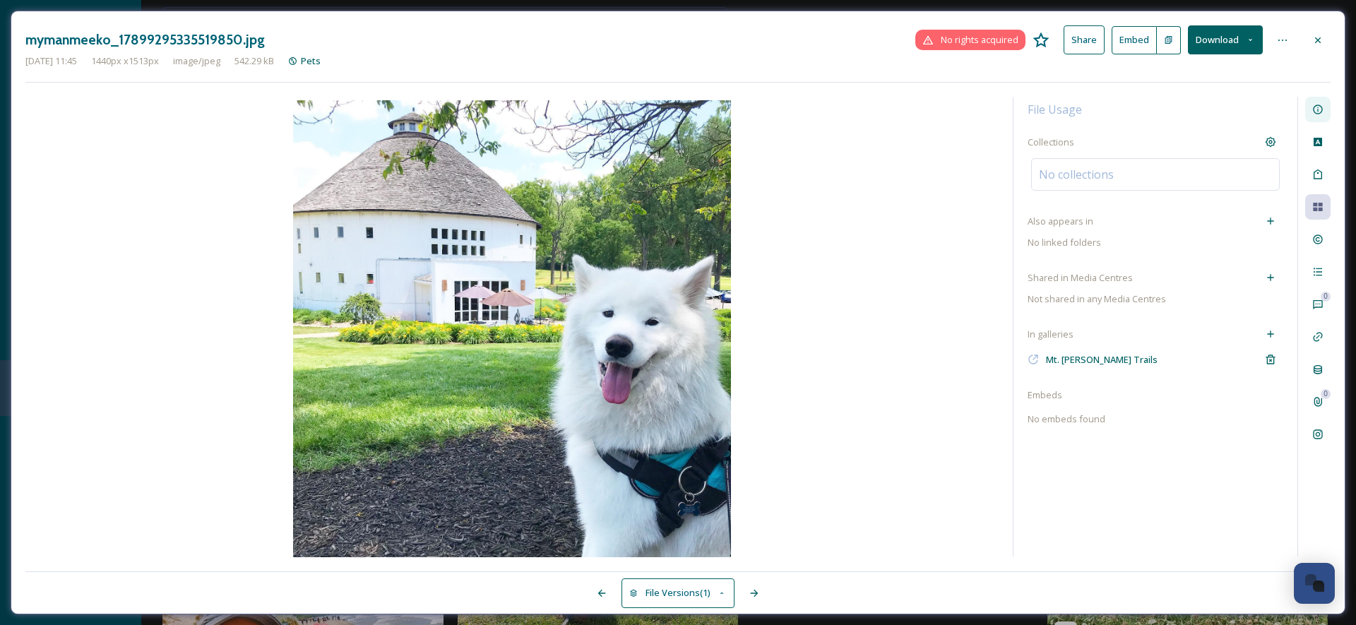
click at [1311, 116] on div at bounding box center [1317, 109] width 25 height 25
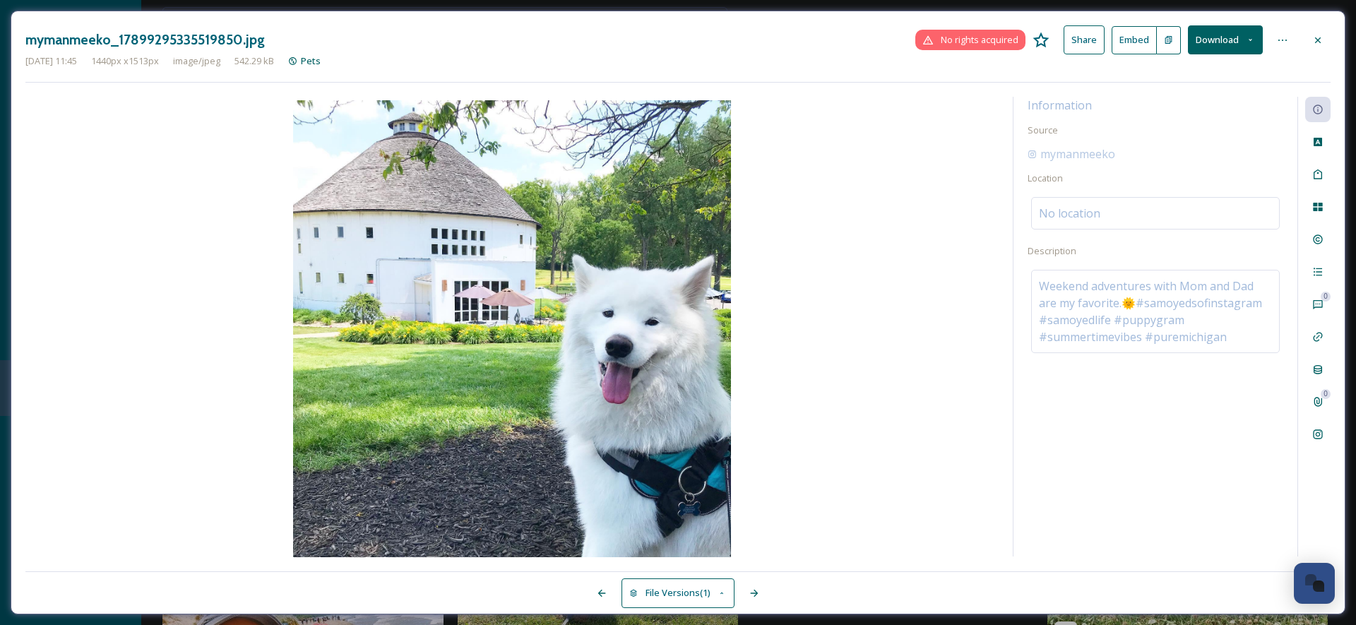
click at [1318, 190] on div "0 0" at bounding box center [1313, 327] width 33 height 460
click at [1325, 220] on div "File Usage 0 0" at bounding box center [1313, 327] width 33 height 460
click at [1317, 213] on div "File Usage" at bounding box center [1317, 206] width 25 height 25
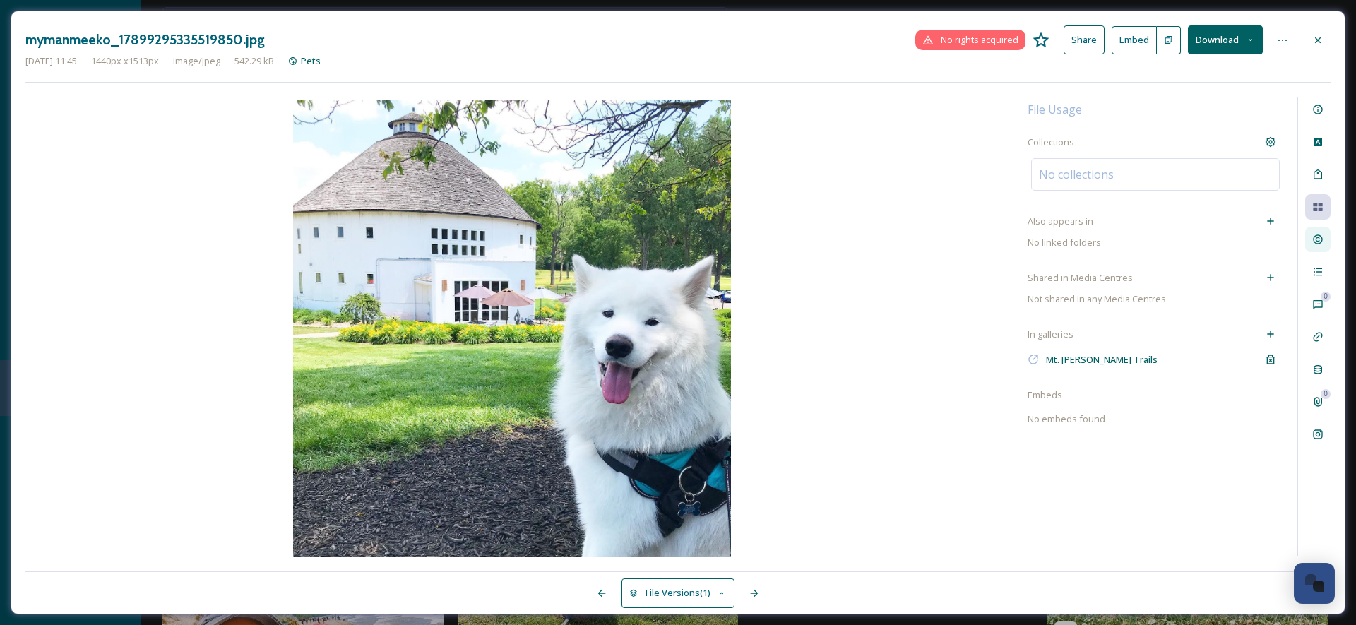
click at [1320, 229] on div at bounding box center [1317, 239] width 25 height 25
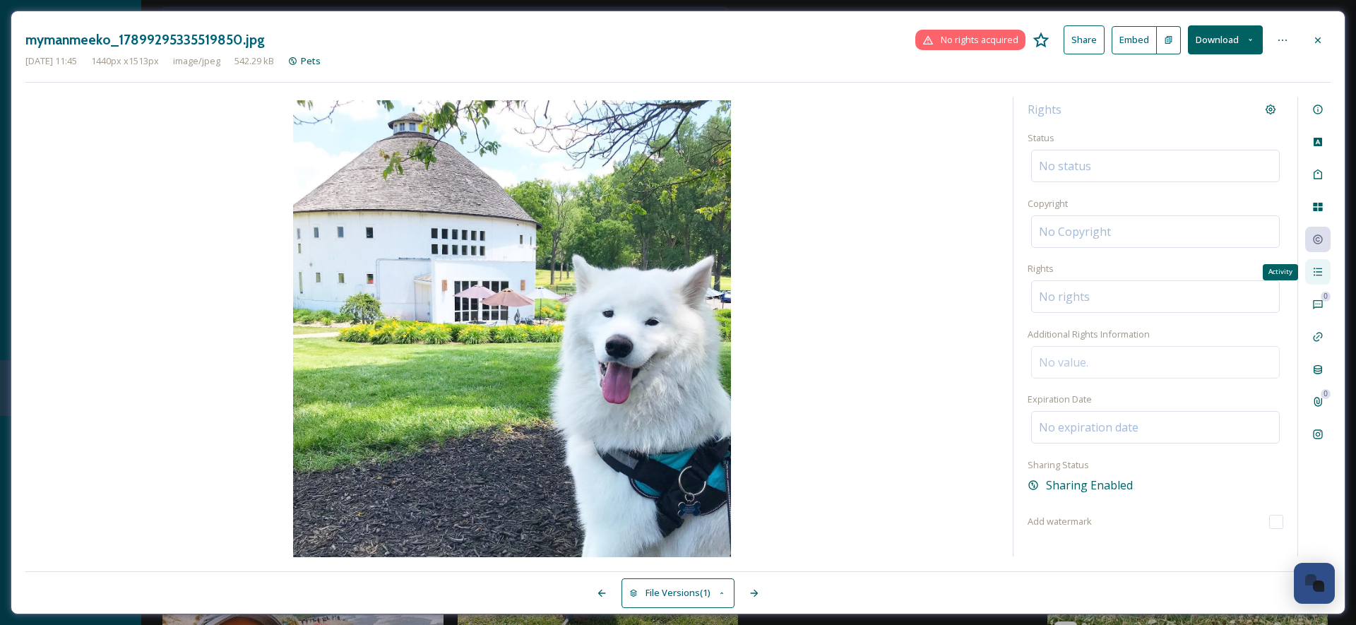
click at [1318, 275] on icon at bounding box center [1317, 271] width 11 height 11
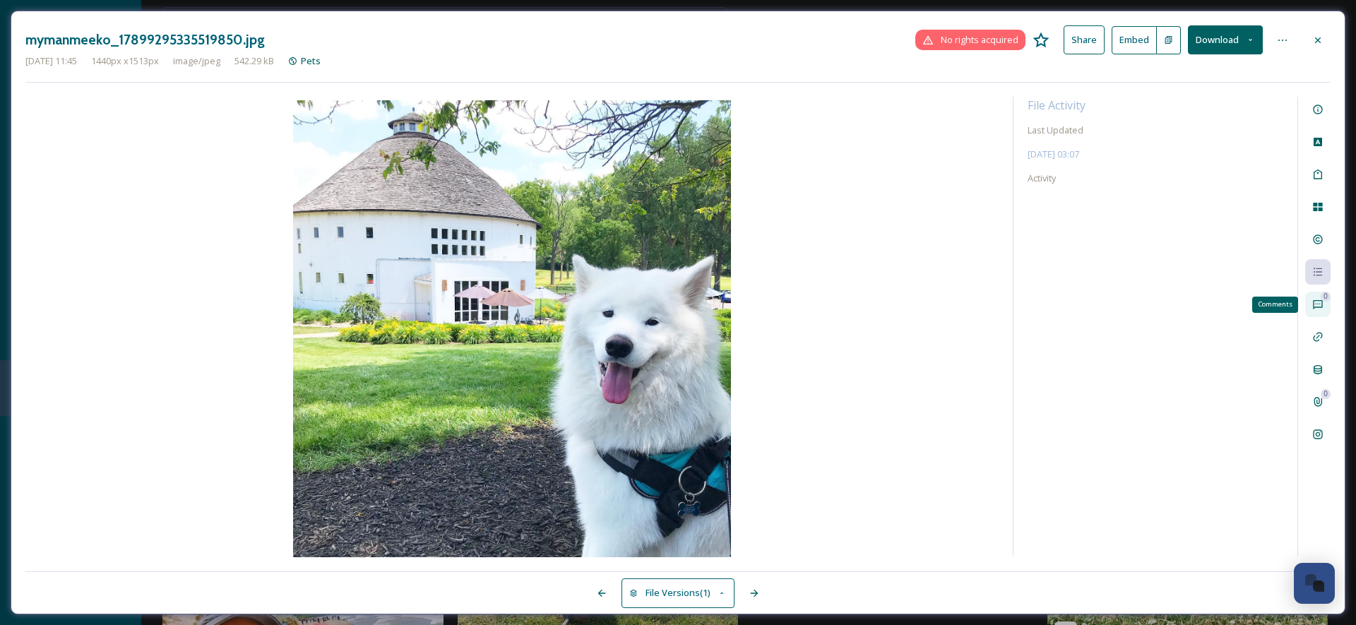
click at [1314, 304] on icon at bounding box center [1317, 304] width 9 height 9
click at [1325, 330] on div "Linked Assets" at bounding box center [1317, 336] width 25 height 25
click at [1326, 364] on div "Metadata" at bounding box center [1317, 369] width 25 height 25
click at [1318, 401] on icon at bounding box center [1317, 401] width 11 height 11
click at [1328, 431] on div "Social Information" at bounding box center [1317, 434] width 25 height 25
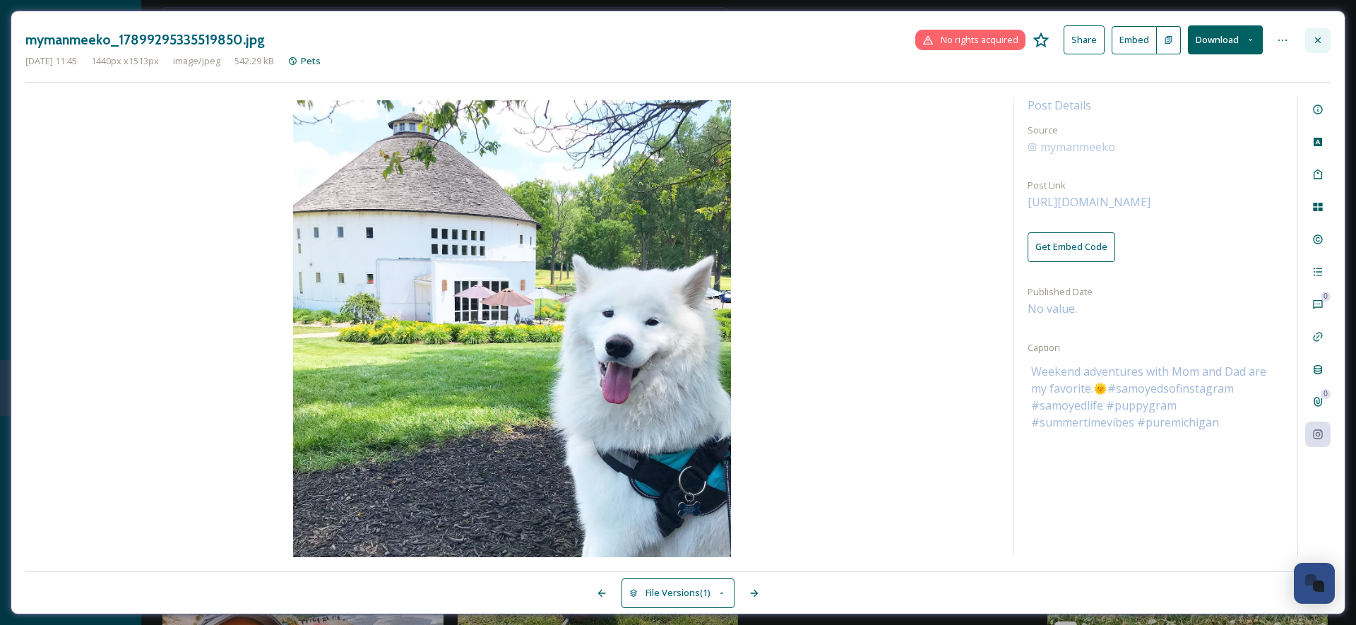
click at [1325, 39] on div at bounding box center [1317, 40] width 25 height 25
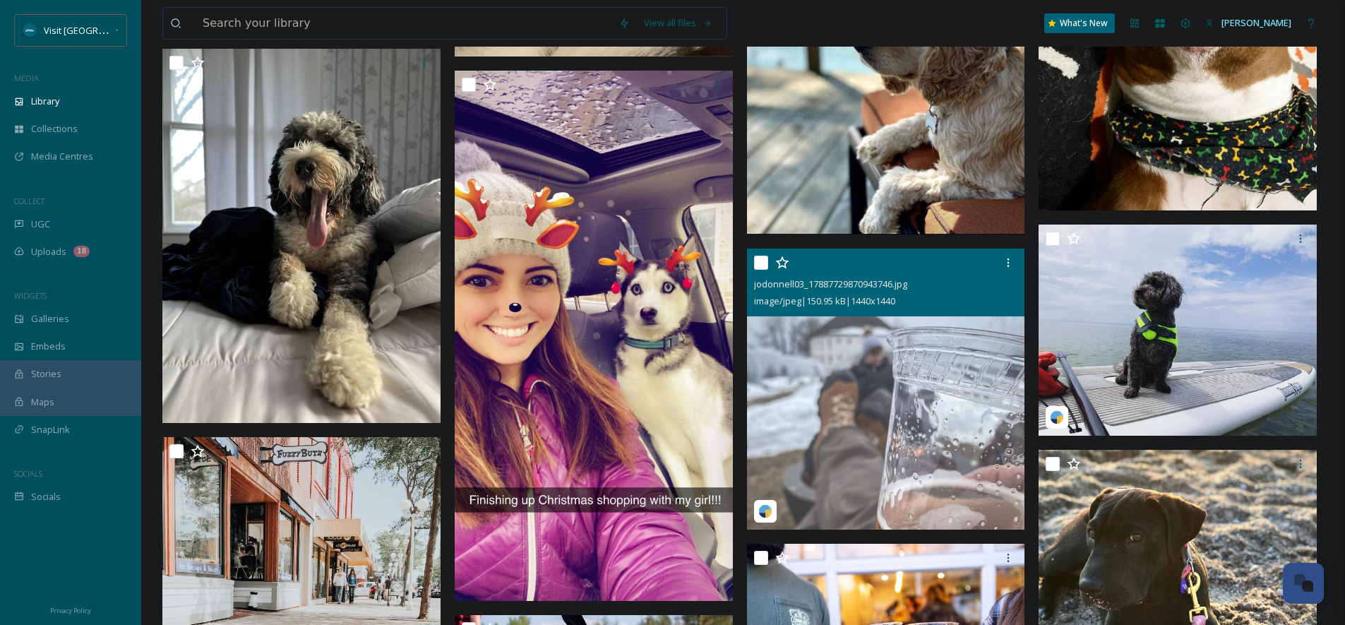
scroll to position [26871, 0]
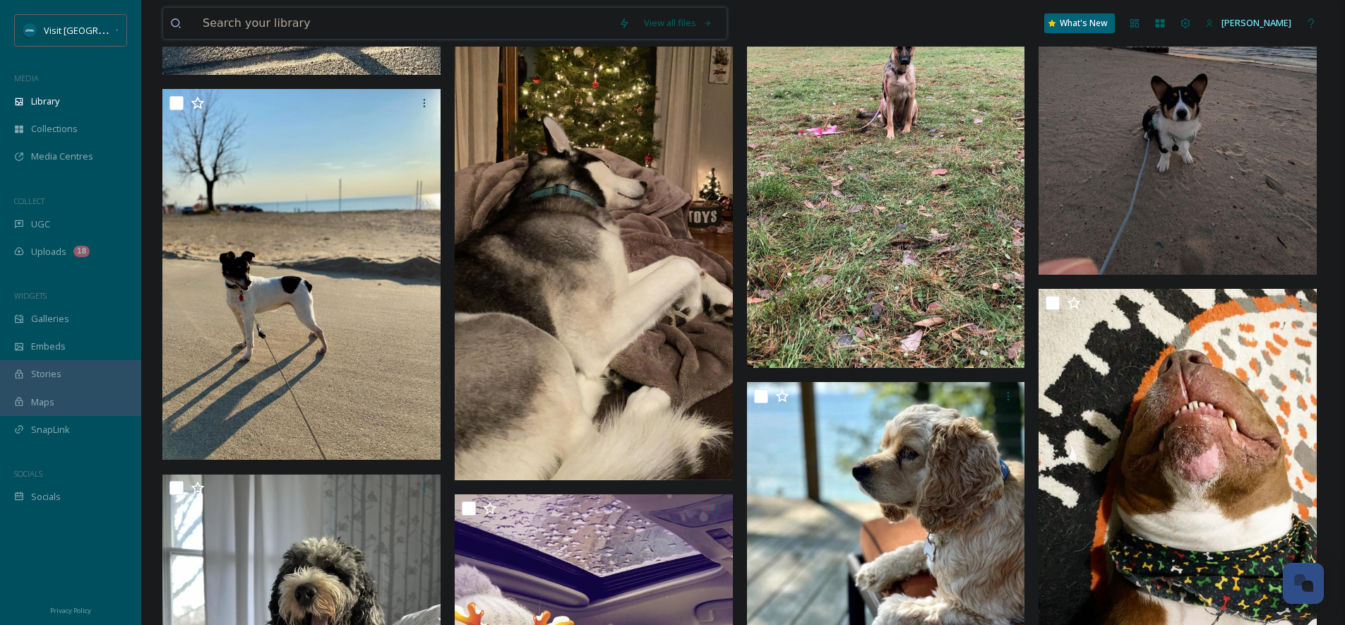
click at [481, 22] on input at bounding box center [404, 23] width 416 height 31
paste input "haleysardelli"
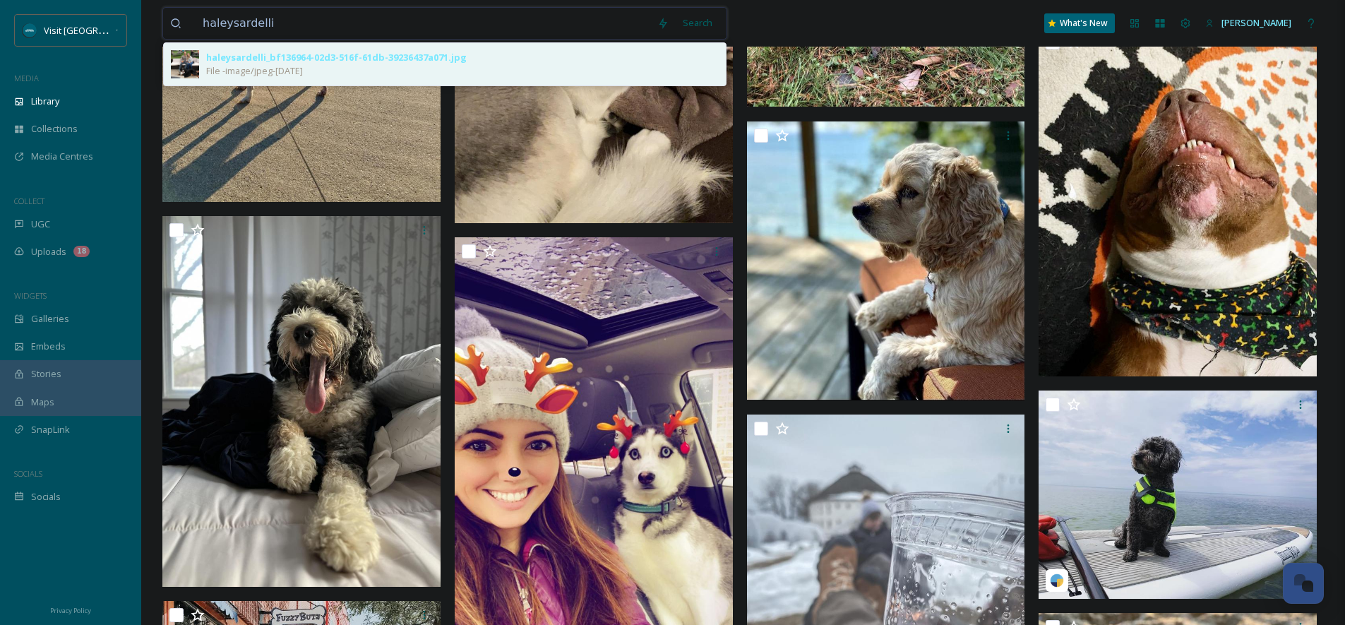
type input "haleysardelli"
click at [475, 76] on div "haleysardelli_bf136964-02d3-516f-61db-39236437a071.jpg File - image/jpeg - [DAT…" at bounding box center [462, 64] width 513 height 27
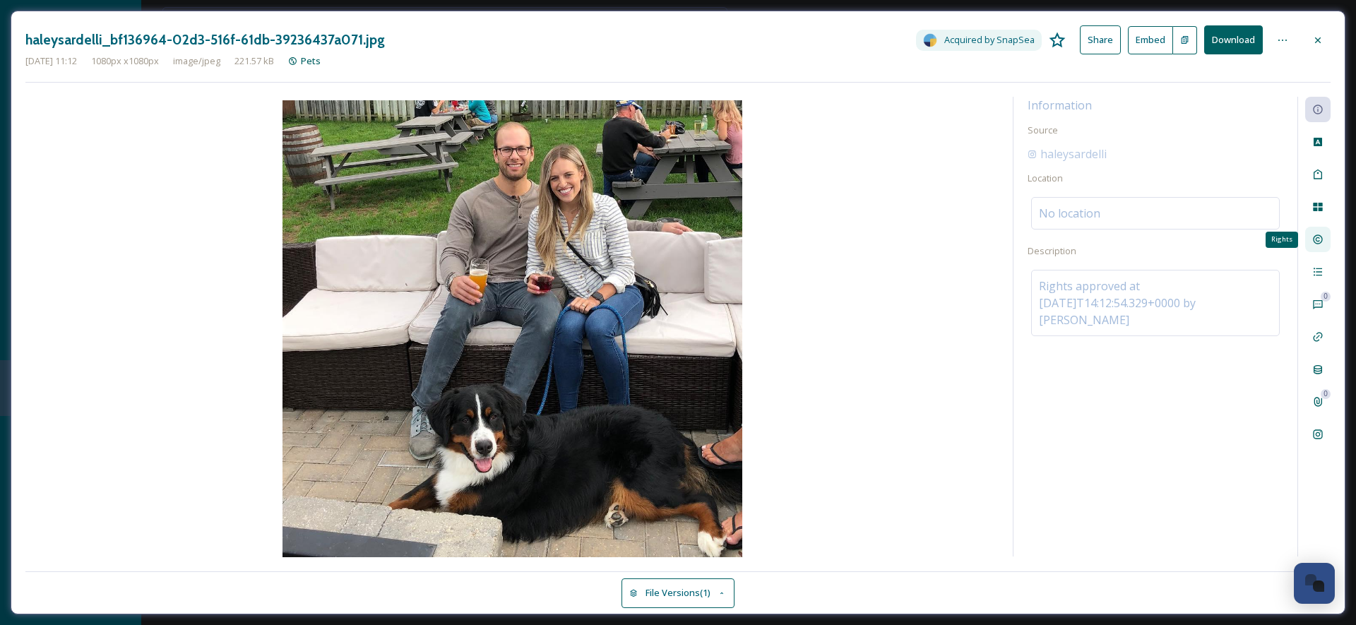
click at [1320, 237] on icon at bounding box center [1317, 239] width 11 height 11
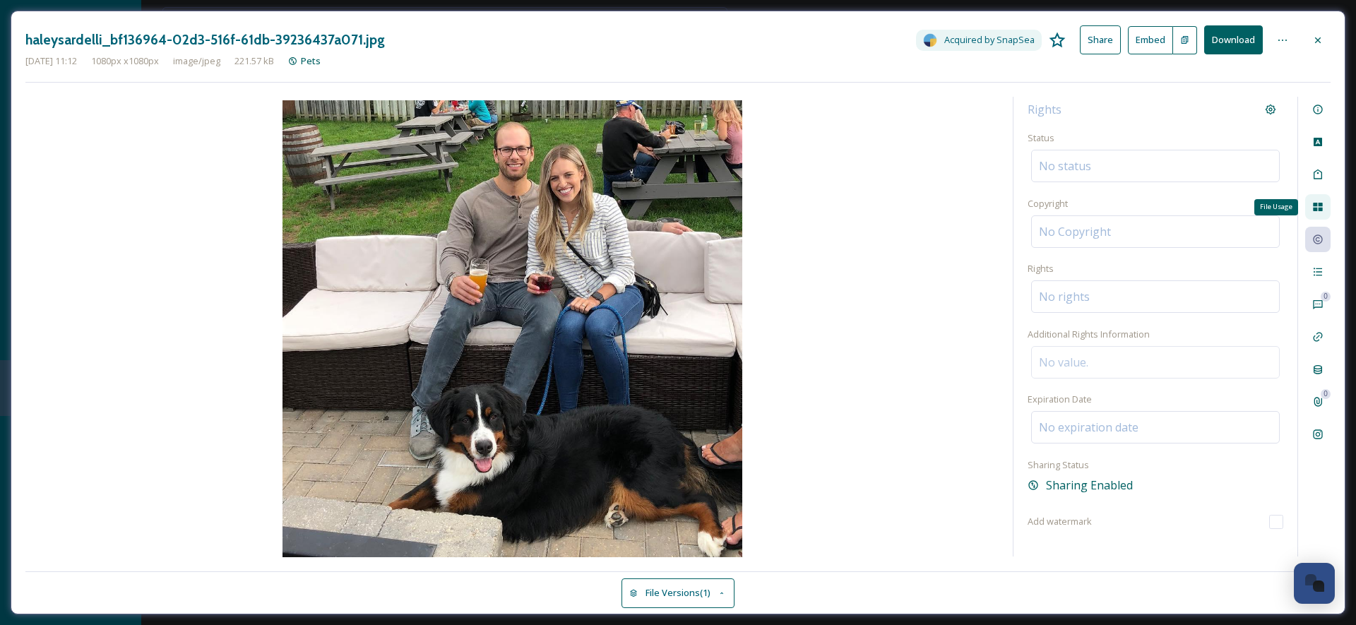
click at [1318, 198] on div "File Usage" at bounding box center [1317, 206] width 25 height 25
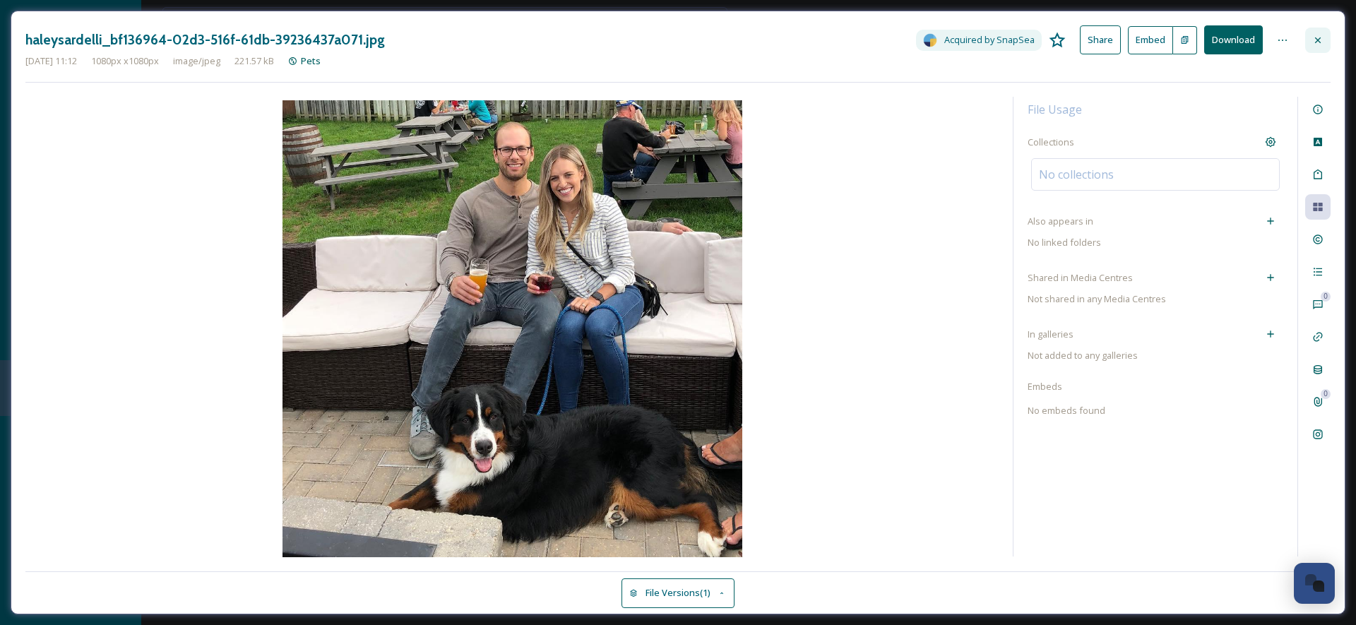
click at [1322, 42] on icon at bounding box center [1317, 40] width 11 height 11
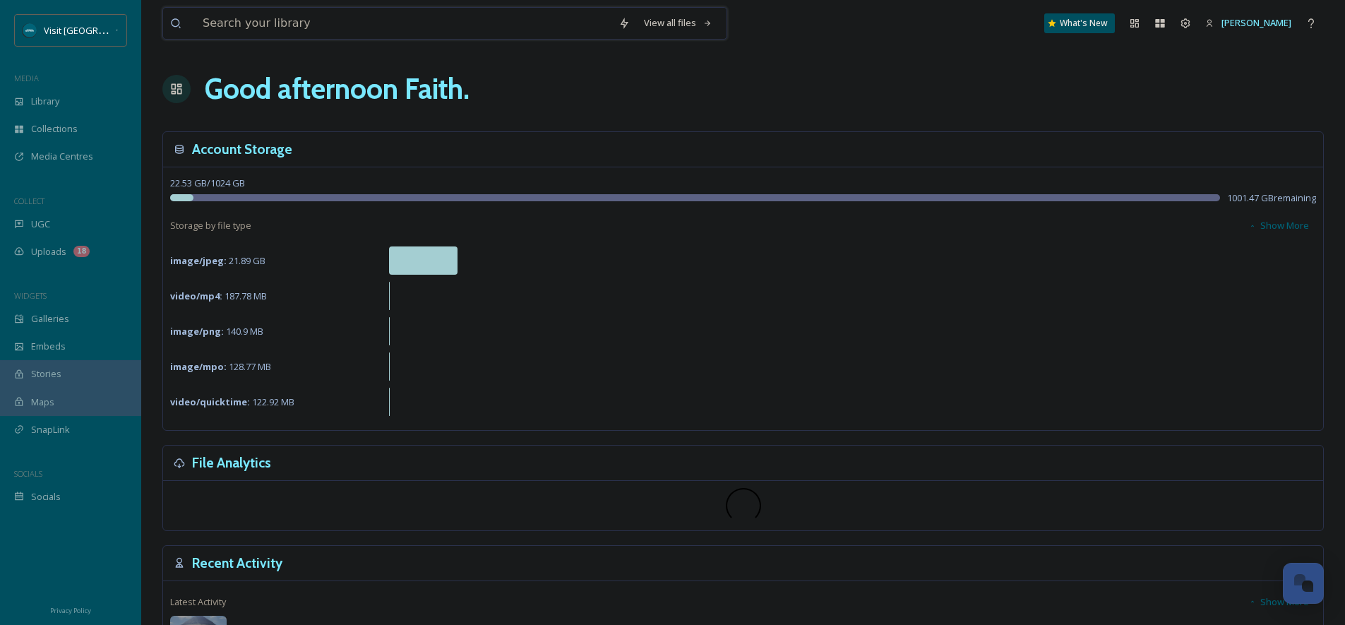
click at [284, 30] on input at bounding box center [404, 23] width 416 height 31
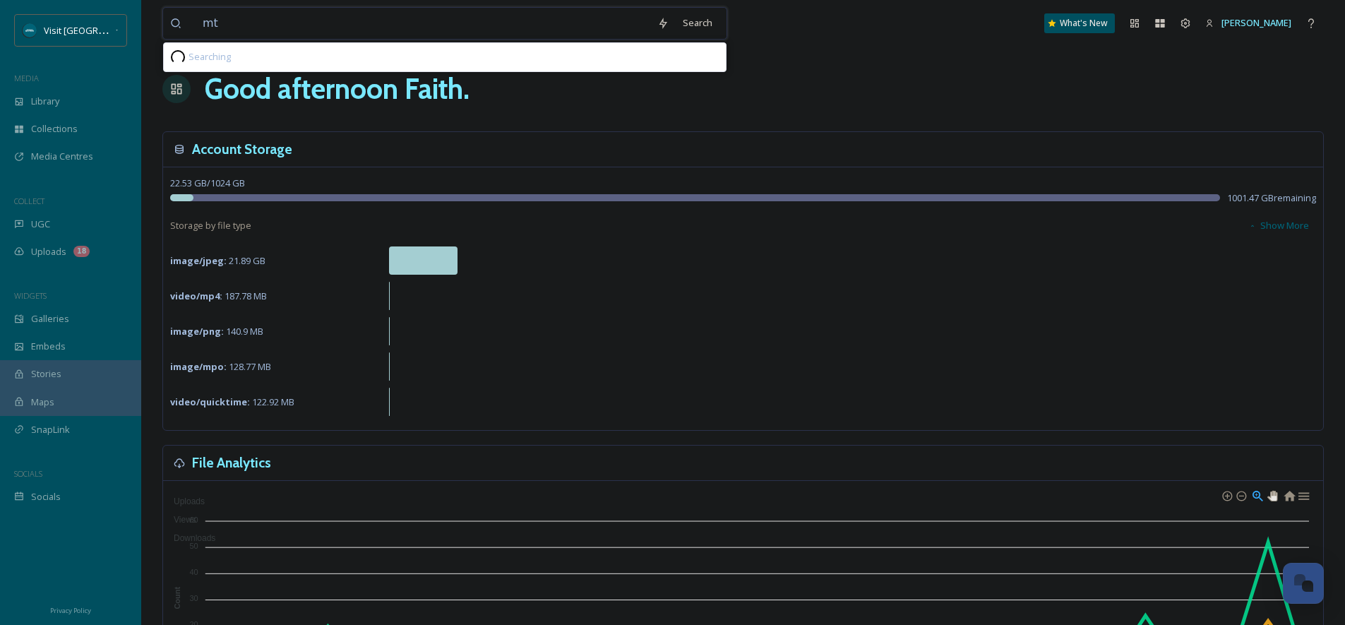
type input "m"
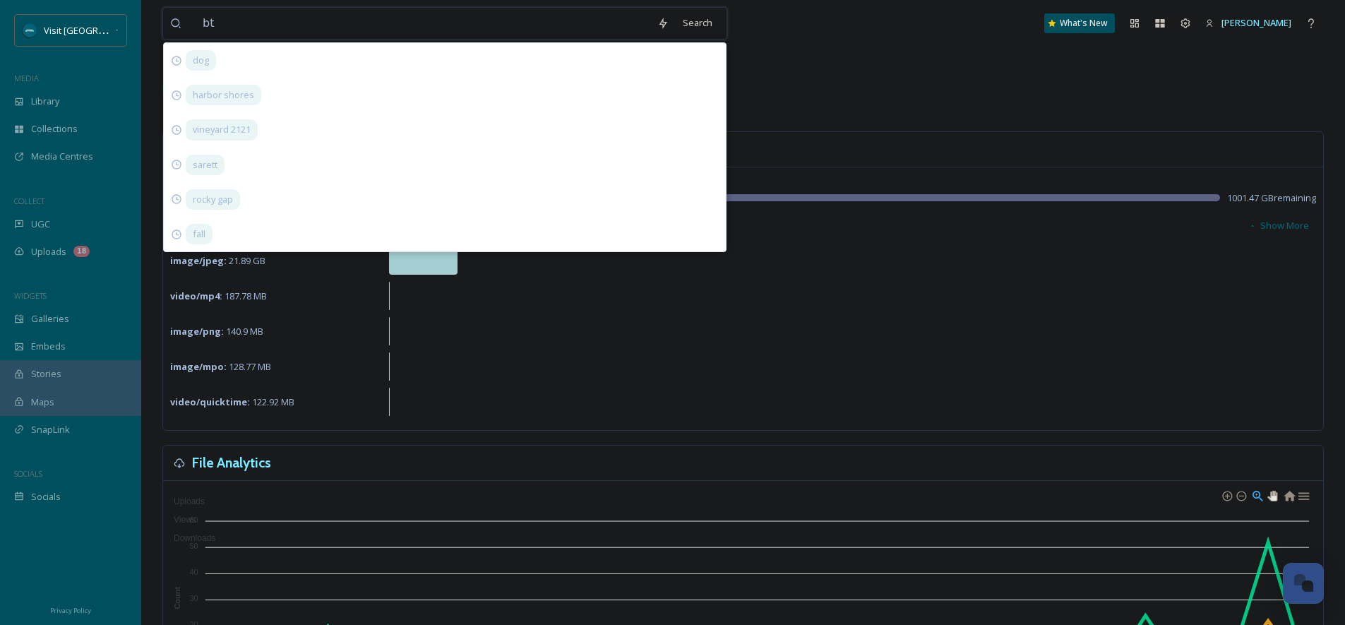
type input "b"
type input "tabor"
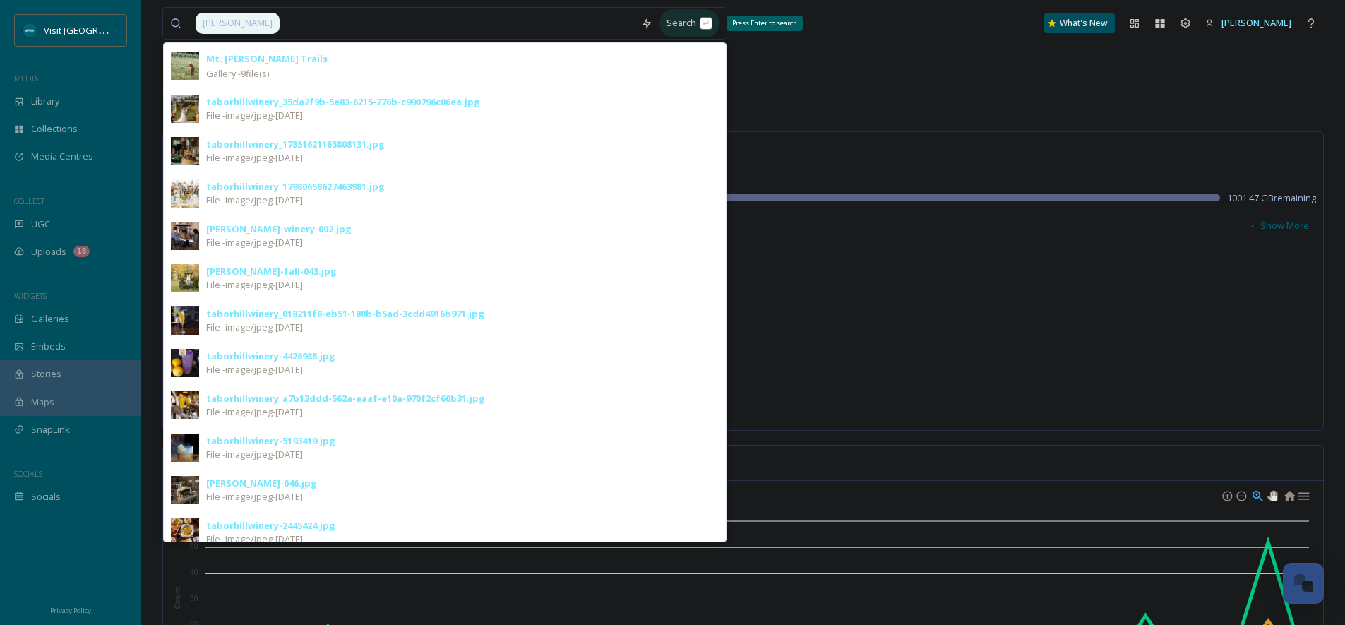
click at [703, 25] on div "Search Press Enter to search" at bounding box center [690, 23] width 60 height 28
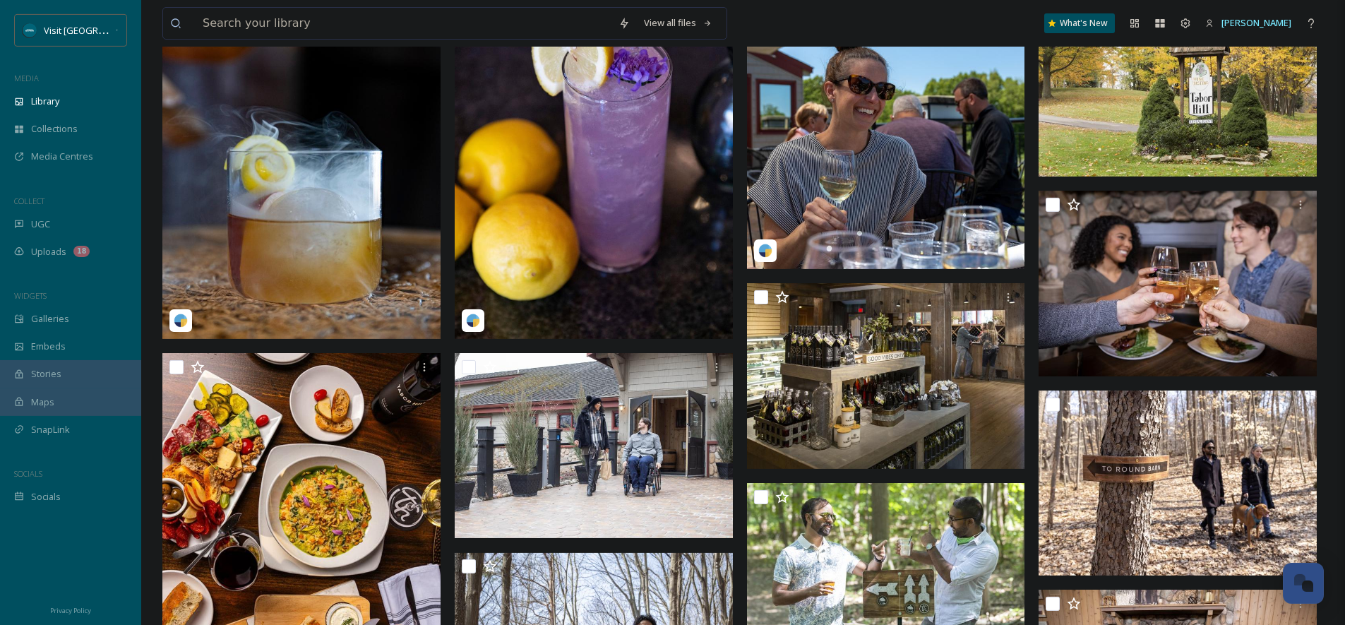
scroll to position [418, 0]
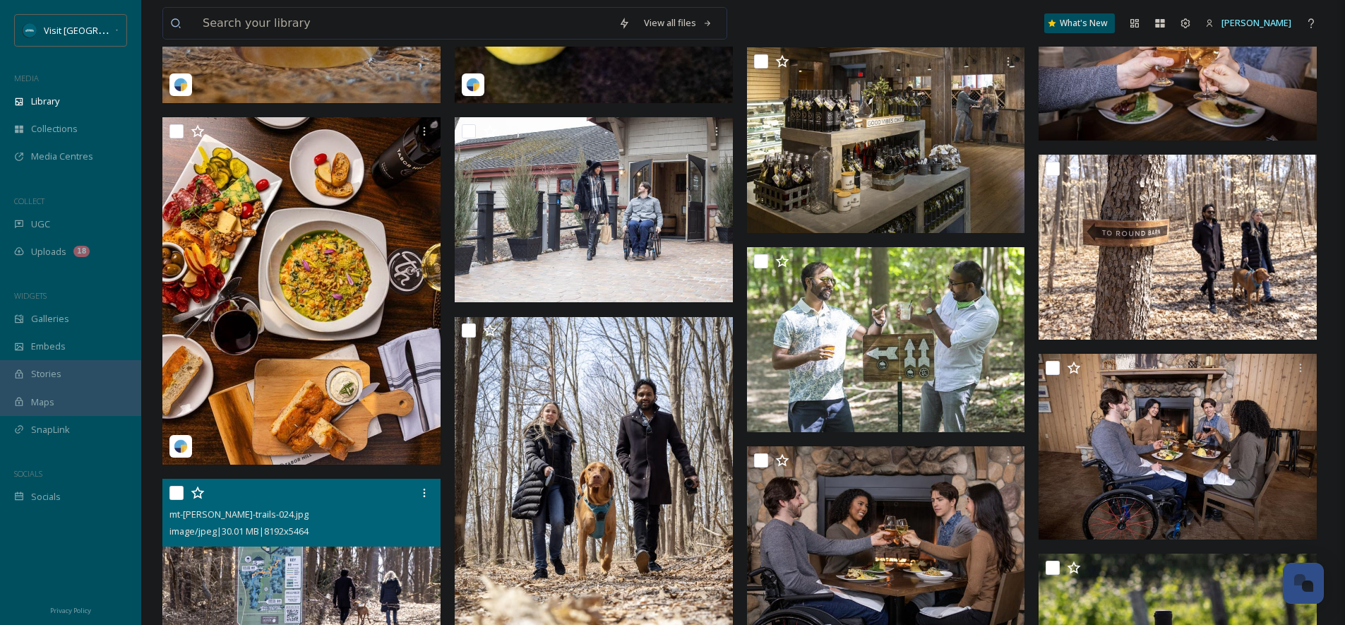
click at [296, 583] on img at bounding box center [301, 572] width 278 height 186
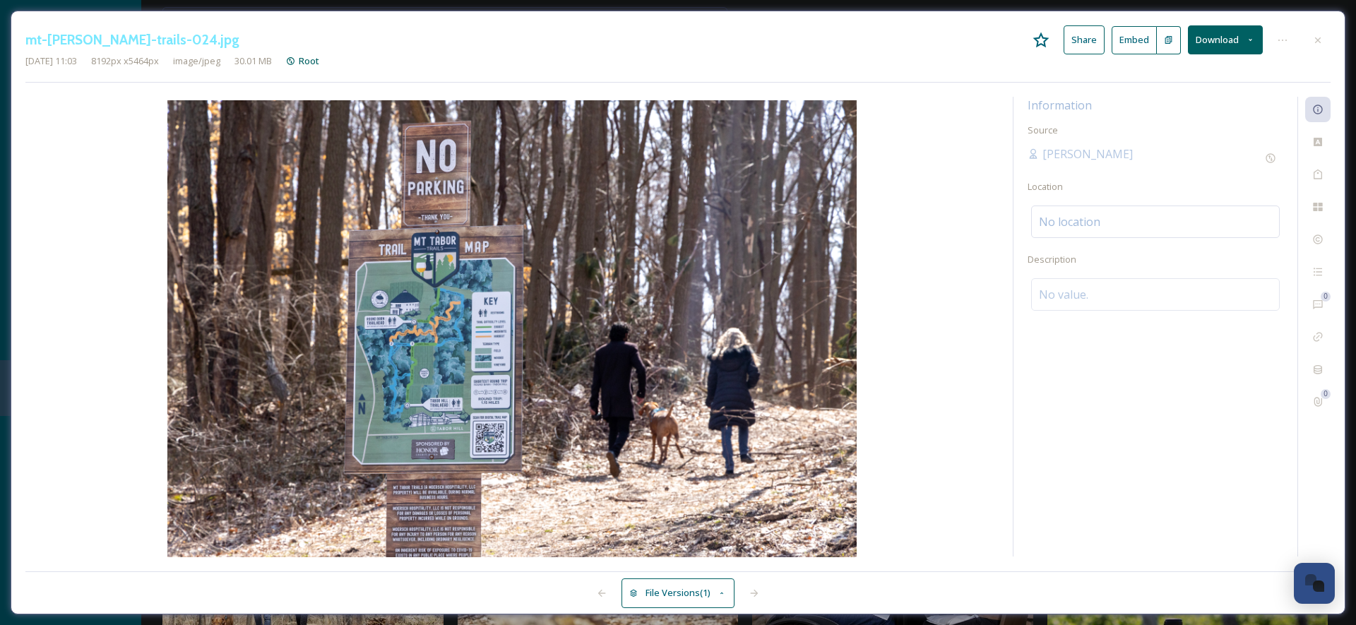
click at [1251, 45] on button "Download" at bounding box center [1225, 39] width 75 height 29
click at [1228, 74] on span "Download Original (8192 x 5464)" at bounding box center [1187, 72] width 133 height 13
click at [1325, 40] on div at bounding box center [1317, 40] width 25 height 25
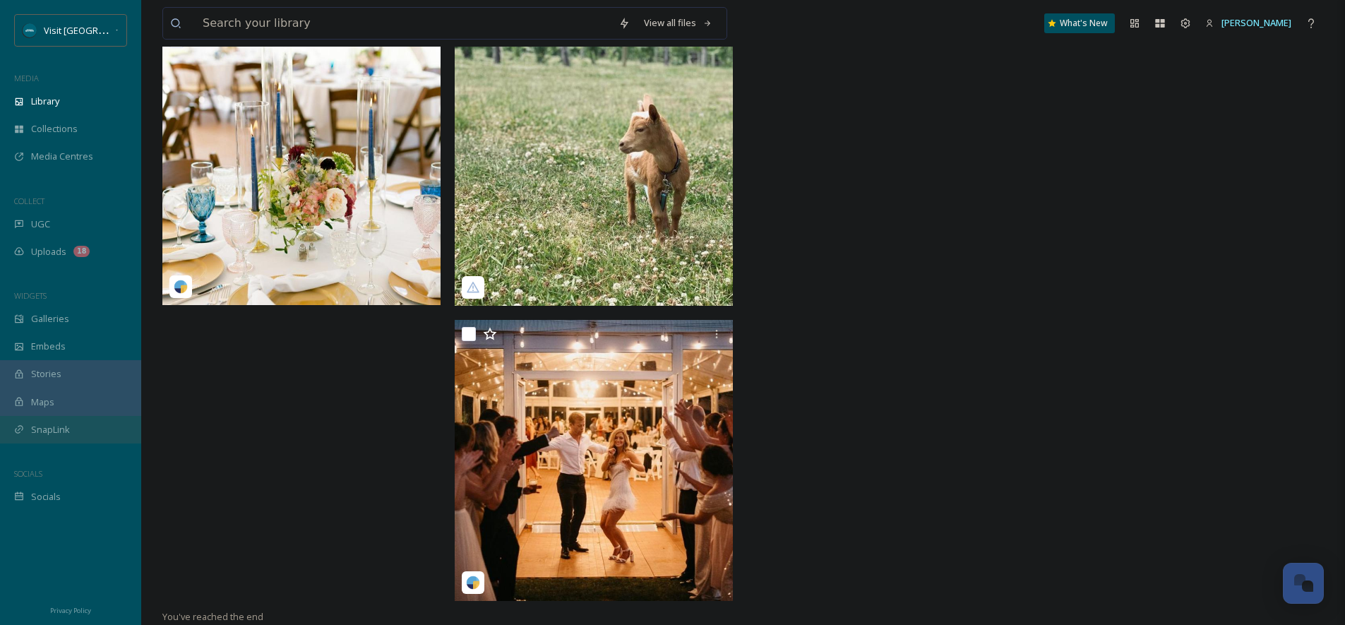
scroll to position [4595, 0]
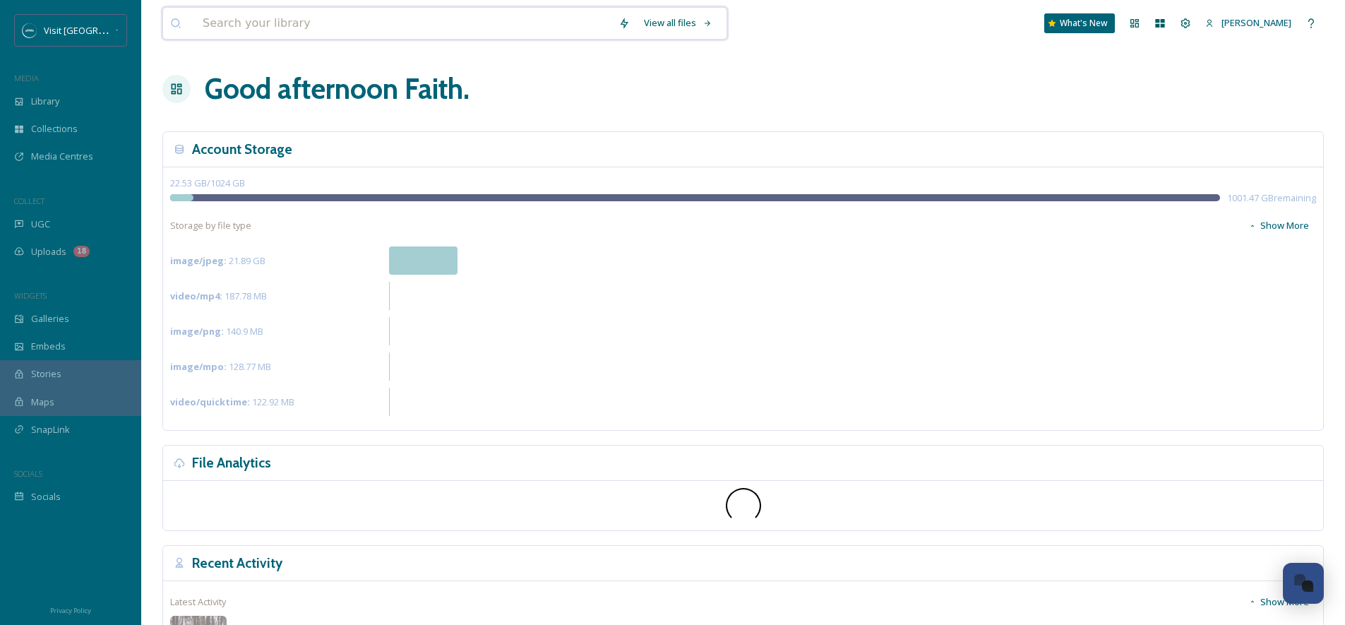
click at [446, 33] on input at bounding box center [404, 23] width 416 height 31
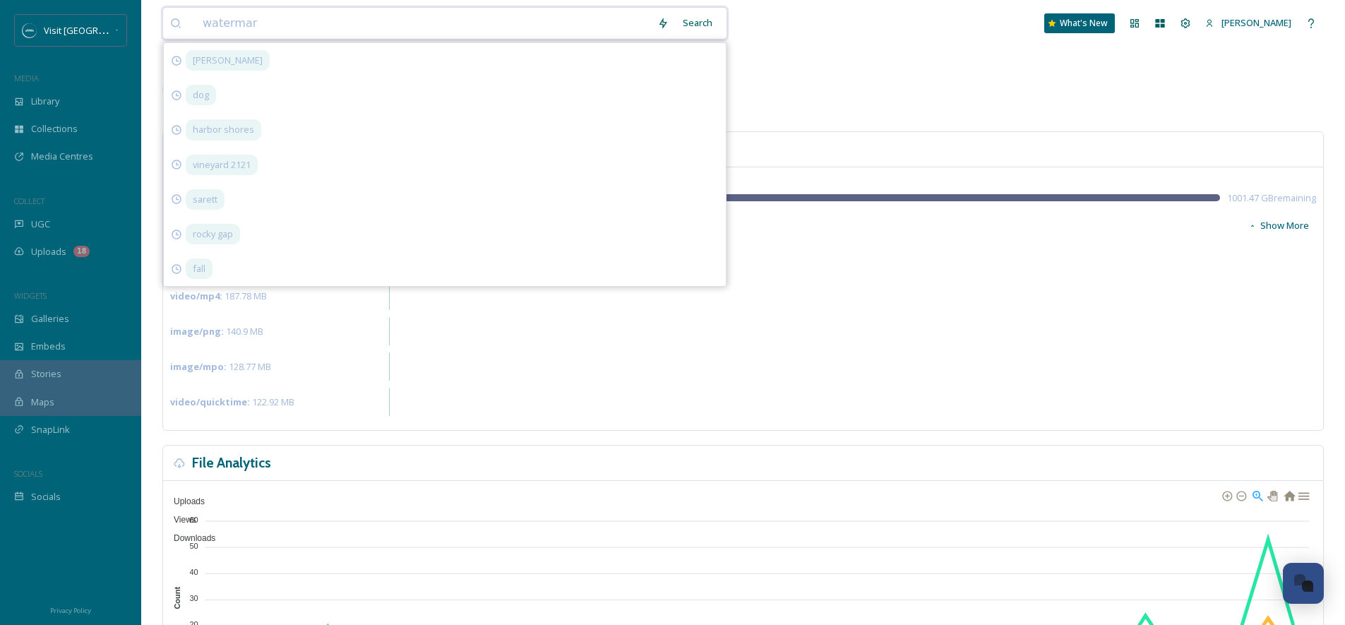
type input "watermark"
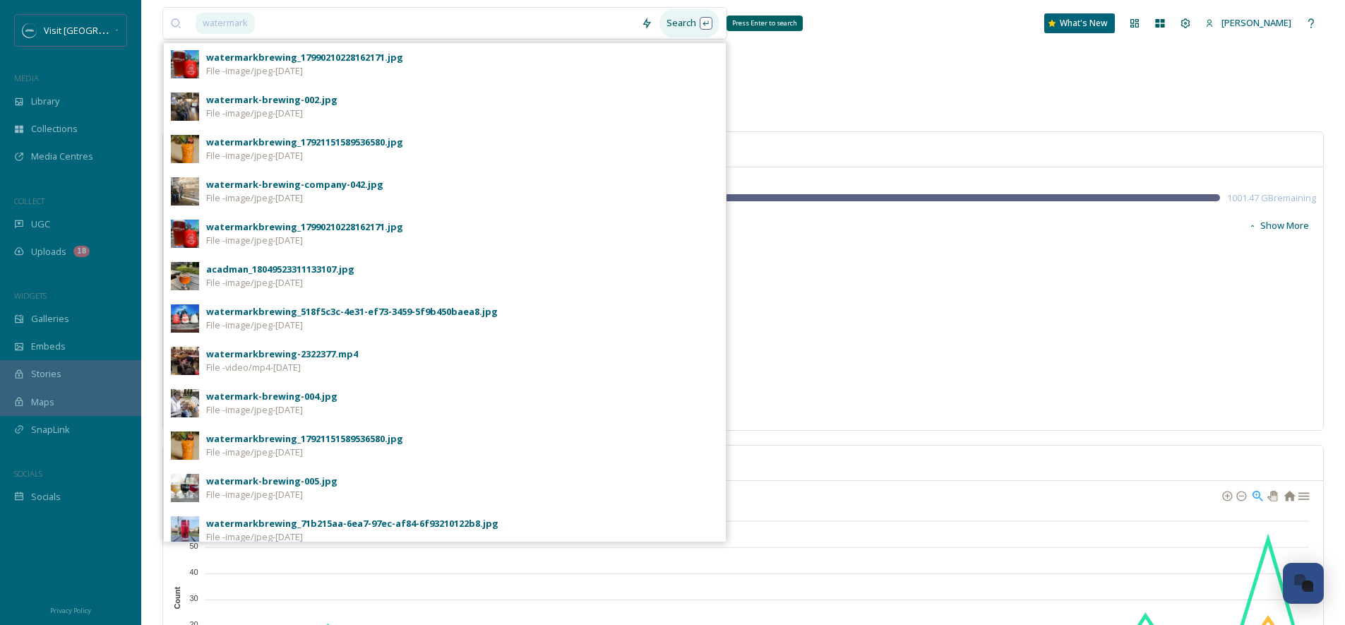
click at [684, 25] on div "Search Press Enter to search" at bounding box center [690, 23] width 60 height 28
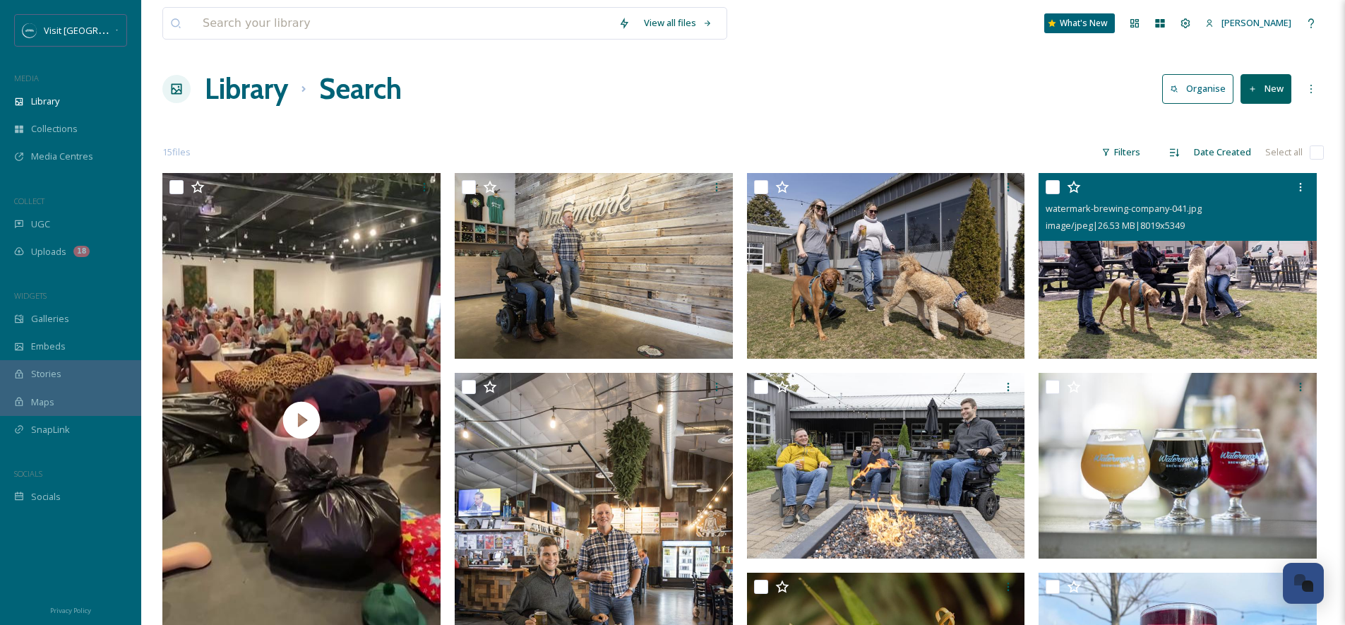
click at [1267, 267] on img at bounding box center [1178, 266] width 278 height 186
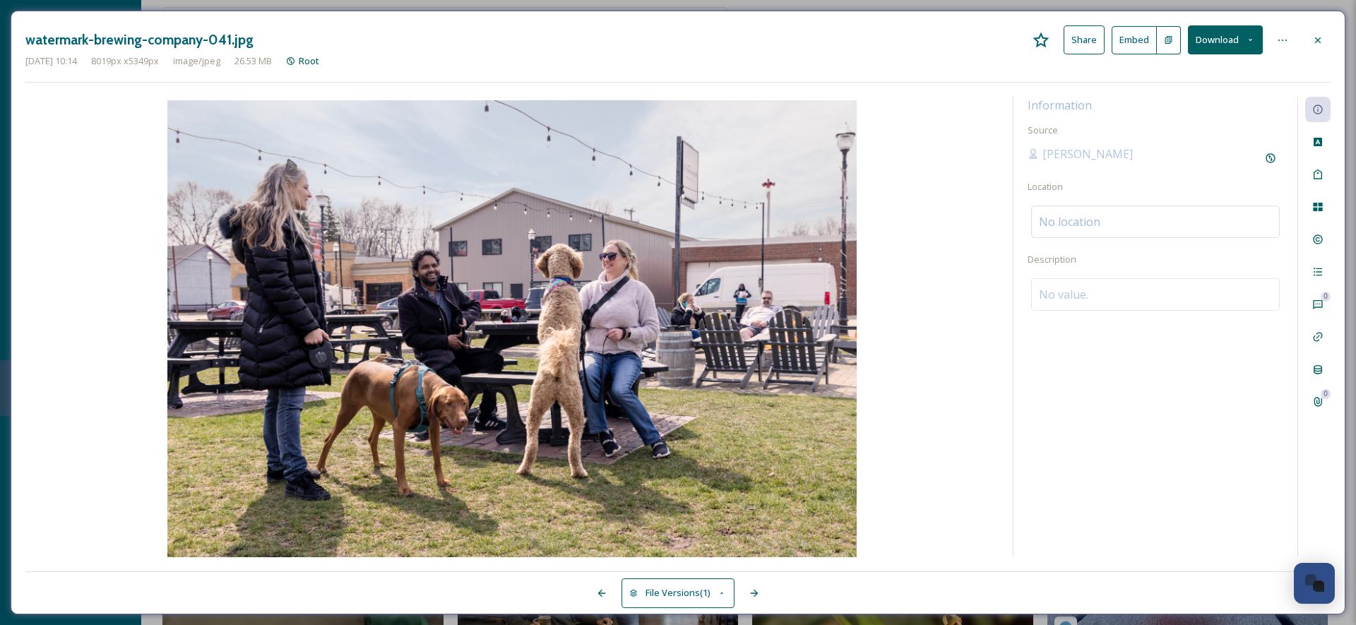
click at [1246, 37] on button "Download" at bounding box center [1225, 39] width 75 height 29
click at [1231, 68] on span "Download Original (8019 x 5349)" at bounding box center [1187, 72] width 133 height 13
click at [1079, 447] on div "Information Source Josh Nowicki Location No location Description No value." at bounding box center [1155, 327] width 284 height 460
click at [1318, 40] on icon at bounding box center [1318, 40] width 6 height 6
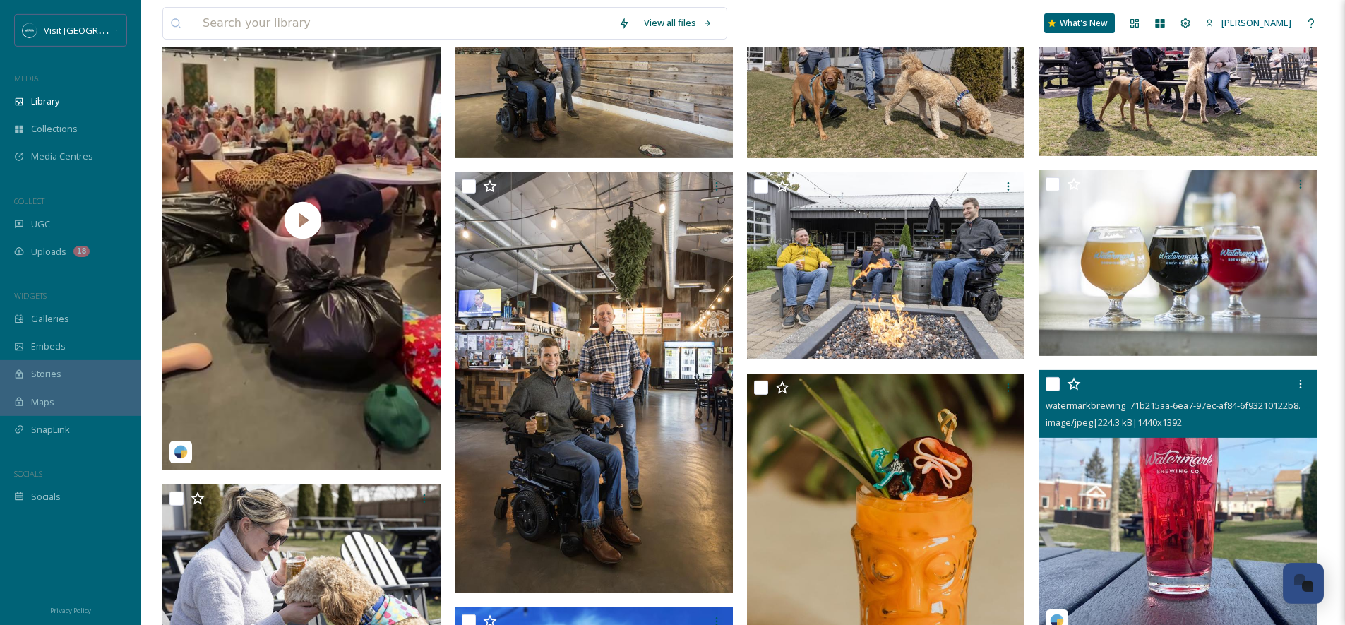
scroll to position [203, 0]
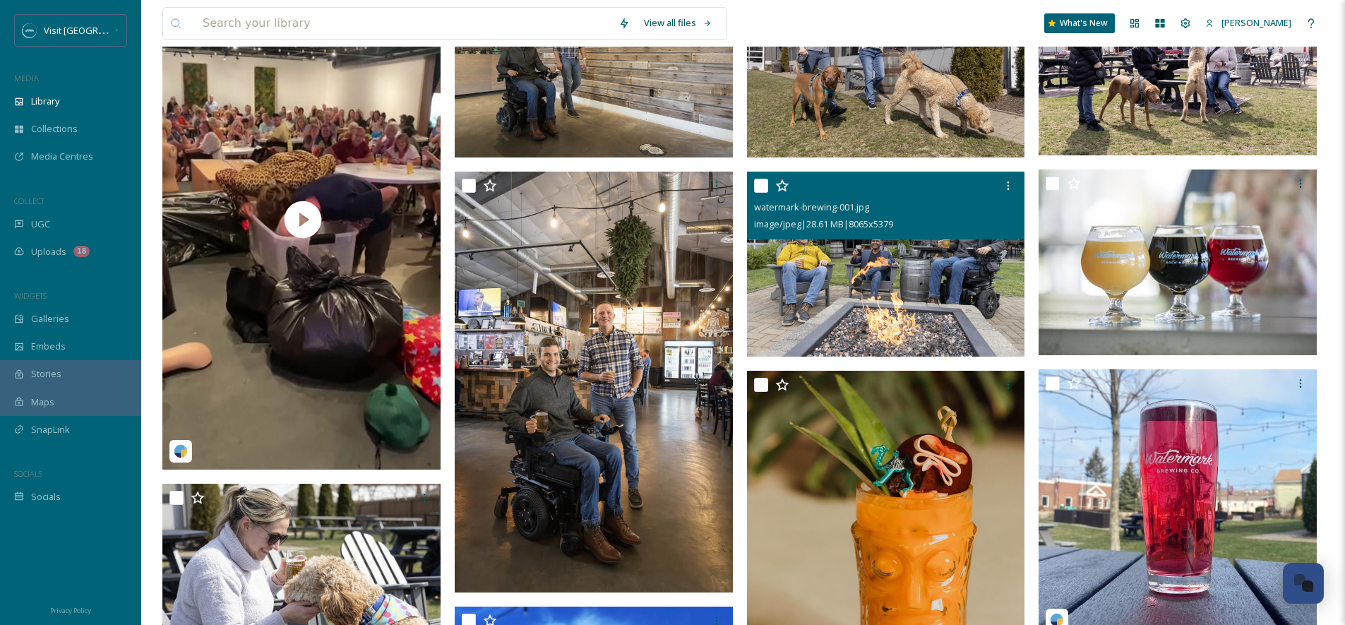
click at [921, 264] on img at bounding box center [886, 265] width 278 height 186
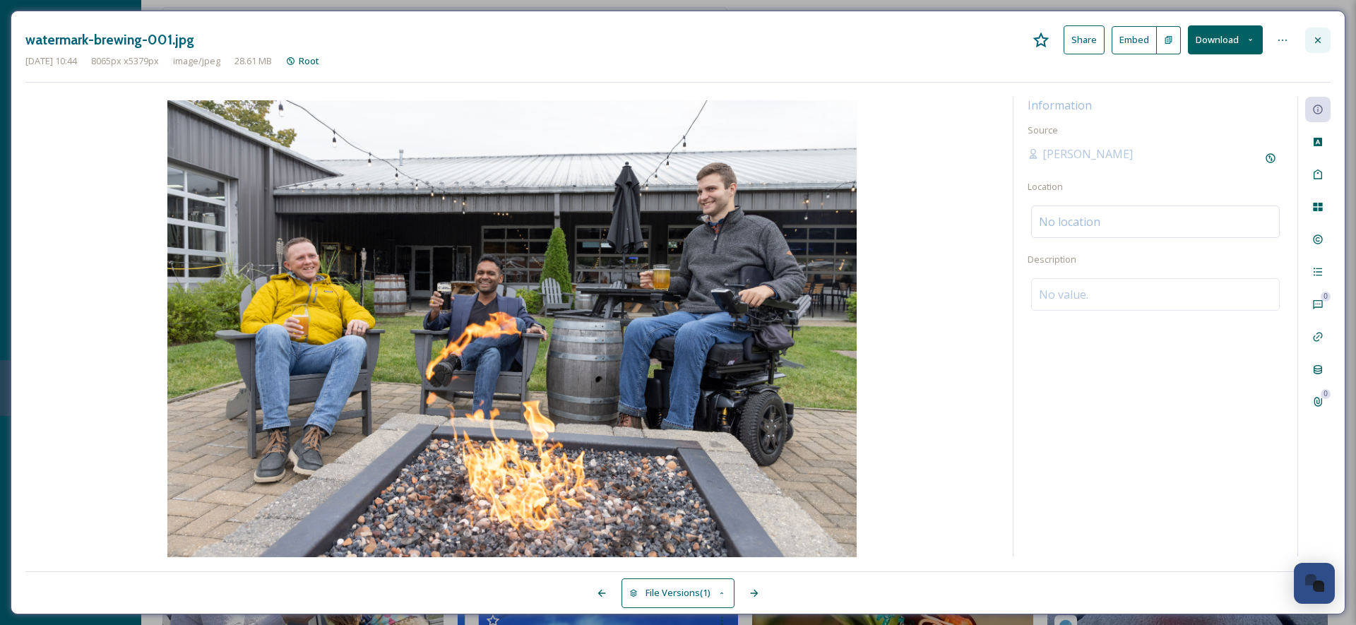
click at [1311, 36] on div at bounding box center [1317, 40] width 25 height 25
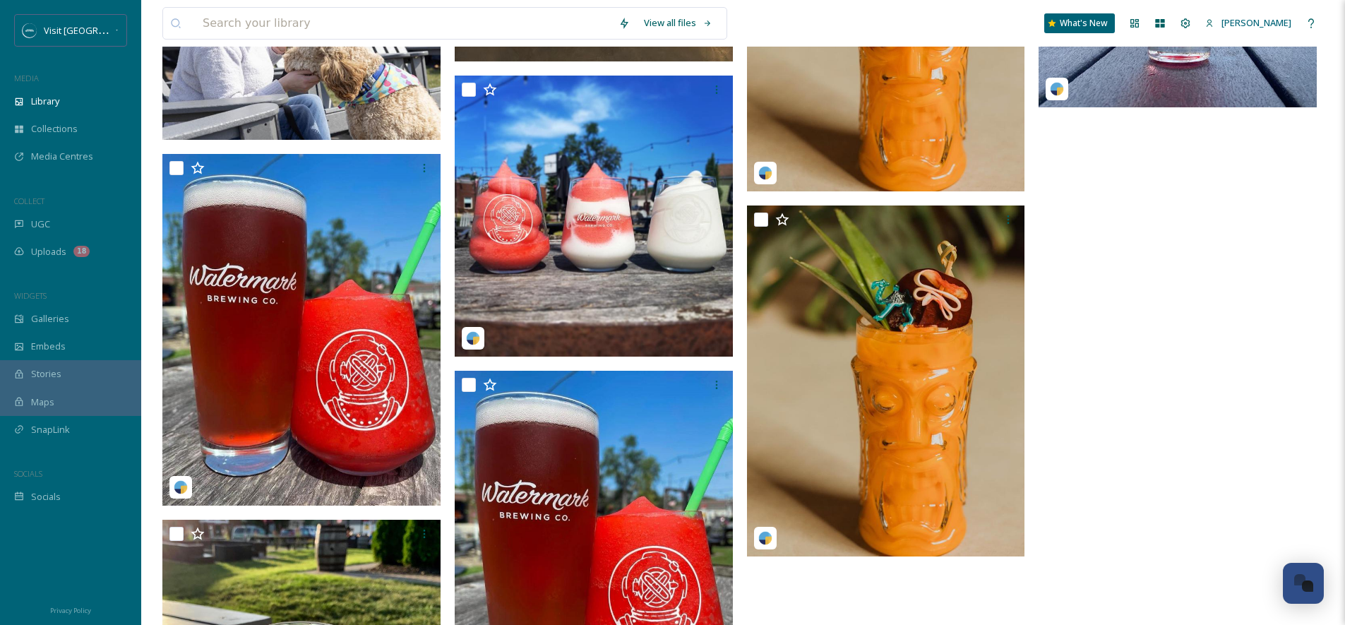
scroll to position [934, 0]
